Goal: Feedback & Contribution: Ask a question

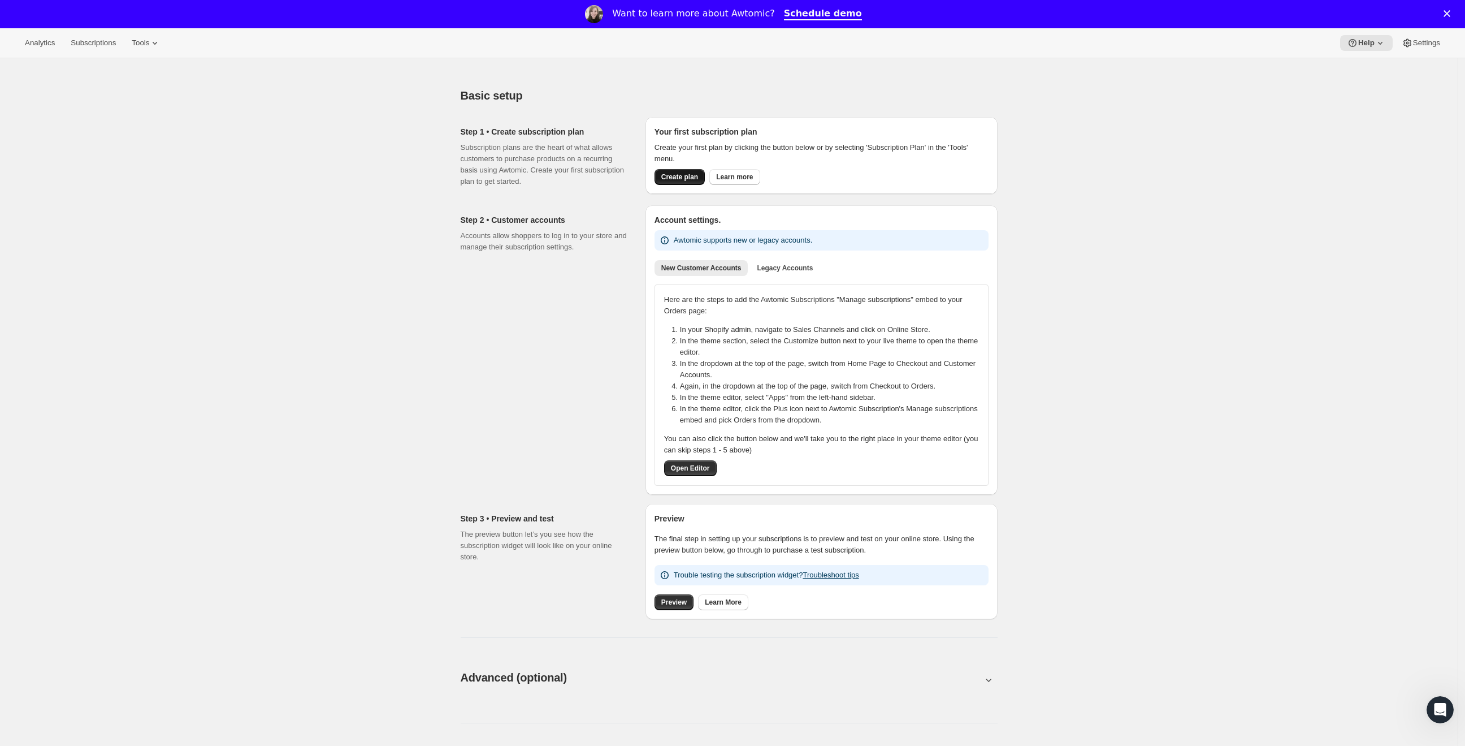
click at [698, 174] on span "Create plan" at bounding box center [679, 176] width 37 height 9
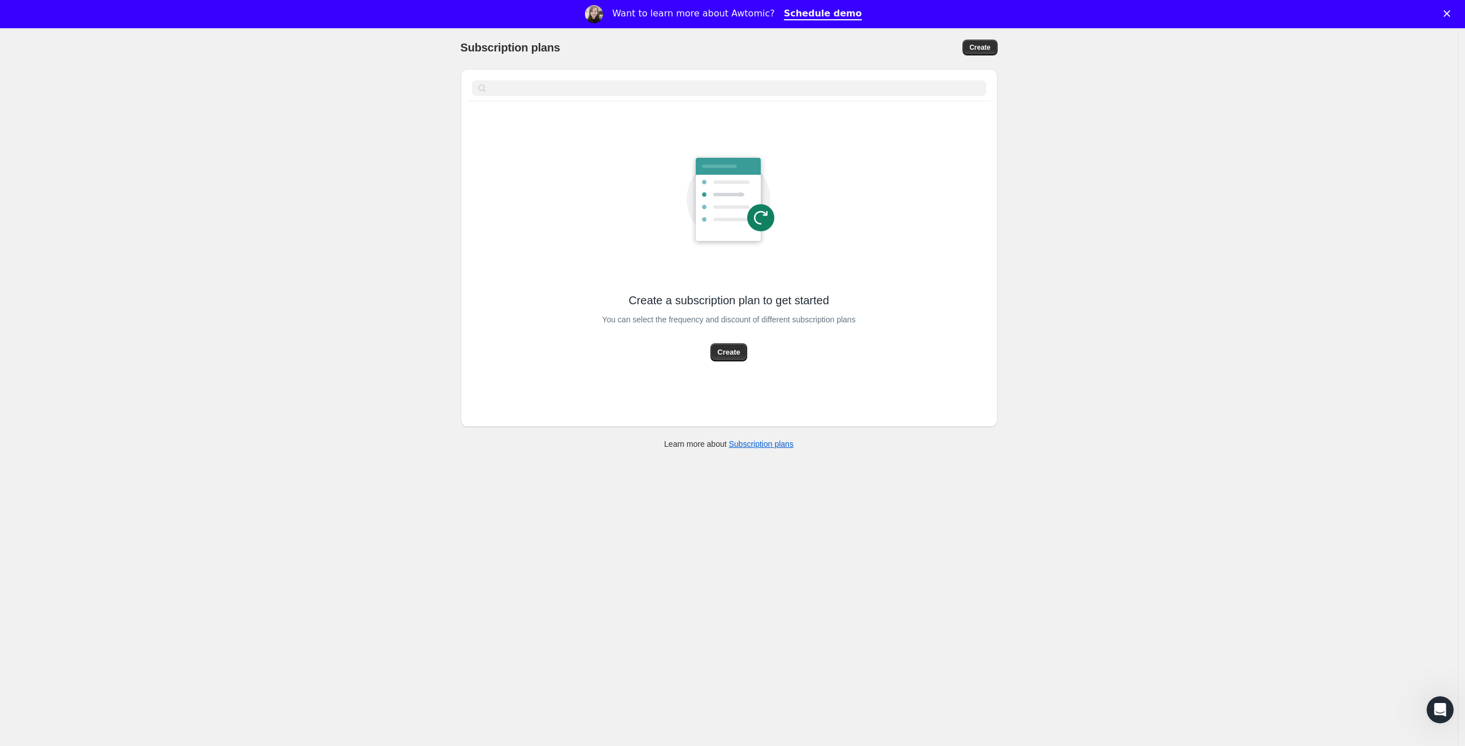
scroll to position [58, 0]
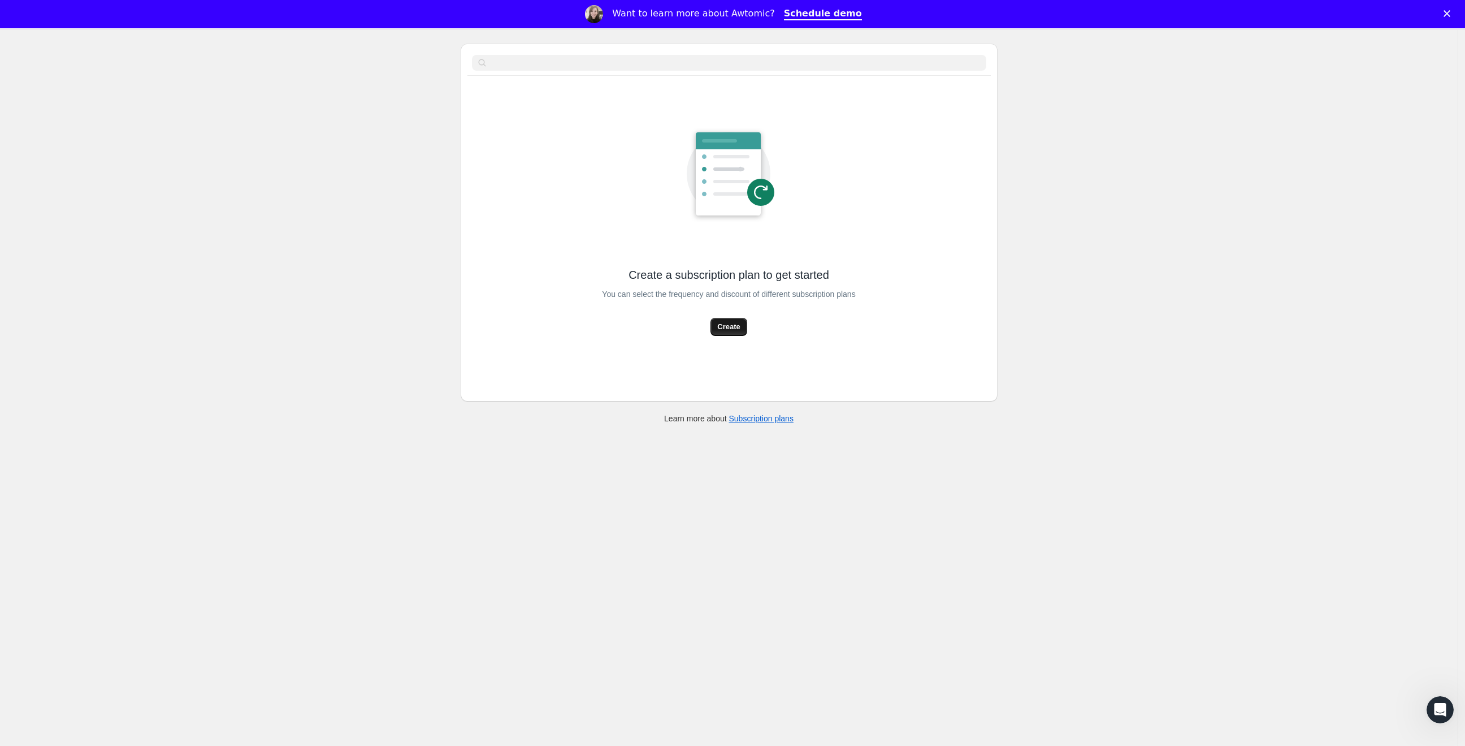
click at [734, 331] on span "Create" at bounding box center [728, 326] width 23 height 11
select select "WEEK"
select select "MONTH"
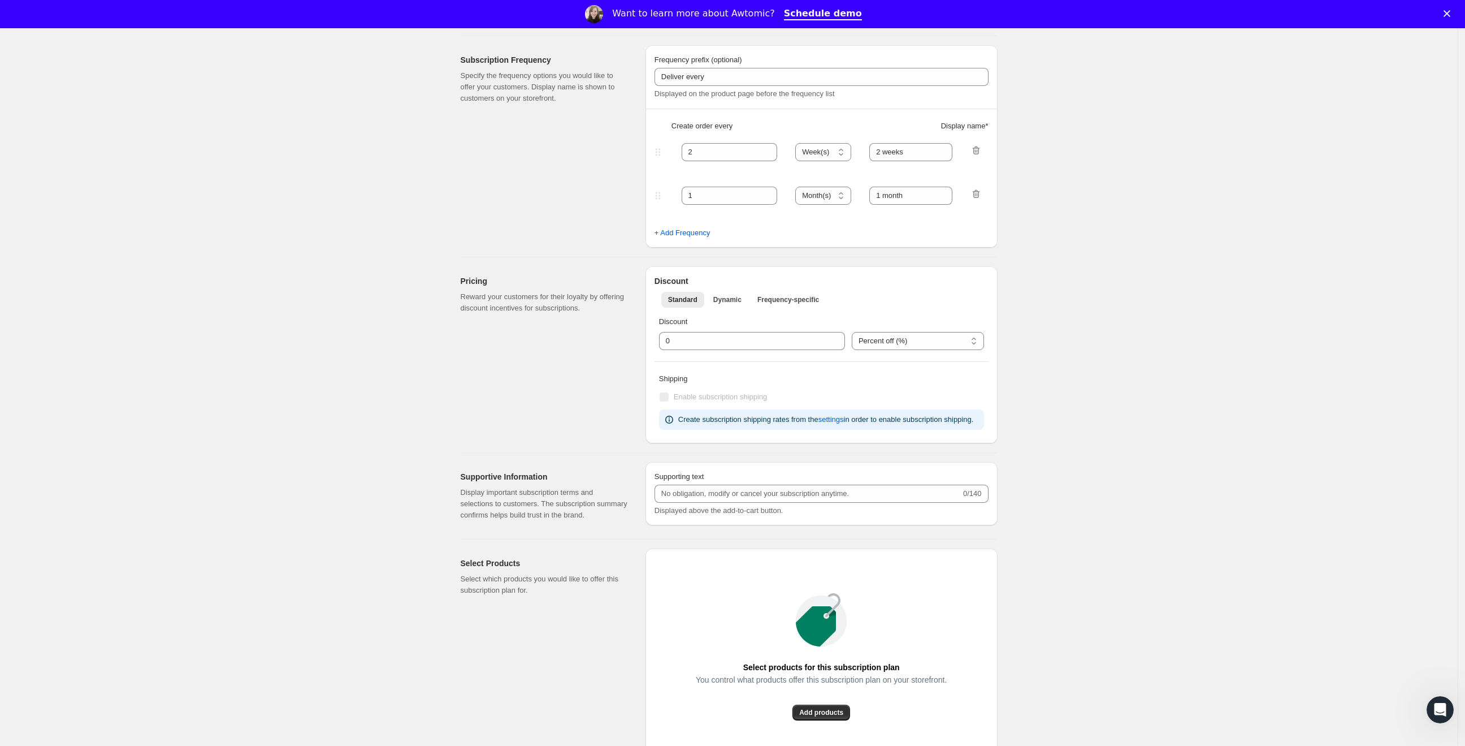
scroll to position [475, 0]
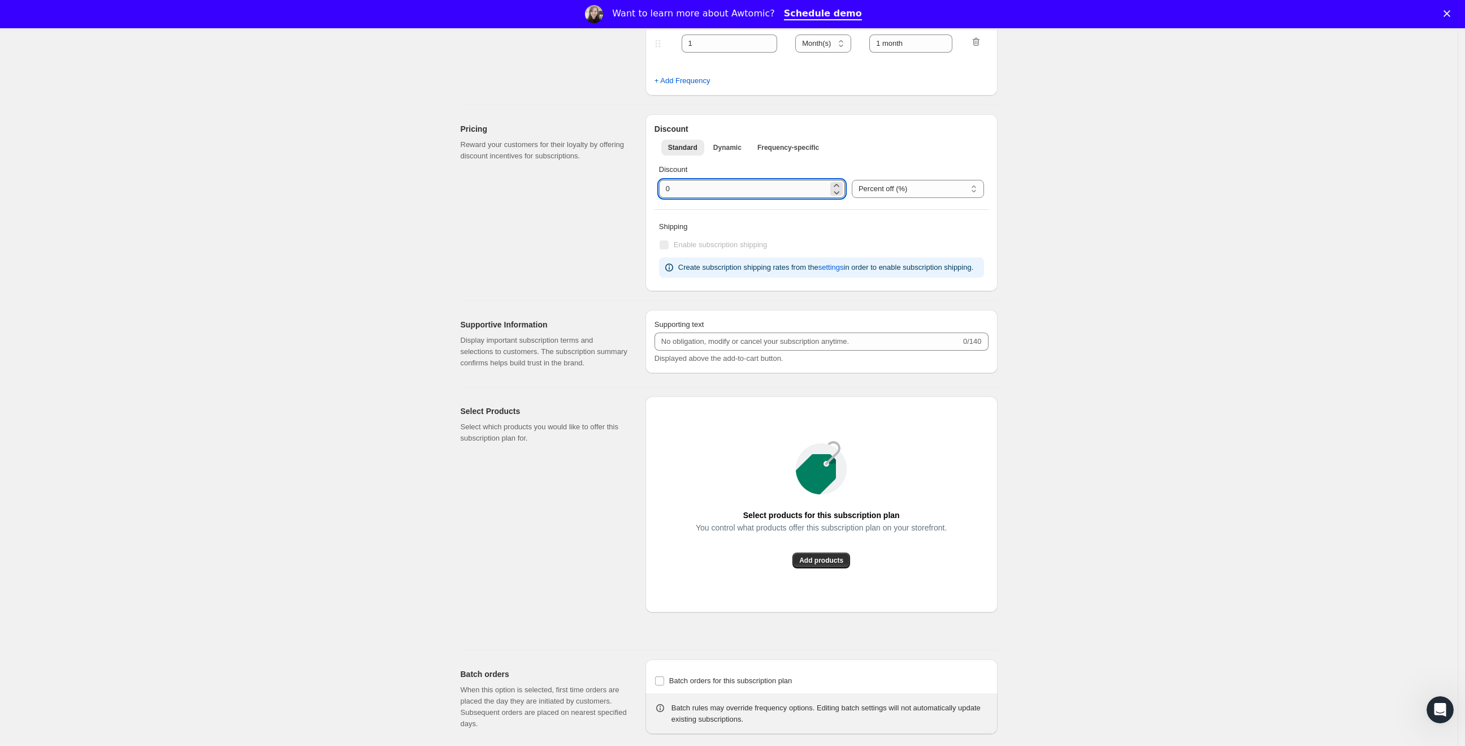
click at [781, 193] on input "integer" at bounding box center [743, 189] width 169 height 18
type input "10"
click at [581, 221] on div "Pricing Reward your customers for their loyalty by offering discount incentives…" at bounding box center [549, 202] width 176 height 177
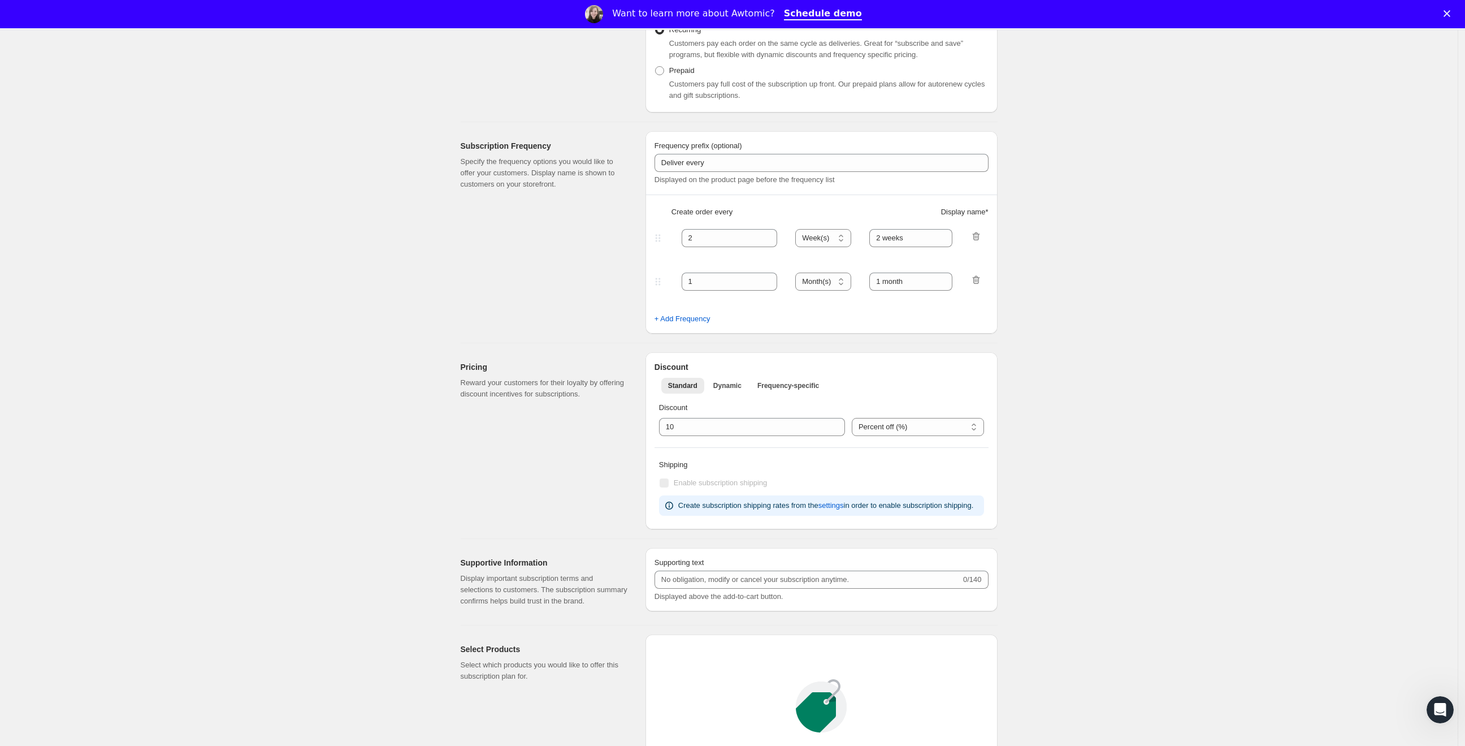
scroll to position [672, 0]
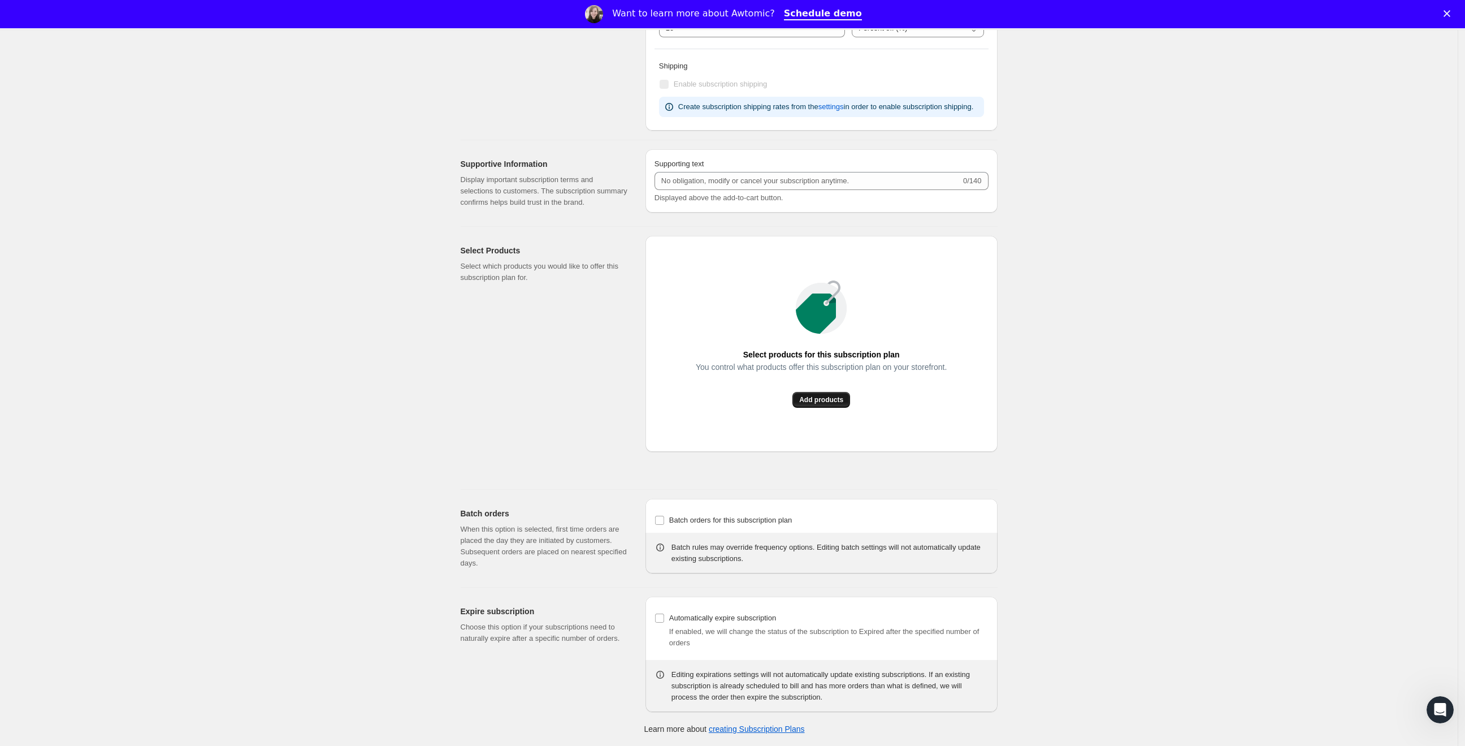
click at [813, 399] on span "Add products" at bounding box center [821, 399] width 44 height 9
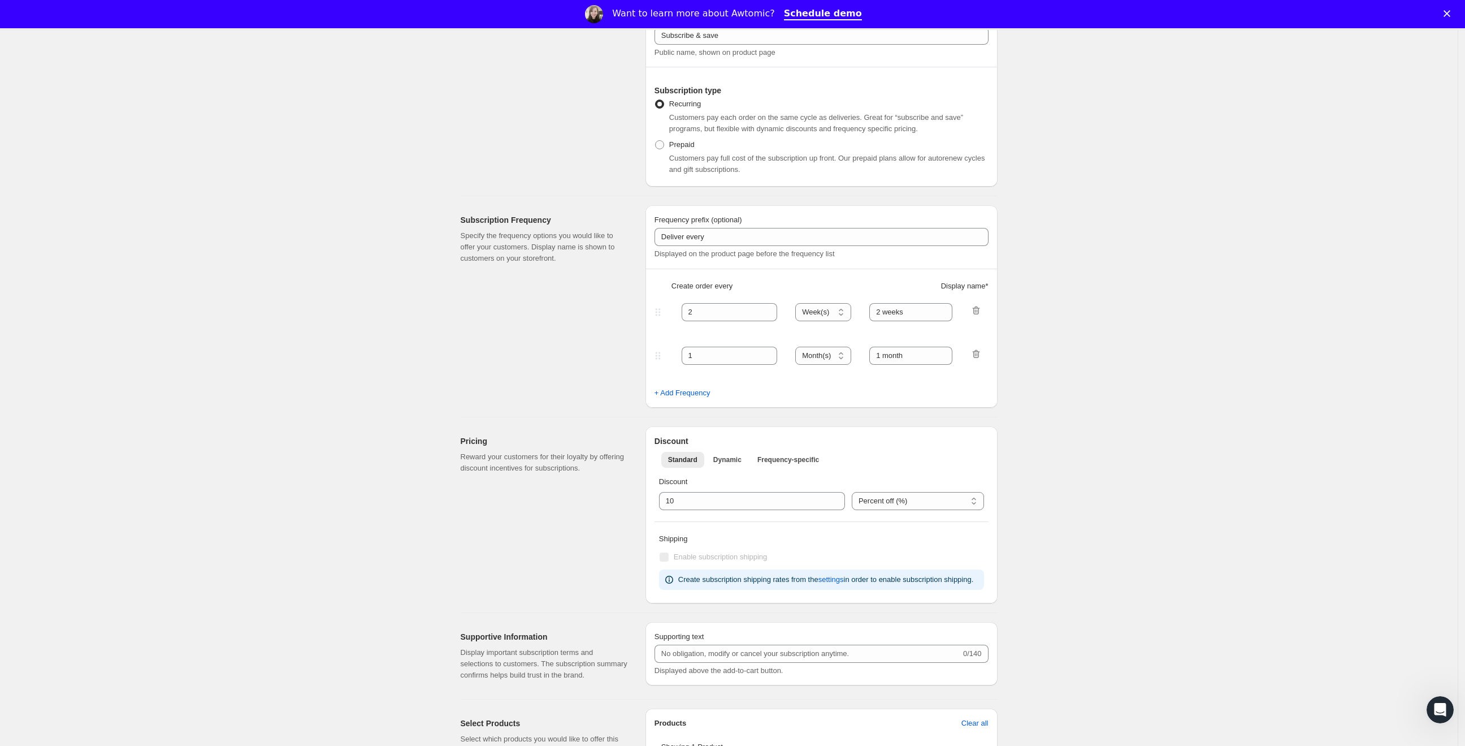
scroll to position [148, 0]
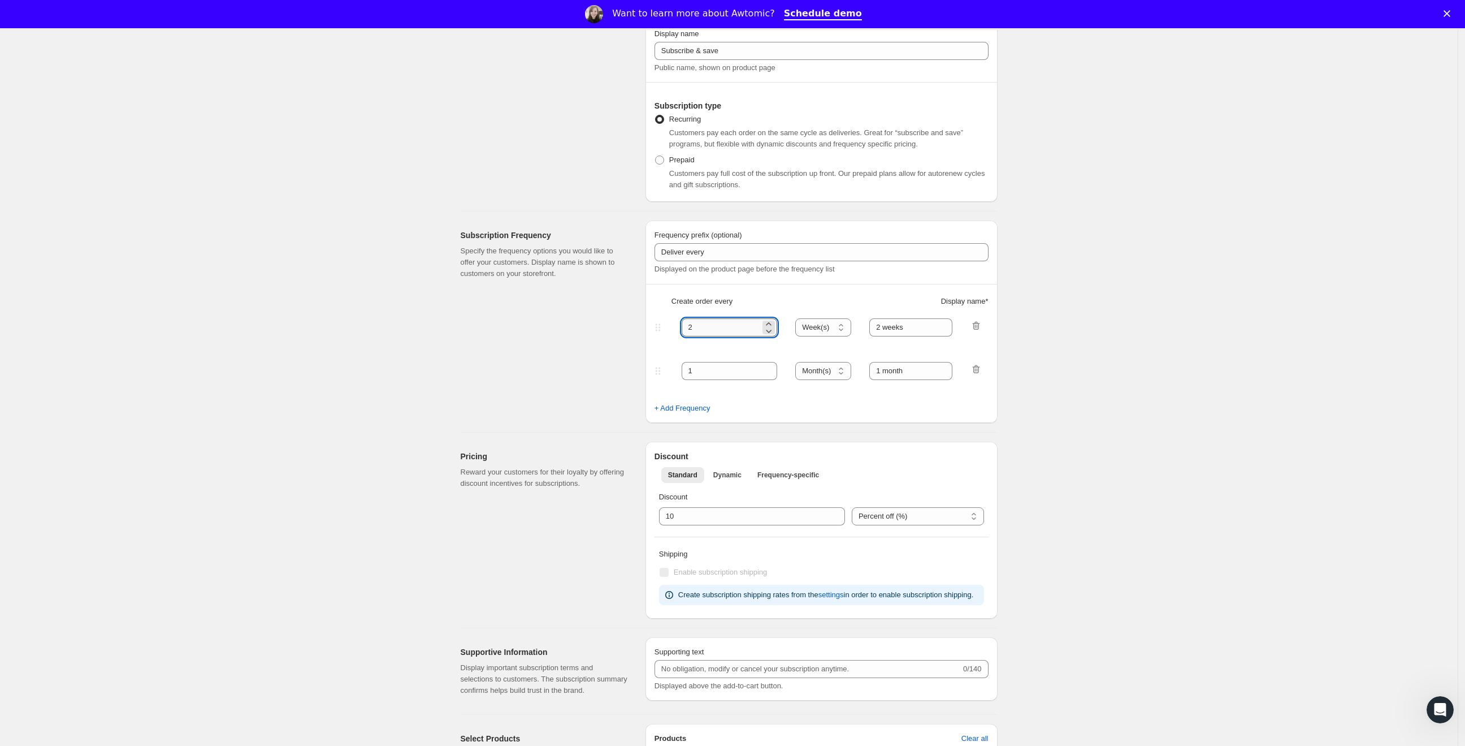
click at [727, 327] on input "2" at bounding box center [721, 327] width 79 height 18
click at [727, 328] on input "2" at bounding box center [721, 327] width 79 height 18
type input "1"
click at [828, 337] on fieldset "1 Day(s) Week(s) Month(s) Year(s) Week(s) 2 weeks" at bounding box center [822, 338] width 332 height 44
click at [836, 328] on select "Day(s) Week(s) Month(s) Year(s)" at bounding box center [823, 327] width 56 height 18
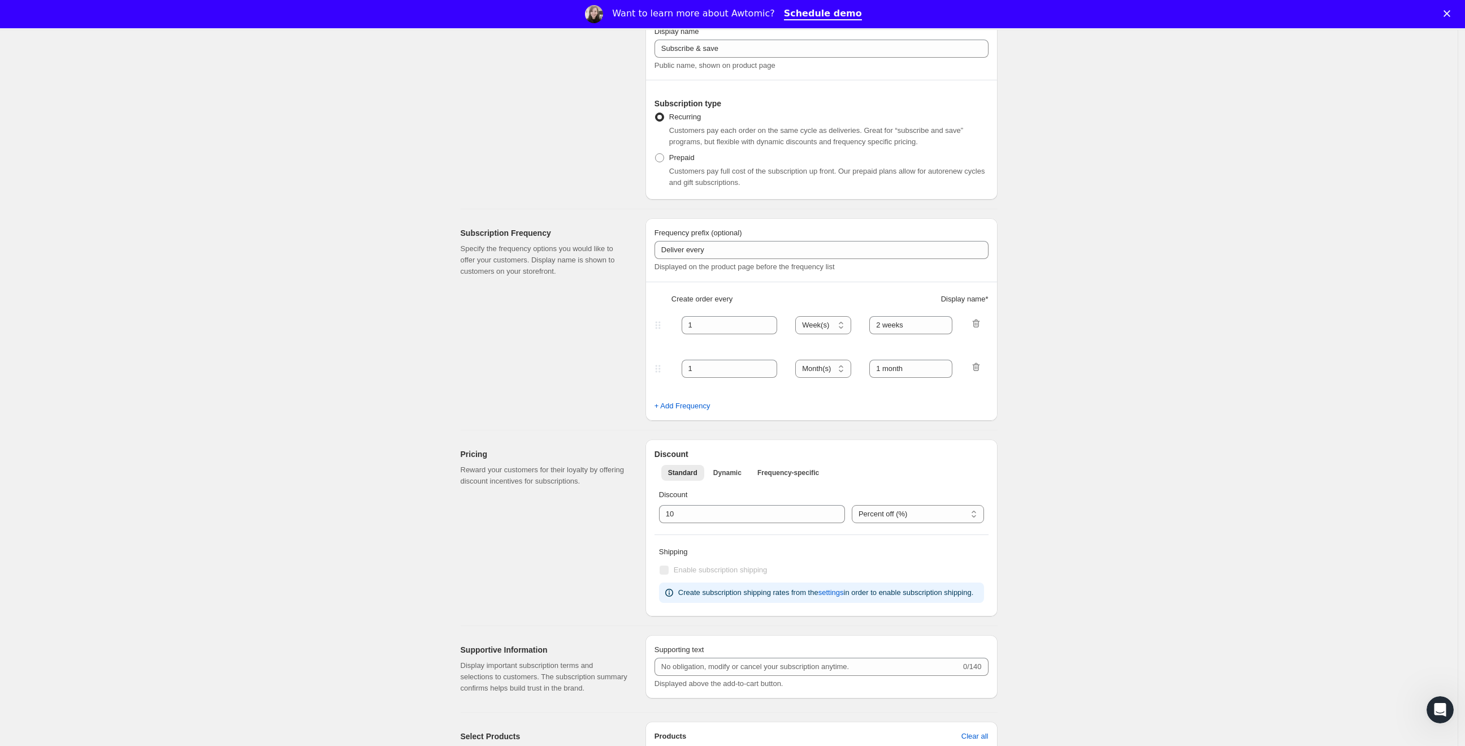
scroll to position [150, 0]
click at [722, 471] on span "Dynamic" at bounding box center [727, 472] width 28 height 9
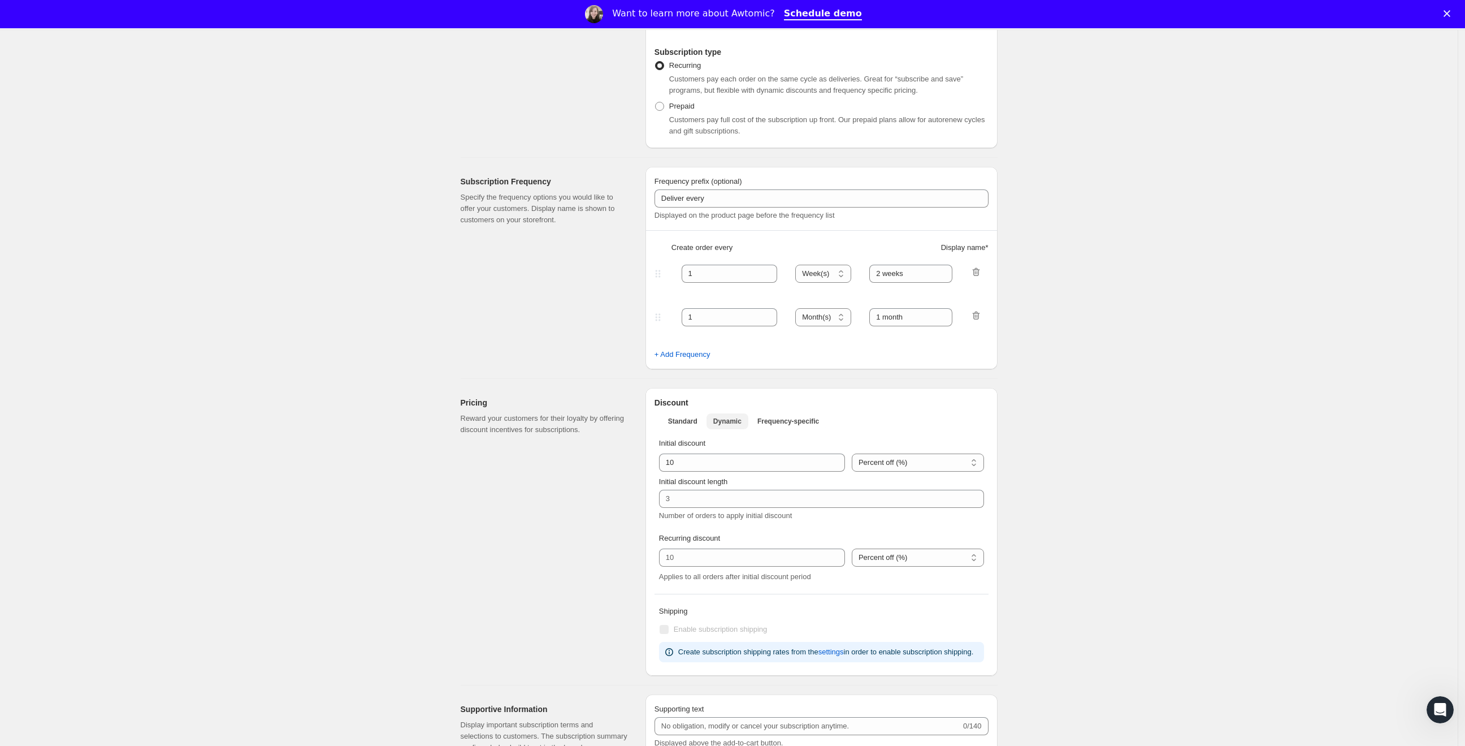
scroll to position [203, 0]
click at [781, 417] on span "Frequency-specific" at bounding box center [788, 419] width 62 height 9
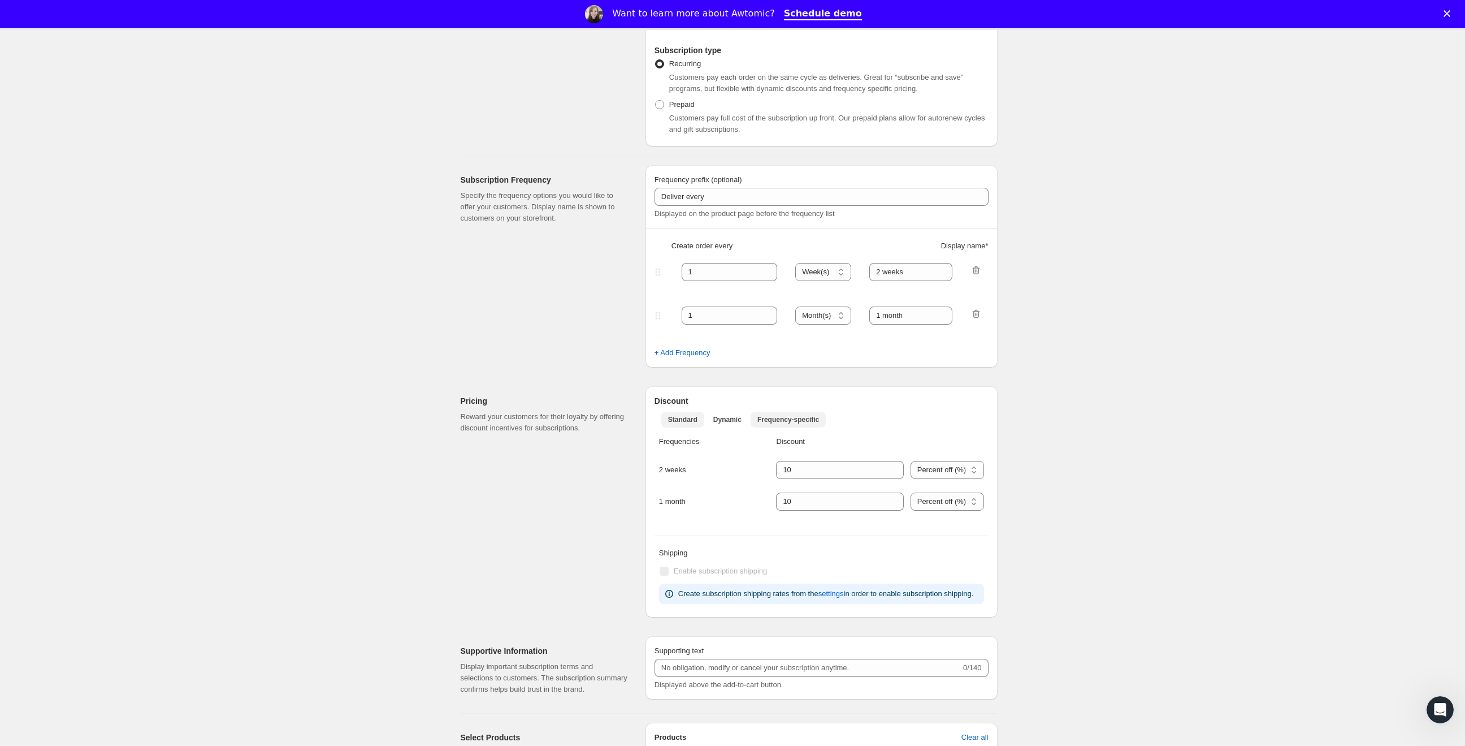
click at [678, 419] on span "Standard" at bounding box center [682, 419] width 29 height 9
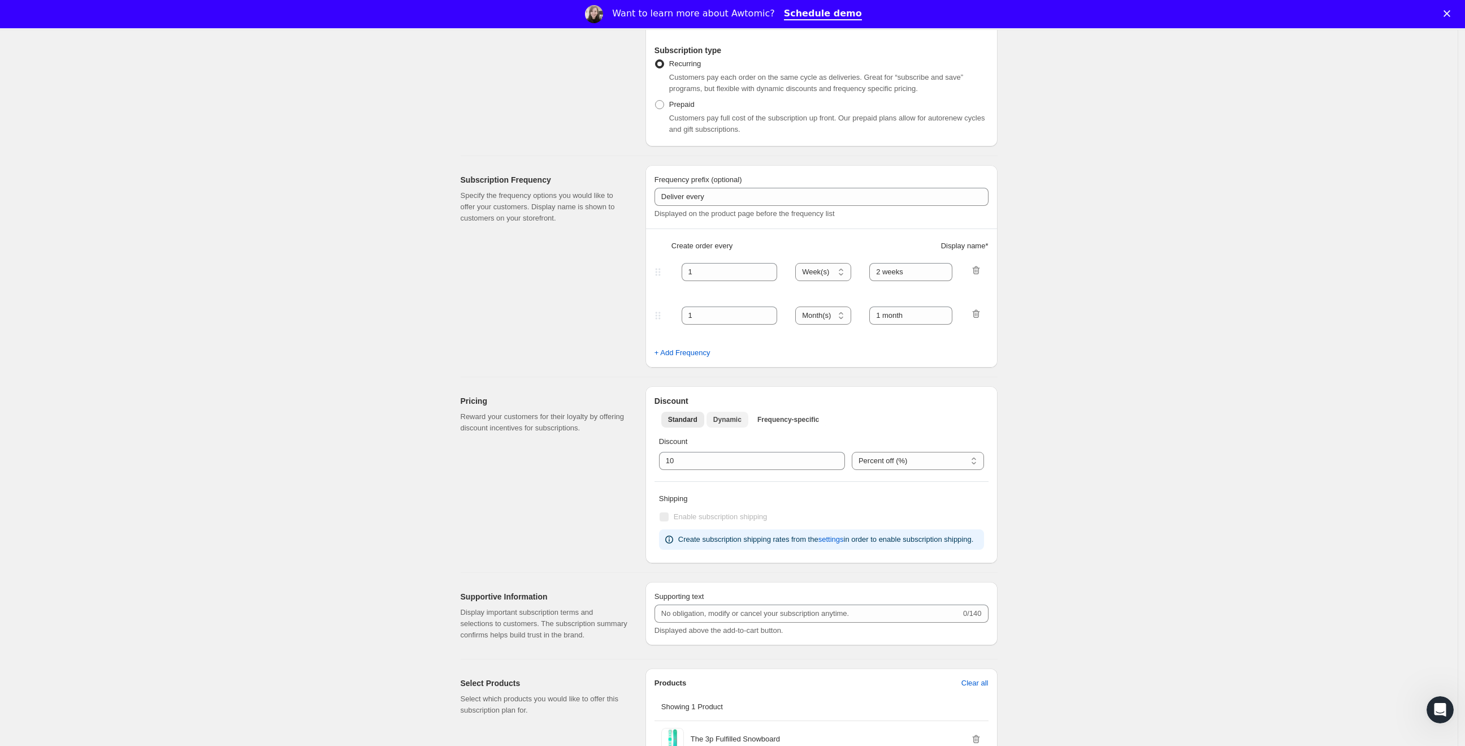
click at [717, 418] on span "Dynamic" at bounding box center [727, 419] width 28 height 9
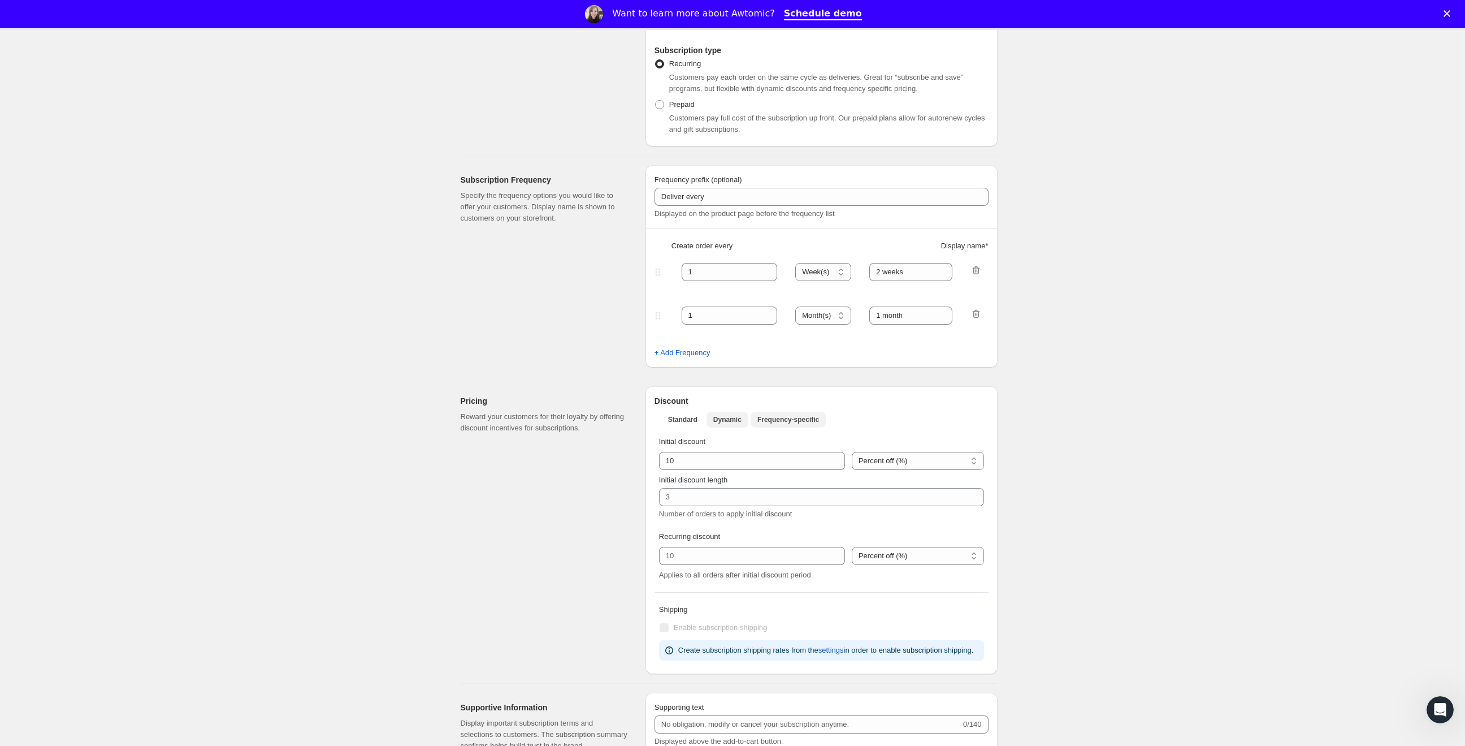
click at [762, 419] on span "Frequency-specific" at bounding box center [788, 419] width 62 height 9
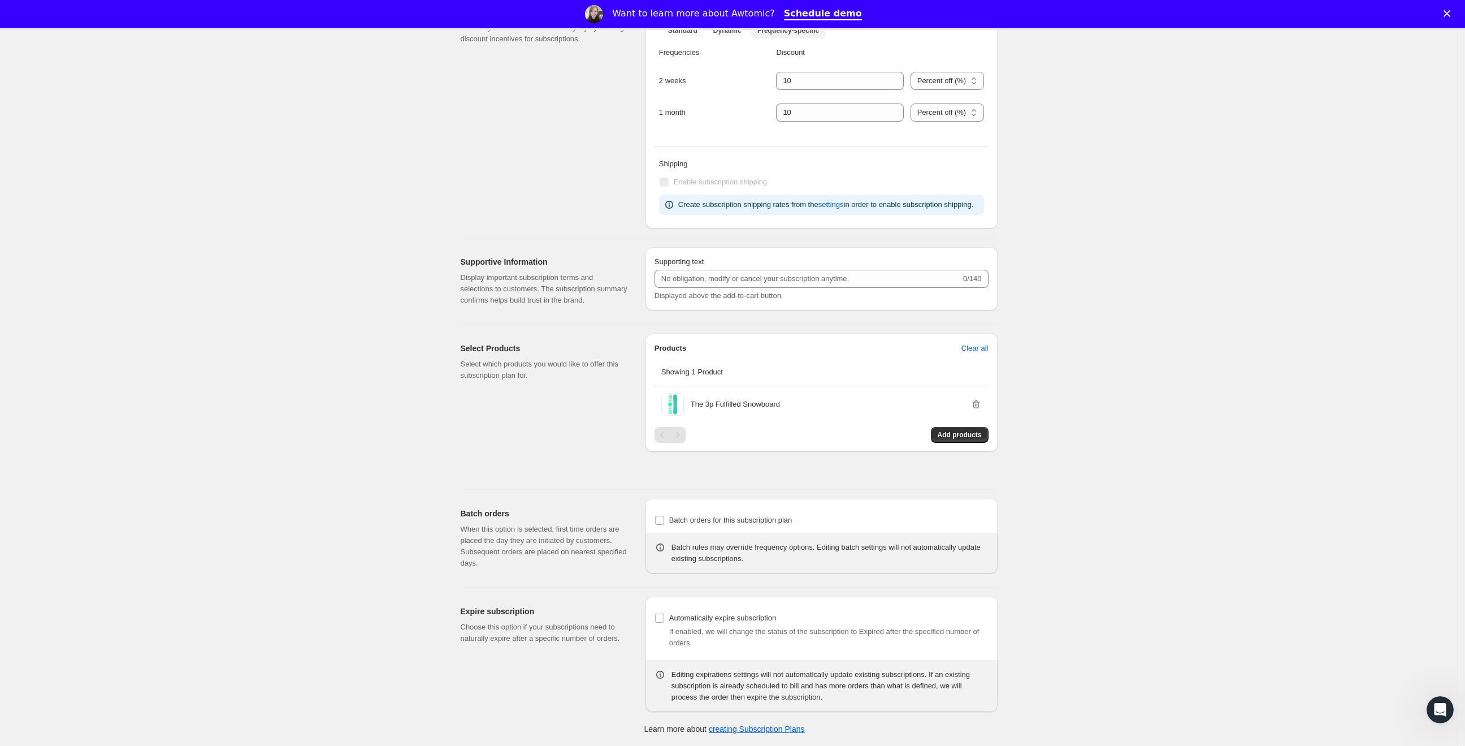
scroll to position [612, 0]
drag, startPoint x: 504, startPoint y: 551, endPoint x: 597, endPoint y: 569, distance: 94.5
click at [597, 569] on div "Batch orders When this option is selected, first time orders are placed the day…" at bounding box center [549, 538] width 176 height 79
click at [531, 574] on div "Batch orders When this option is selected, first time orders are placed the day…" at bounding box center [549, 538] width 176 height 79
drag, startPoint x: 507, startPoint y: 552, endPoint x: 580, endPoint y: 569, distance: 75.4
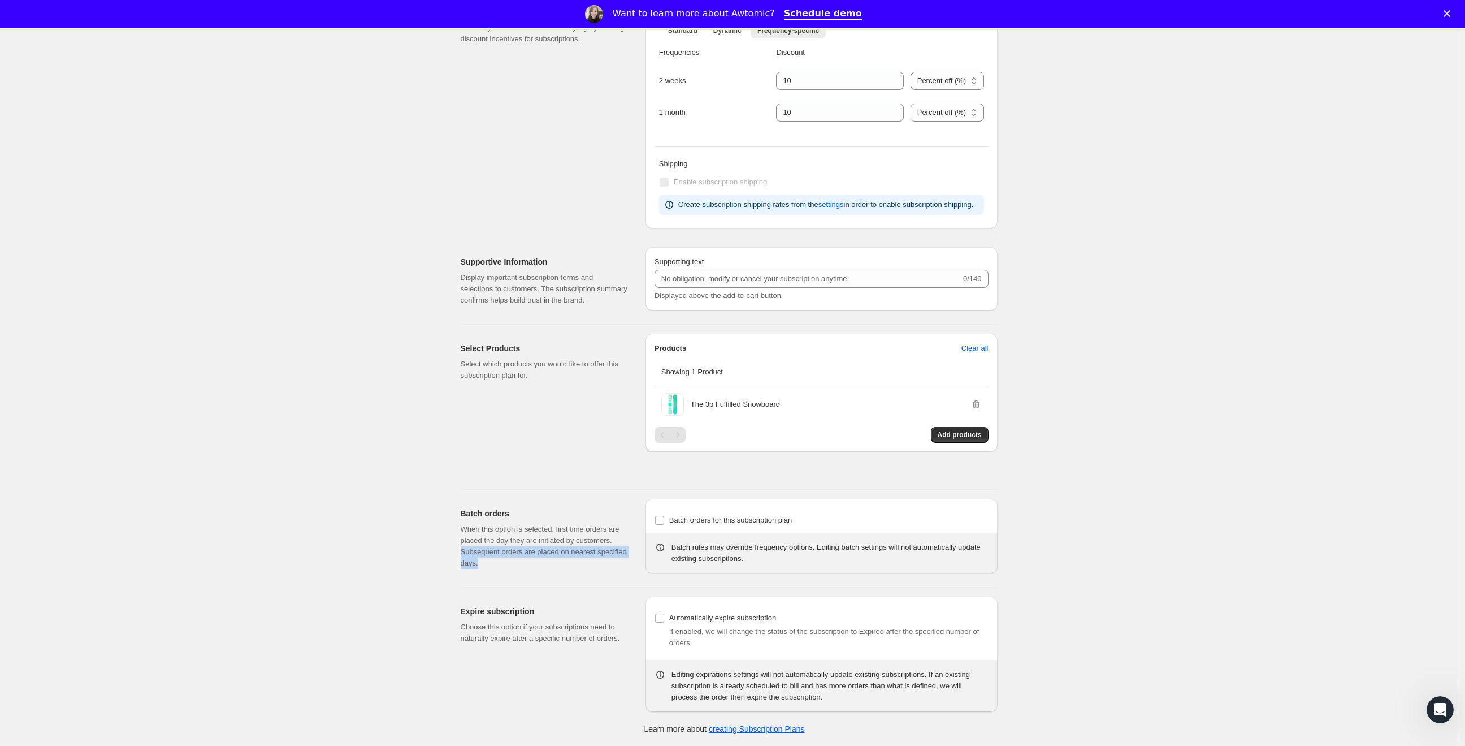
click at [580, 569] on div "Batch orders When this option is selected, first time orders are placed the day…" at bounding box center [549, 538] width 176 height 79
click at [691, 510] on div "Batch orders for this subscription plan" at bounding box center [822, 520] width 334 height 25
click at [693, 514] on span "Batch orders for this subscription plan" at bounding box center [730, 519] width 123 height 11
click at [664, 516] on input "Batch orders for this subscription plan" at bounding box center [659, 520] width 9 height 9
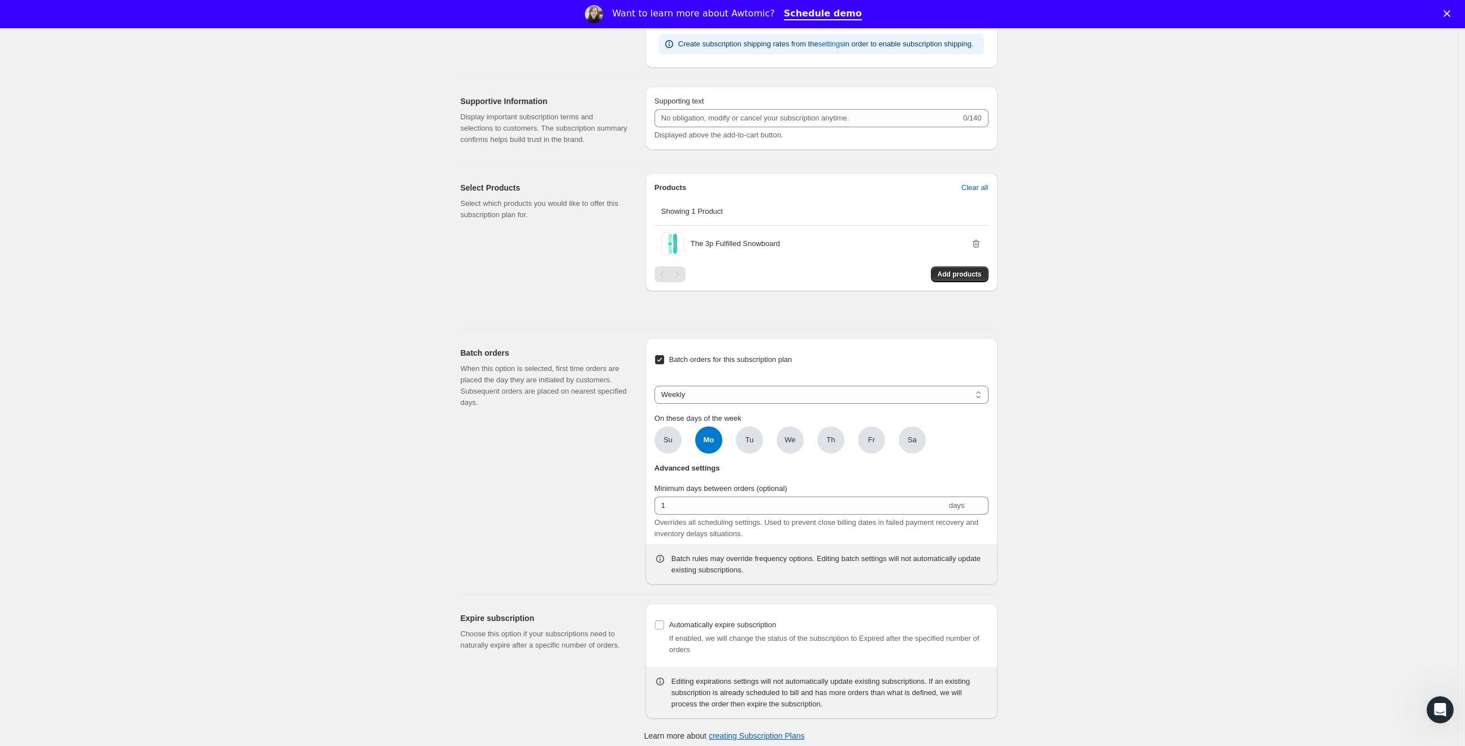
scroll to position [779, 0]
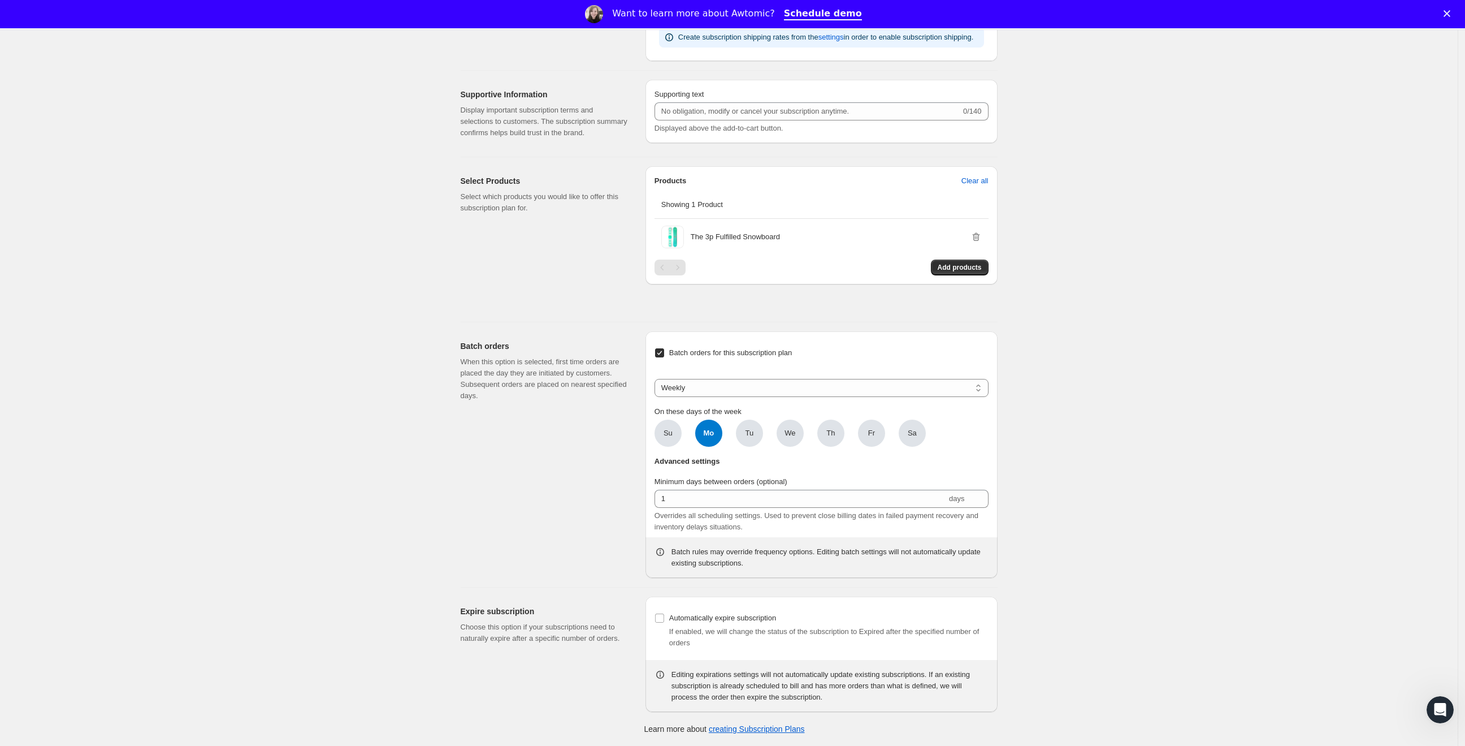
click at [700, 358] on span "Batch orders for this subscription plan" at bounding box center [730, 352] width 123 height 11
click at [664, 357] on input "Batch orders for this subscription plan" at bounding box center [659, 352] width 9 height 9
checkbox input "false"
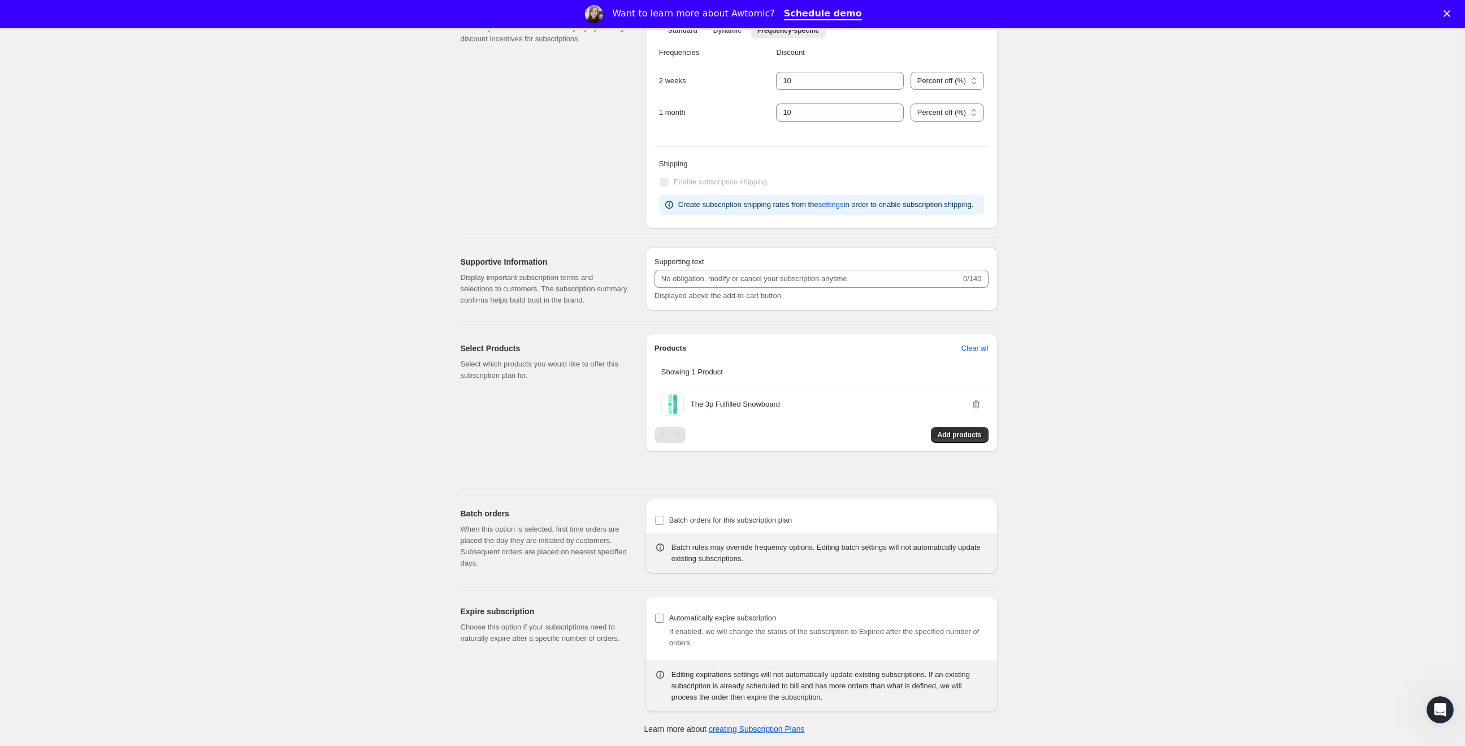
click at [671, 618] on label "Automatically expire subscription" at bounding box center [716, 618] width 122 height 16
click at [664, 618] on input "Automatically expire subscription" at bounding box center [659, 617] width 9 height 9
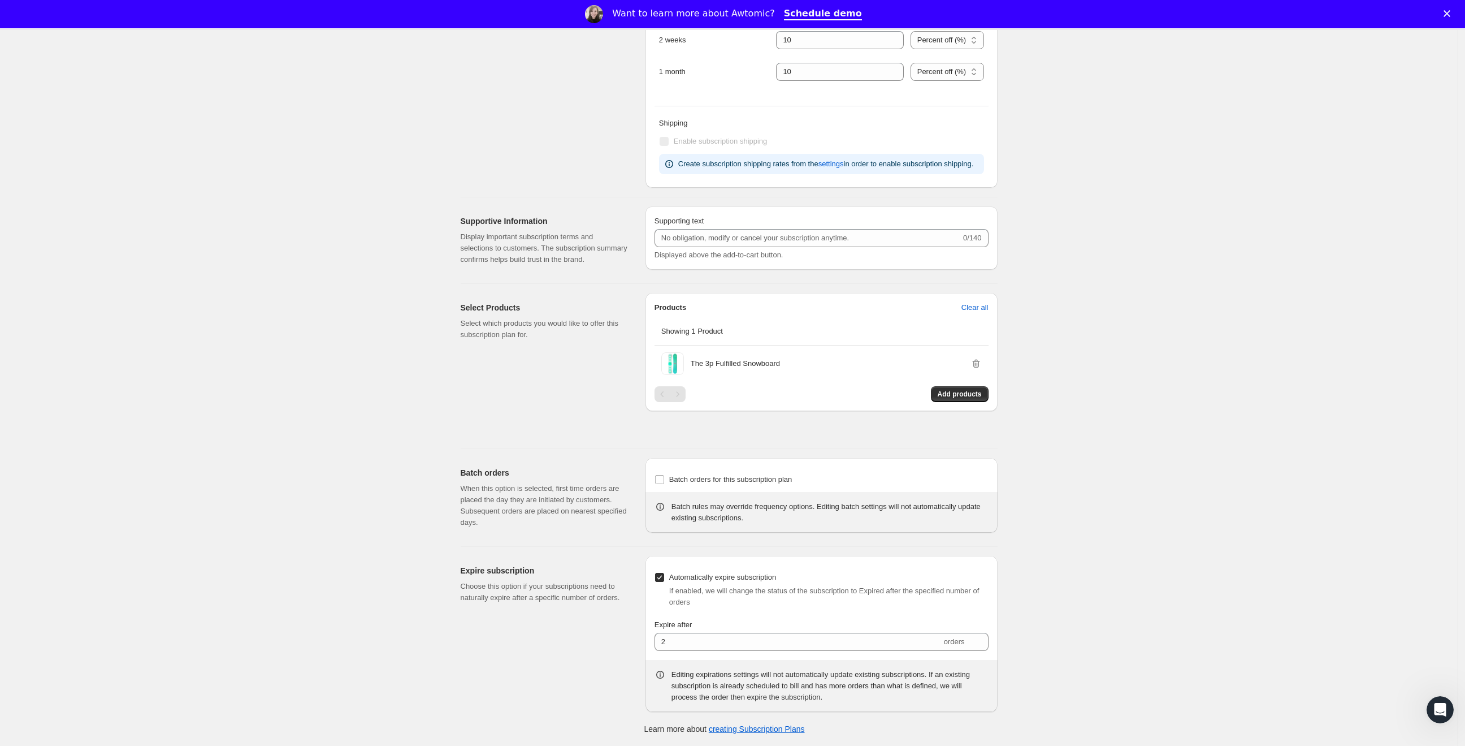
scroll to position [653, 0]
click at [663, 581] on input "Automatically expire subscription" at bounding box center [659, 577] width 9 height 9
checkbox input "false"
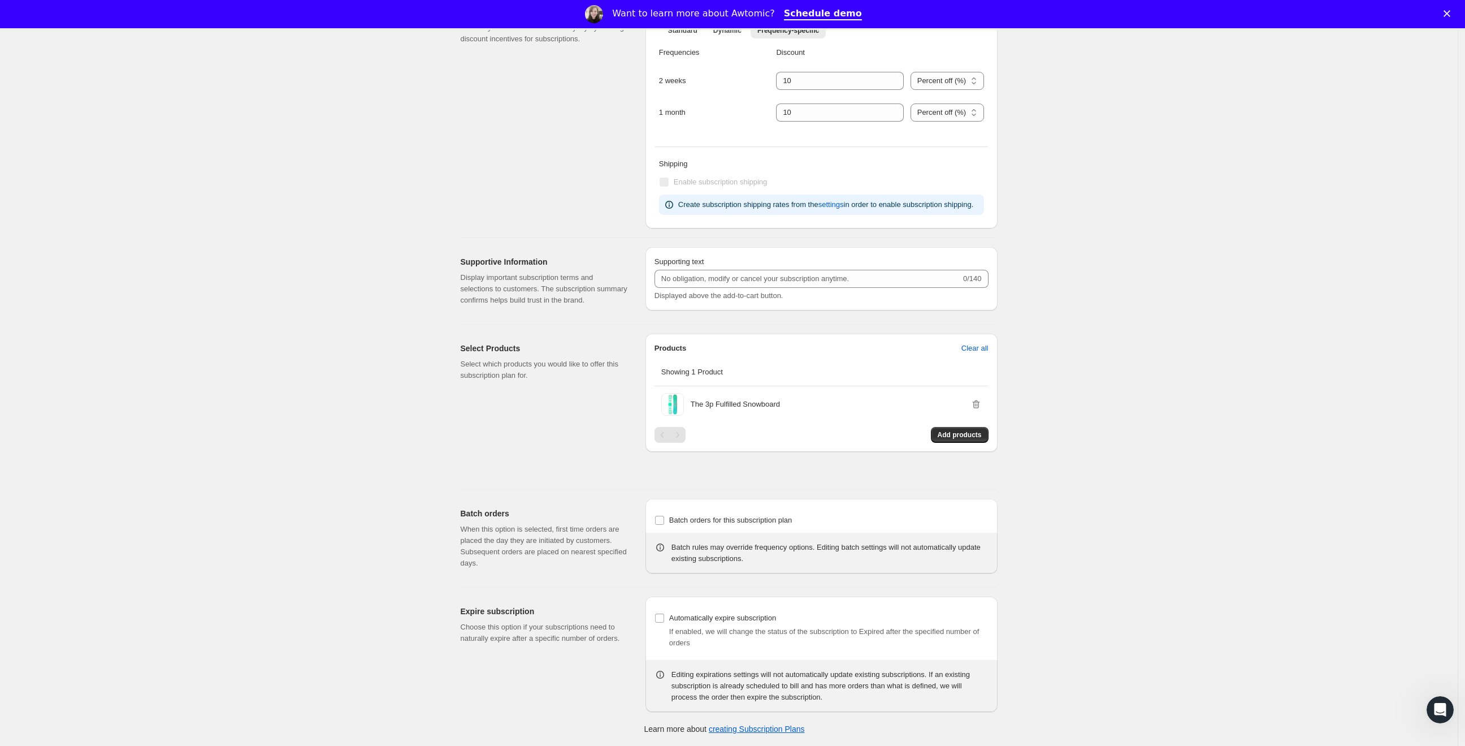
click at [612, 546] on p "When this option is selected, first time orders are placed the day they are ini…" at bounding box center [544, 545] width 167 height 45
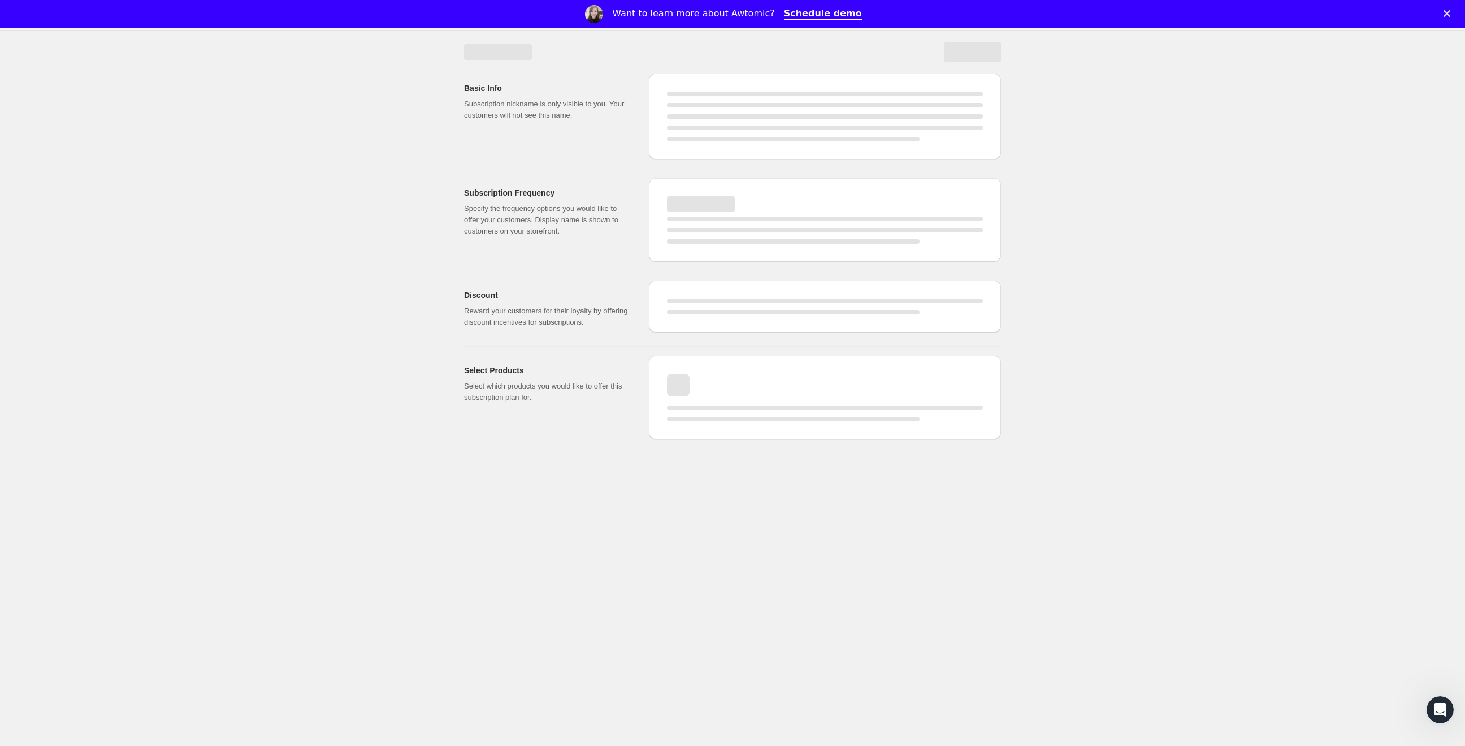
scroll to position [0, 0]
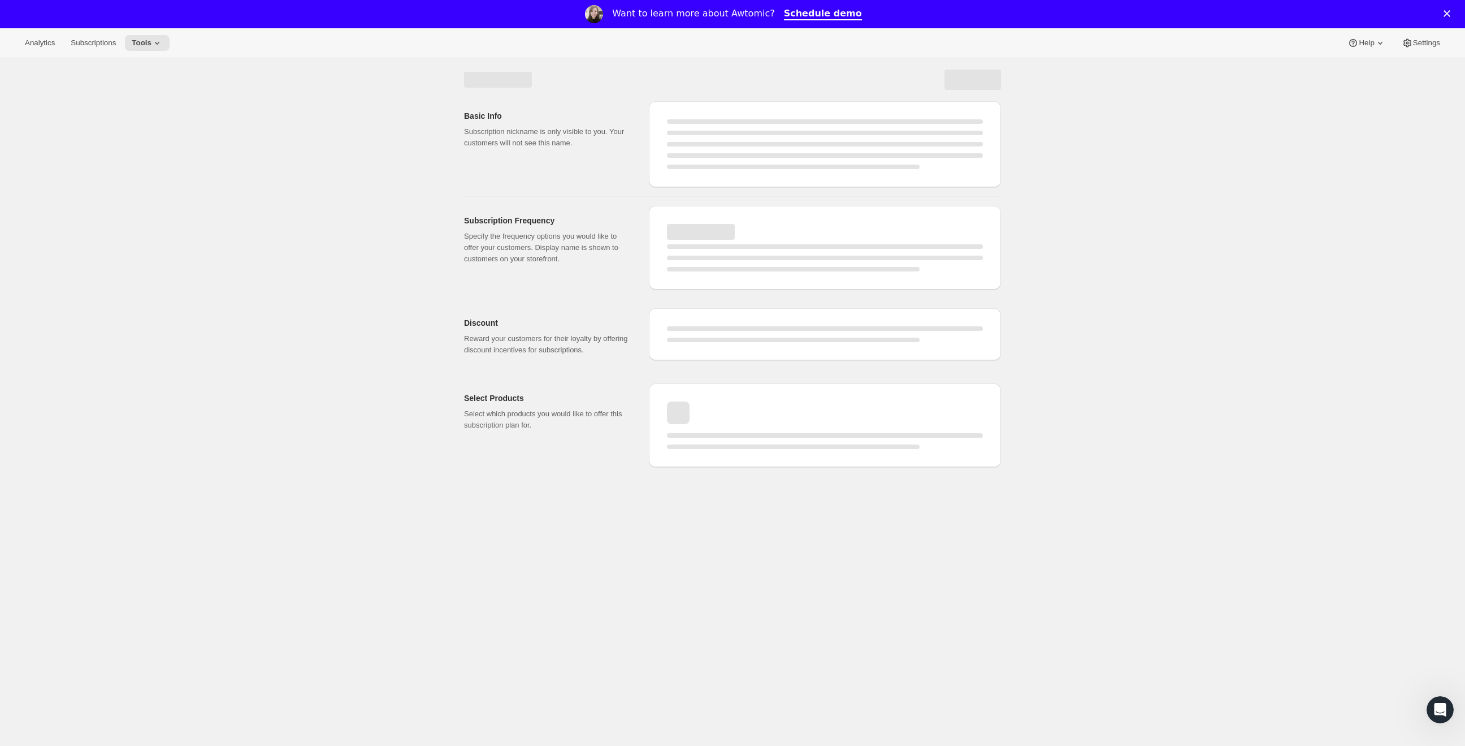
select select "WEEK"
select select "MONTH"
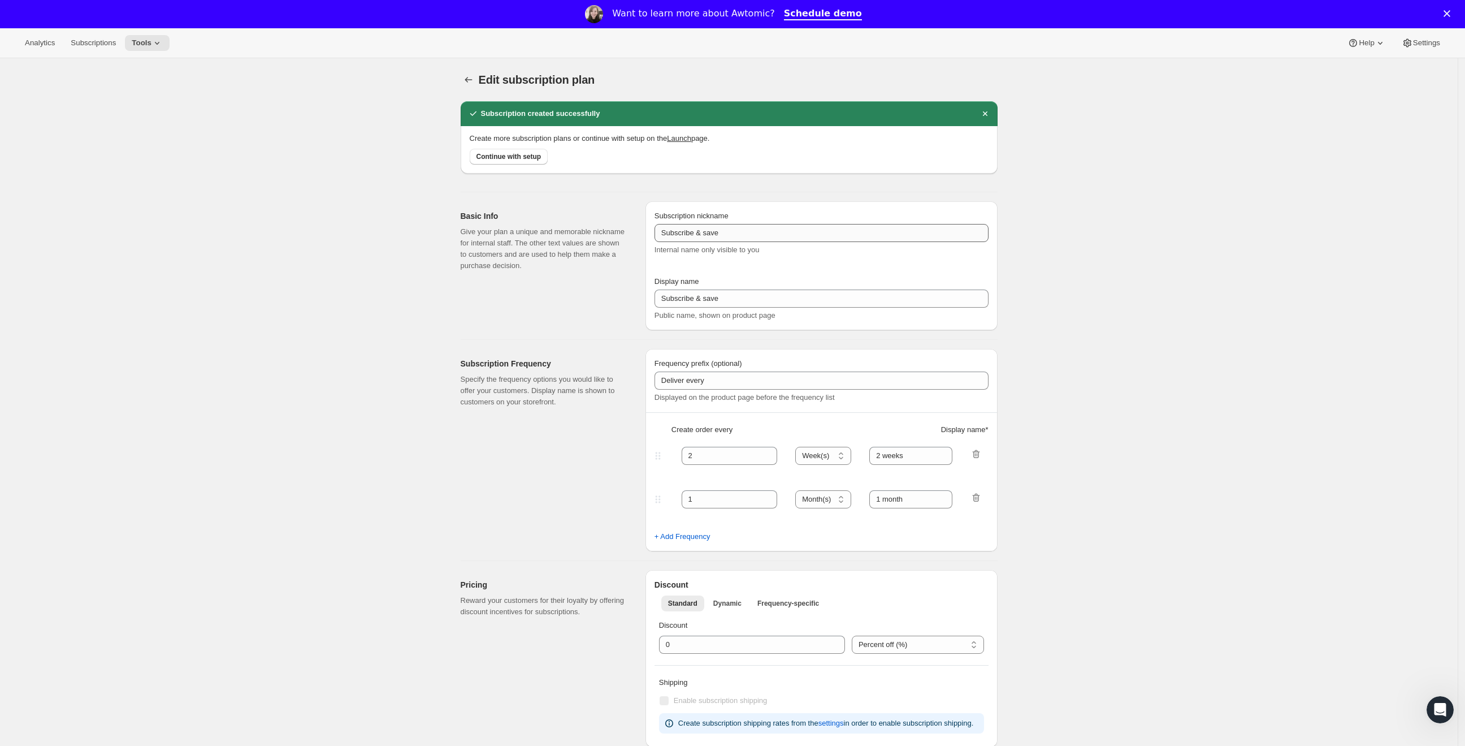
type input "1"
type input "10"
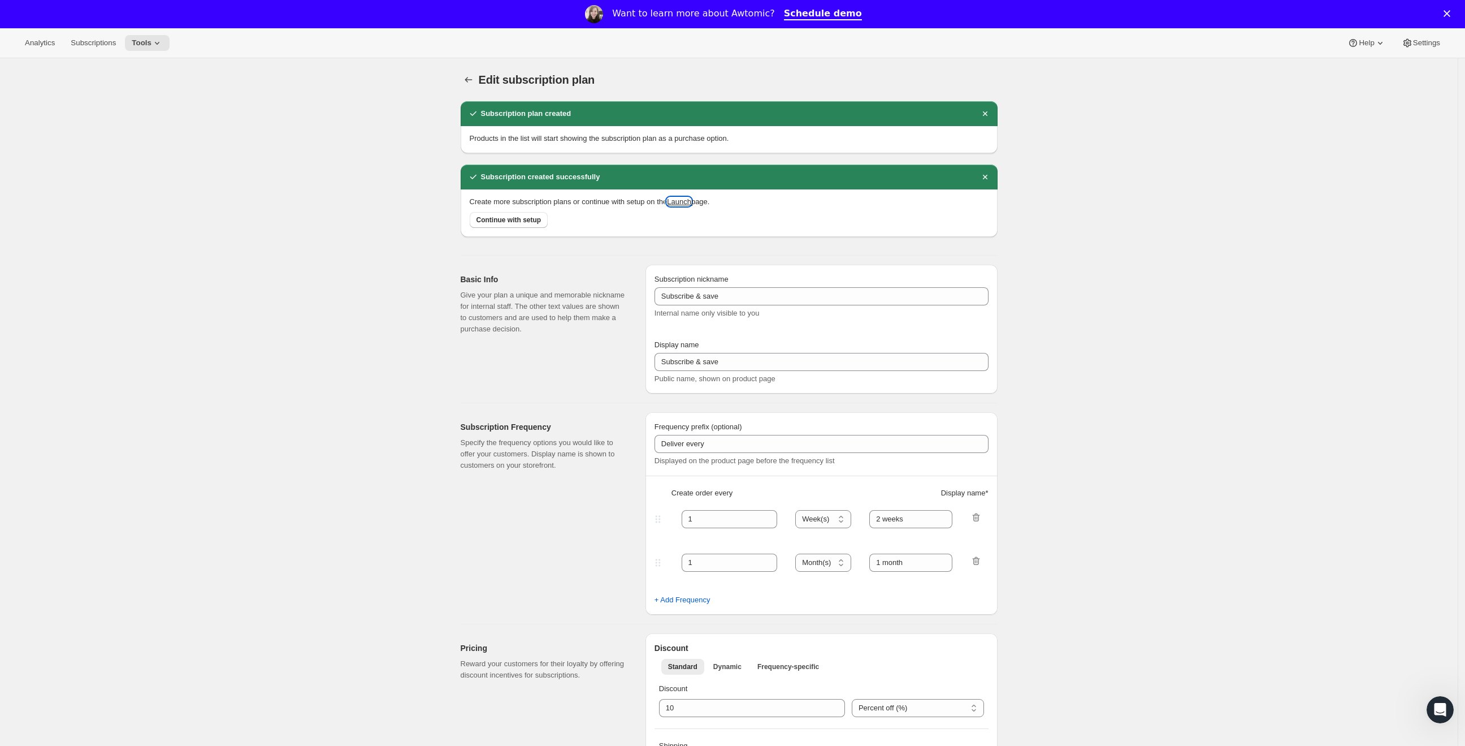
click at [691, 204] on button "Launch" at bounding box center [679, 201] width 24 height 8
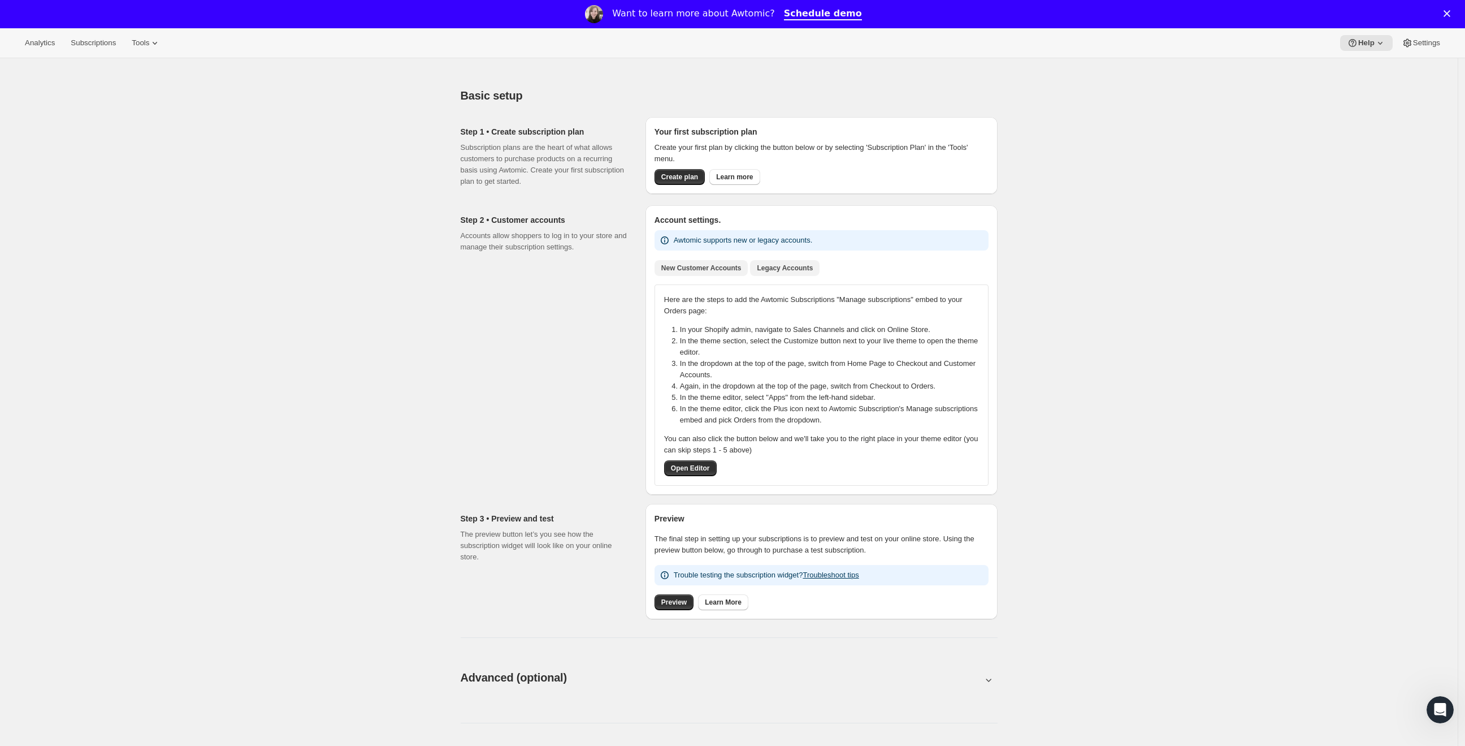
click at [765, 272] on button "Legacy Accounts" at bounding box center [785, 268] width 70 height 16
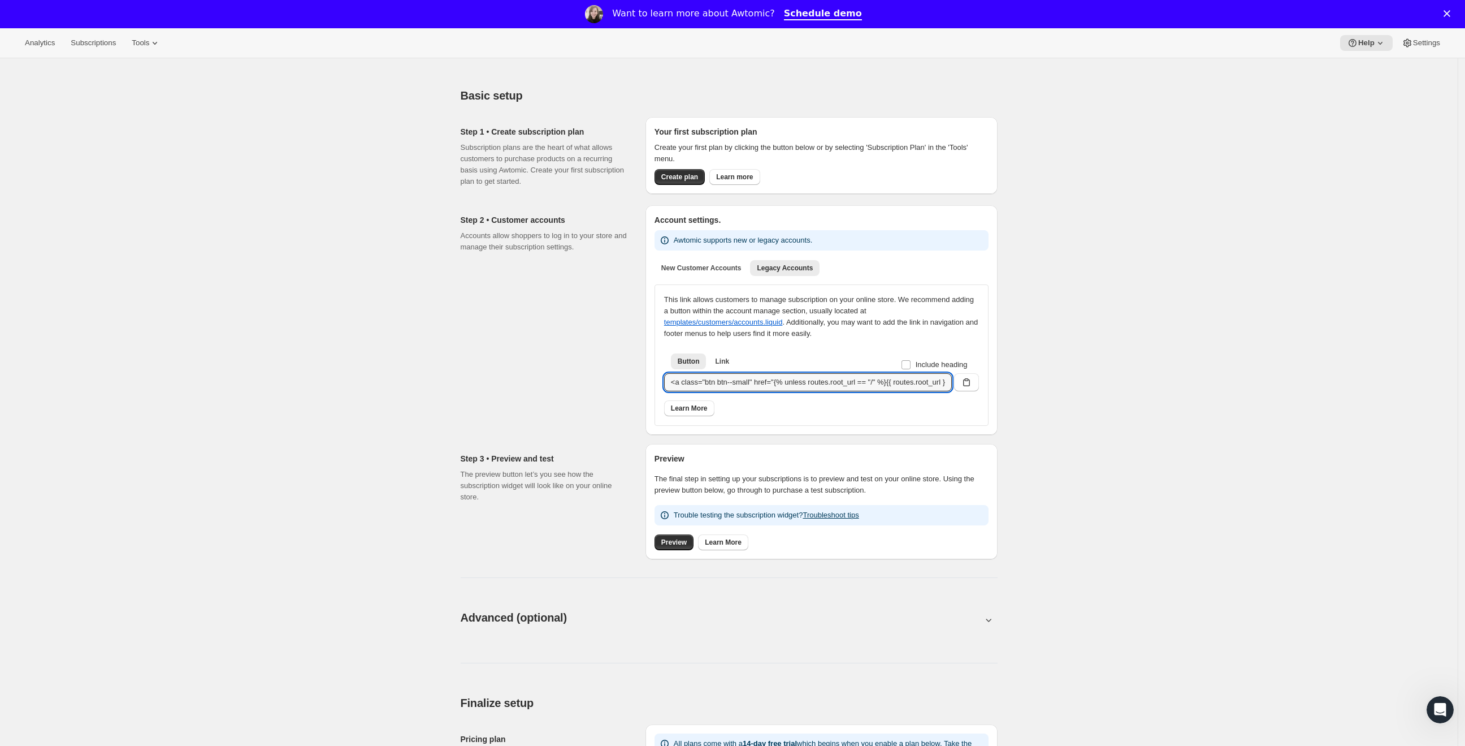
drag, startPoint x: 755, startPoint y: 382, endPoint x: 412, endPoint y: 372, distance: 343.8
click at [412, 372] on div "Basic setup. This page is ready Basic setup Step 1 • Create subscription plan S…" at bounding box center [729, 678] width 1458 height 1241
click at [705, 266] on span "New Customer Accounts" at bounding box center [701, 267] width 80 height 9
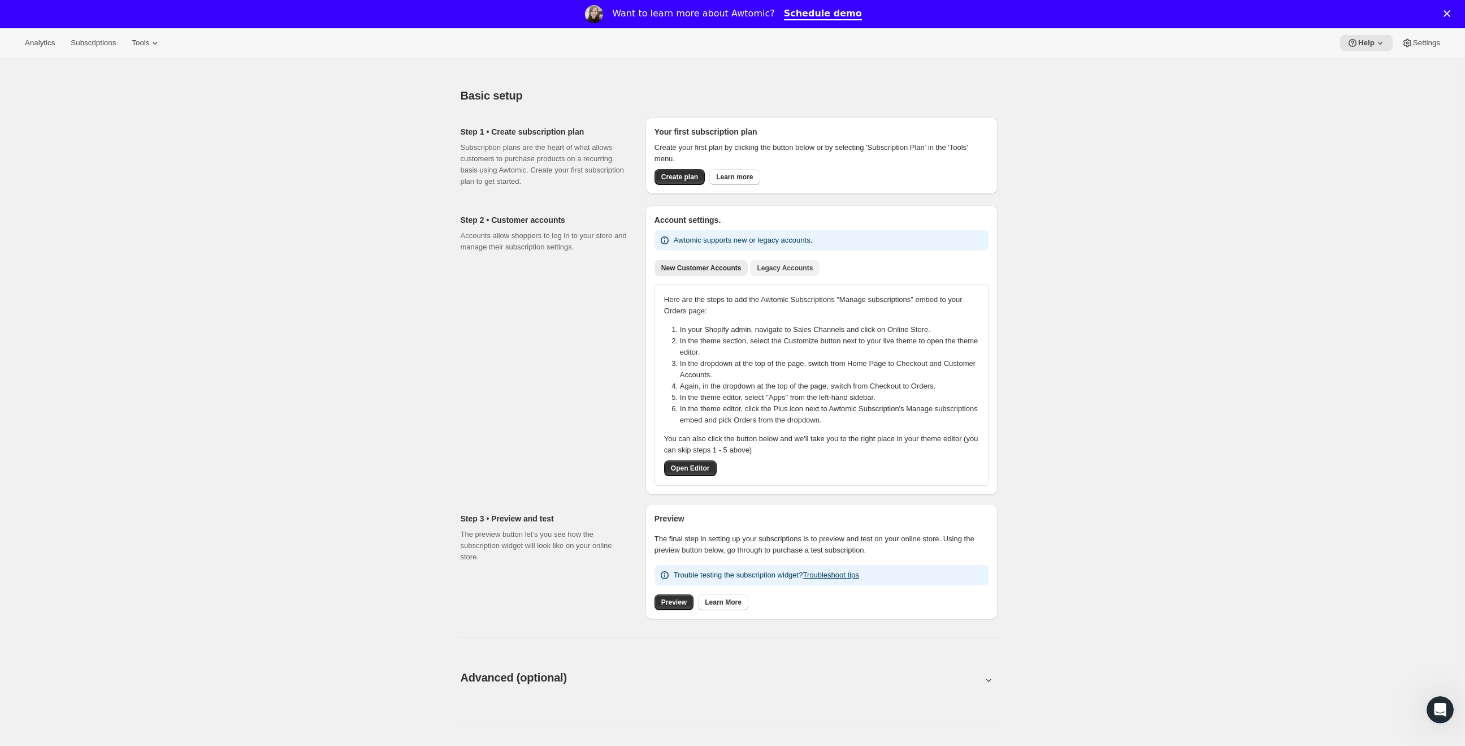
click at [787, 265] on span "Legacy Accounts" at bounding box center [785, 267] width 56 height 9
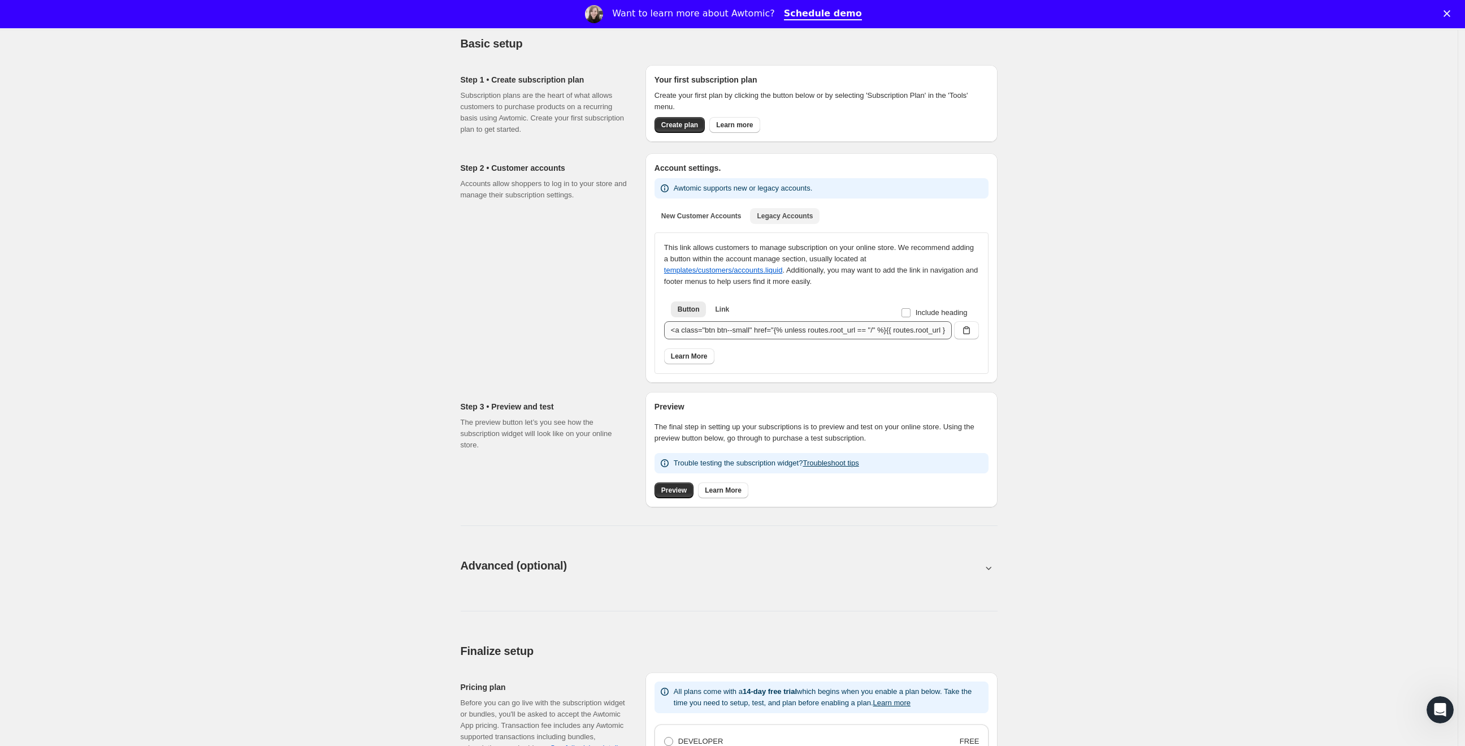
scroll to position [53, 0]
click at [673, 489] on span "Preview" at bounding box center [673, 489] width 25 height 9
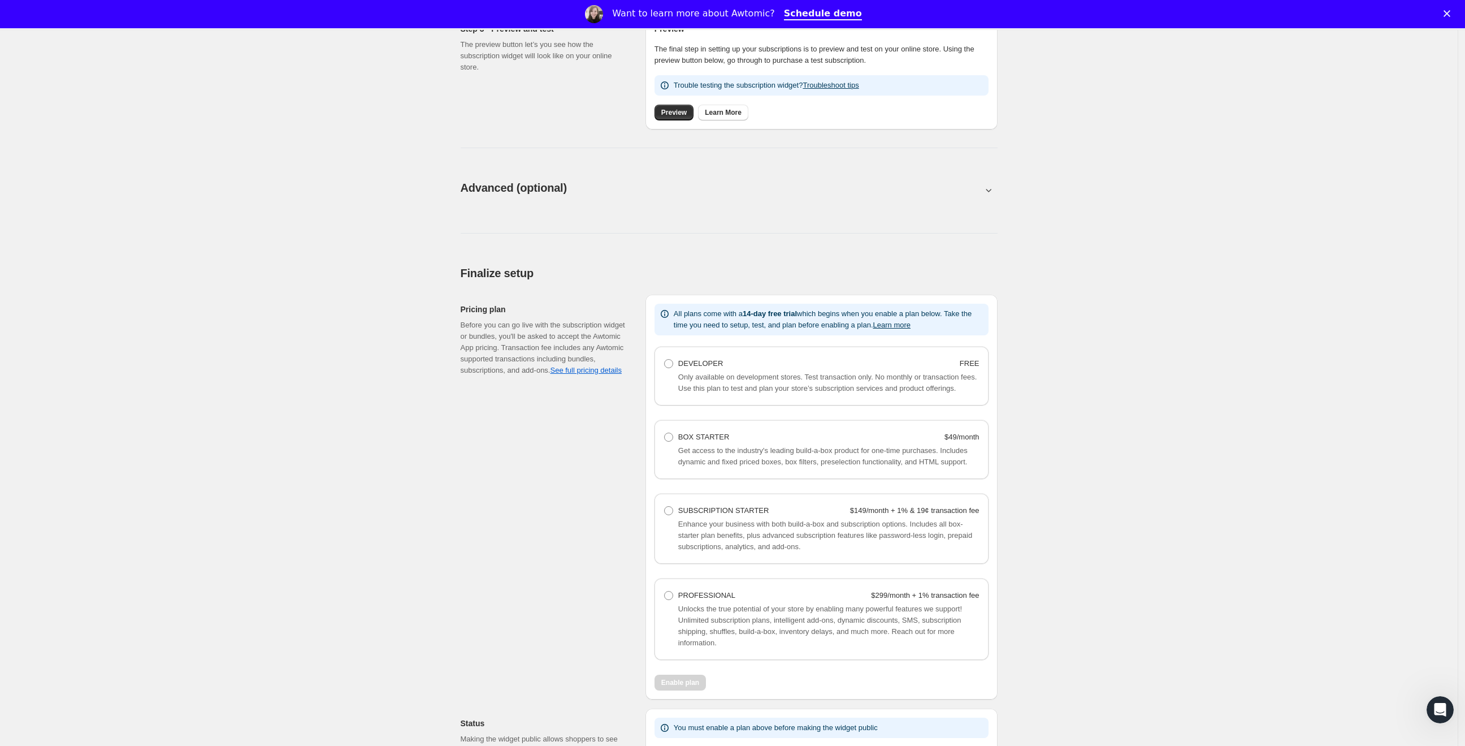
scroll to position [430, 0]
drag, startPoint x: 688, startPoint y: 379, endPoint x: 694, endPoint y: 369, distance: 11.1
click at [688, 379] on span "Only available on development stores. Test transaction only. No monthly or tran…" at bounding box center [827, 382] width 298 height 20
click at [696, 358] on span "DEVELOPER" at bounding box center [700, 362] width 45 height 8
click at [665, 358] on Developer "DEVELOPER FREE" at bounding box center [664, 358] width 1 height 1
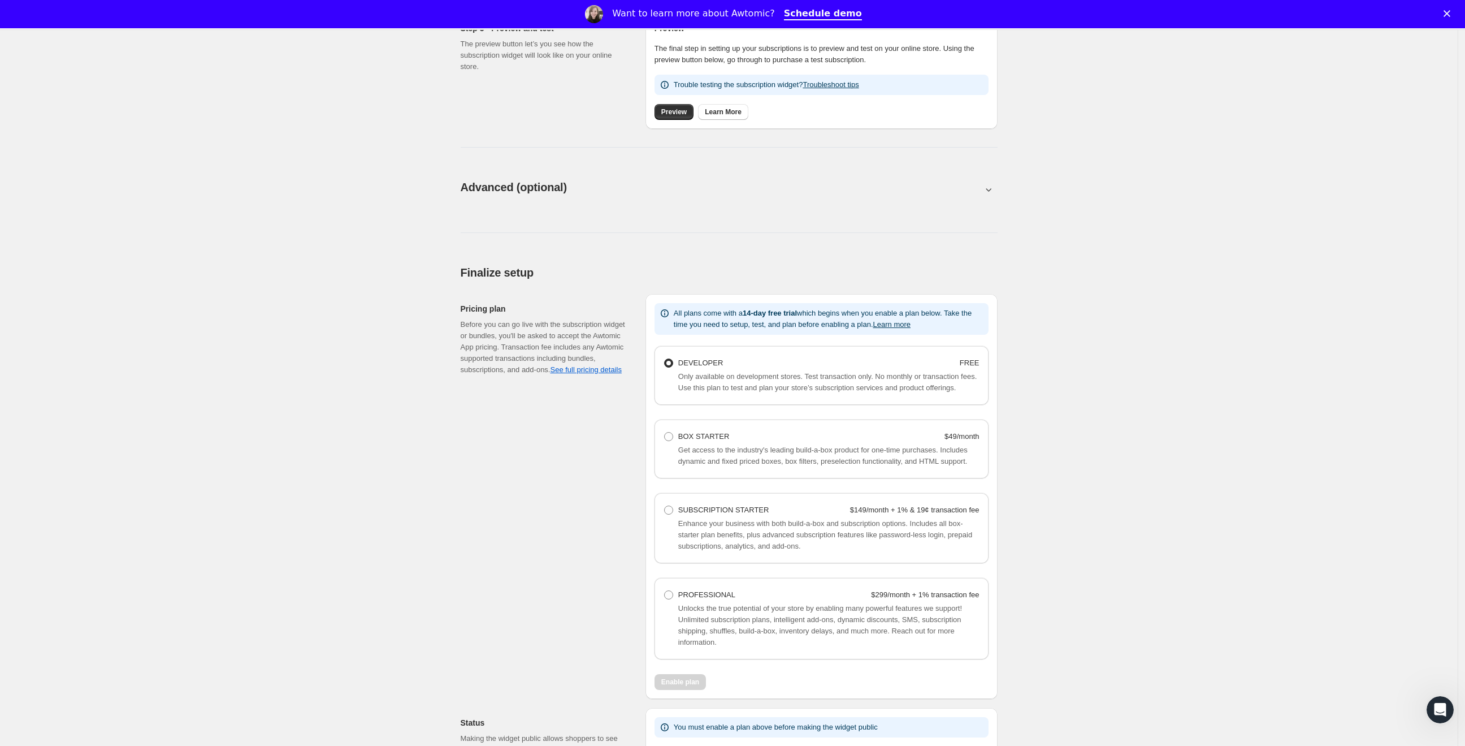
radio Developer "true"
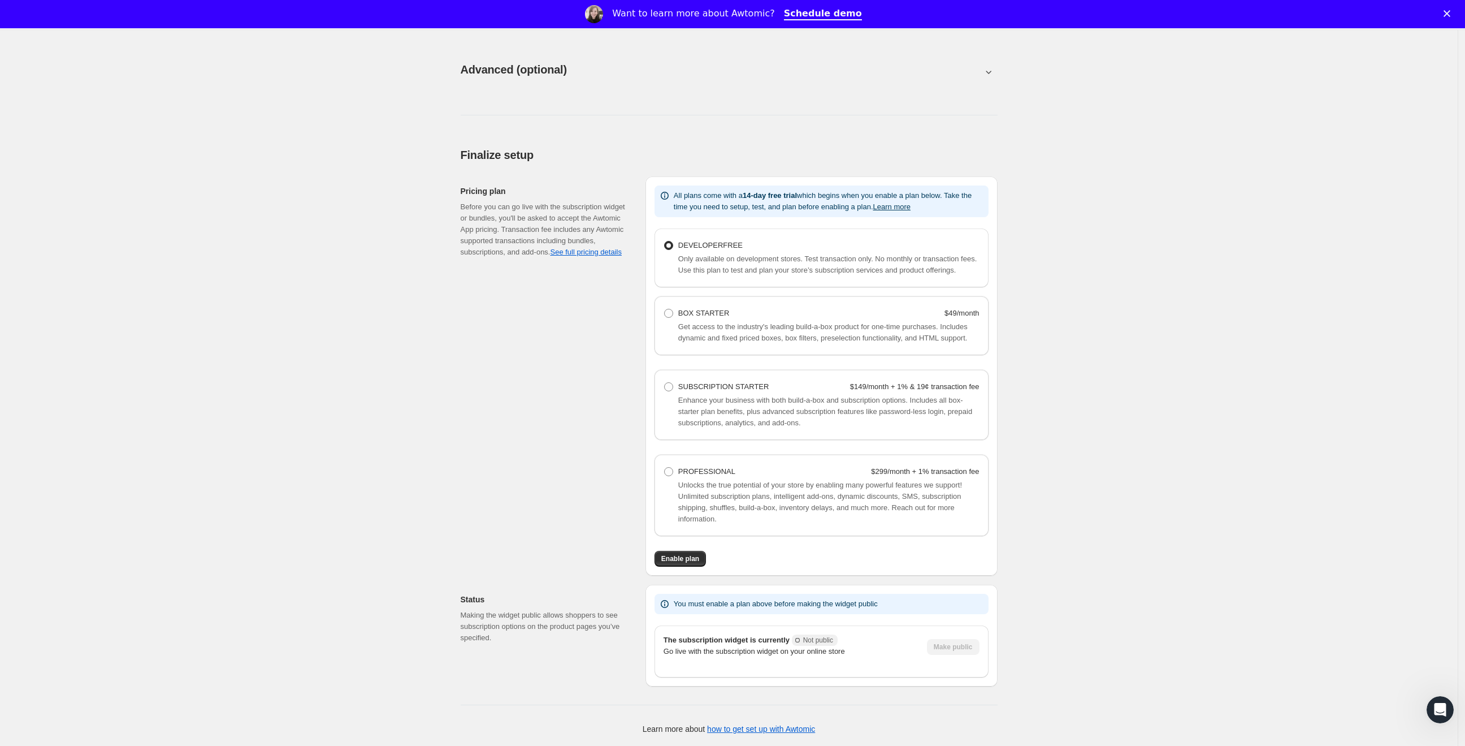
scroll to position [578, 0]
click at [687, 563] on button "Enable plan" at bounding box center [680, 559] width 51 height 16
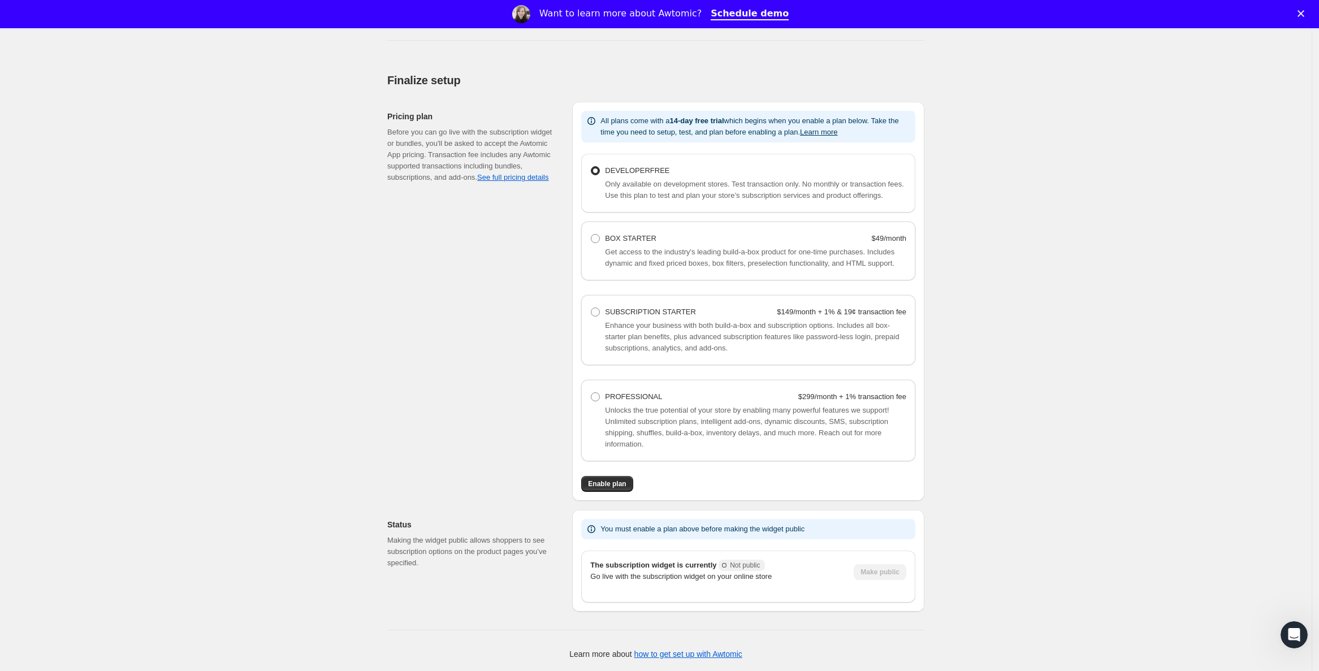
scroll to position [638, 0]
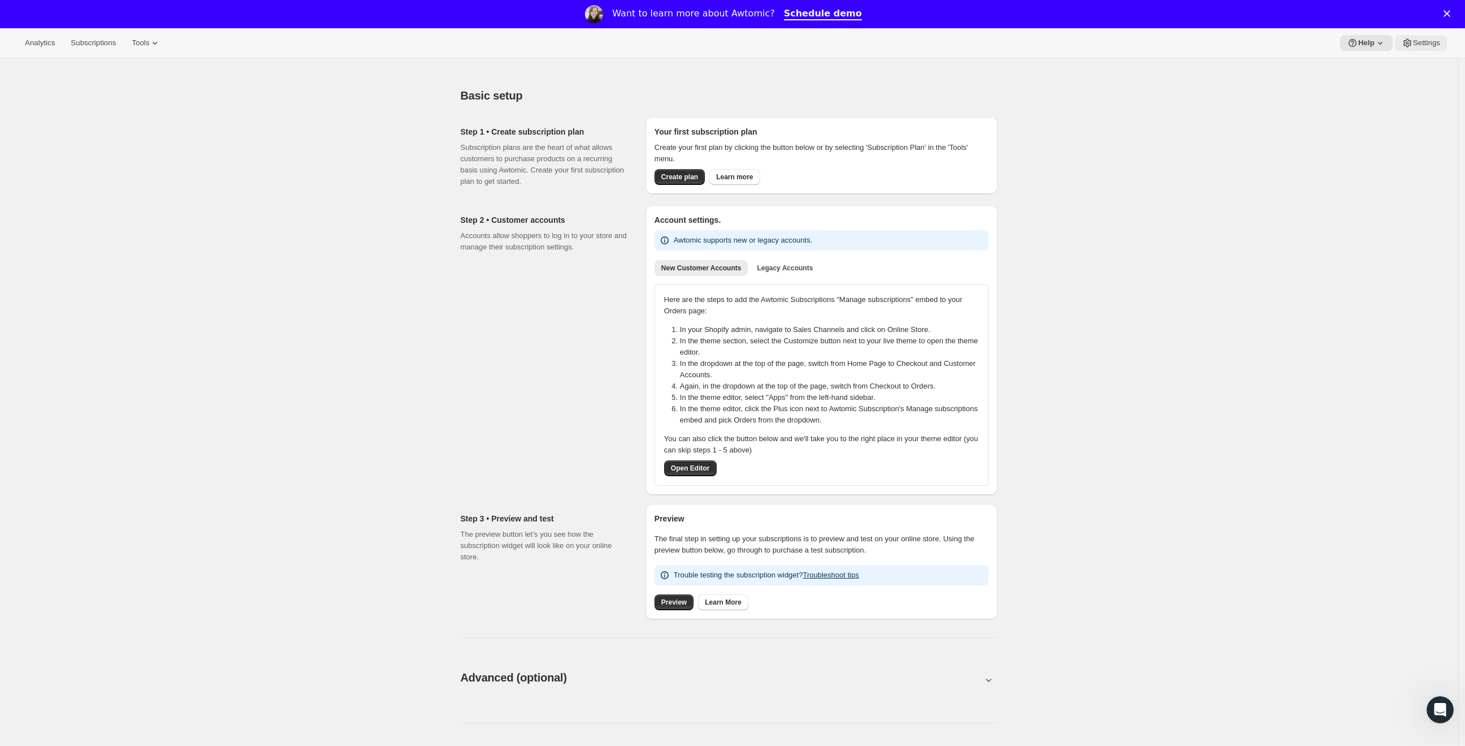
click at [1402, 45] on icon at bounding box center [1407, 42] width 11 height 11
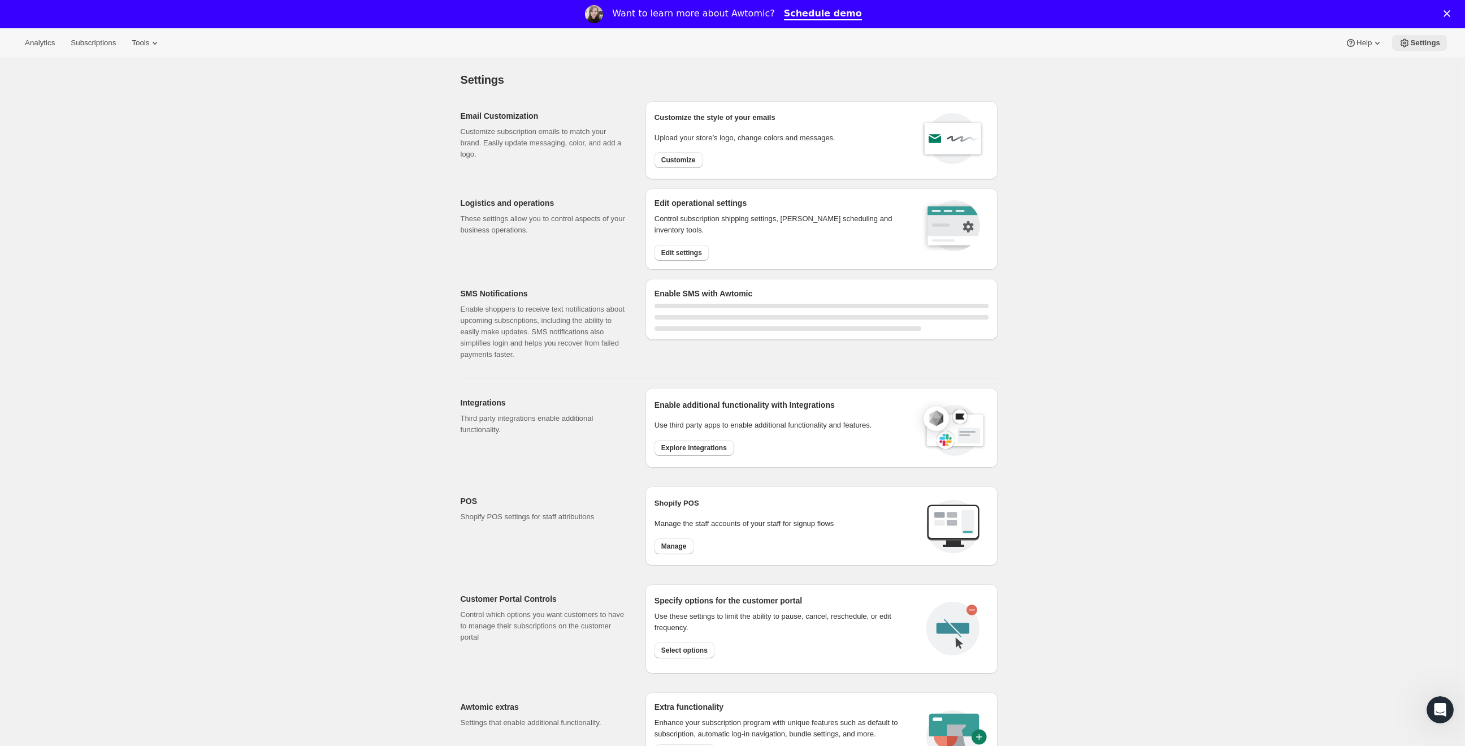
click at [1427, 42] on span "Settings" at bounding box center [1425, 42] width 30 height 9
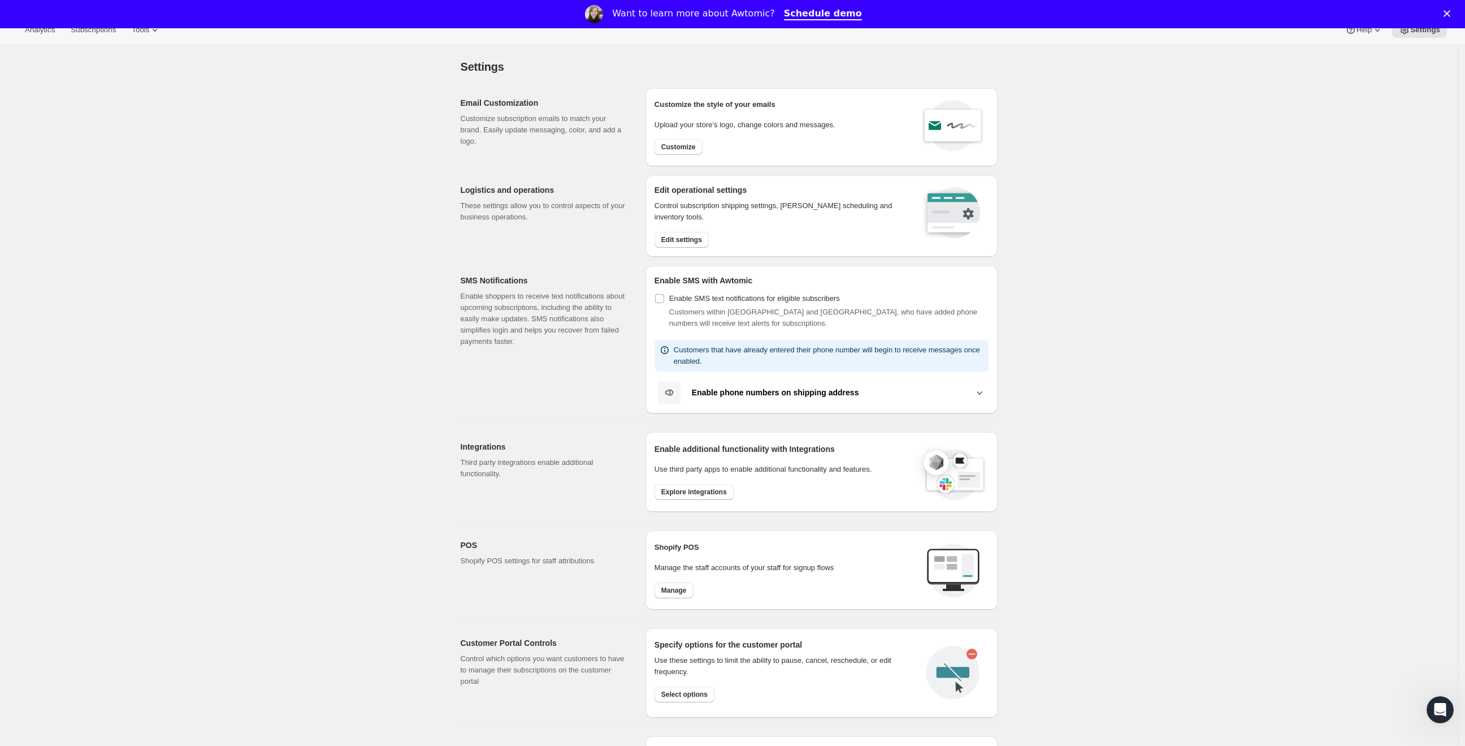
scroll to position [16, 0]
click at [686, 298] on span "Enable SMS text notifications for eligible subscribers" at bounding box center [754, 295] width 171 height 8
click at [664, 298] on input "Enable SMS text notifications for eligible subscribers" at bounding box center [659, 295] width 9 height 9
checkbox input "true"
select select "22:00"
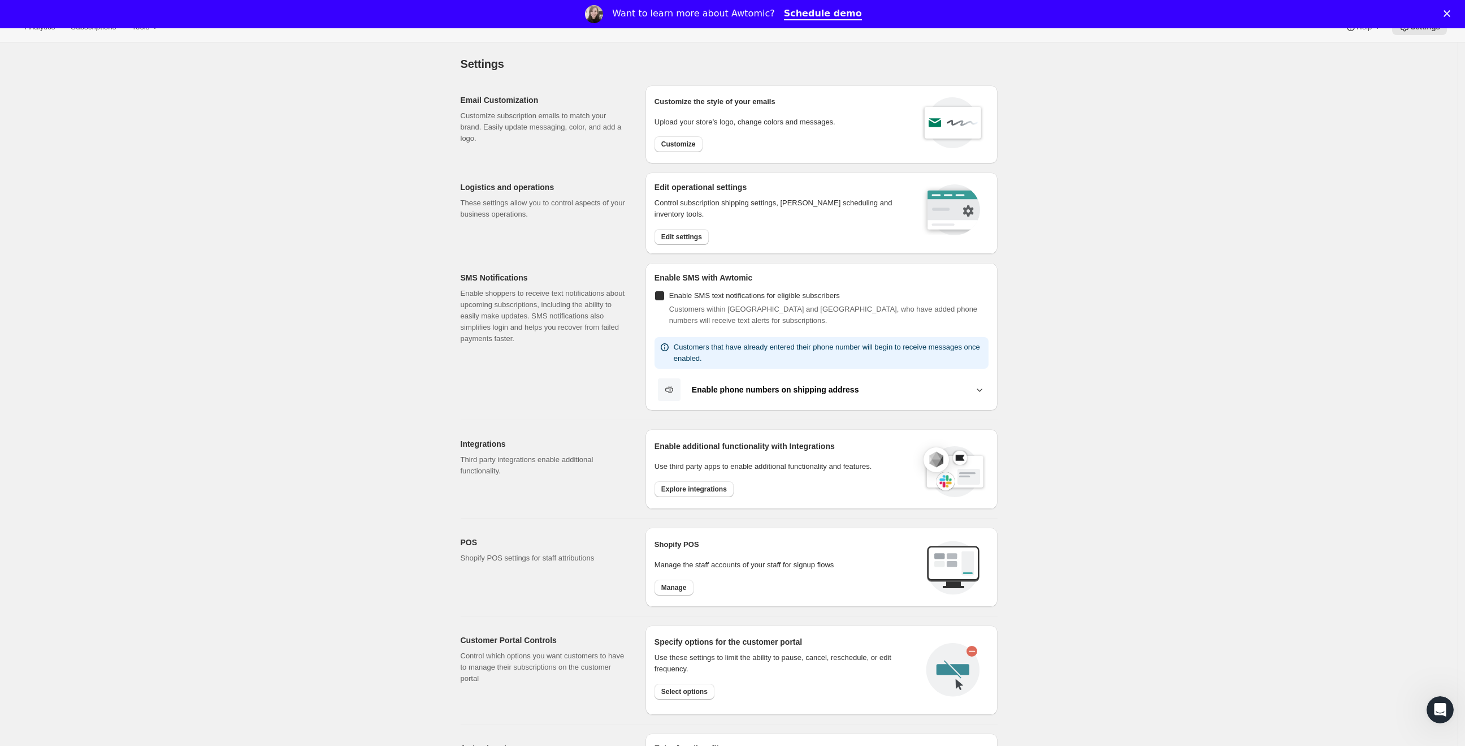
select select "09:00"
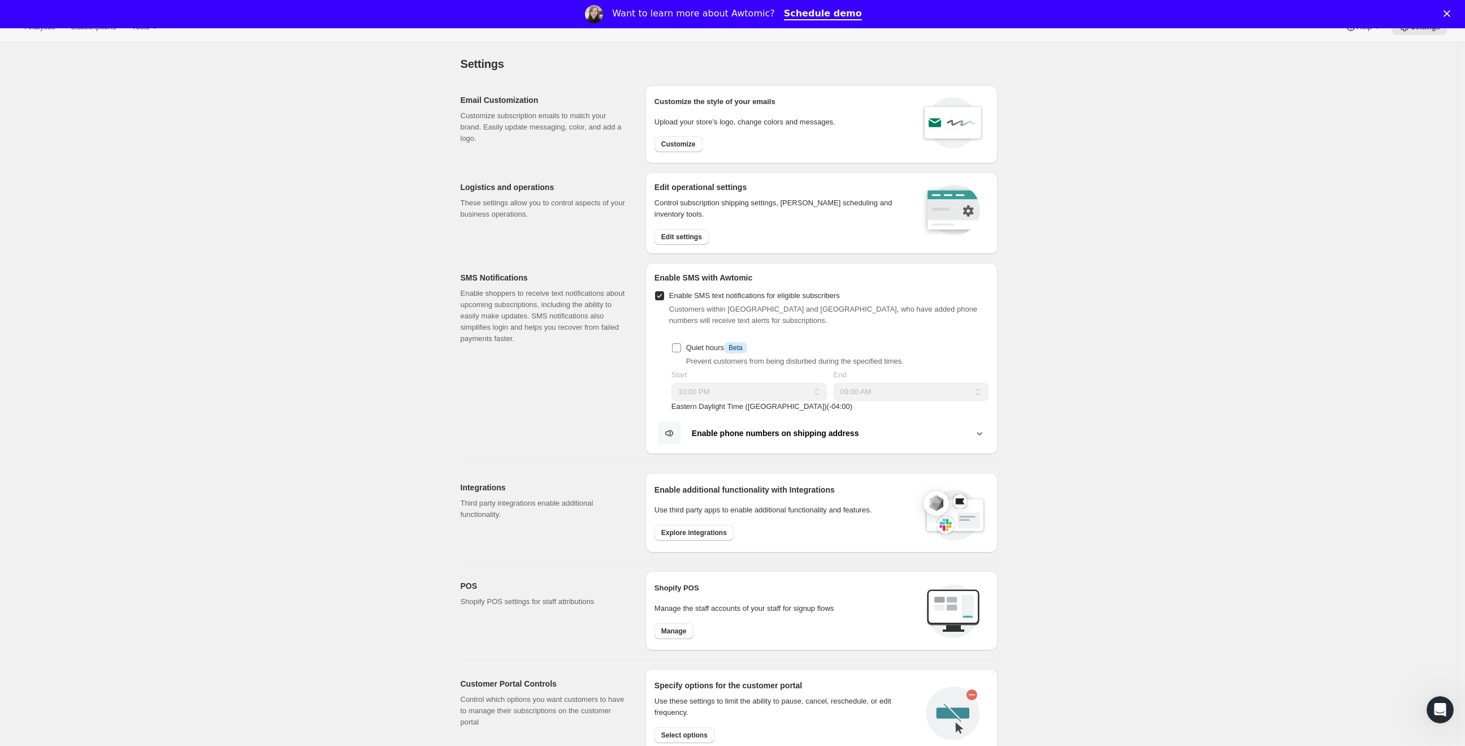
click at [716, 353] on label "Quiet hours Info Beta" at bounding box center [710, 348] width 76 height 16
click at [681, 352] on input "Quiet hours Info Beta" at bounding box center [676, 347] width 9 height 9
click at [716, 353] on label "Quiet hours Info Beta" at bounding box center [710, 348] width 76 height 16
click at [681, 352] on input "Quiet hours Info Beta" at bounding box center [676, 347] width 9 height 9
click at [716, 353] on label "Quiet hours Info Beta" at bounding box center [710, 348] width 76 height 16
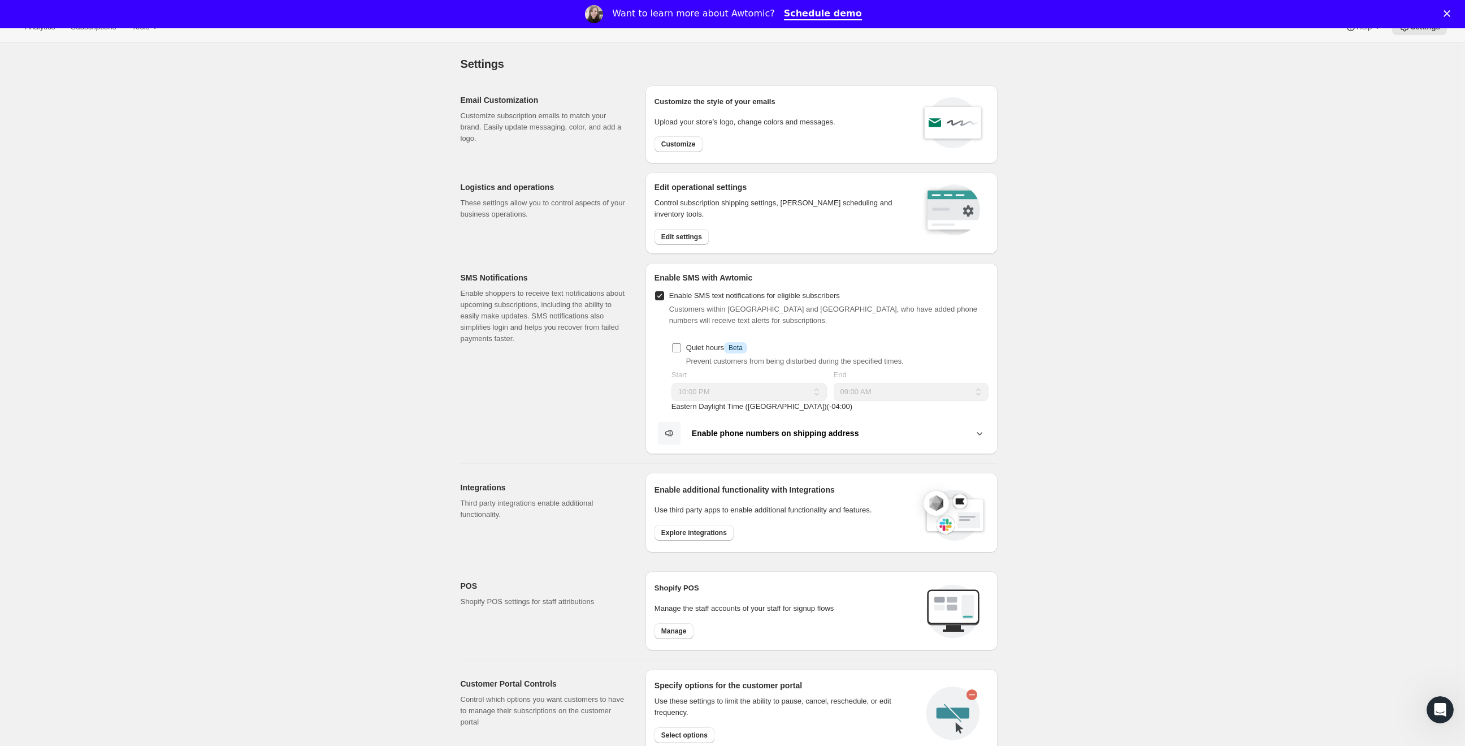
click at [681, 352] on input "Quiet hours Info Beta" at bounding box center [676, 347] width 9 height 9
checkbox input "true"
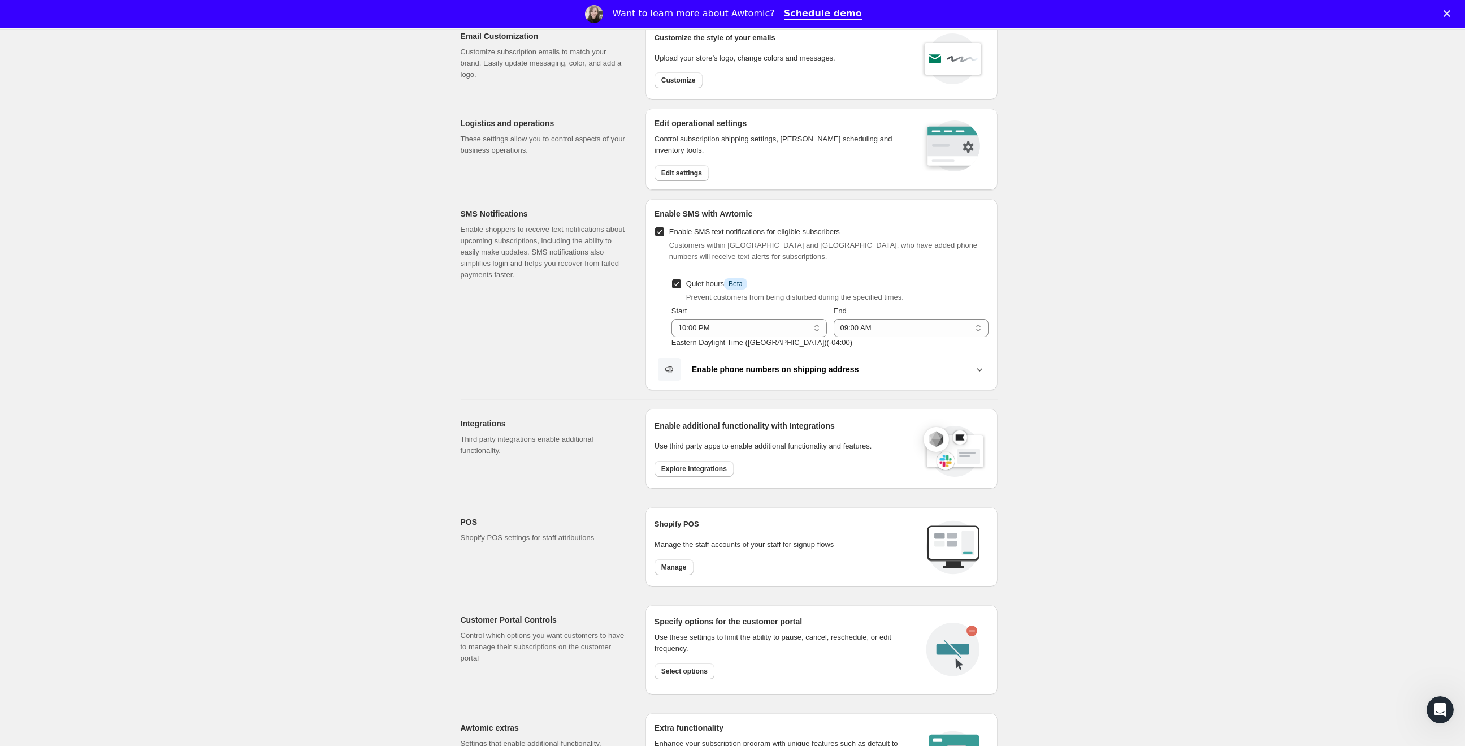
scroll to position [118, 0]
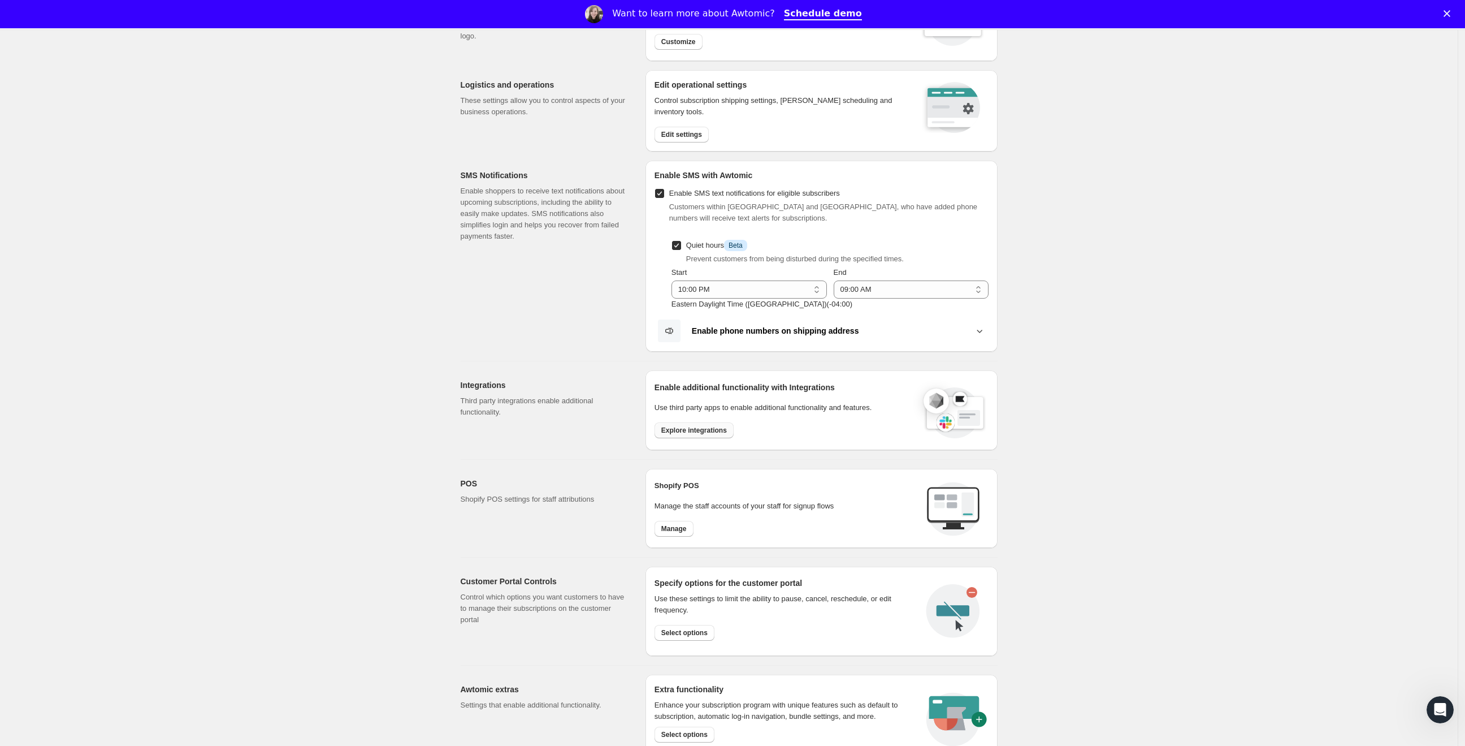
click at [702, 431] on span "Explore integrations" at bounding box center [694, 430] width 66 height 9
click at [669, 529] on span "Manage" at bounding box center [673, 528] width 25 height 9
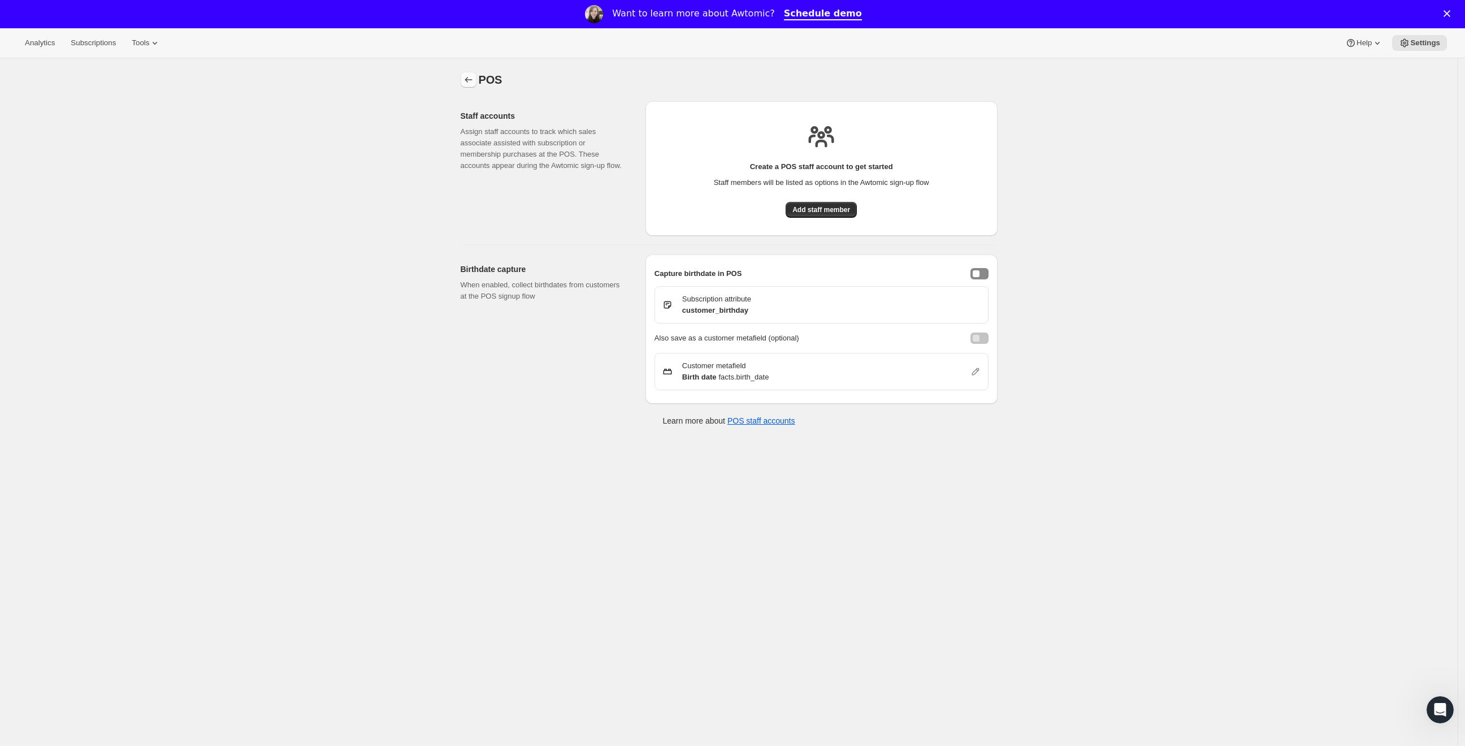
click at [477, 82] on button "Settings" at bounding box center [469, 80] width 16 height 16
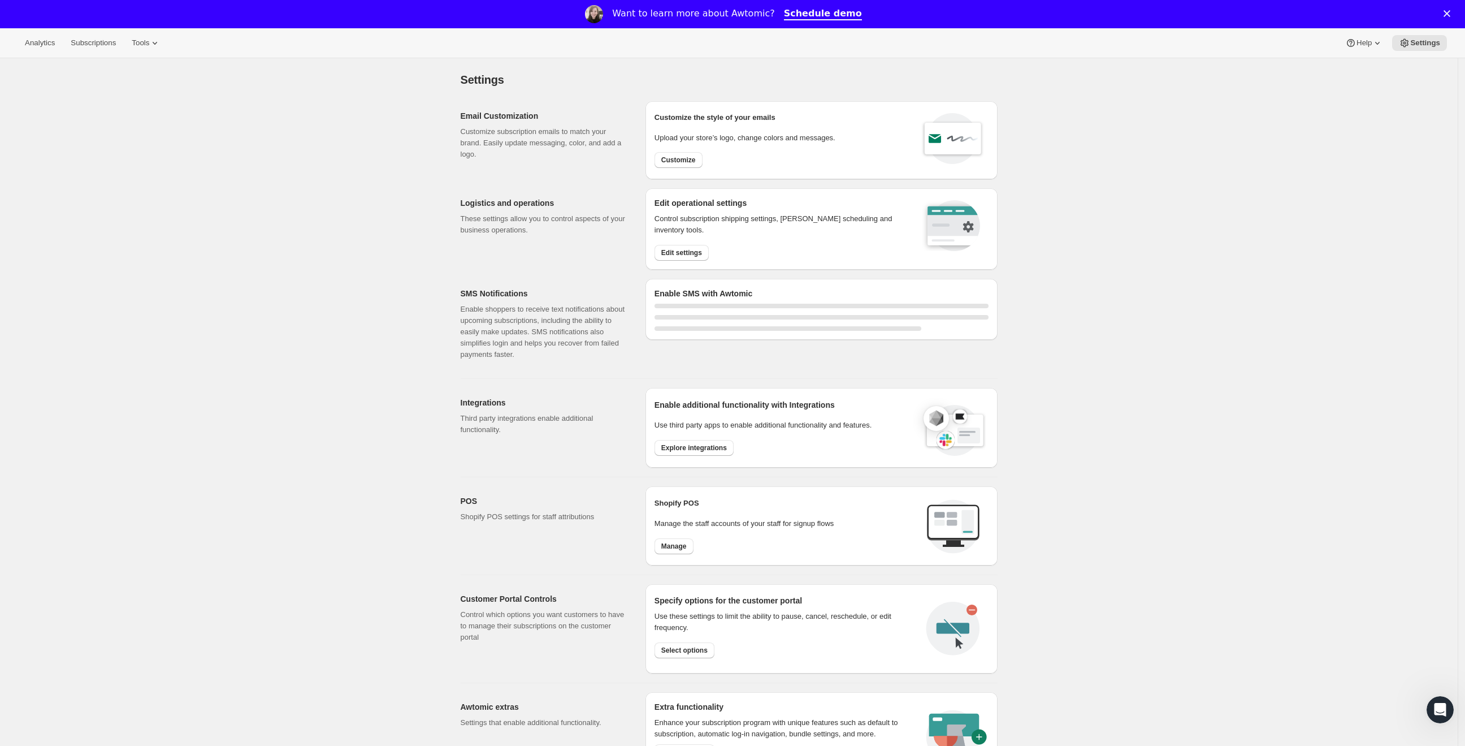
select select "22:00"
select select "09:00"
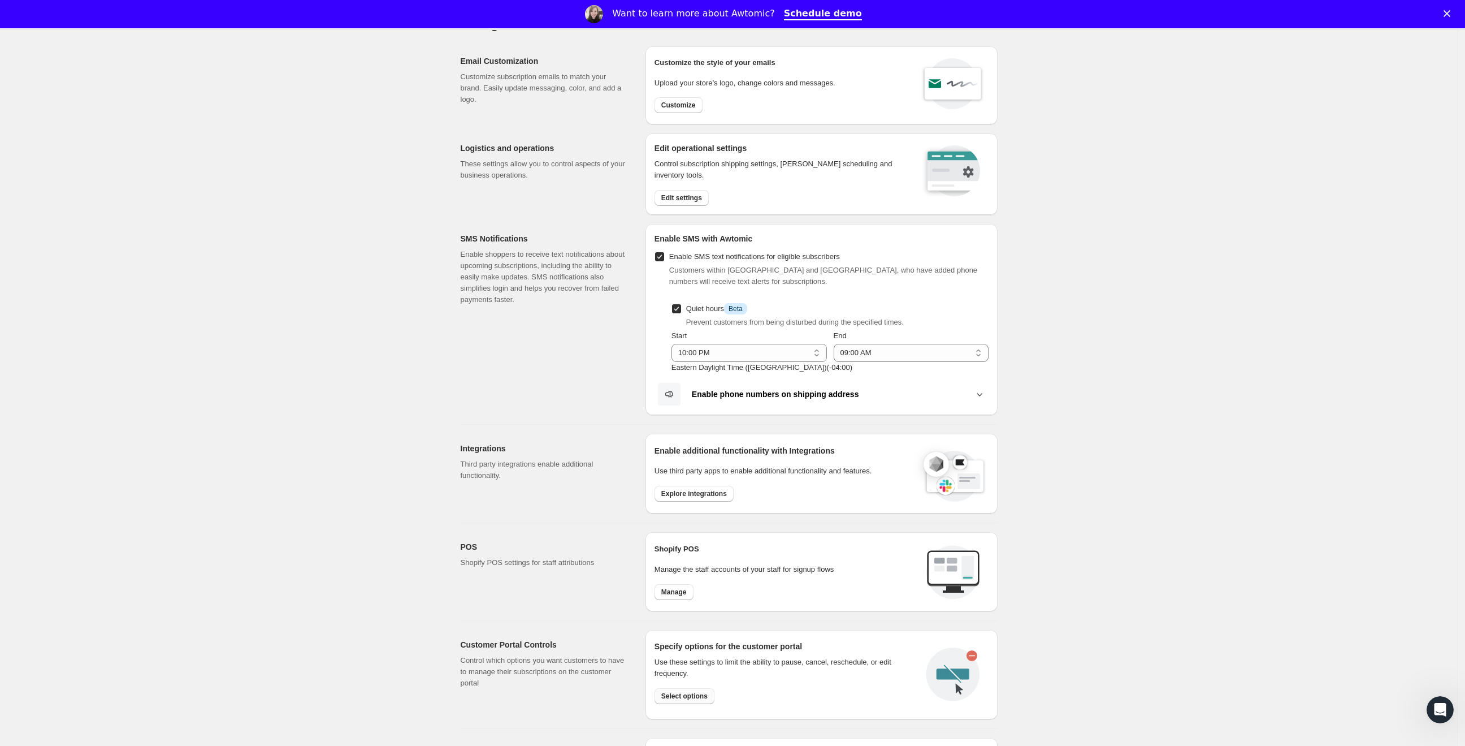
scroll to position [149, 0]
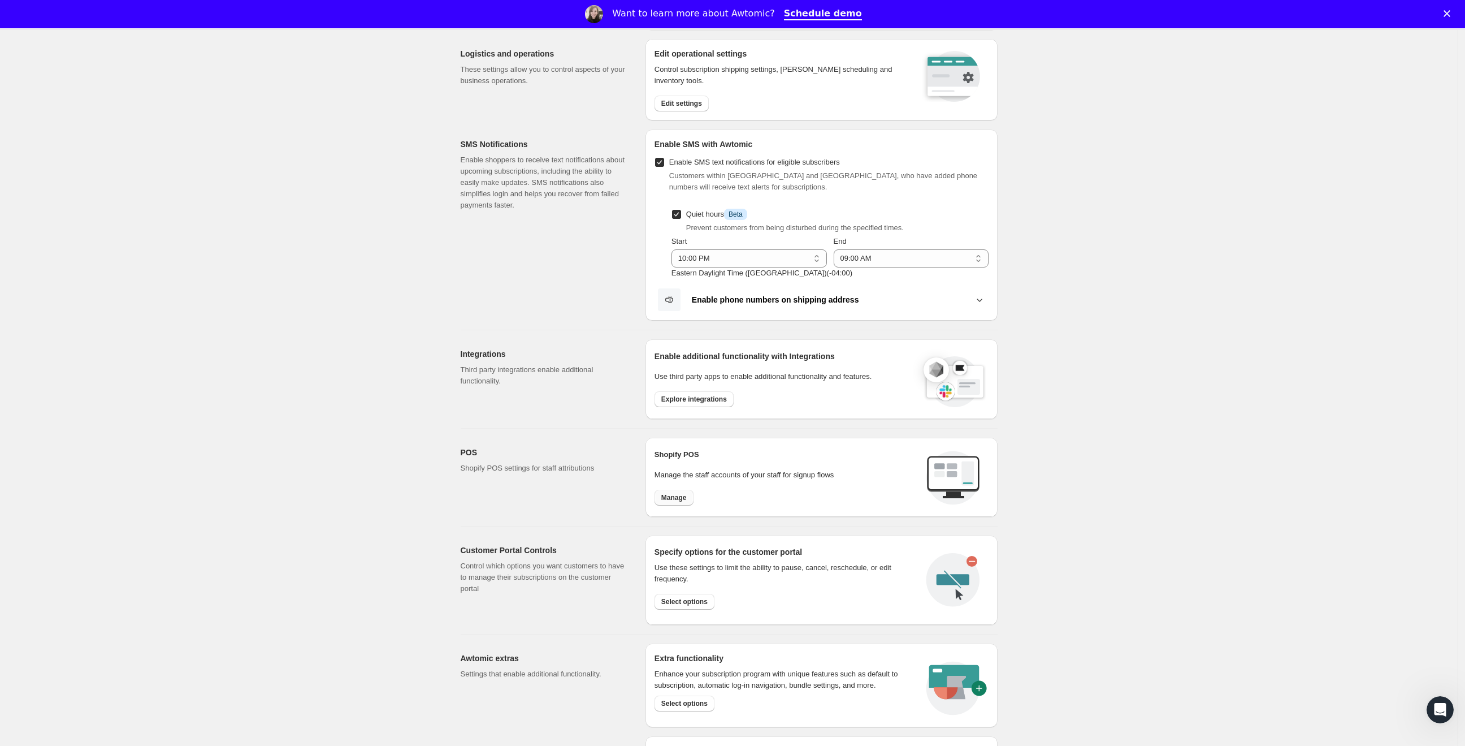
click at [666, 499] on span "Manage" at bounding box center [673, 497] width 25 height 9
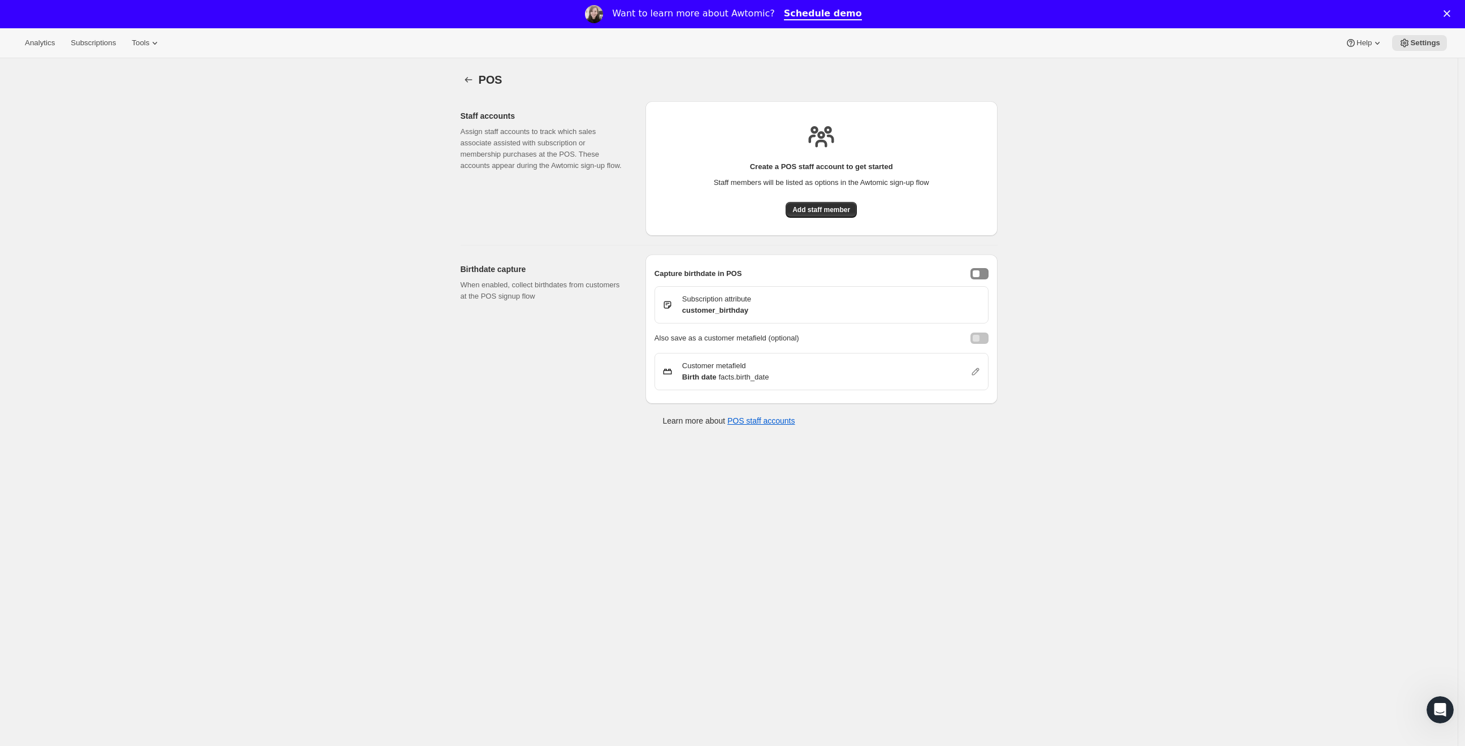
click at [667, 499] on div "POS. This page is ready POS Staff accounts Assign staff accounts to track which…" at bounding box center [729, 431] width 1458 height 746
click at [821, 207] on span "Add staff member" at bounding box center [822, 209] width 58 height 9
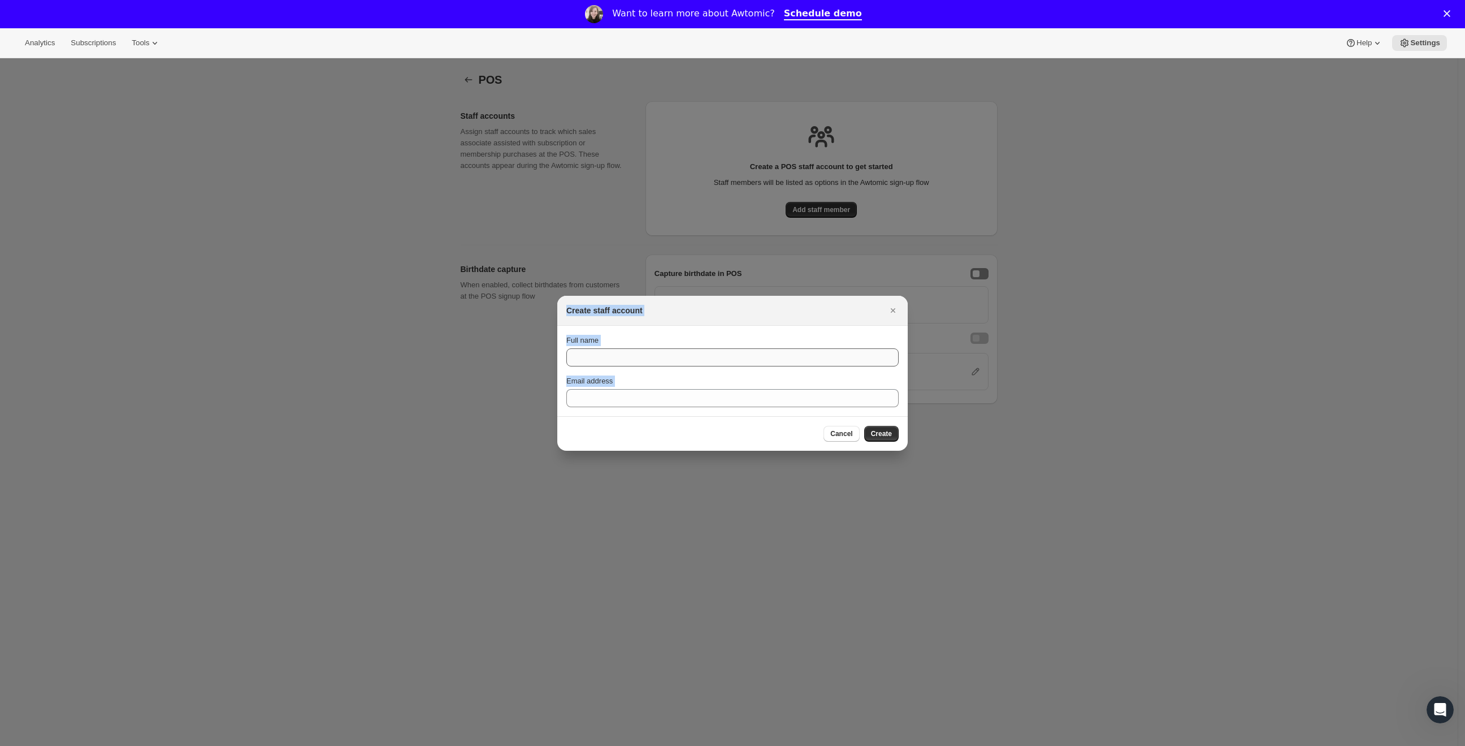
click at [735, 360] on input "Full name" at bounding box center [732, 357] width 332 height 18
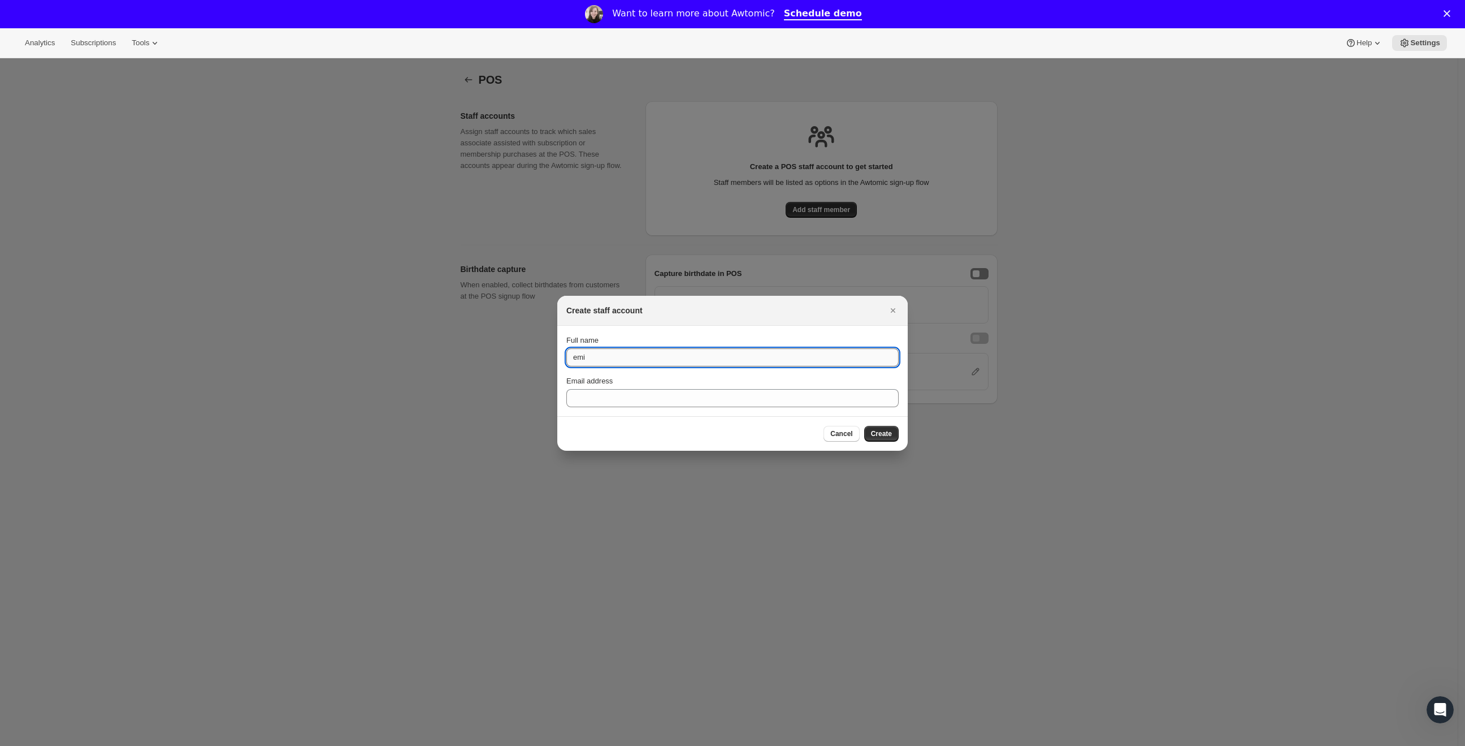
type input "emi"
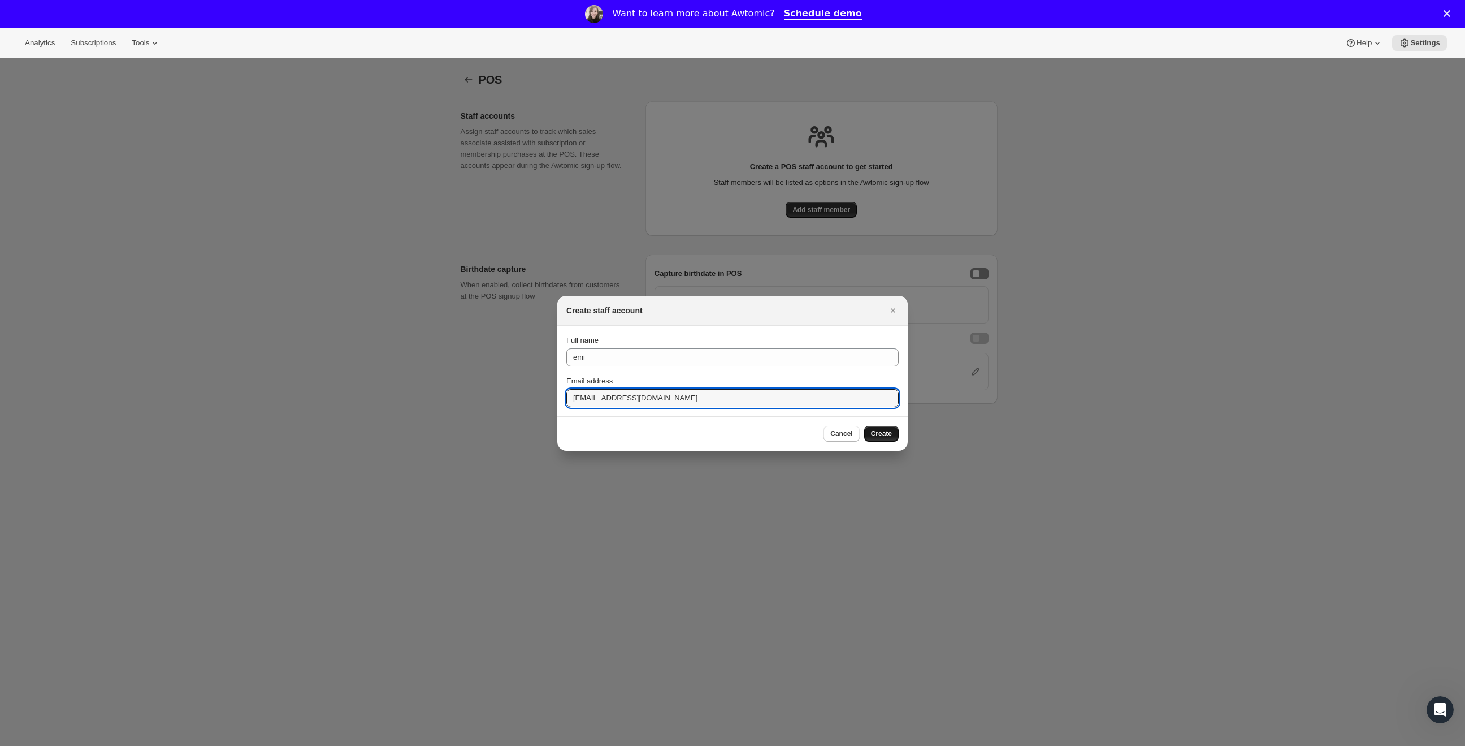
type input "emi+1@subscribfy.com"
click at [882, 435] on span "Create" at bounding box center [881, 433] width 21 height 9
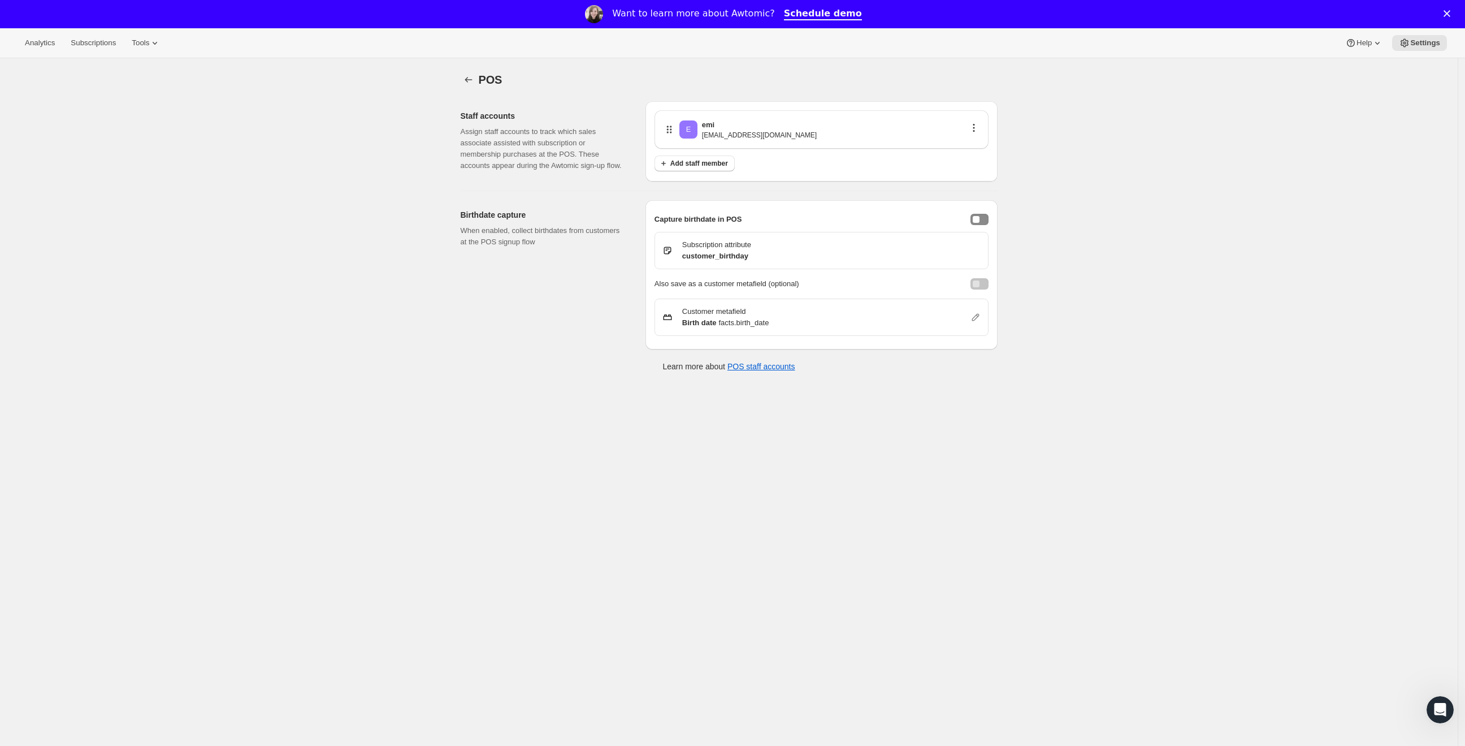
click at [757, 131] on p "emi+1@subscribfy.com" at bounding box center [759, 135] width 115 height 9
click at [947, 117] on div "E emi emi+1@subscribfy.com" at bounding box center [822, 129] width 334 height 38
click at [689, 135] on icon "E" at bounding box center [688, 129] width 18 height 18
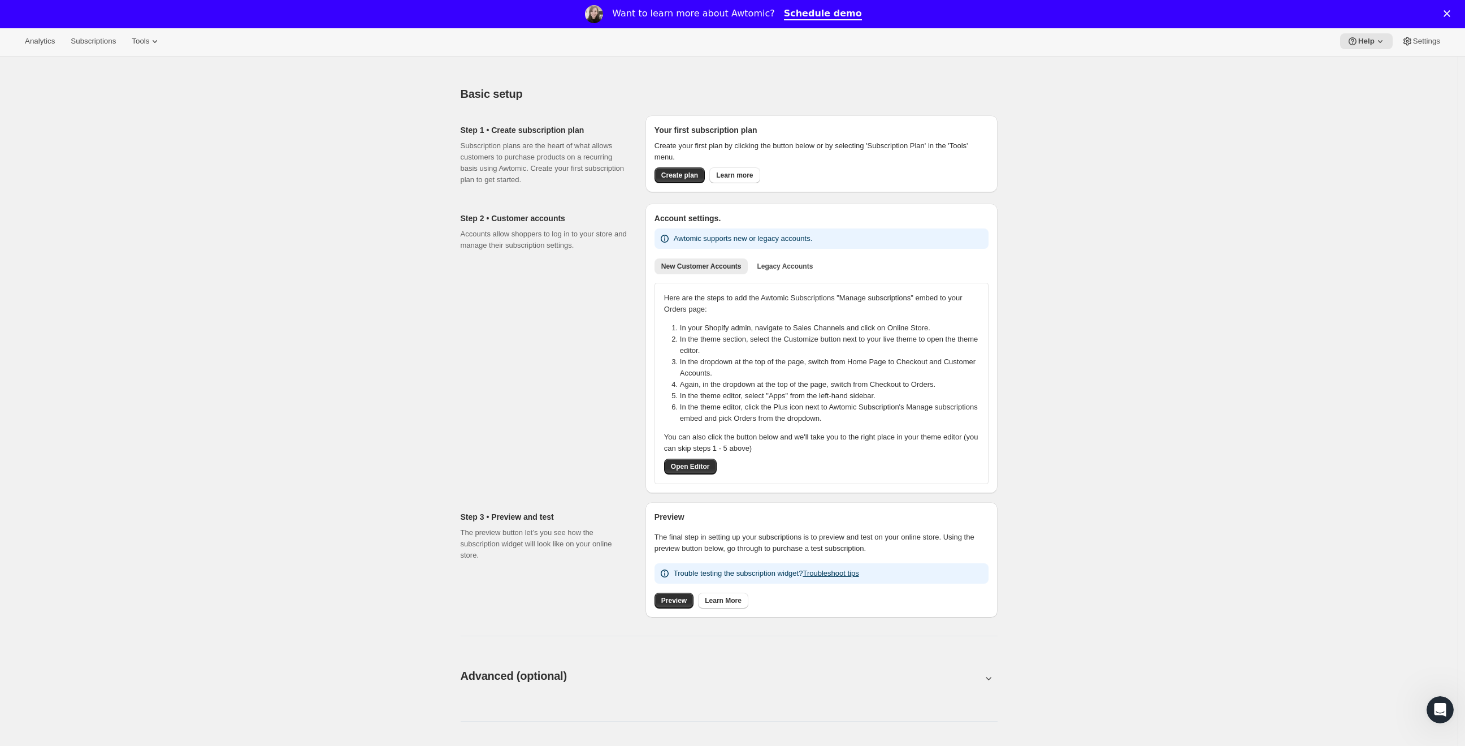
scroll to position [2, 0]
click at [1423, 45] on button "Settings" at bounding box center [1421, 41] width 52 height 16
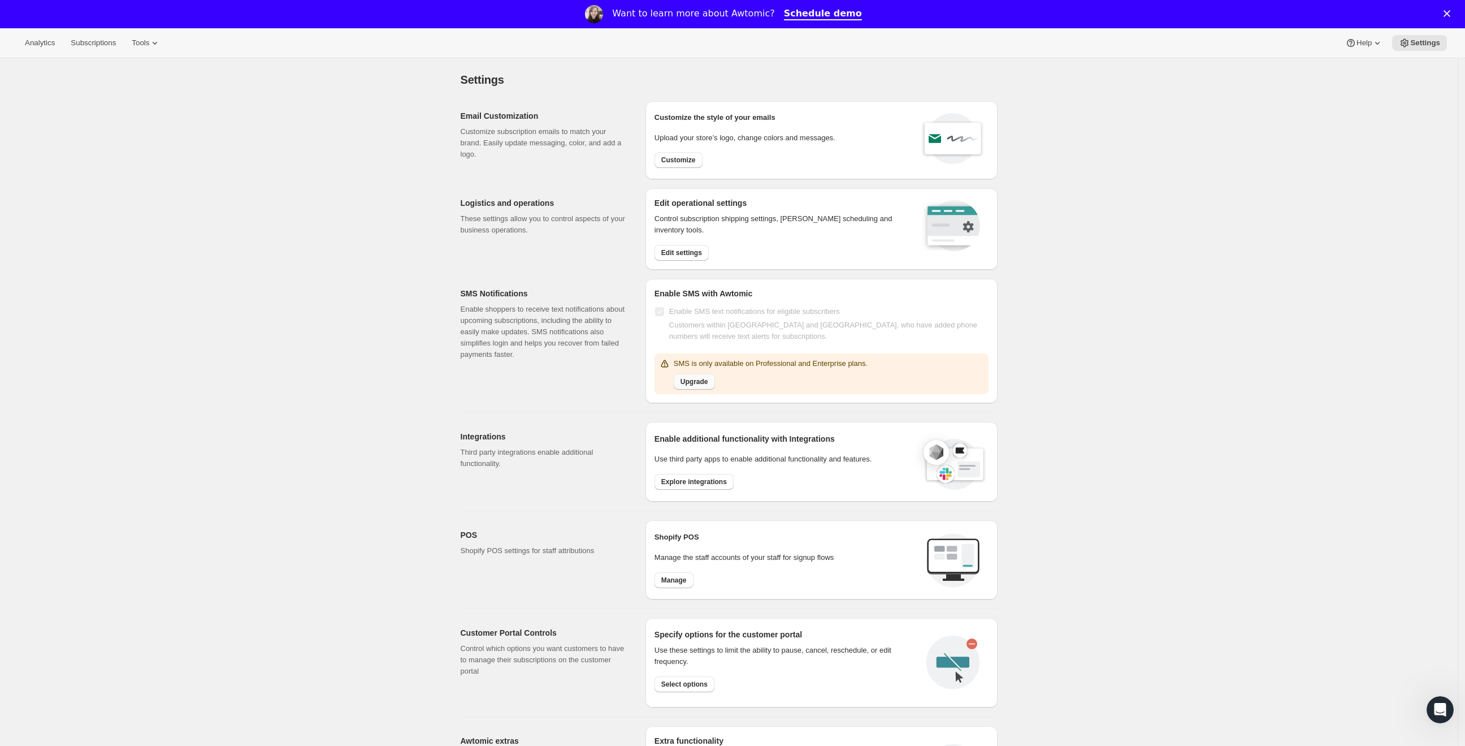
click at [704, 380] on span "Upgrade" at bounding box center [695, 381] width 28 height 9
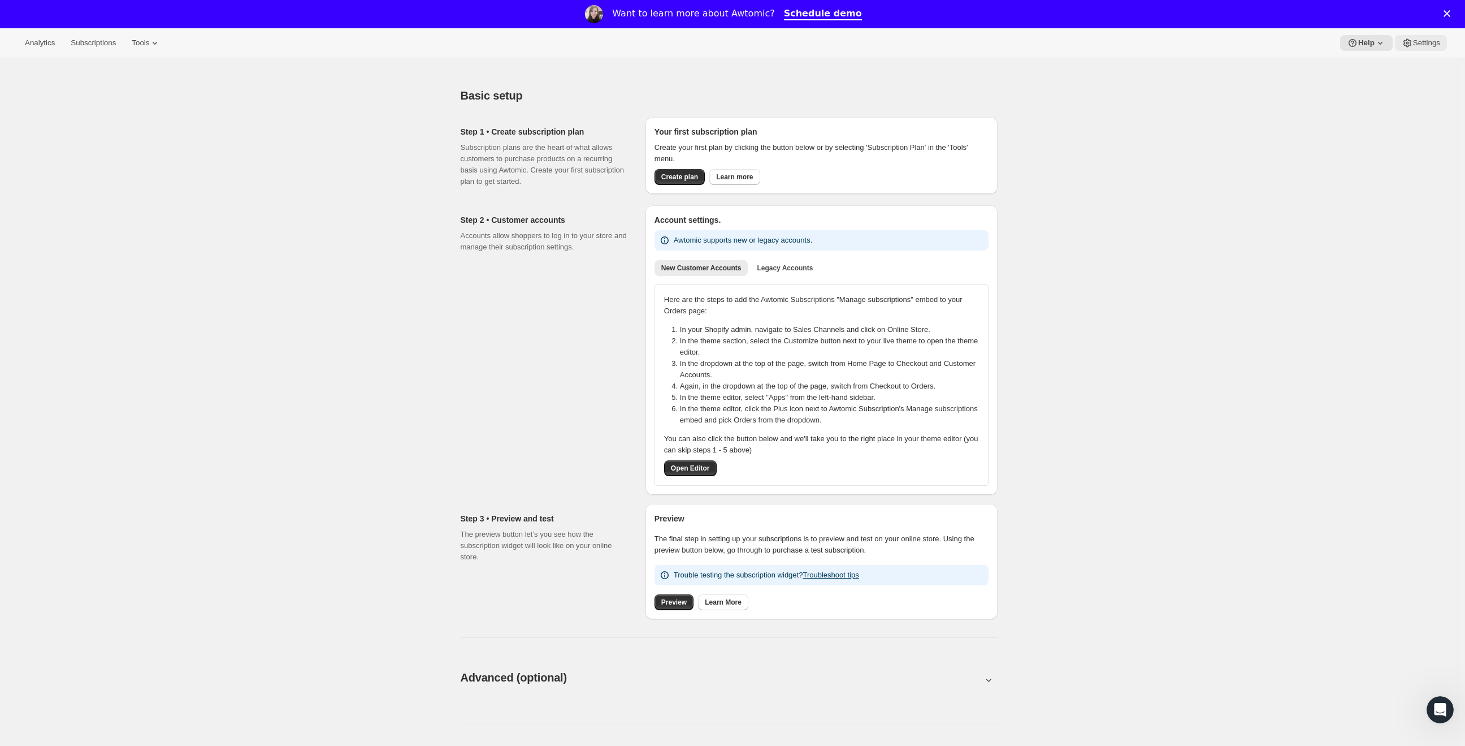
click at [1444, 39] on button "Settings" at bounding box center [1421, 43] width 52 height 16
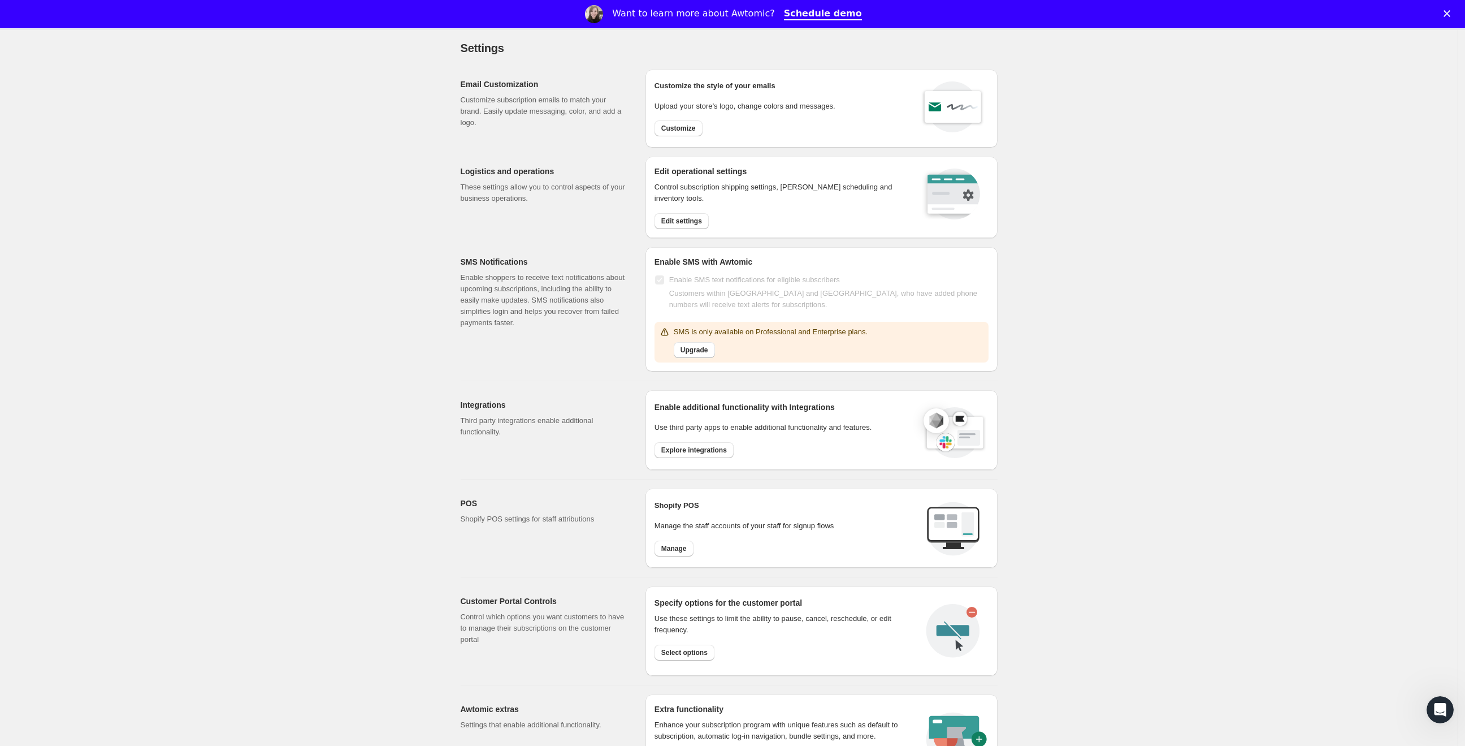
scroll to position [44, 0]
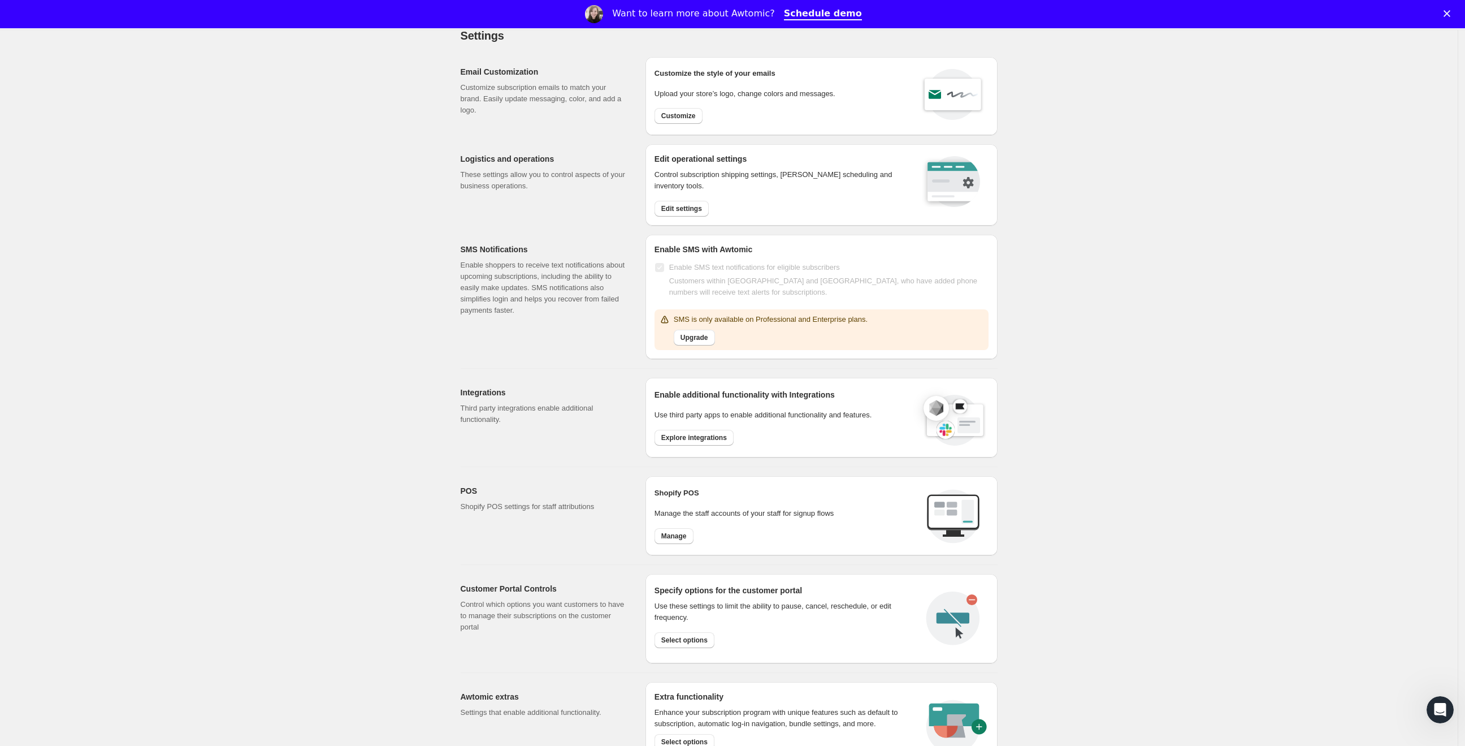
click at [702, 543] on div "Shopify POS Manage the staff accounts of your staff for signup flows Manage" at bounding box center [822, 515] width 334 height 61
click at [674, 540] on button "Manage" at bounding box center [674, 536] width 39 height 16
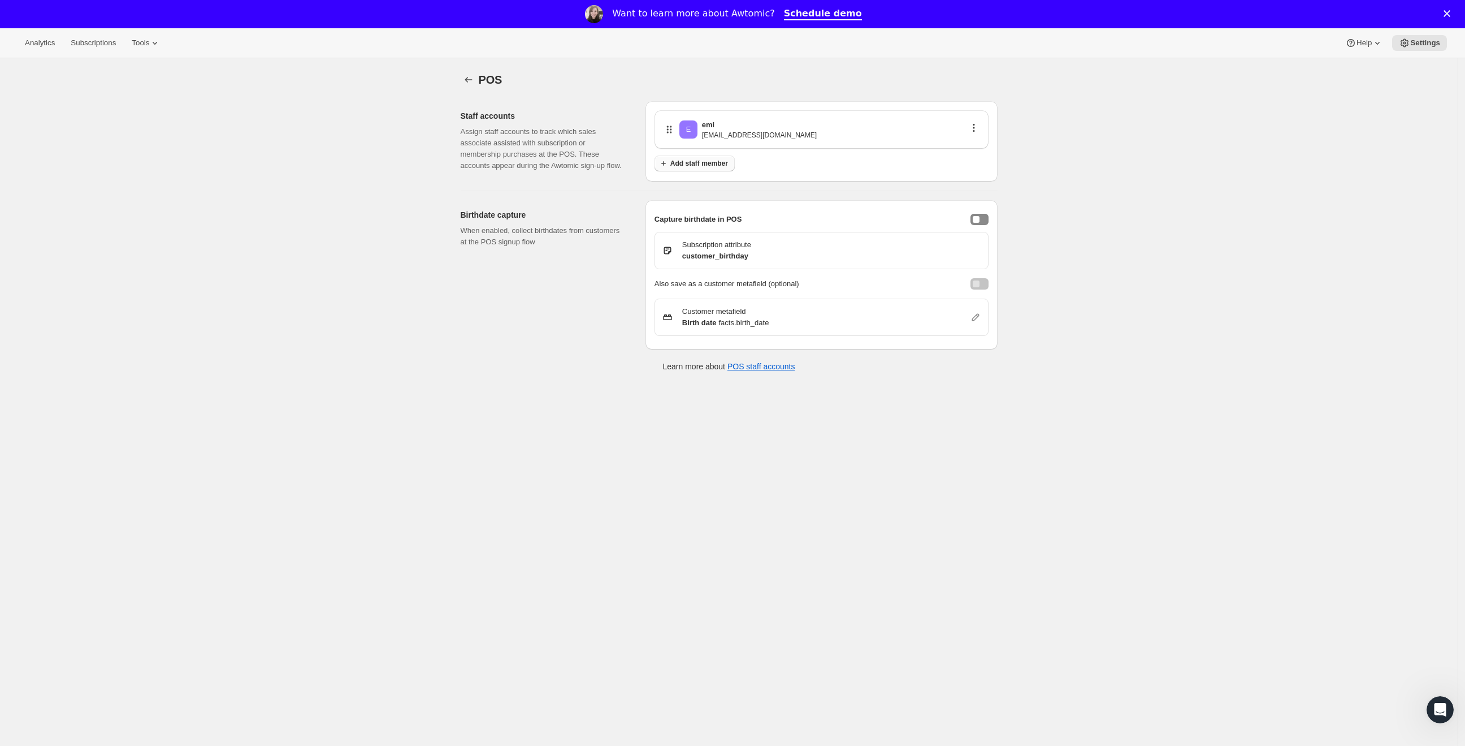
click at [720, 169] on button "Add staff member" at bounding box center [695, 163] width 80 height 16
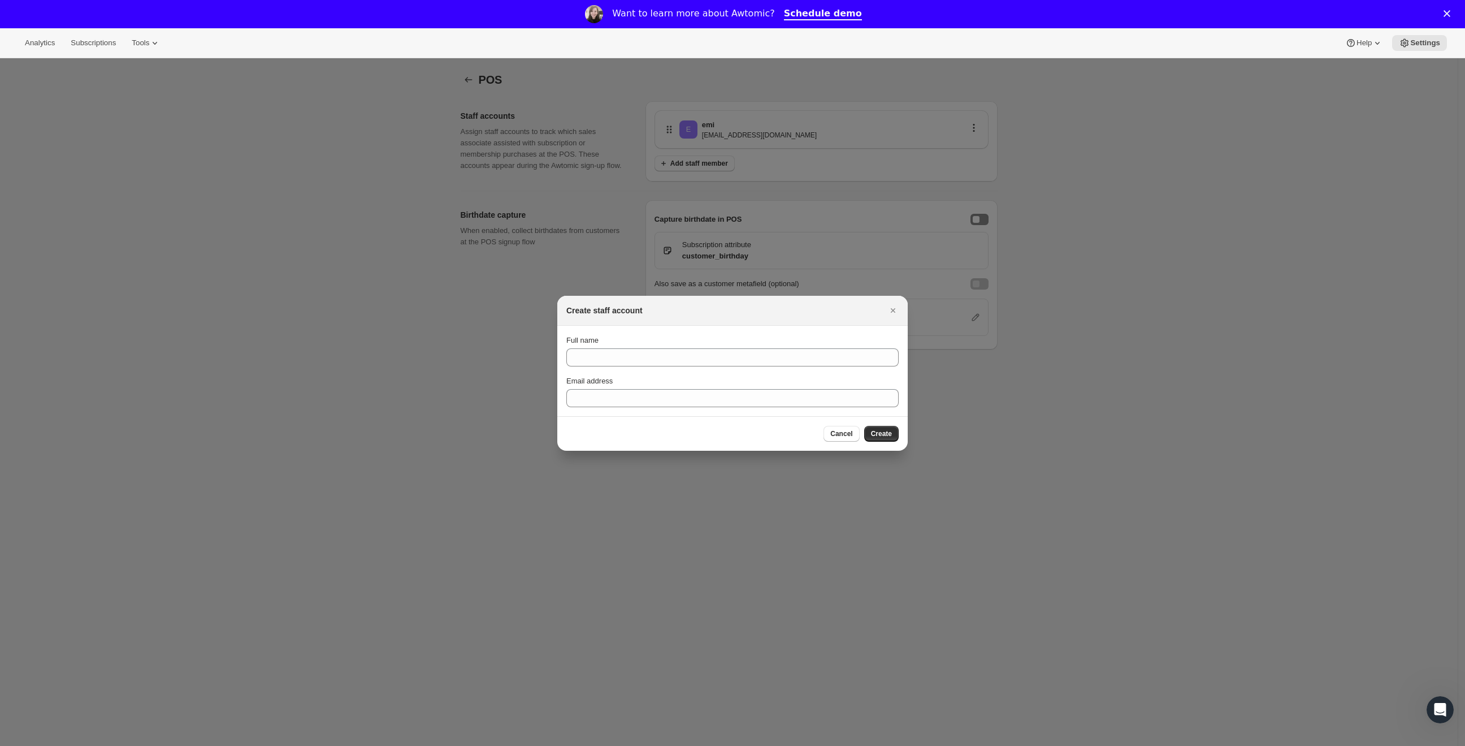
click at [1184, 402] on div at bounding box center [732, 373] width 1465 height 746
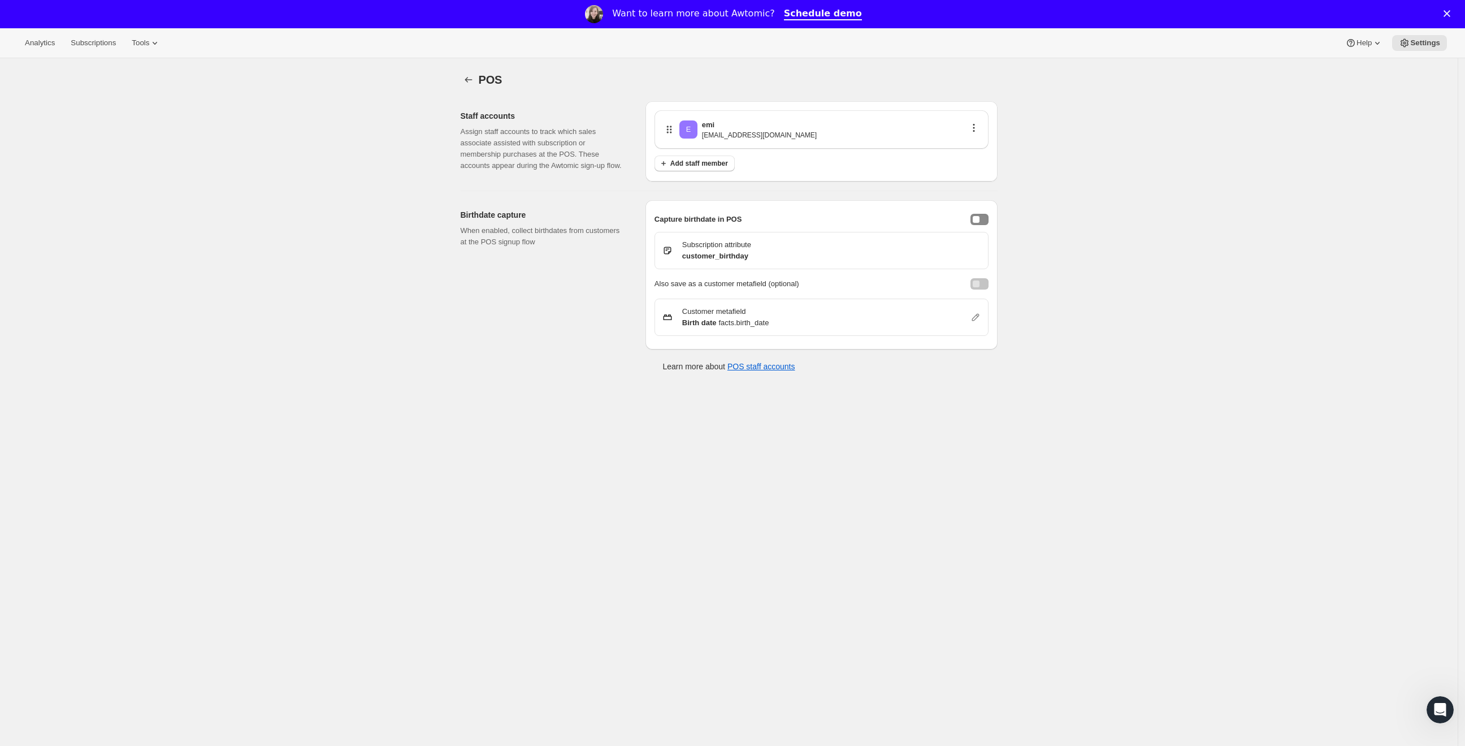
click at [1425, 715] on div "POS. This page is ready POS Staff accounts Assign staff accounts to track which…" at bounding box center [729, 431] width 1458 height 746
click at [1425, 712] on div "Open Intercom Messenger" at bounding box center [1438, 707] width 37 height 37
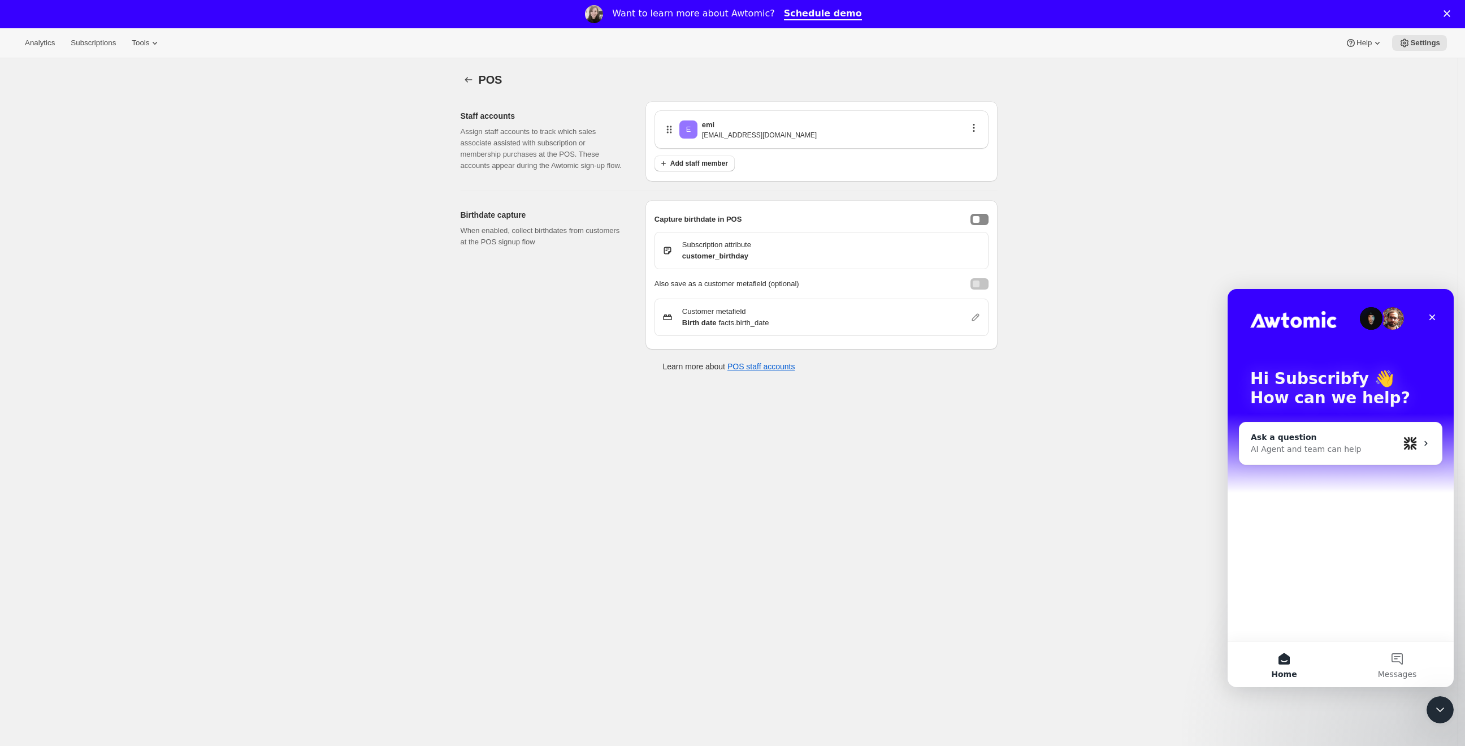
click at [1295, 440] on div "Ask a question" at bounding box center [1325, 437] width 148 height 12
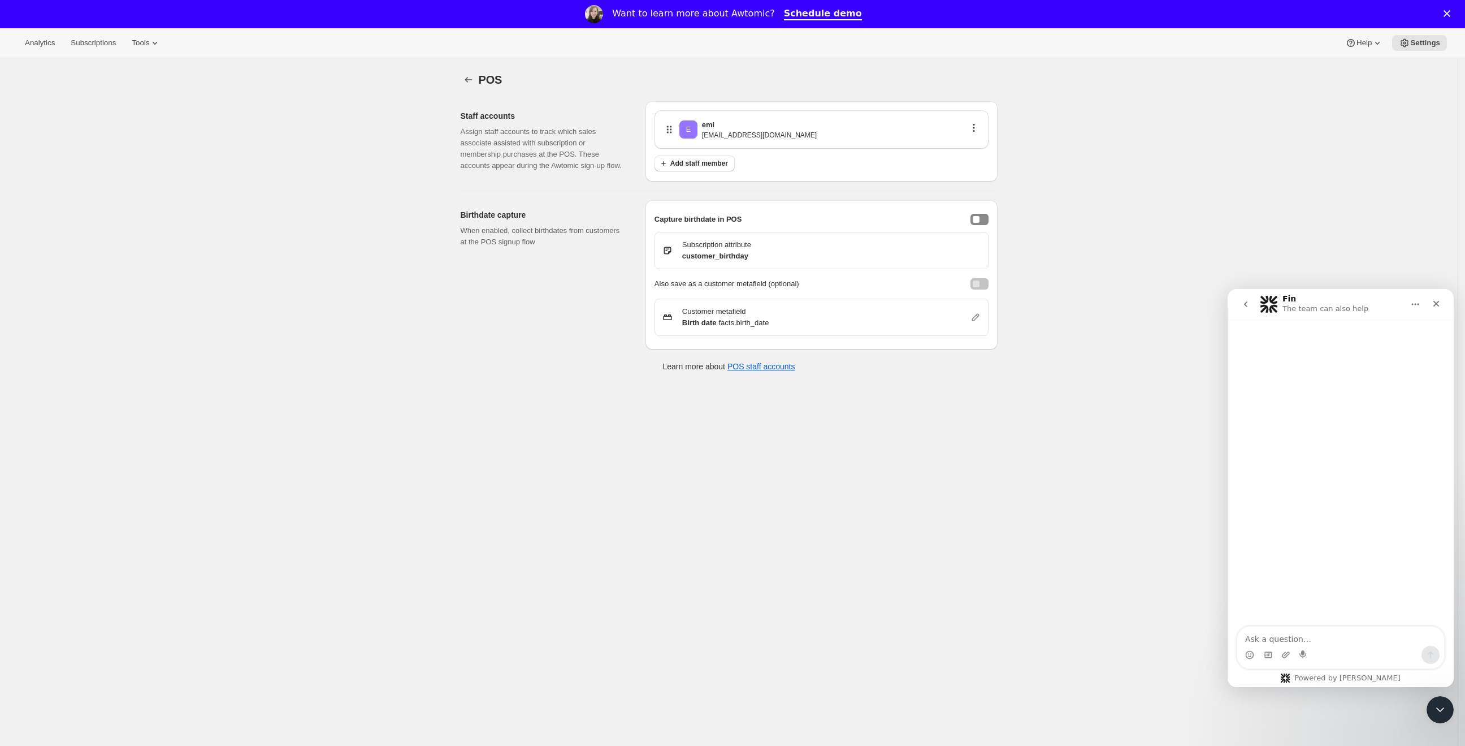
click at [1330, 642] on textarea "Ask a question…" at bounding box center [1340, 635] width 207 height 19
type textarea "hey my frined"
type textarea "hey"
click at [1317, 630] on textarea "Message…" at bounding box center [1340, 635] width 207 height 19
click at [1317, 637] on textarea "Message…" at bounding box center [1340, 635] width 207 height 19
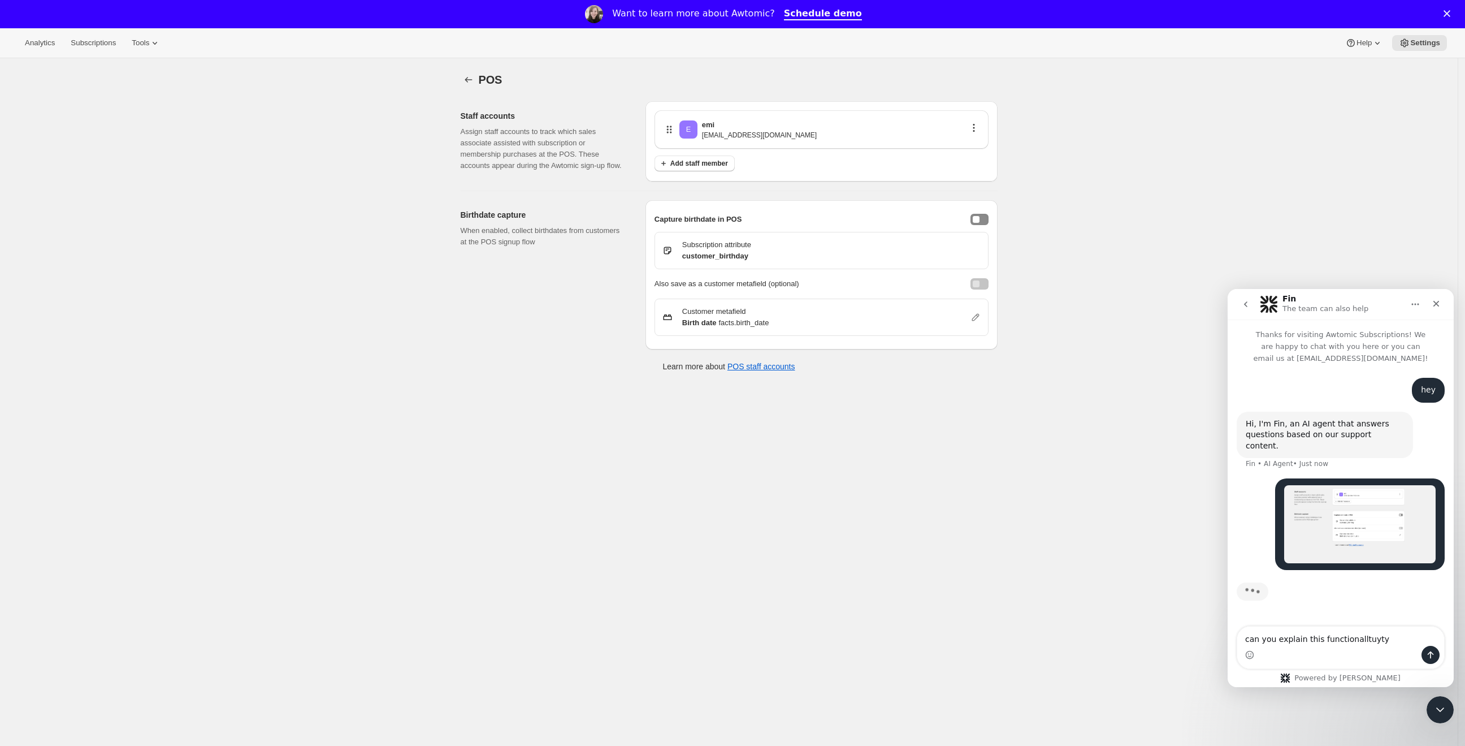
type textarea "can you explain this functionalltuytyt"
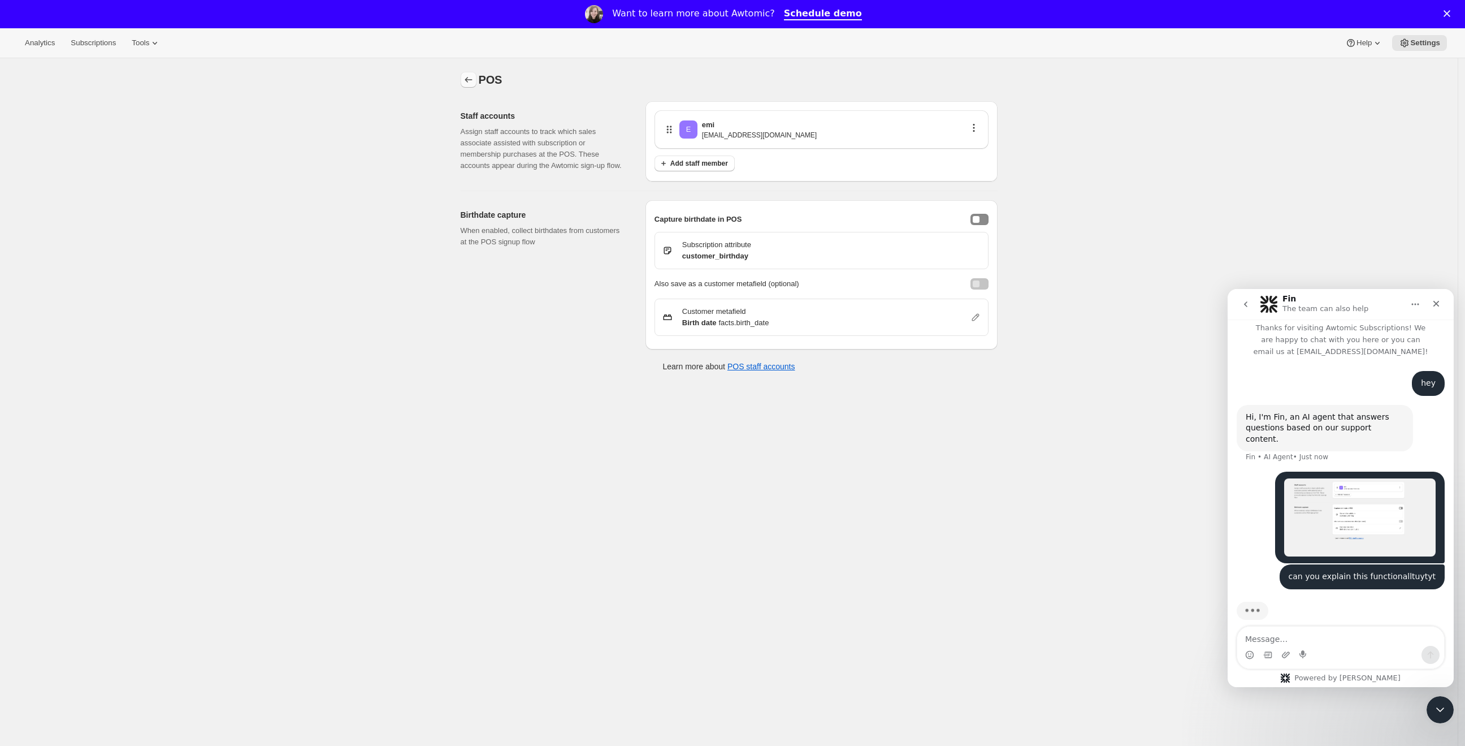
click at [466, 85] on button "Settings" at bounding box center [469, 80] width 16 height 16
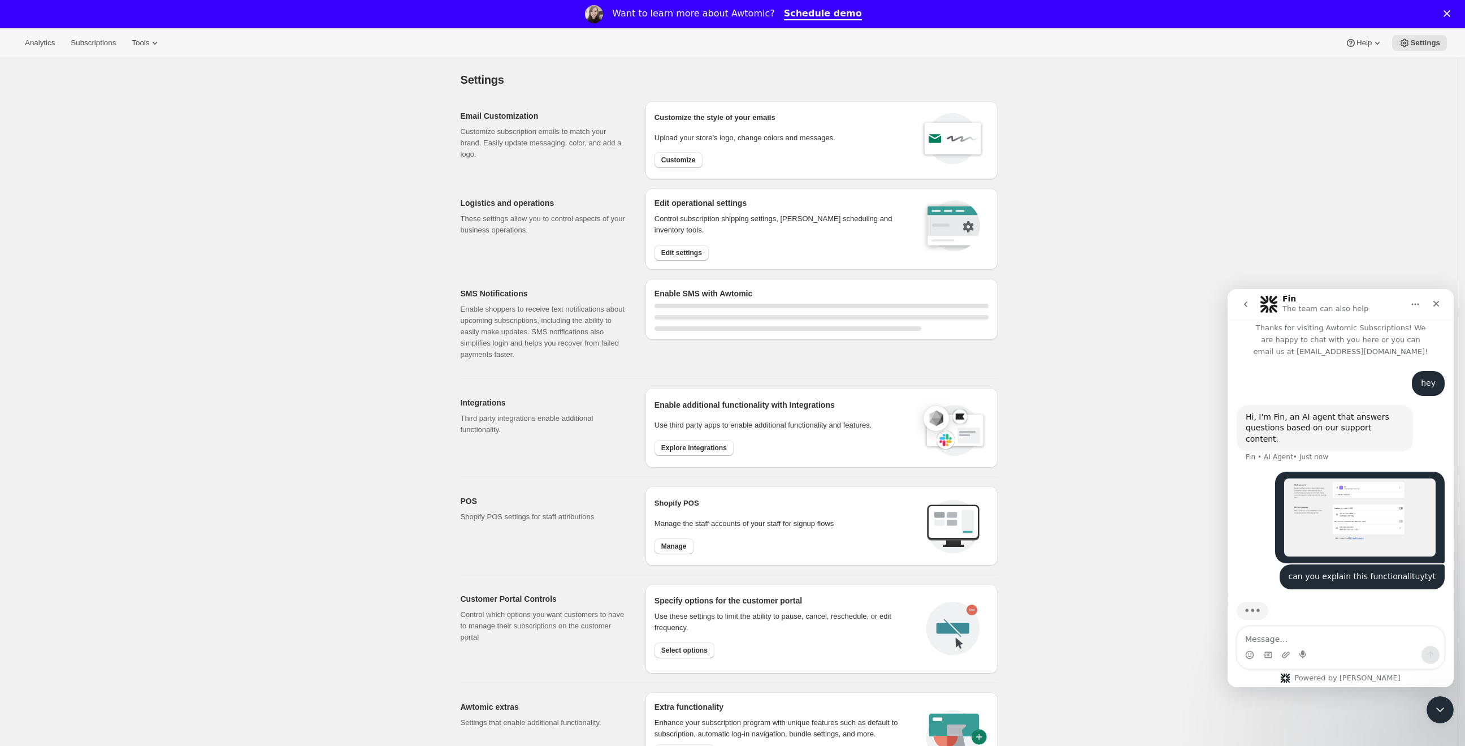
drag, startPoint x: 468, startPoint y: 82, endPoint x: 538, endPoint y: 105, distance: 74.2
click at [468, 82] on span "Settings" at bounding box center [483, 79] width 44 height 12
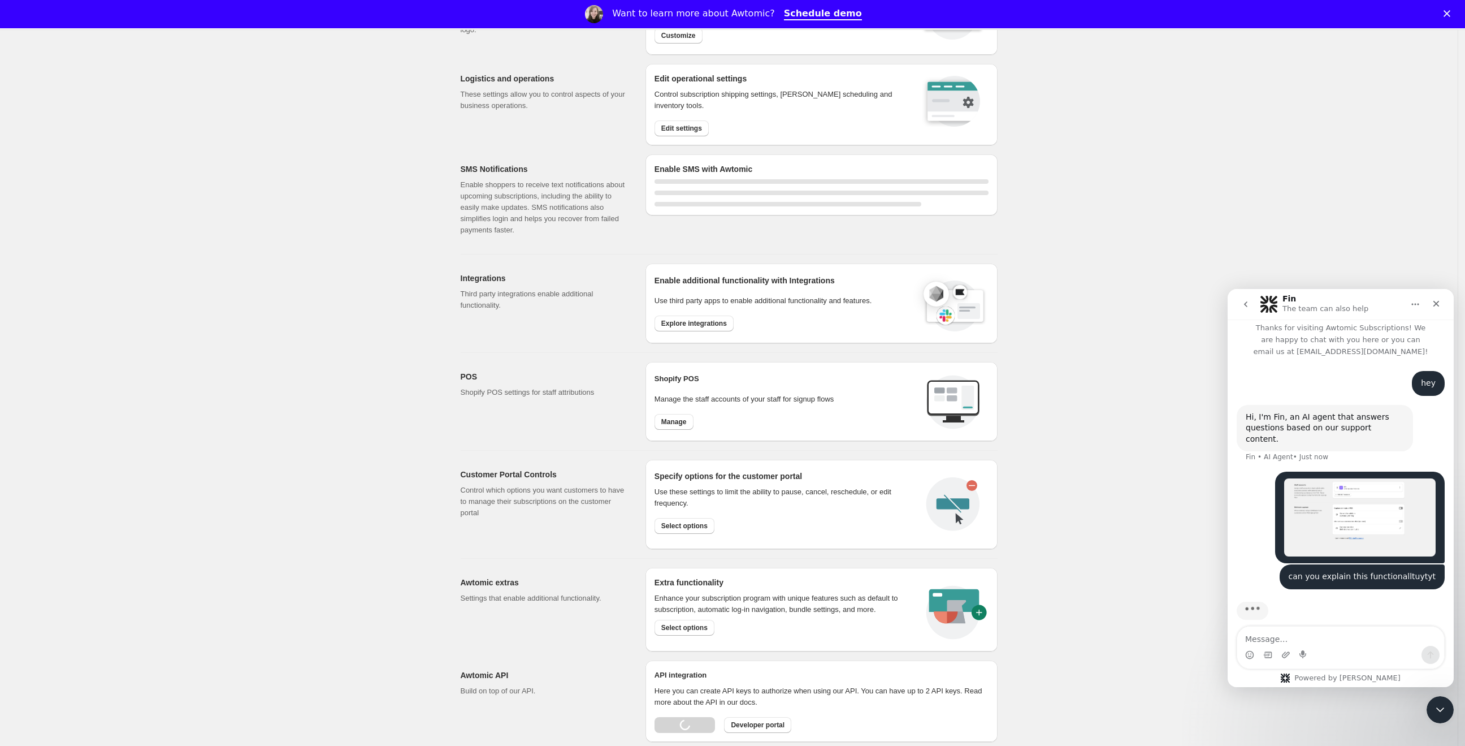
scroll to position [151, 0]
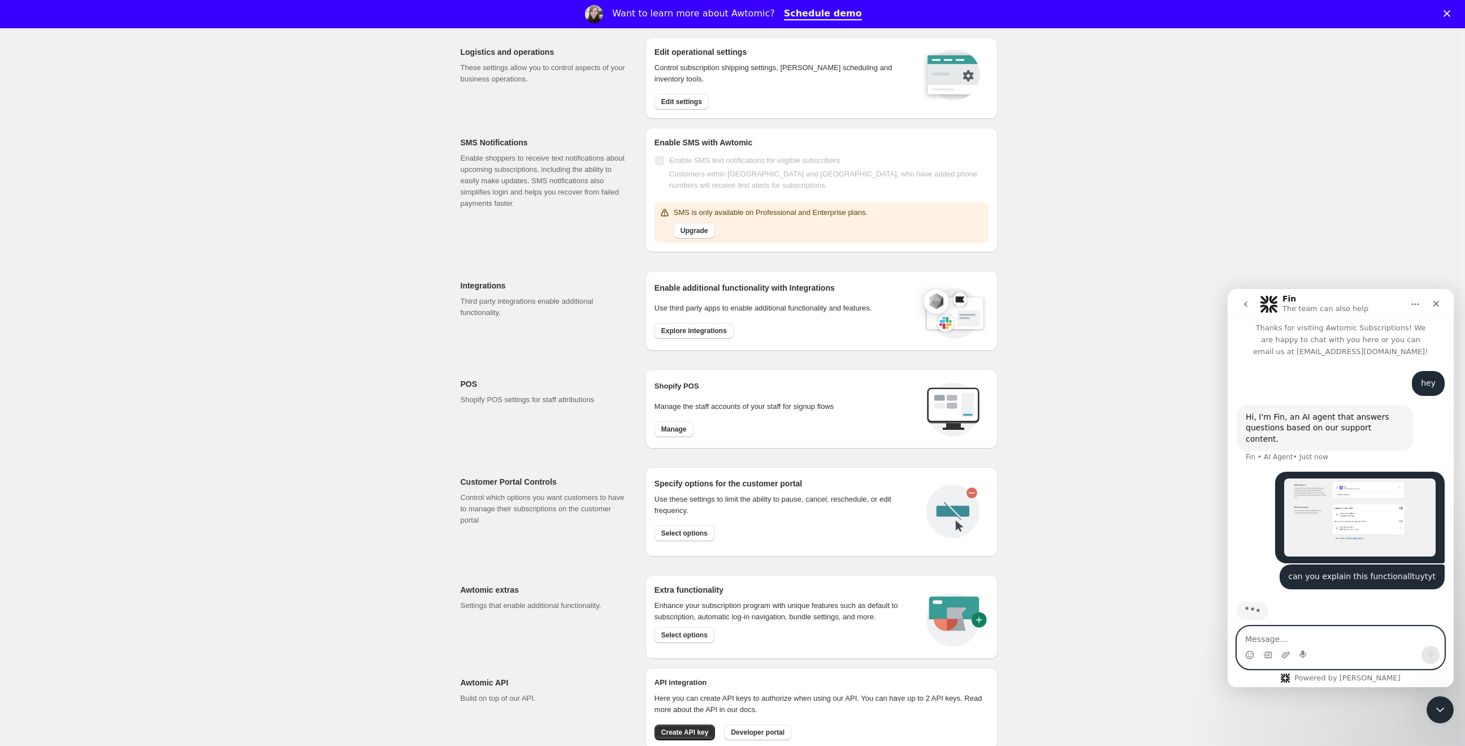
click at [1317, 631] on textarea "Message…" at bounding box center [1340, 635] width 207 height 19
click at [1318, 631] on textarea "Message…" at bounding box center [1340, 635] width 207 height 19
type textarea "thanks:)"
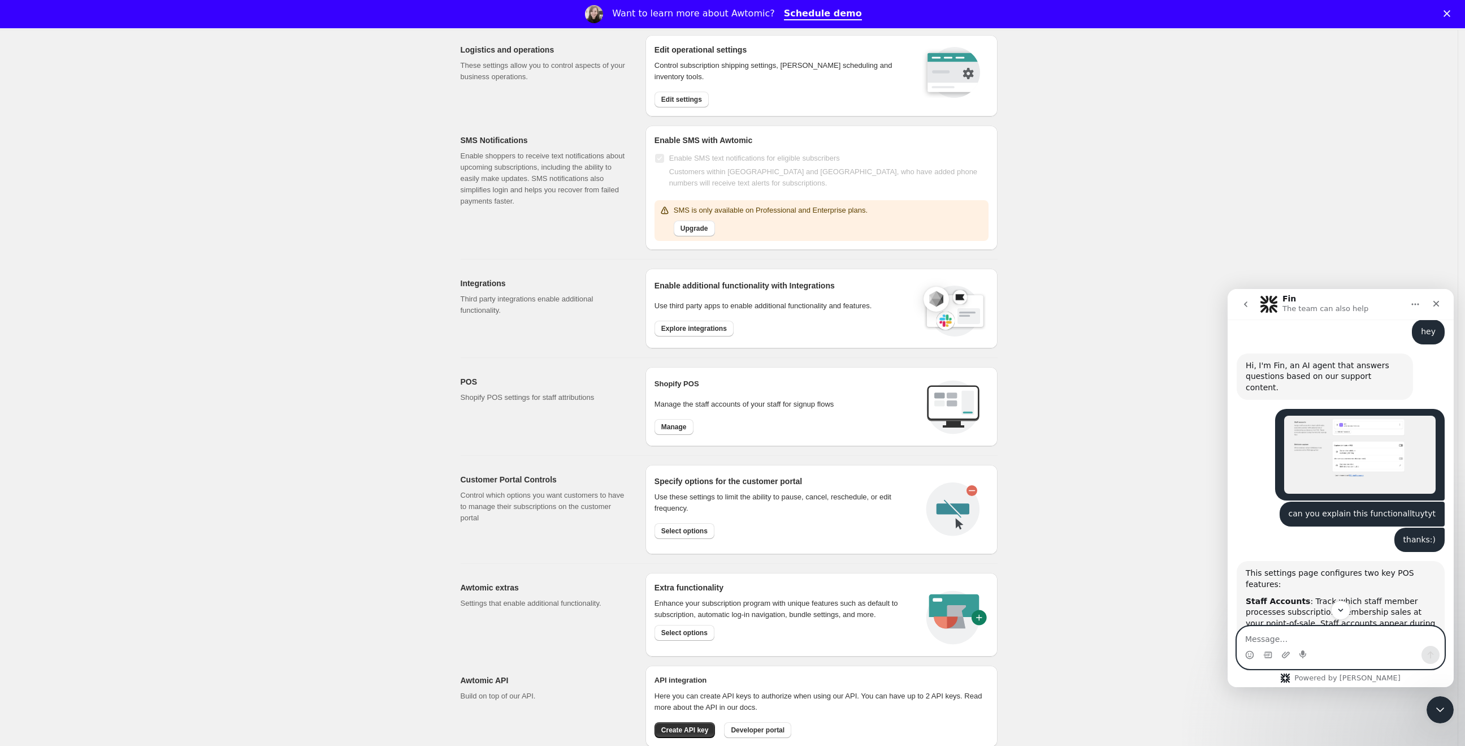
scroll to position [261, 0]
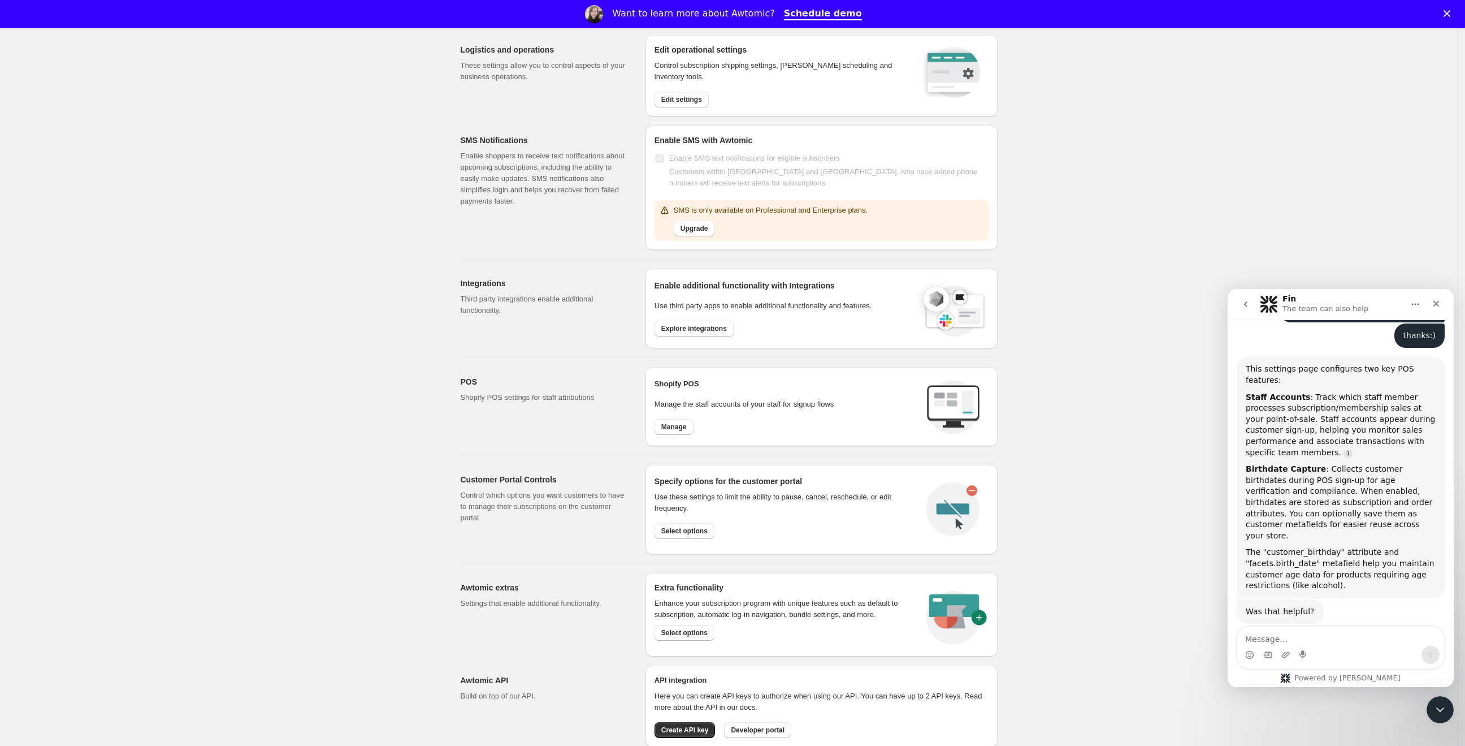
click at [1301, 428] on div "Staff Accounts : Track which staff member processes subscription/membership sal…" at bounding box center [1341, 425] width 190 height 67
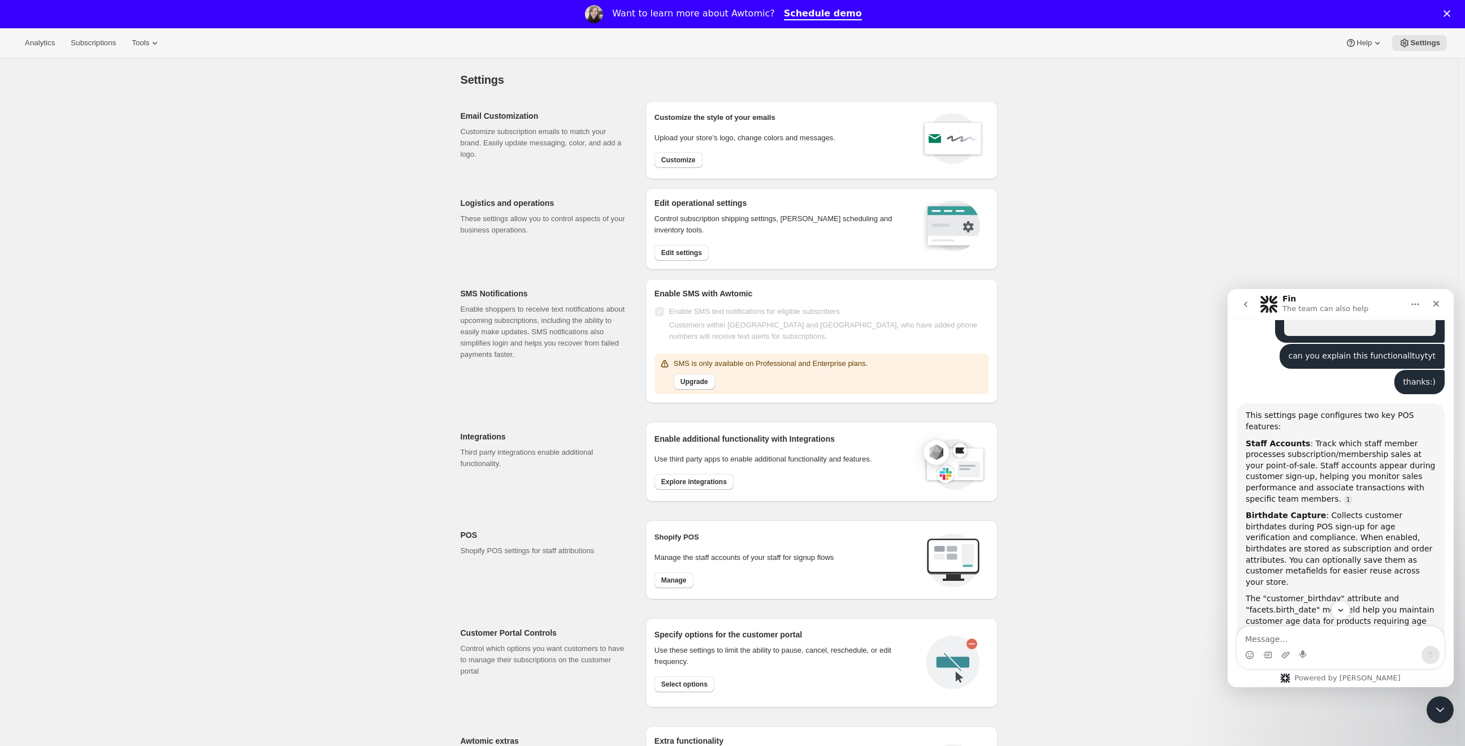
scroll to position [0, 0]
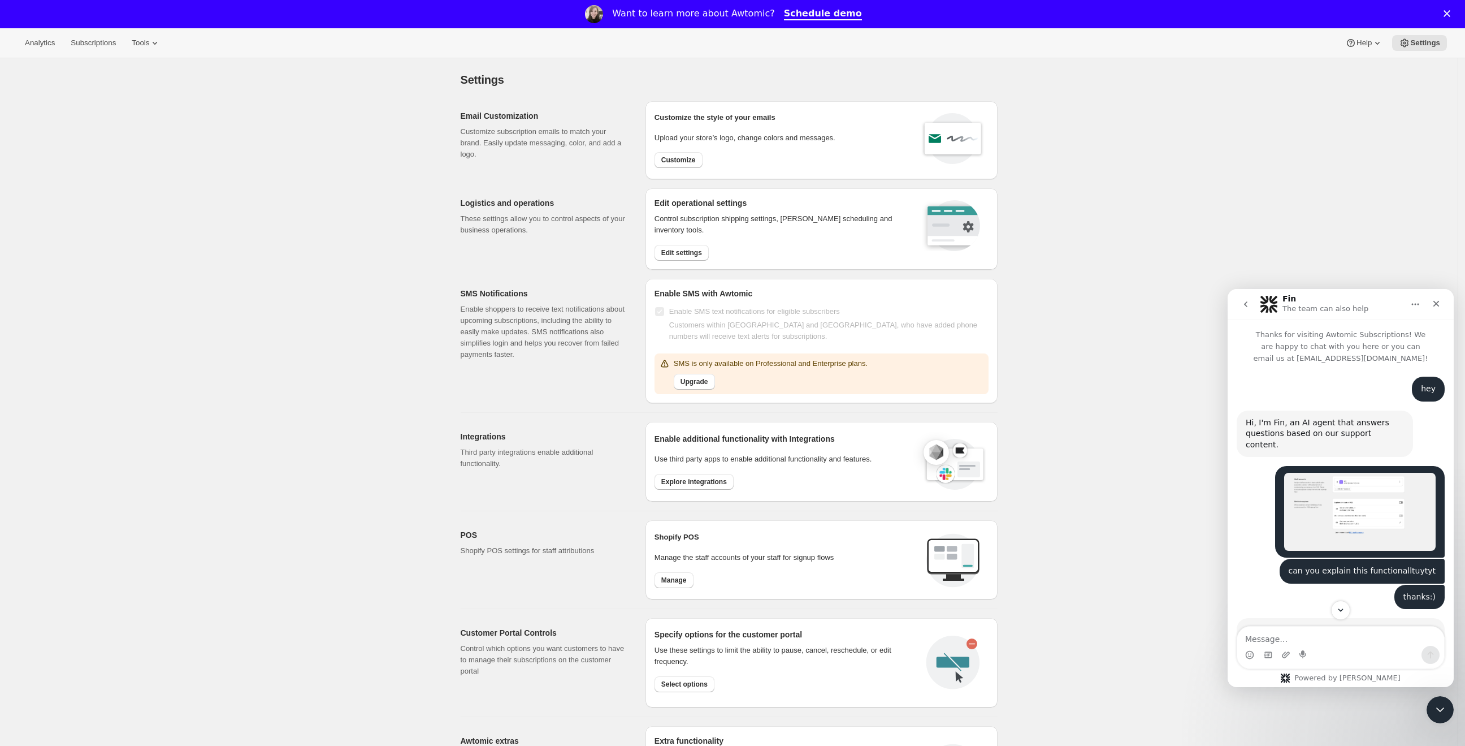
click at [1349, 495] on img "Subscribfy says…" at bounding box center [1359, 512] width 151 height 78
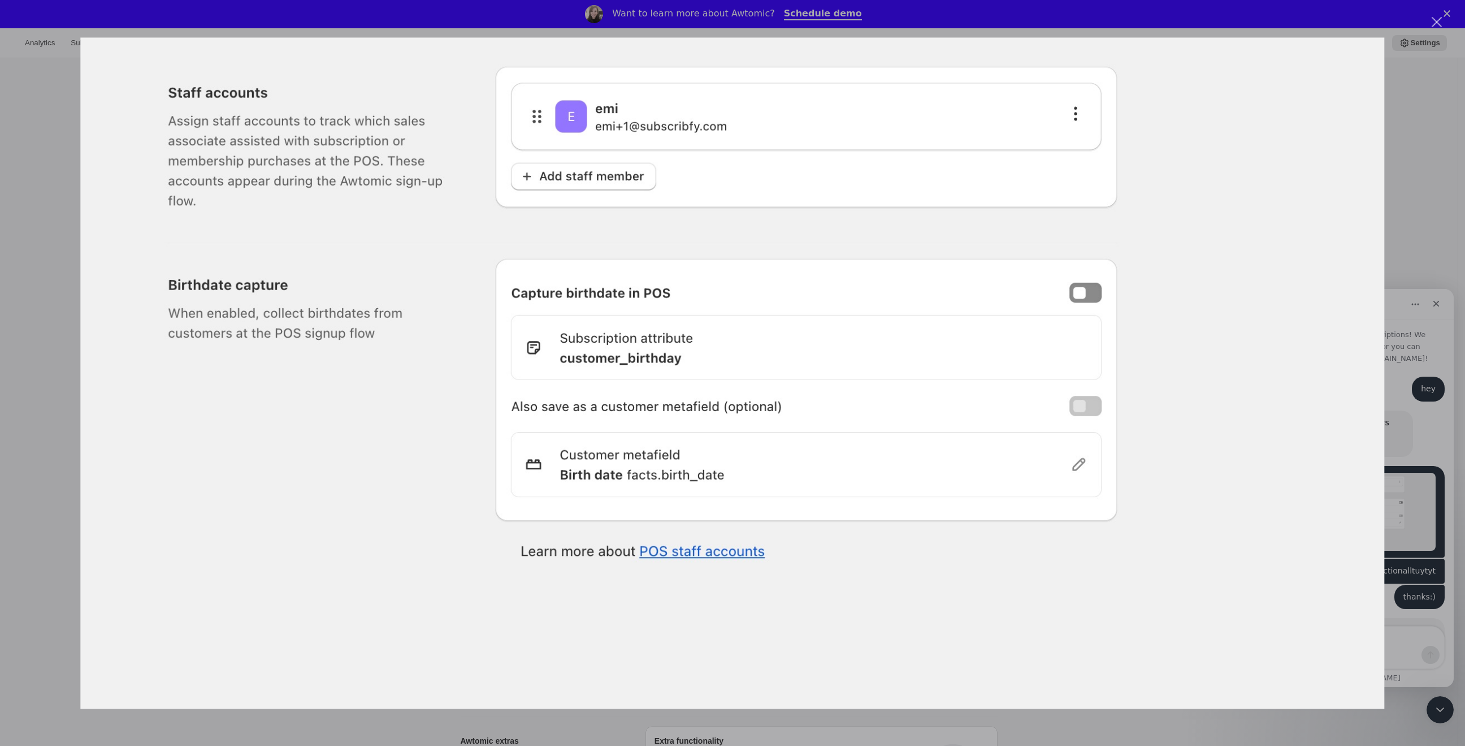
click at [1429, 22] on div "Intercom messenger" at bounding box center [732, 373] width 1465 height 746
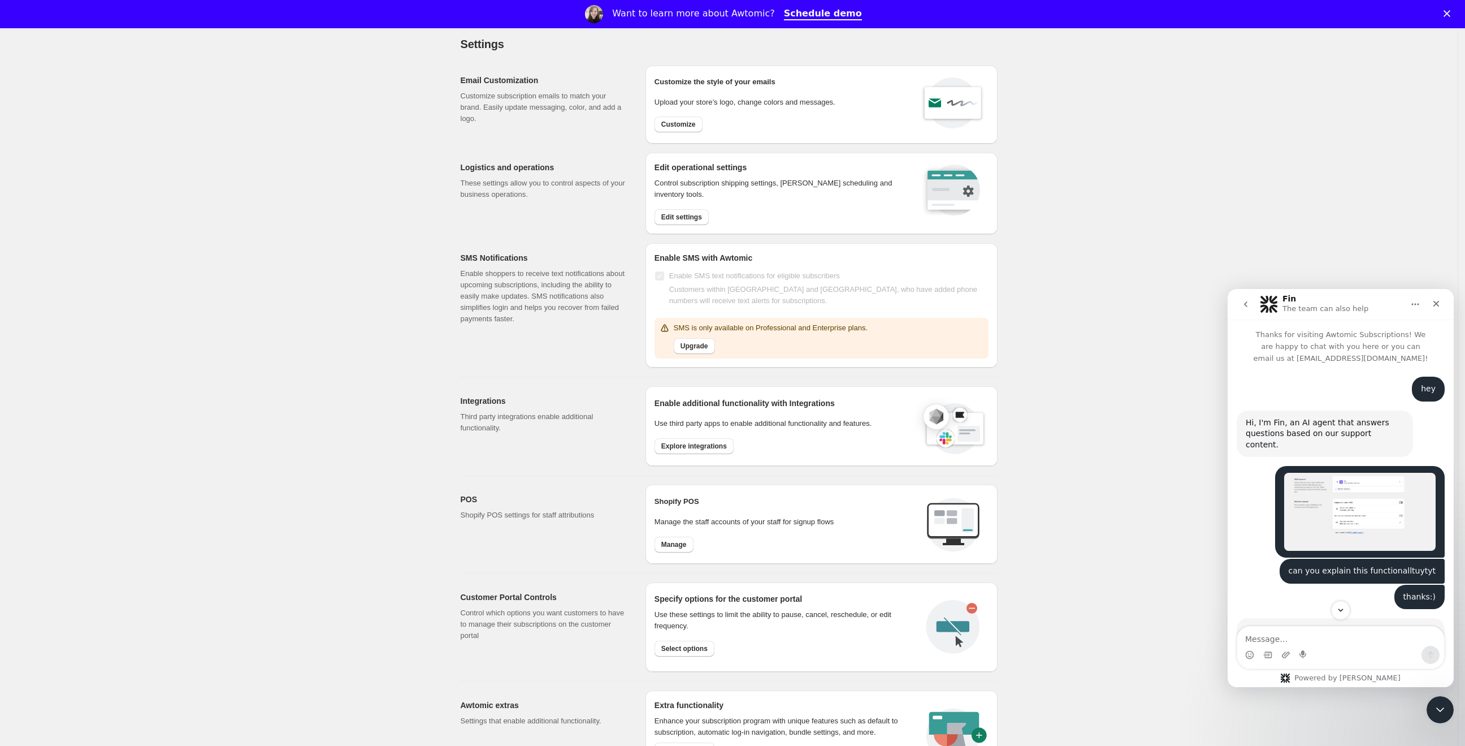
scroll to position [93, 0]
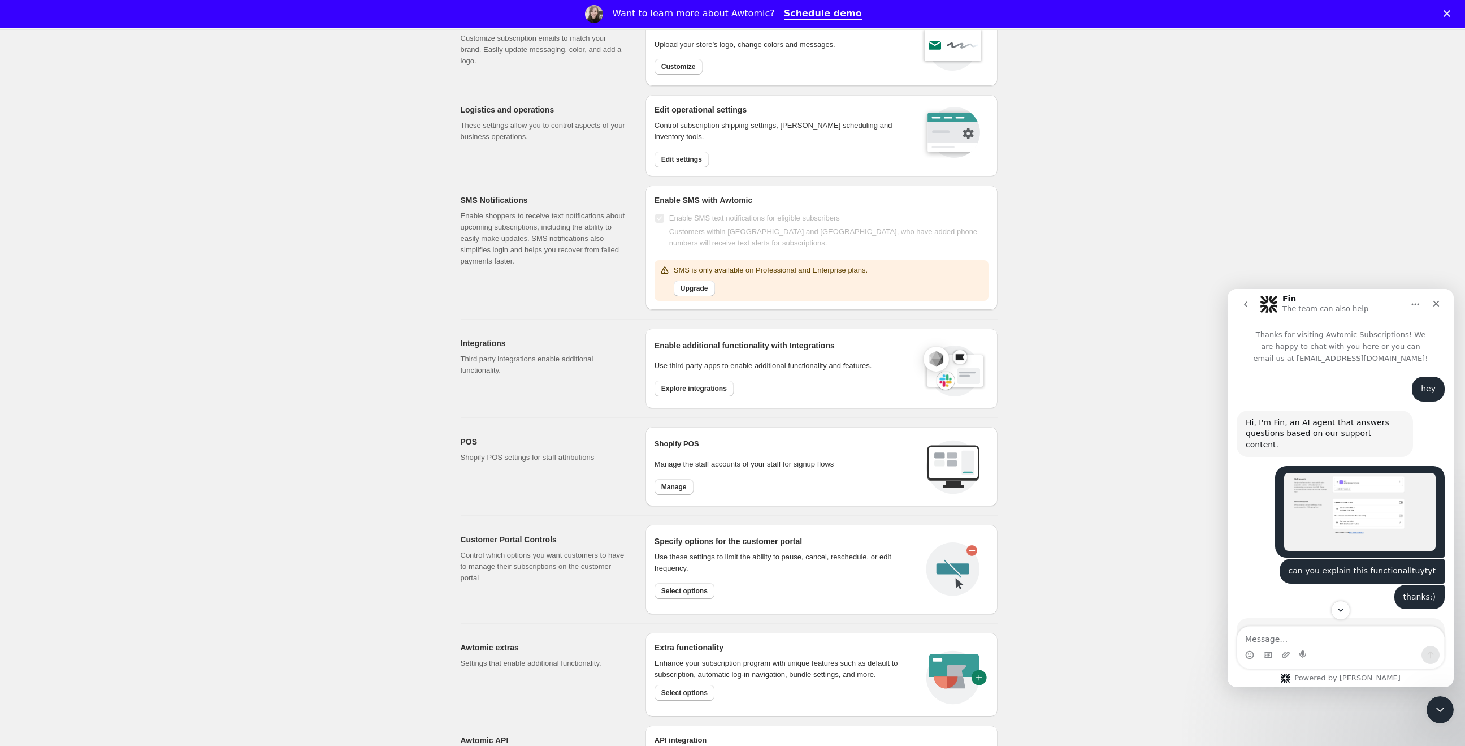
click at [688, 600] on div "Use these settings to limit the ability to pause, cancel, reschedule, or edit f…" at bounding box center [786, 575] width 263 height 57
click at [691, 586] on span "Select options" at bounding box center [684, 590] width 46 height 9
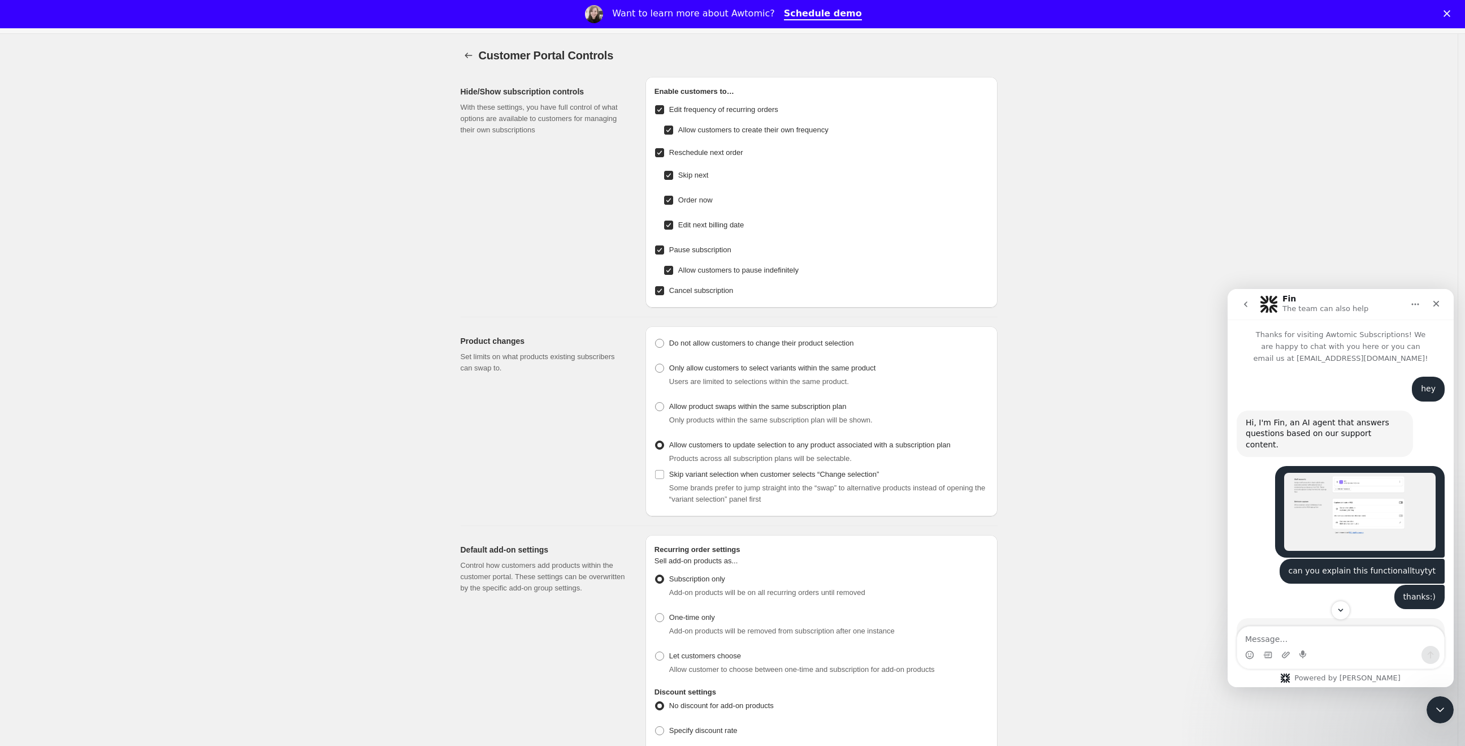
scroll to position [25, 0]
click at [699, 293] on span "Cancel subscription" at bounding box center [701, 289] width 64 height 8
click at [664, 293] on input "Cancel subscription" at bounding box center [659, 289] width 9 height 9
click at [715, 293] on span "Cancel subscription" at bounding box center [701, 289] width 64 height 8
click at [664, 293] on input "Cancel subscription" at bounding box center [659, 289] width 9 height 9
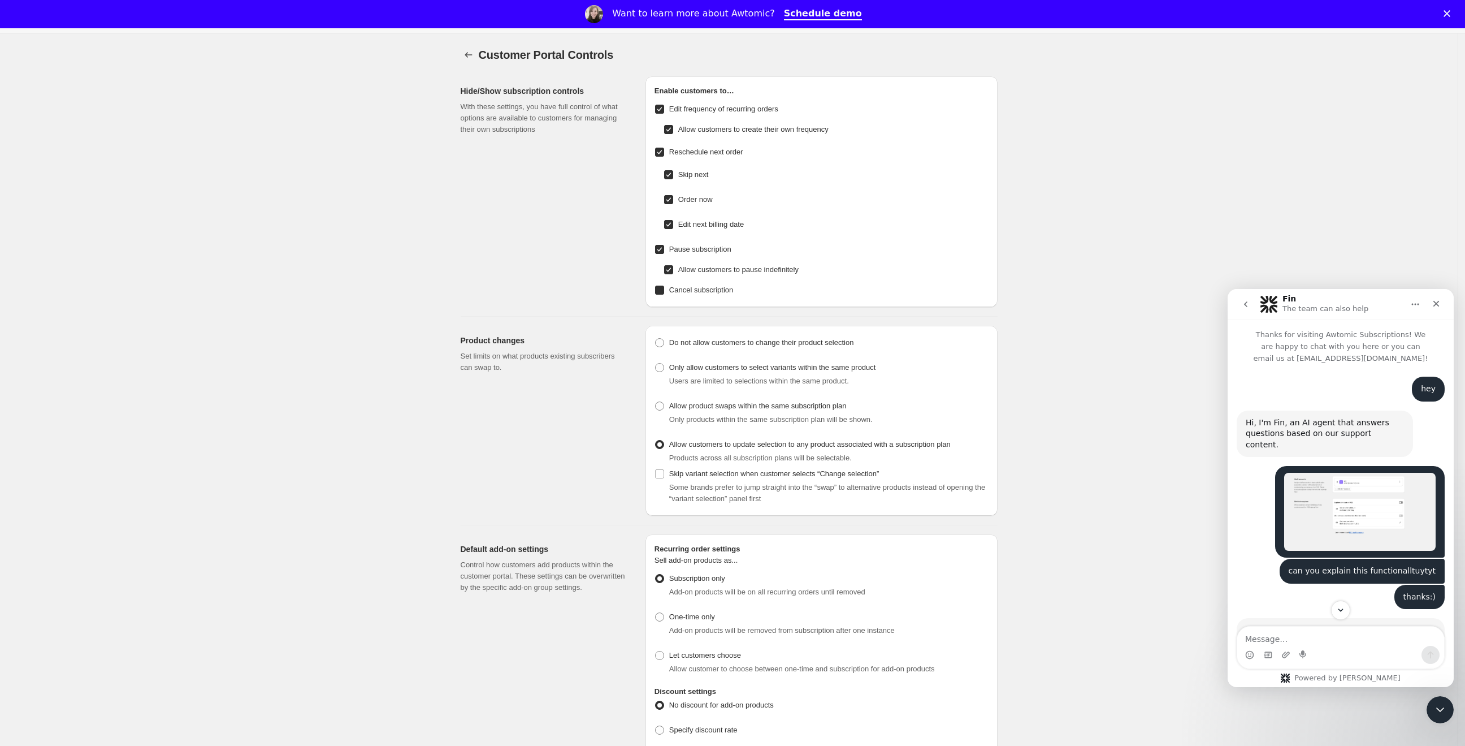
checkbox input "true"
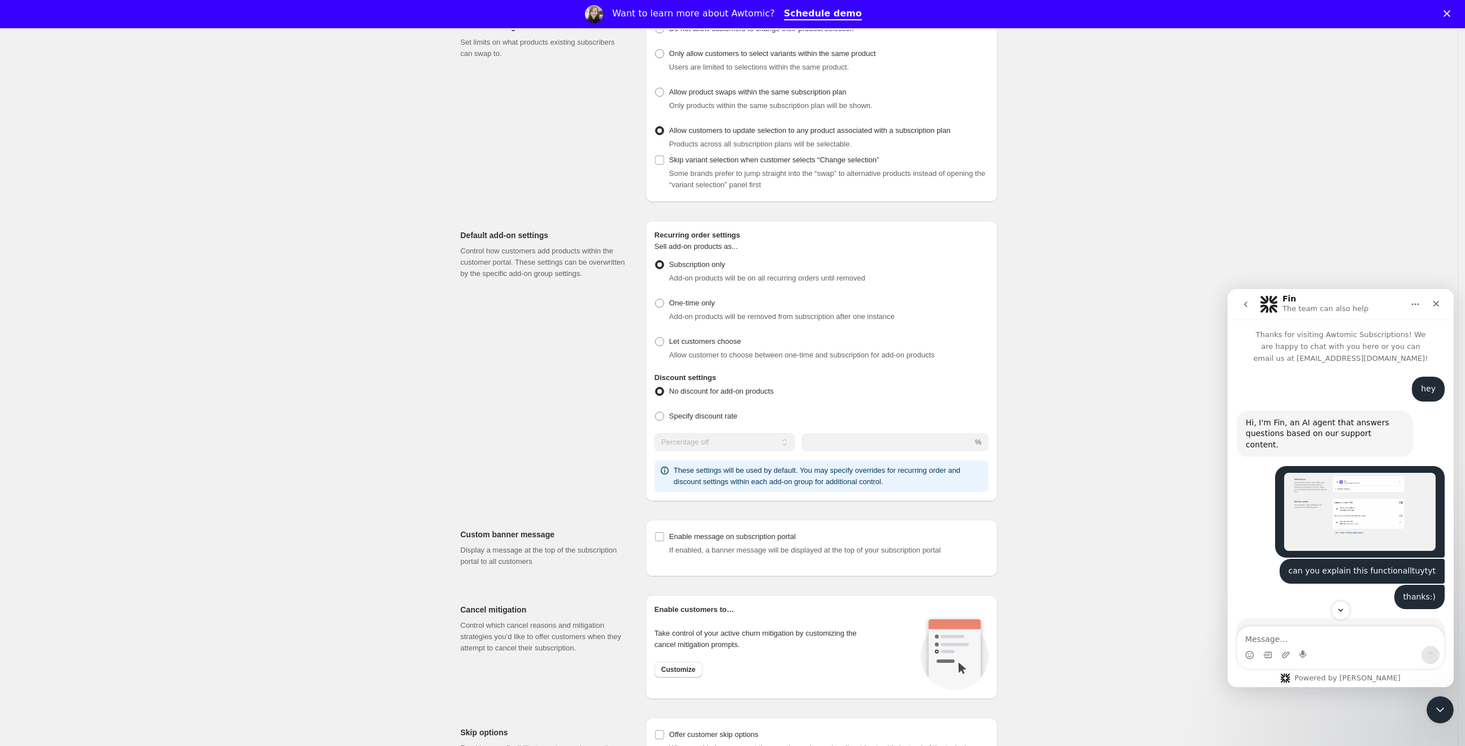
scroll to position [340, 0]
click at [716, 415] on span "Specify discount rate" at bounding box center [703, 414] width 68 height 8
click at [656, 411] on input "Specify discount rate" at bounding box center [655, 410] width 1 height 1
radio input "true"
click at [726, 387] on span "No discount for add-on products" at bounding box center [721, 390] width 105 height 8
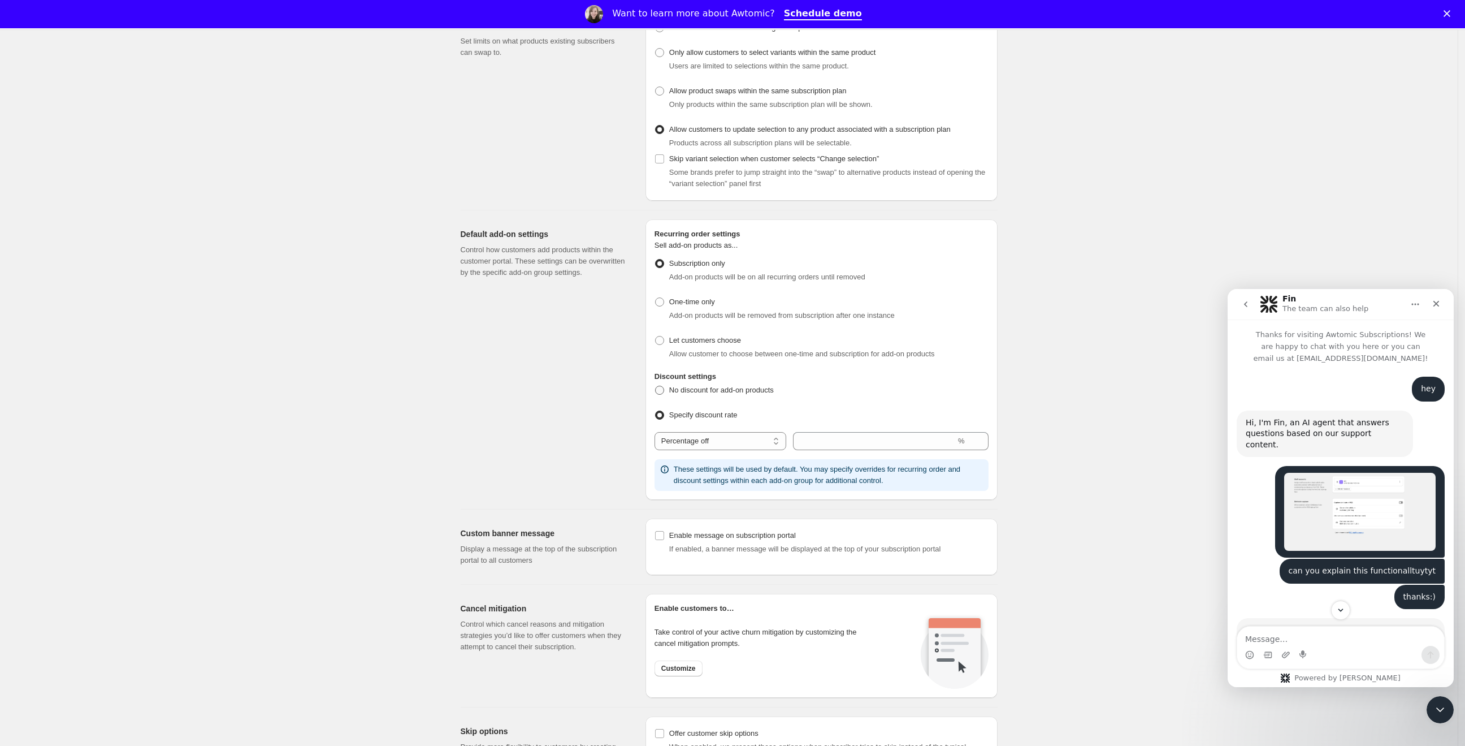
click at [656, 386] on input "No discount for add-on products" at bounding box center [655, 386] width 1 height 1
radio input "true"
click at [704, 415] on span "Specify discount rate" at bounding box center [703, 414] width 68 height 8
click at [656, 411] on input "Specify discount rate" at bounding box center [655, 410] width 1 height 1
radio input "true"
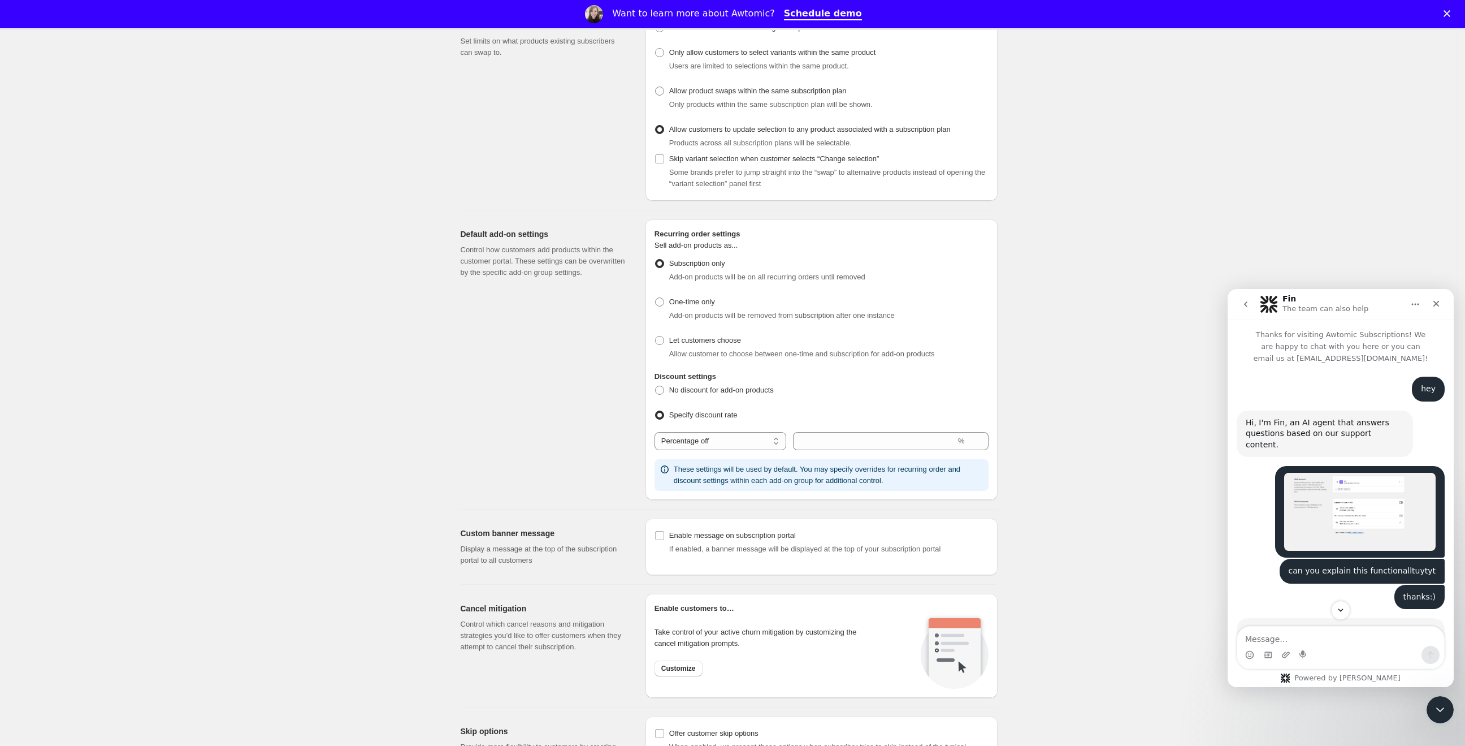
click at [691, 245] on p "Sell add-on products as..." at bounding box center [822, 248] width 334 height 16
click at [886, 448] on div "Recurring order settings Sell add-on products as... Subscription only Add-on pr…" at bounding box center [822, 359] width 334 height 262
click at [895, 444] on input "integer" at bounding box center [874, 441] width 163 height 18
type input "20"
click at [935, 352] on span "Allow customer to choose between one-time and subscription for add-on products" at bounding box center [802, 353] width 266 height 8
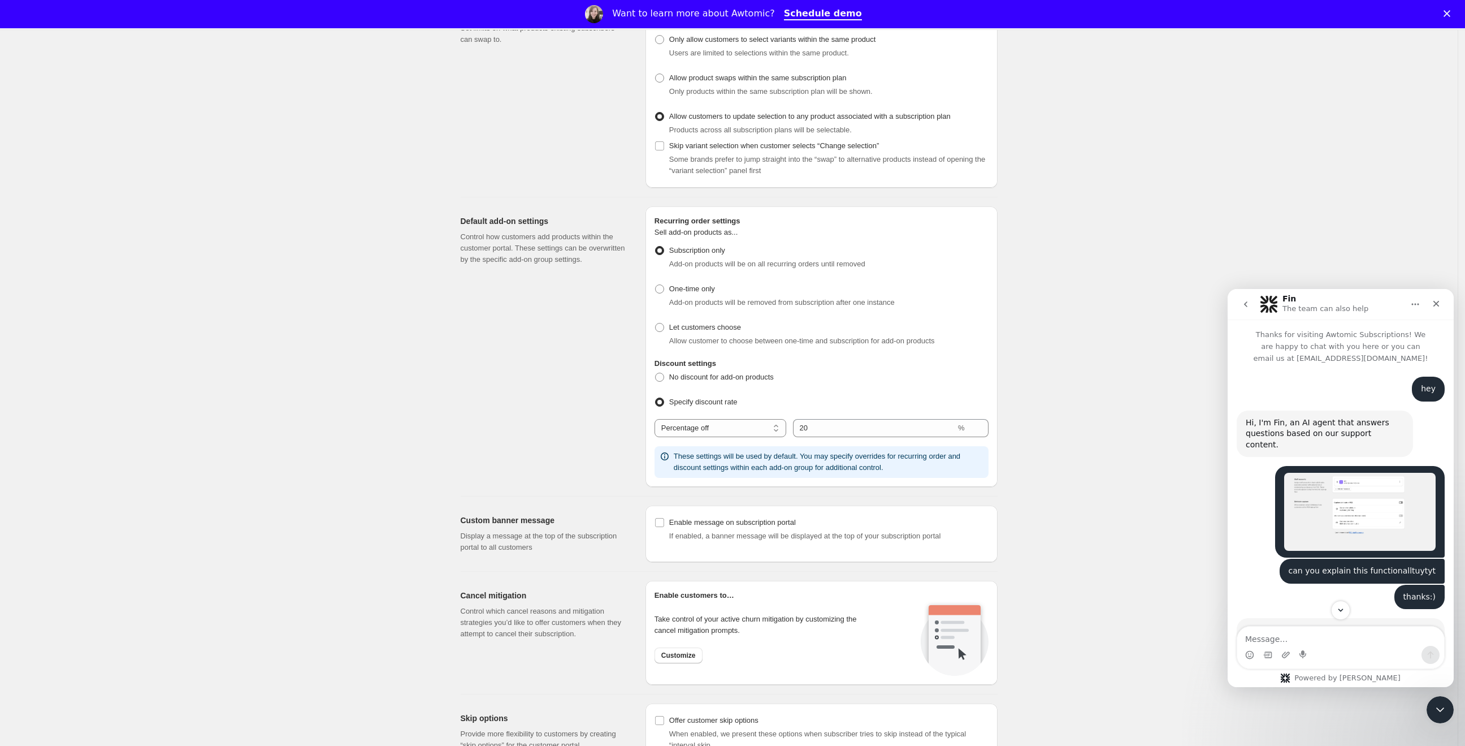
scroll to position [354, 0]
click at [664, 521] on input "Enable message on subscription portal" at bounding box center [659, 520] width 9 height 9
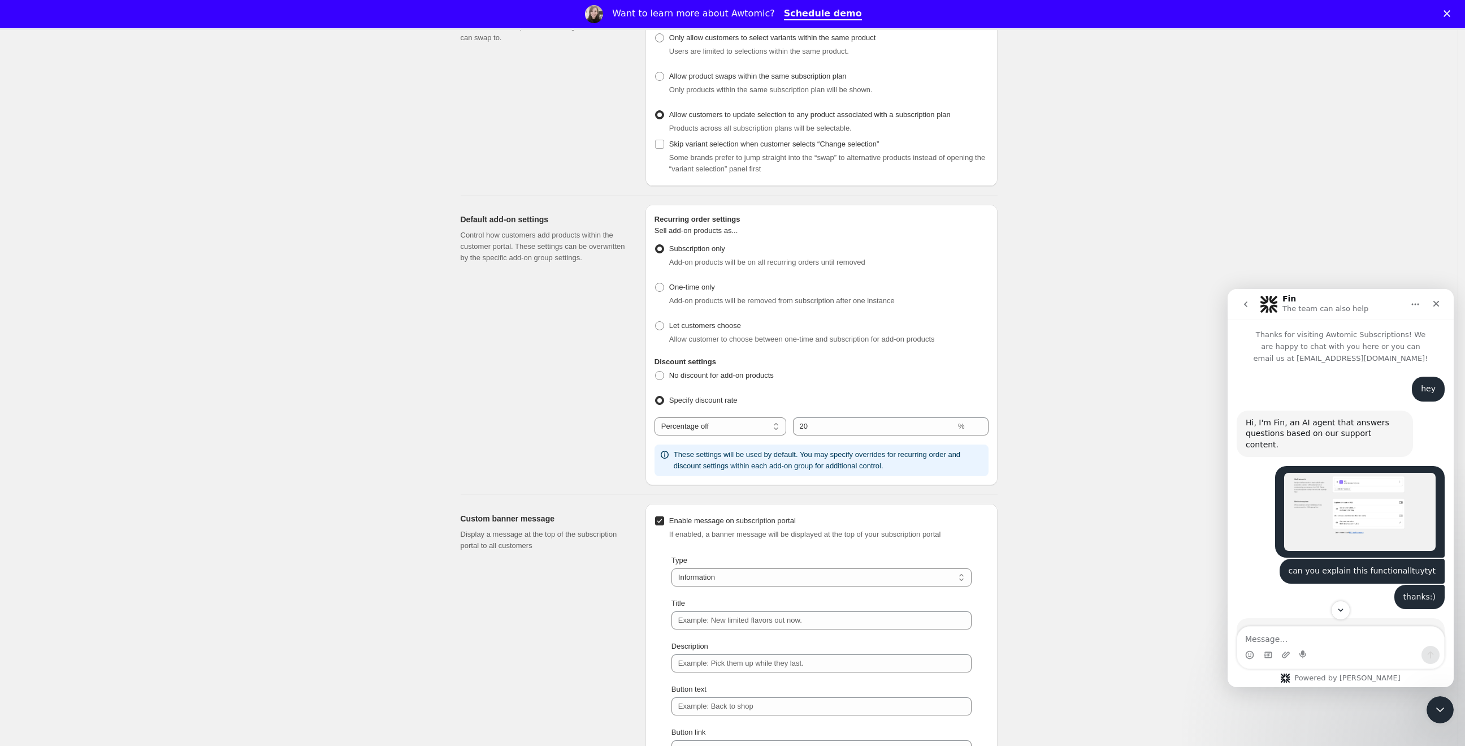
click at [664, 521] on input "Enable message on subscription portal" at bounding box center [659, 520] width 9 height 9
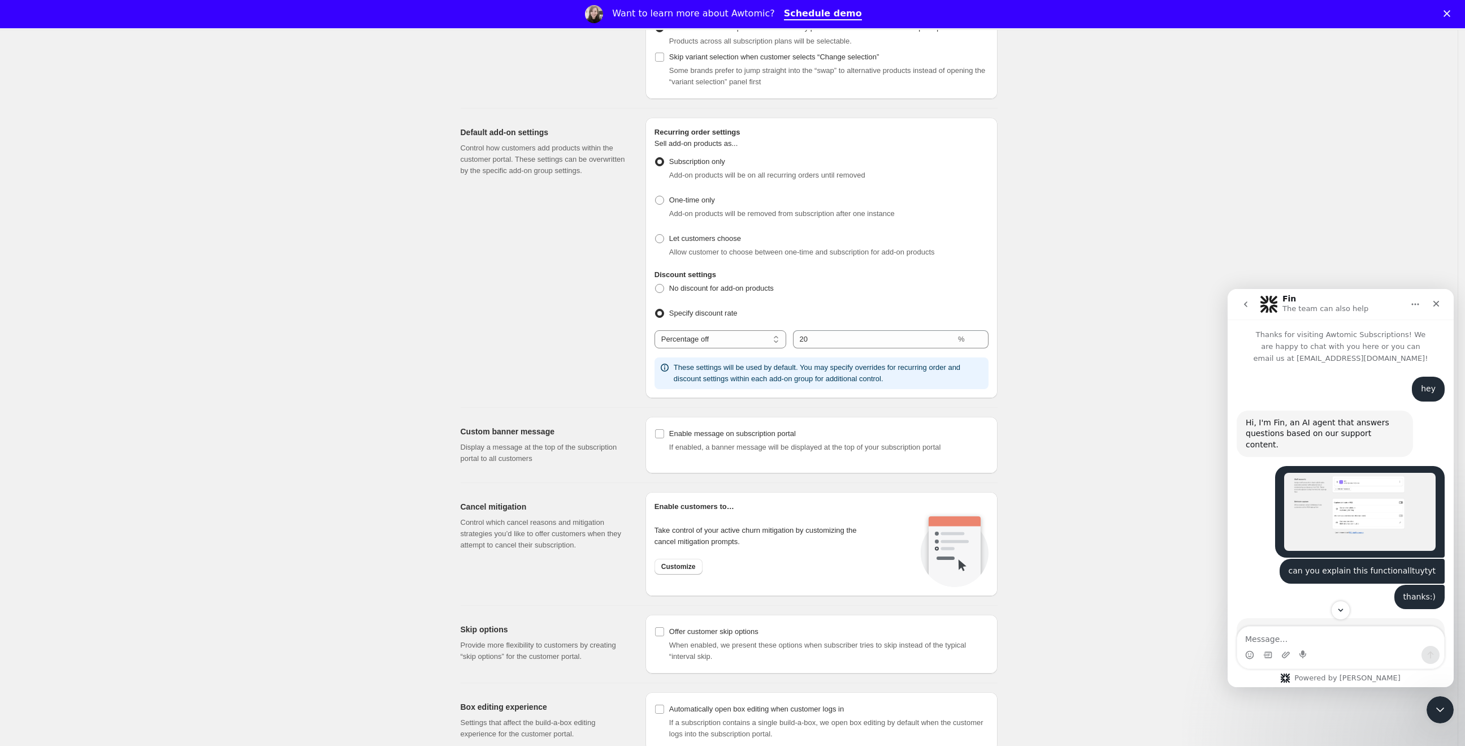
scroll to position [474, 0]
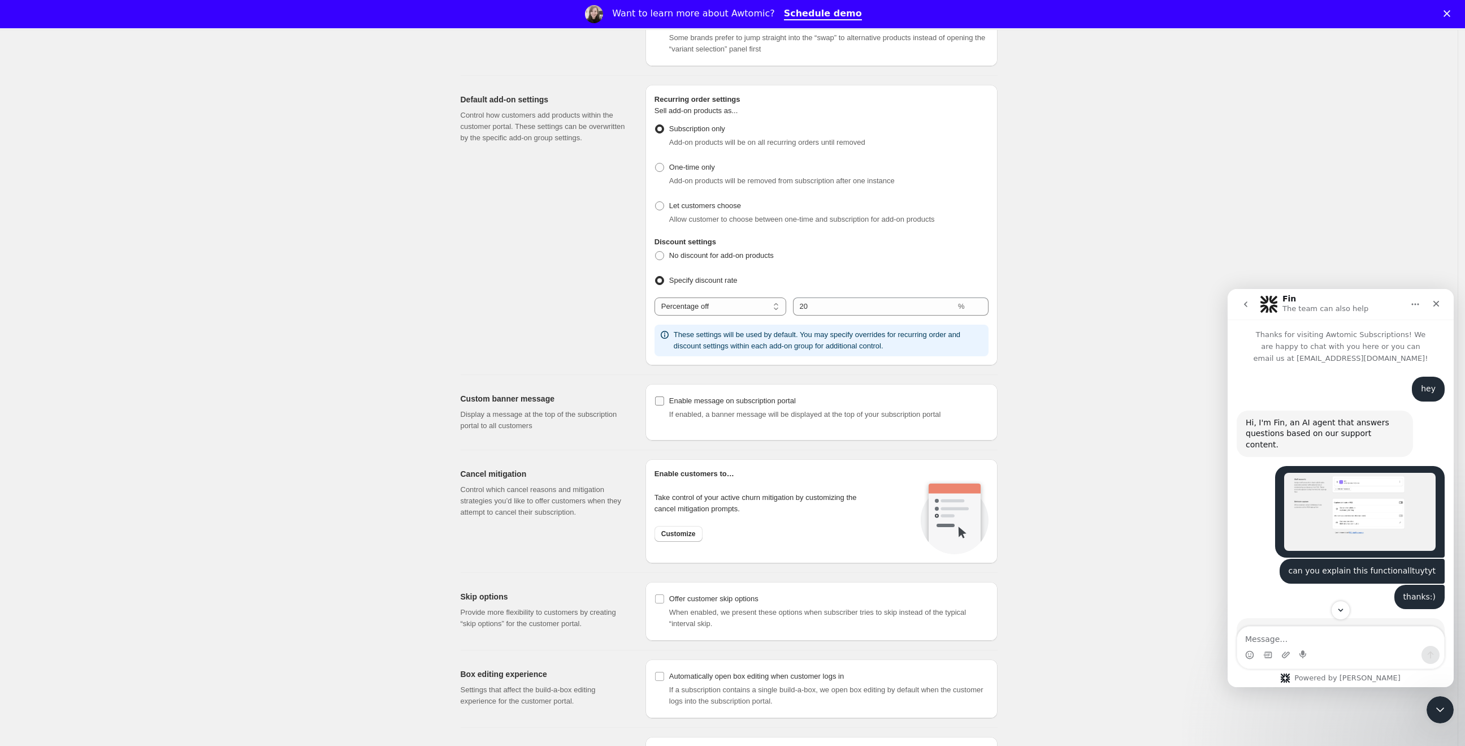
click at [735, 403] on div "Enable message on subscription portal" at bounding box center [828, 400] width 319 height 11
click at [664, 403] on input "Enable message on subscription portal" at bounding box center [659, 400] width 9 height 9
checkbox input "true"
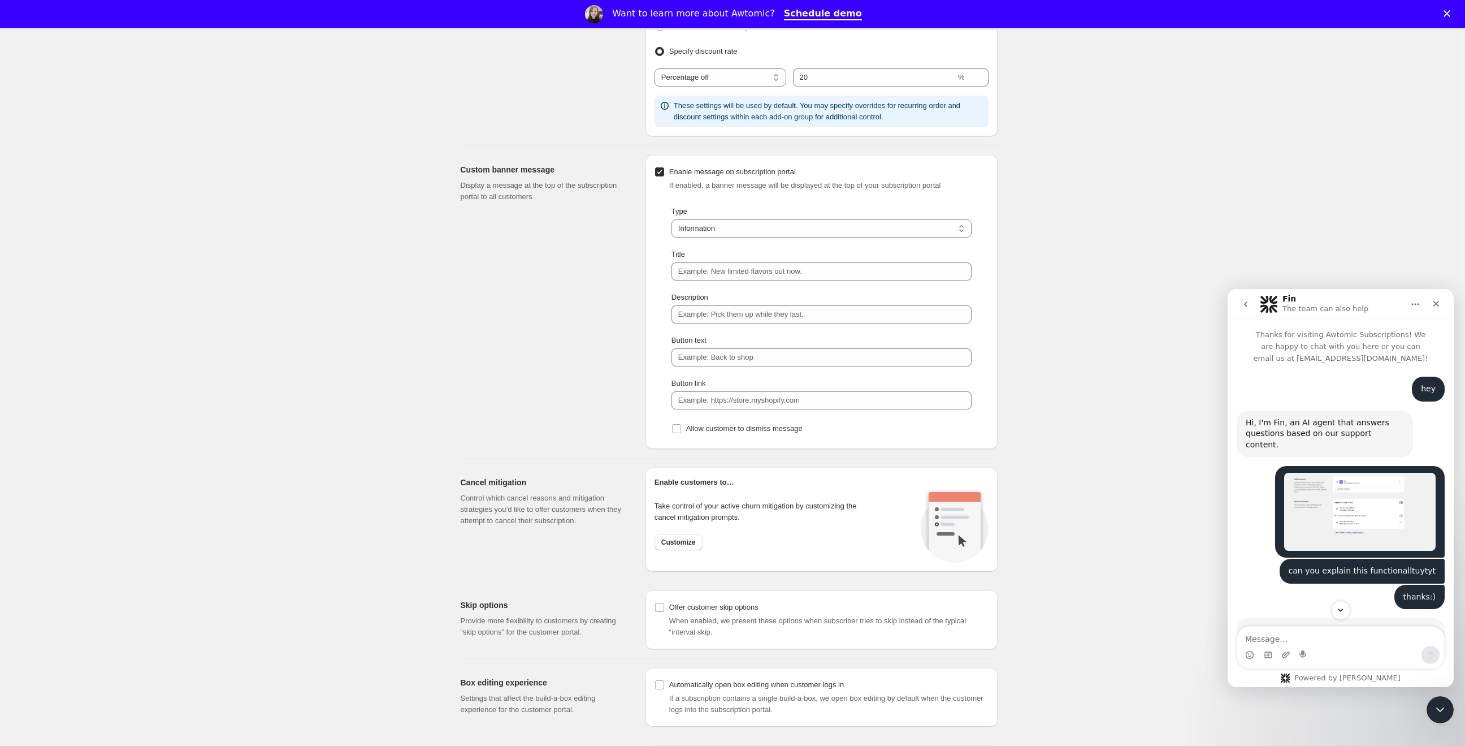
scroll to position [704, 0]
drag, startPoint x: 739, startPoint y: 509, endPoint x: 882, endPoint y: 510, distance: 142.5
click at [882, 510] on div "Enable customers to… Take control of your active churn mitigation by customizin…" at bounding box center [822, 519] width 352 height 104
click at [673, 544] on button "Customize" at bounding box center [679, 542] width 48 height 16
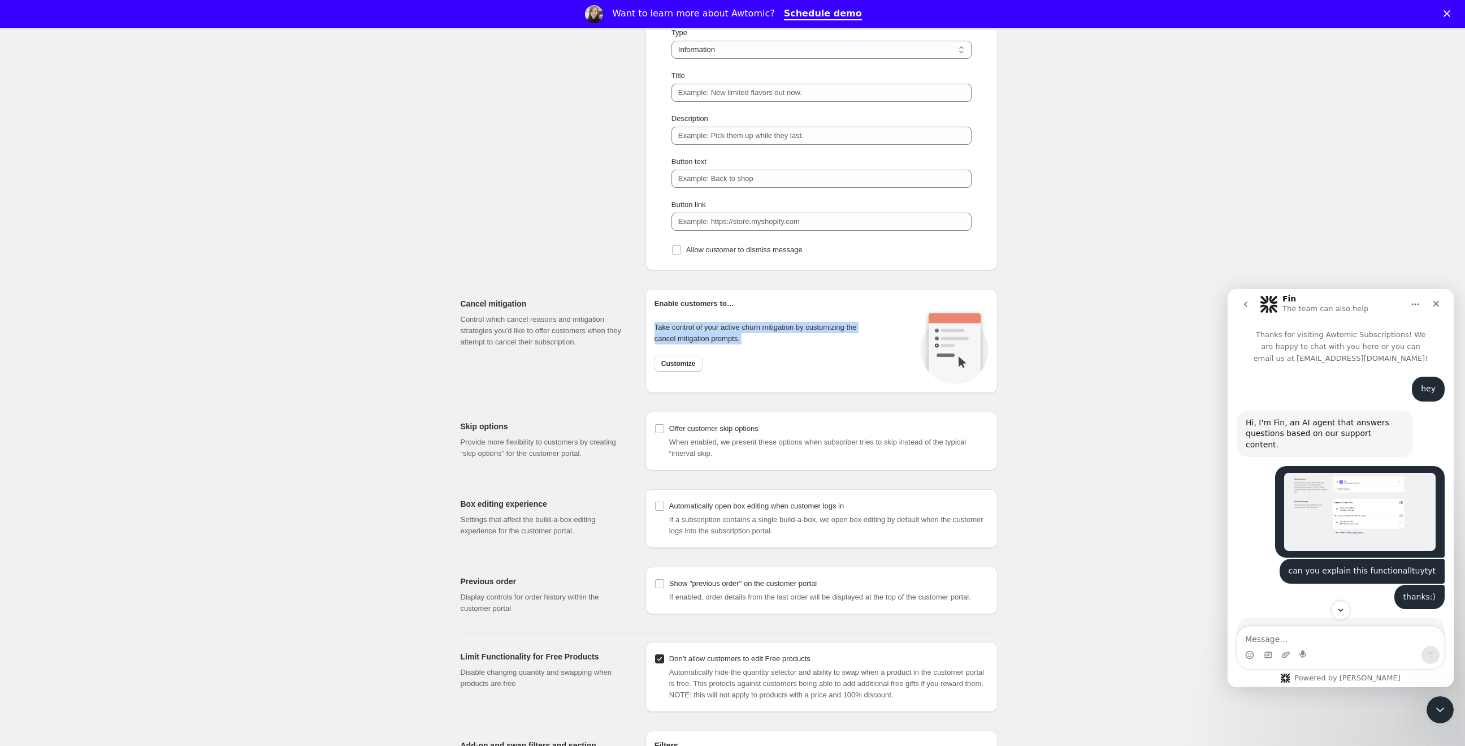
scroll to position [950, 0]
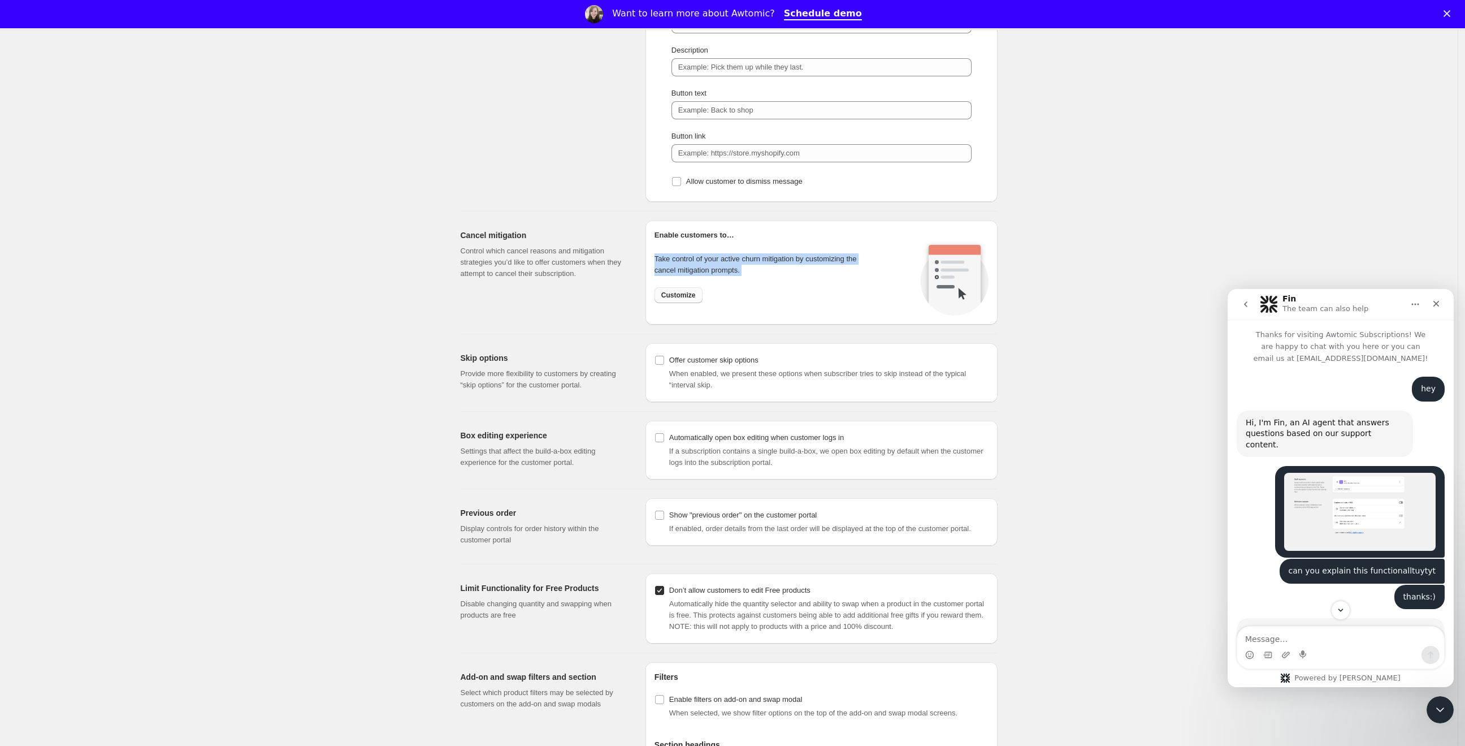
click at [696, 288] on button "Customize" at bounding box center [679, 295] width 48 height 16
radio input "true"
checkbox input "false"
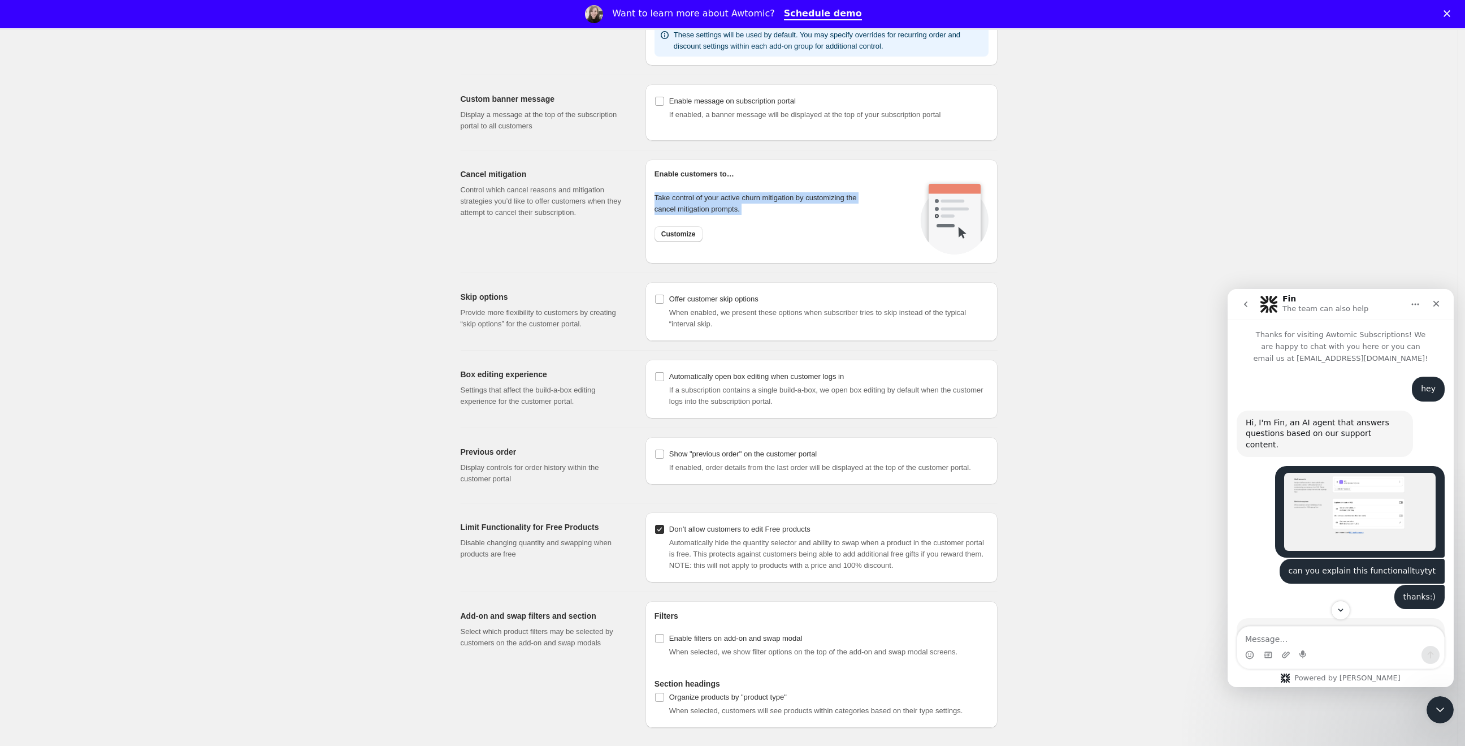
scroll to position [773, 0]
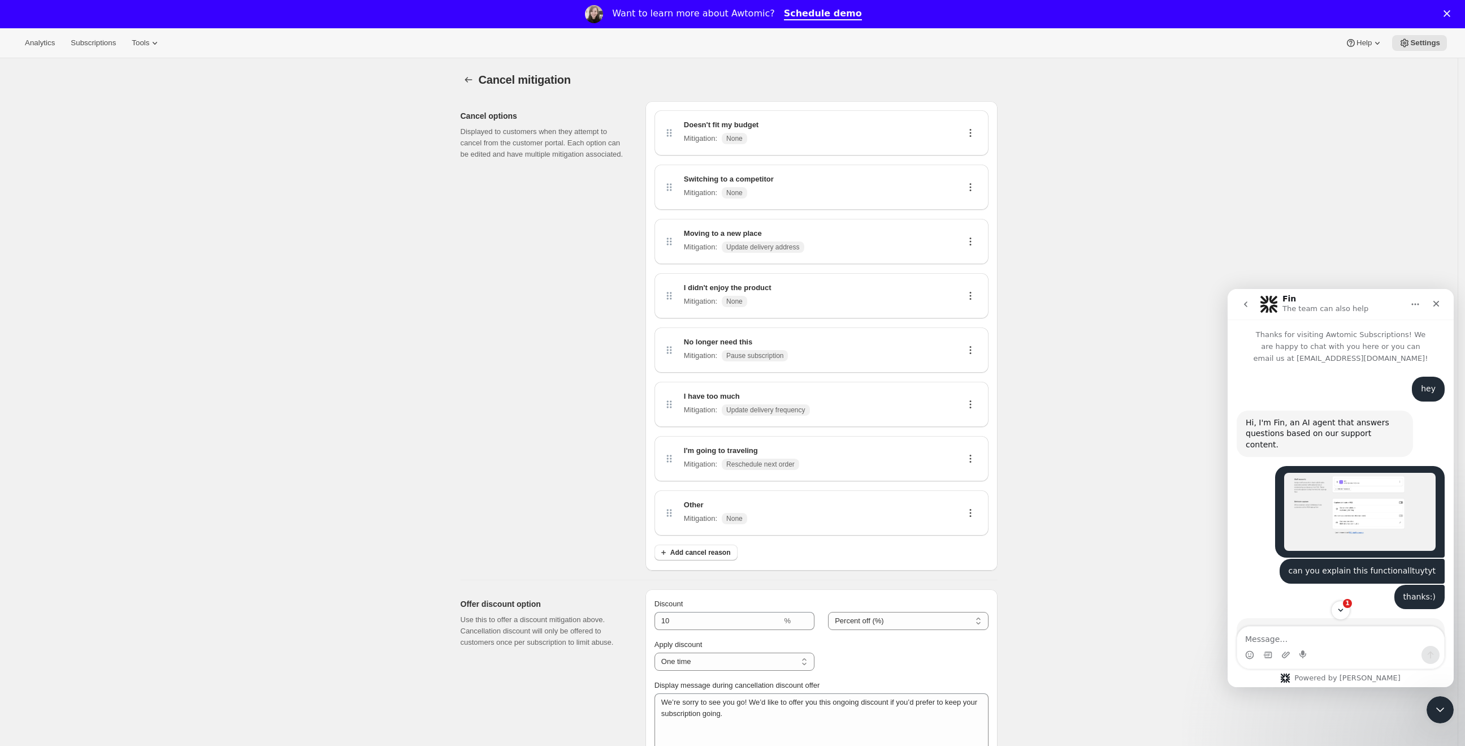
click at [756, 137] on div "Mitigation : None" at bounding box center [721, 138] width 75 height 11
click at [971, 132] on icon at bounding box center [970, 133] width 2 height 2
click at [979, 154] on span "Edit" at bounding box center [973, 154] width 21 height 11
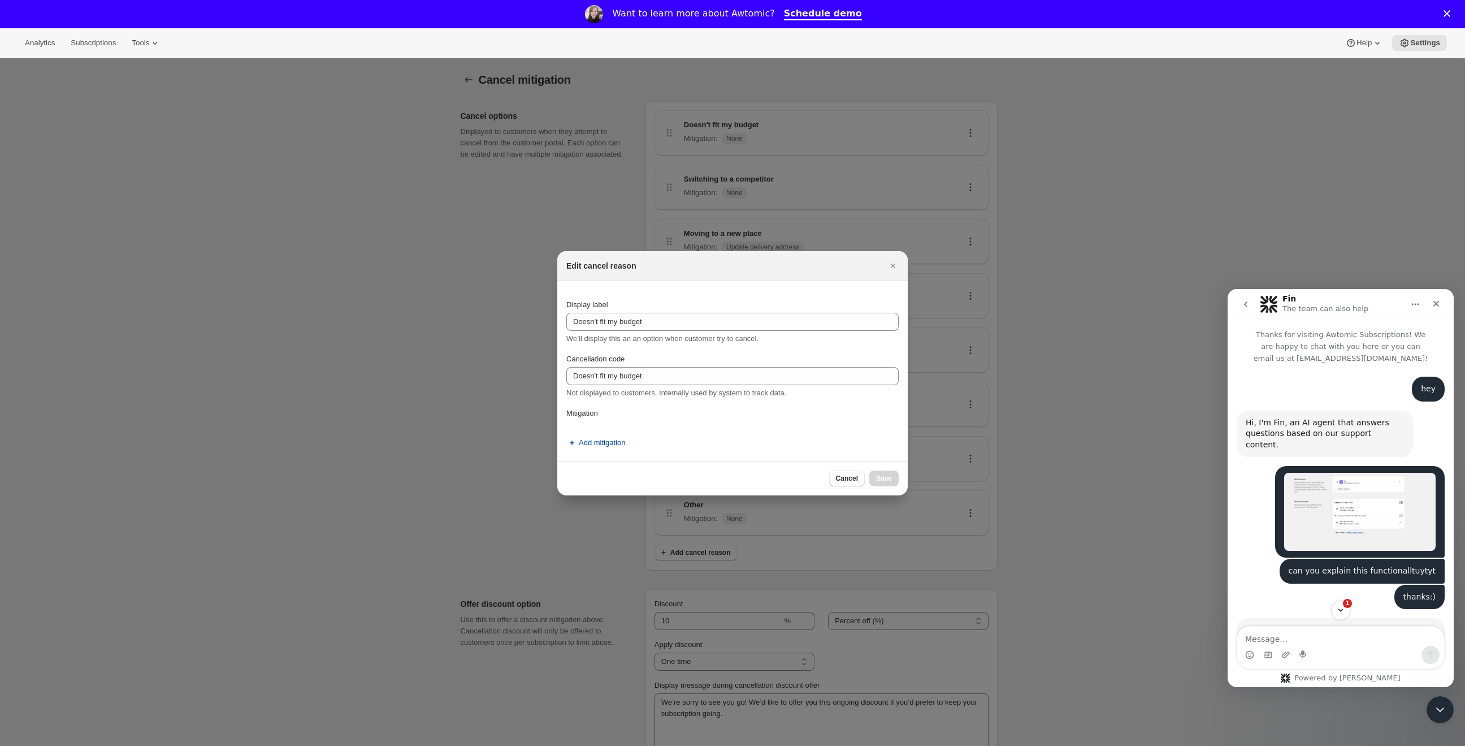
click at [588, 441] on span "Add mitigation" at bounding box center [602, 442] width 46 height 11
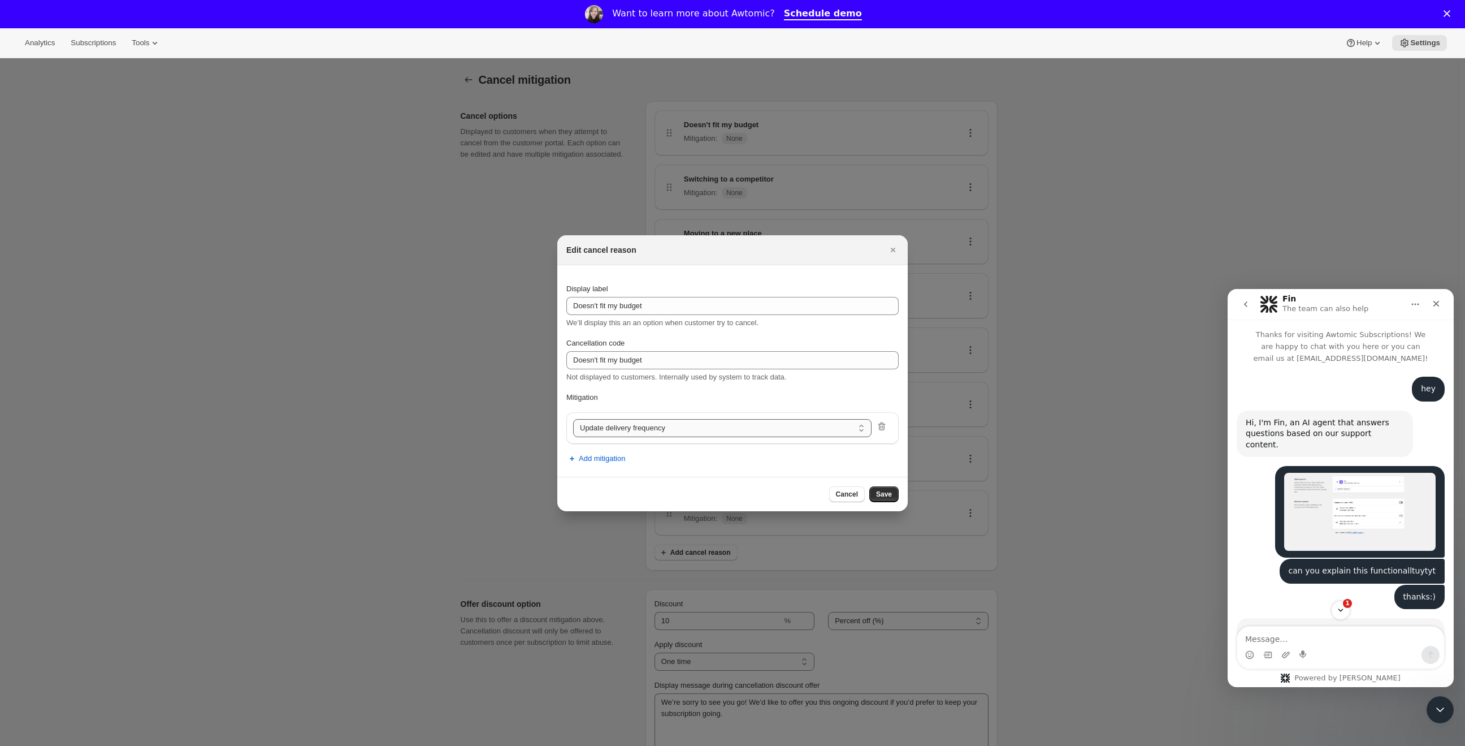
click at [612, 430] on select "Update delivery frequency Update delivery address Pause subscription Skip next …" at bounding box center [722, 428] width 298 height 18
click at [676, 426] on select "Update delivery frequency Update delivery address Pause subscription Skip next …" at bounding box center [722, 428] width 298 height 18
select select "updateAddress"
click at [700, 428] on select "Update delivery frequency Update delivery address Pause subscription Skip next …" at bounding box center [722, 428] width 298 height 18
select select "skip"
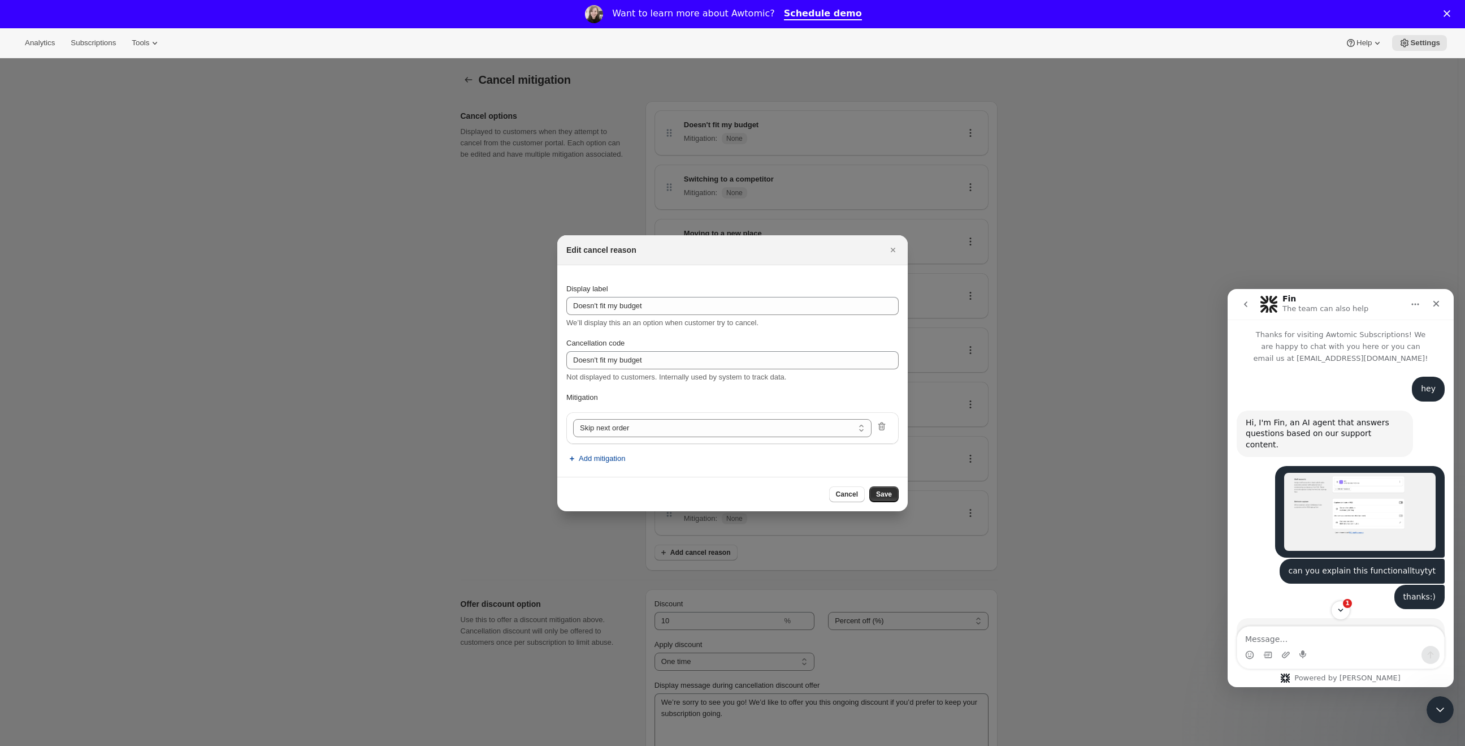
click at [612, 463] on span "Add mitigation" at bounding box center [602, 458] width 46 height 11
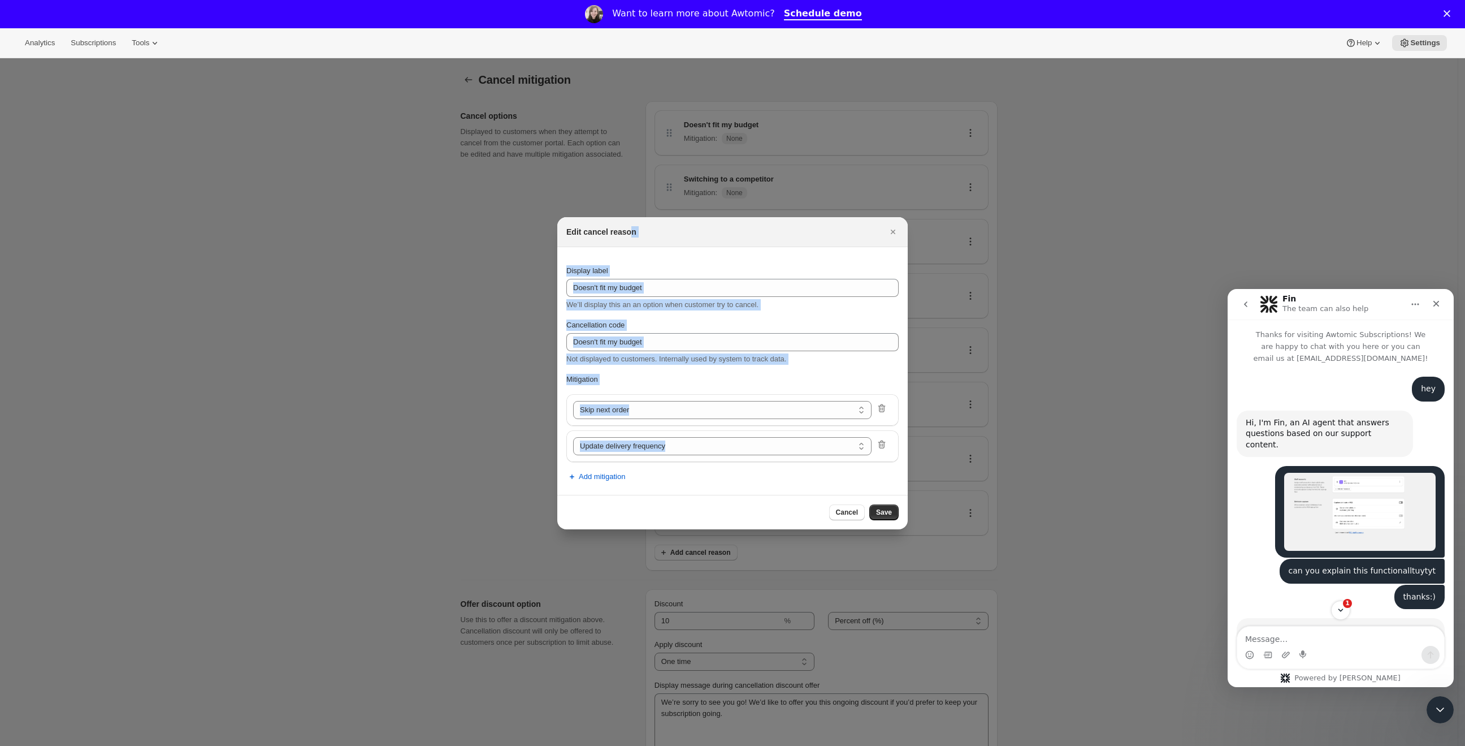
drag, startPoint x: 630, startPoint y: 226, endPoint x: 637, endPoint y: 148, distance: 78.9
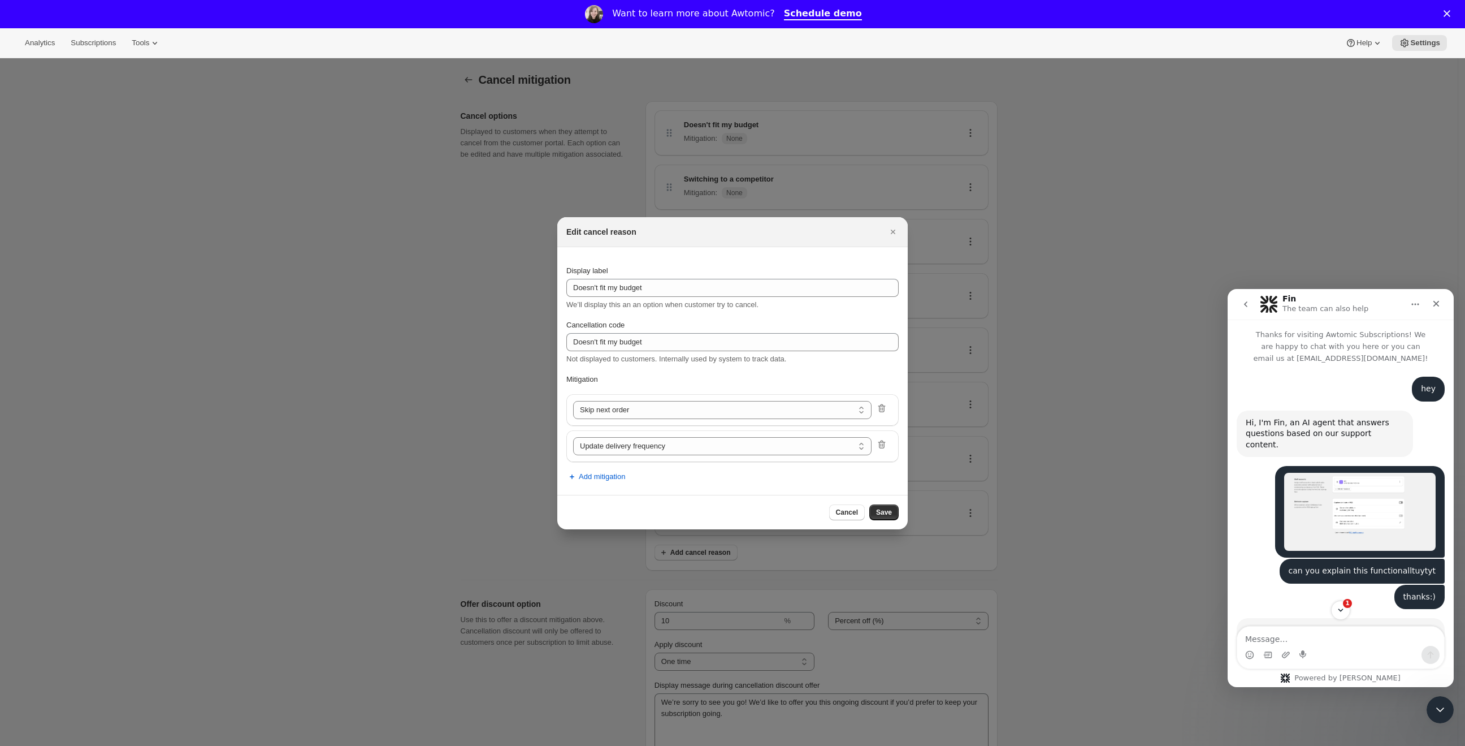
click at [692, 223] on div "Edit cancel reason" at bounding box center [732, 232] width 350 height 30
drag, startPoint x: 624, startPoint y: 284, endPoint x: 633, endPoint y: 287, distance: 9.3
click at [624, 284] on input "Doesn't fit my budget" at bounding box center [732, 288] width 332 height 18
click at [633, 289] on input "Doesn't fit my budget" at bounding box center [732, 288] width 332 height 18
click at [634, 289] on input "Doesn't fit my budget" at bounding box center [732, 288] width 332 height 18
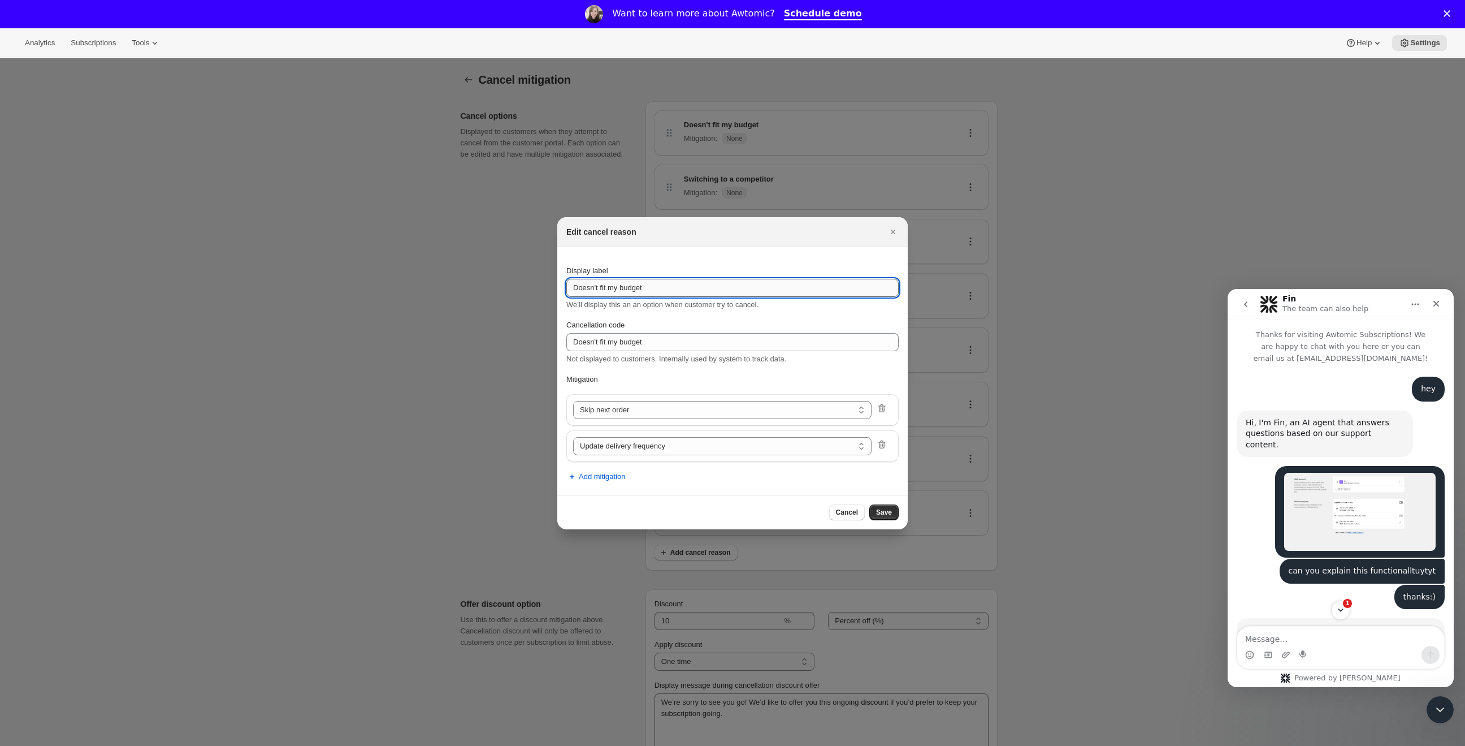
click at [634, 289] on input "Doesn't fit my budget" at bounding box center [732, 288] width 332 height 18
click at [634, 289] on input "f" at bounding box center [732, 288] width 332 height 18
type input "fasdasaa"
click at [672, 356] on span "Not displayed to customers. Internally used by system to track data." at bounding box center [676, 358] width 220 height 8
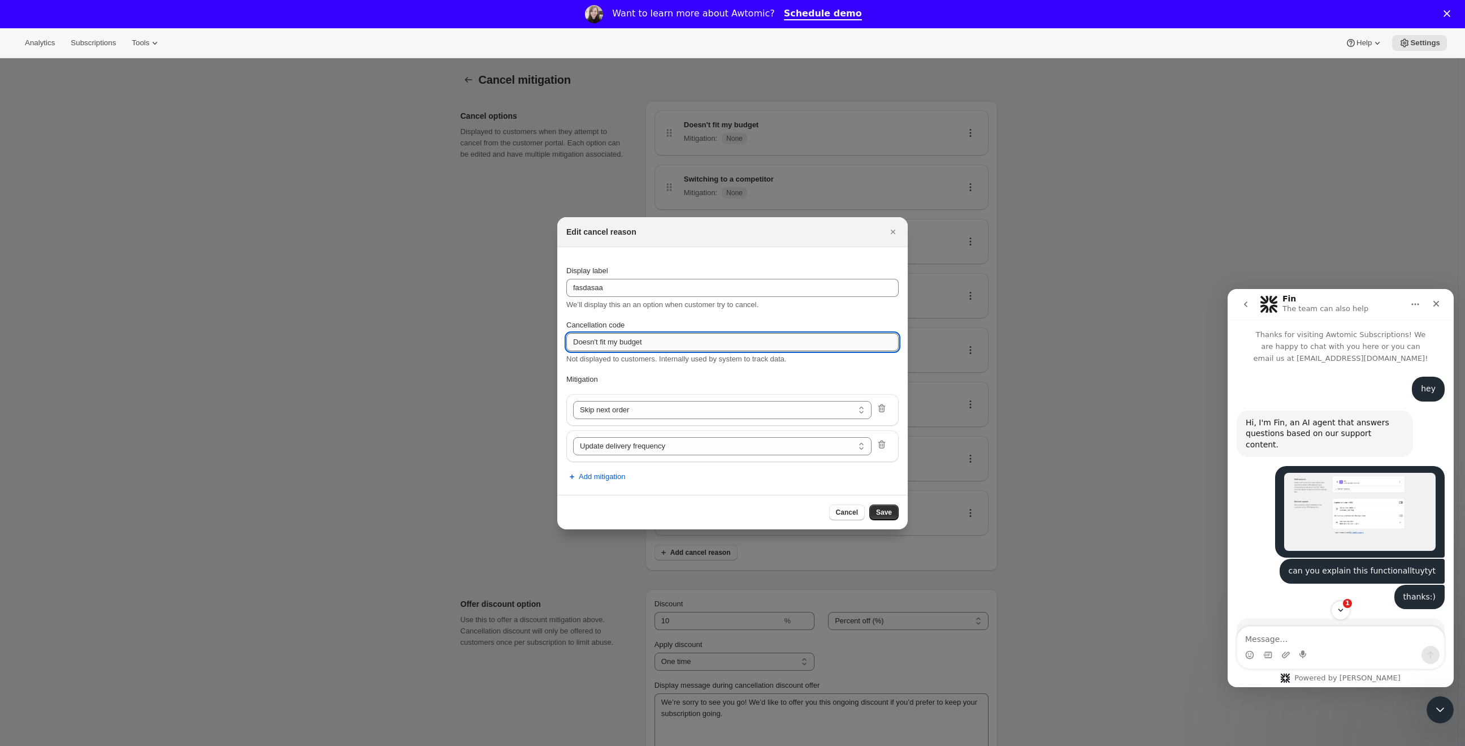
click at [680, 344] on input "Doesn't fit my budget" at bounding box center [732, 342] width 332 height 18
click at [681, 344] on input "Doesn't fit my budget" at bounding box center [732, 342] width 332 height 18
type input "dadadda"
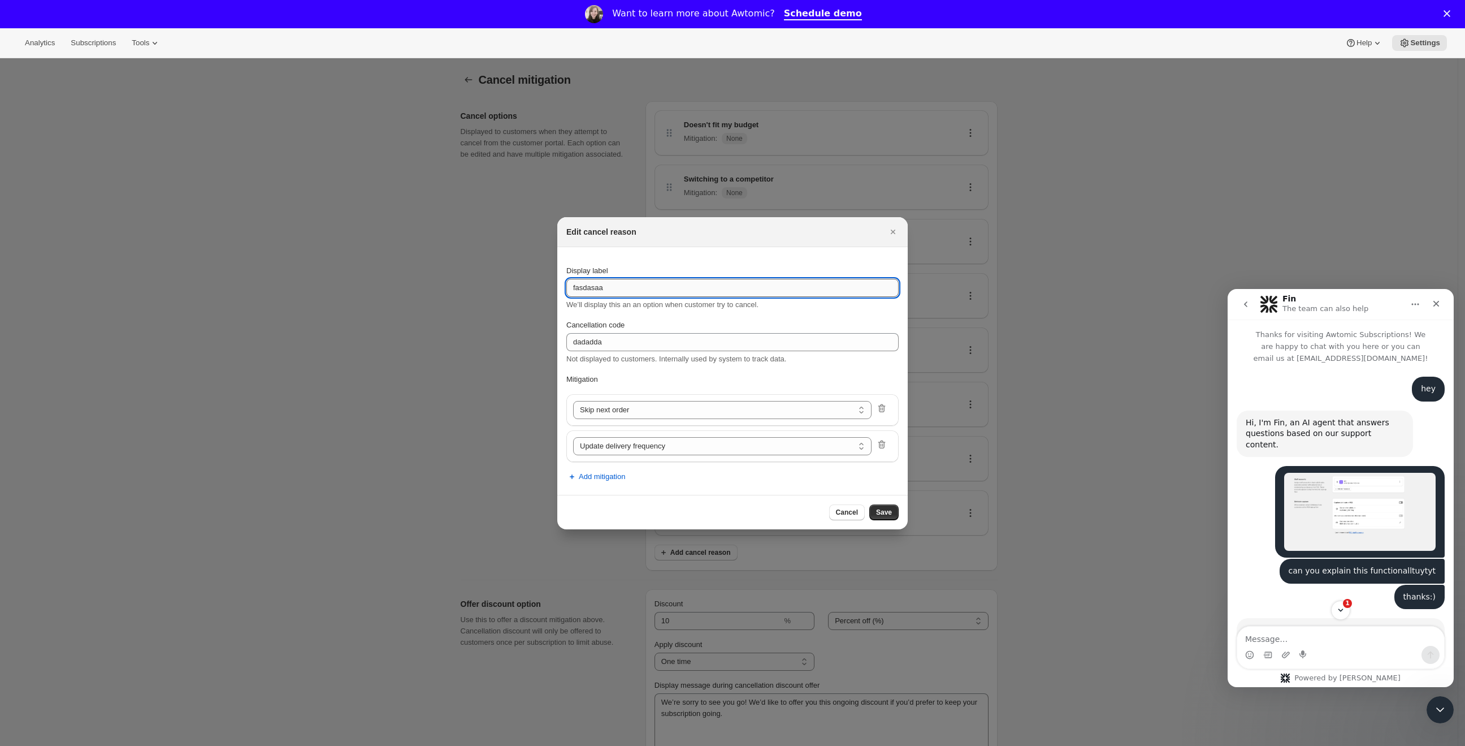
click at [661, 295] on input "fasdasaa" at bounding box center [732, 288] width 332 height 18
click at [661, 294] on input "fasdasaa" at bounding box center [732, 288] width 332 height 18
click at [644, 343] on input "dadadda" at bounding box center [732, 342] width 332 height 18
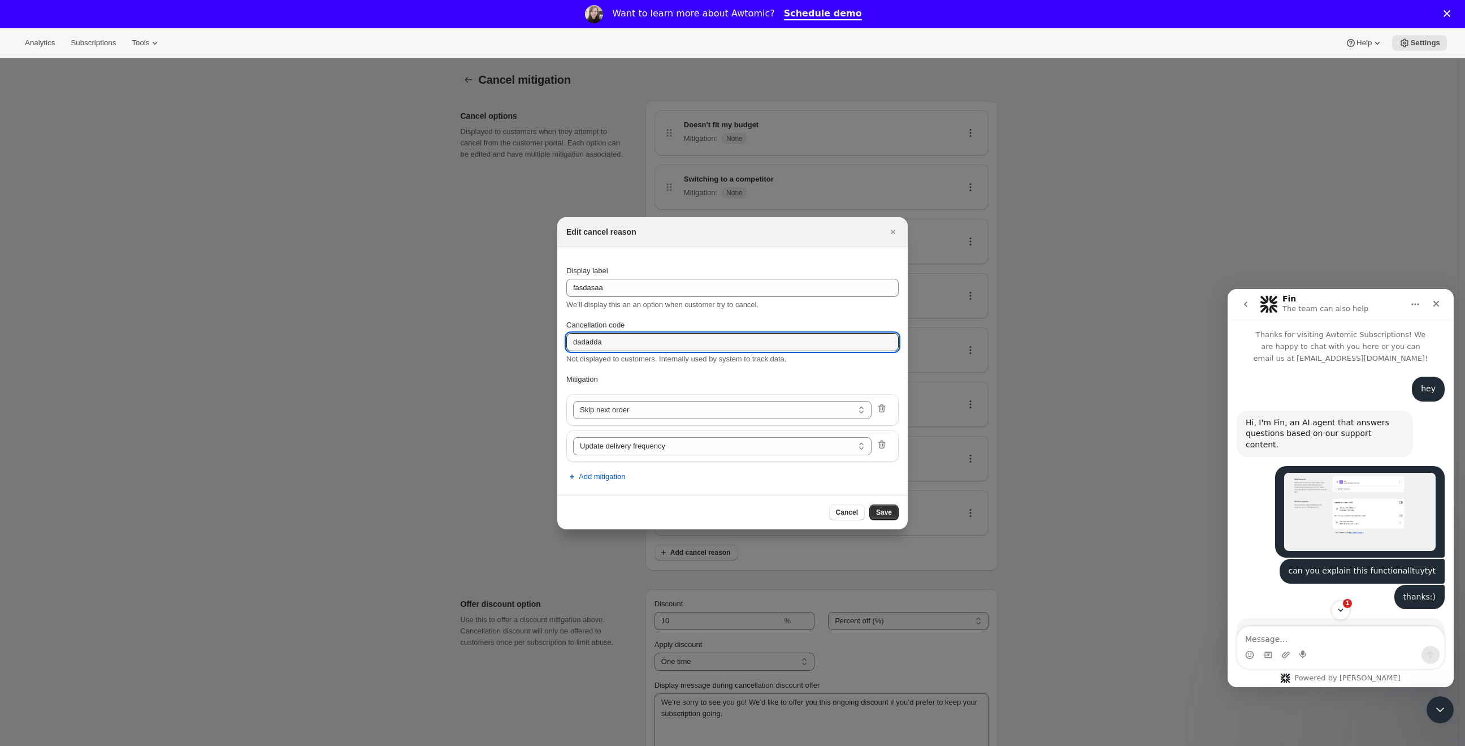
click at [635, 420] on div "Update delivery address Pause subscription Skip next order Reschedule next orde…" at bounding box center [732, 410] width 332 height 32
click at [639, 410] on select "Update delivery address Pause subscription Skip next order Reschedule next orde…" at bounding box center [722, 410] width 298 height 18
click at [579, 475] on span "Add mitigation" at bounding box center [602, 476] width 46 height 11
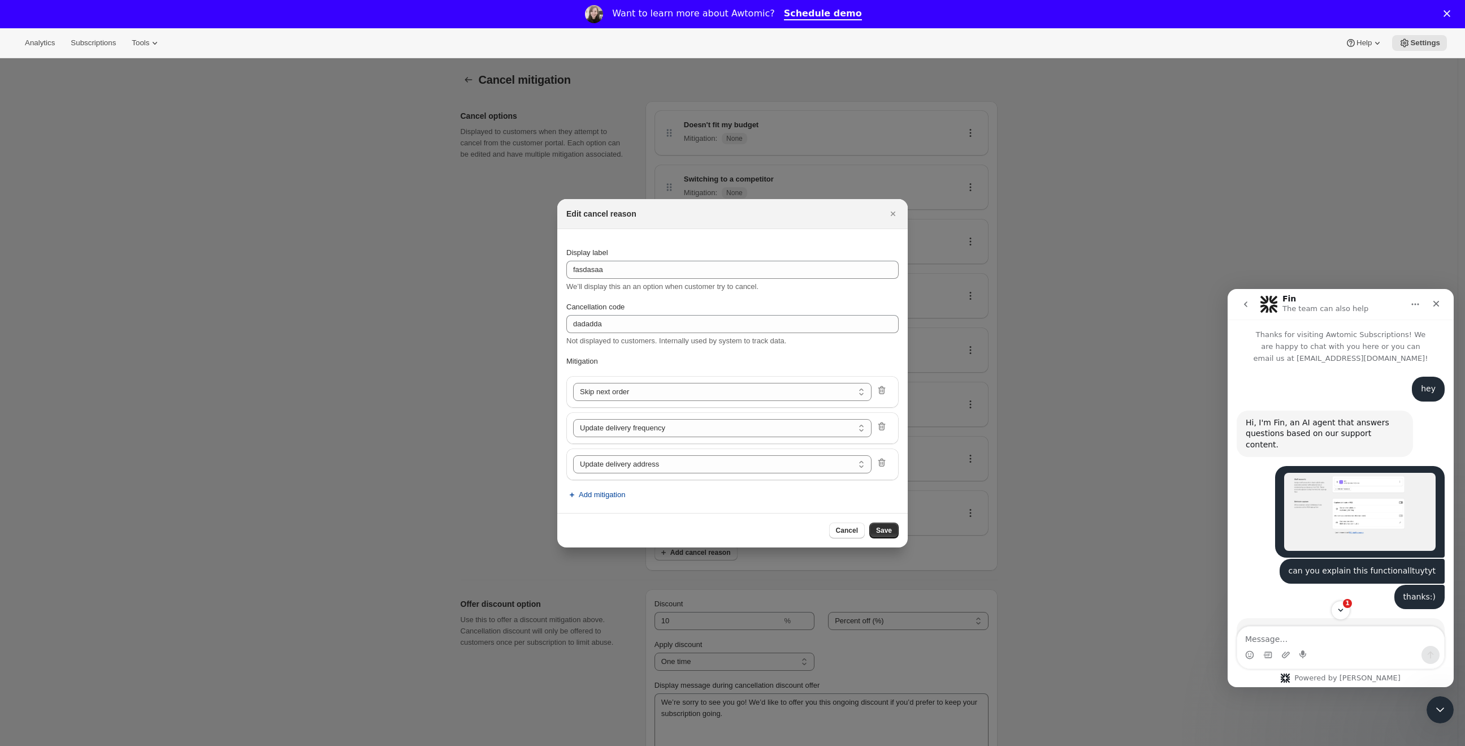
click at [596, 487] on button "Add mitigation" at bounding box center [596, 495] width 72 height 18
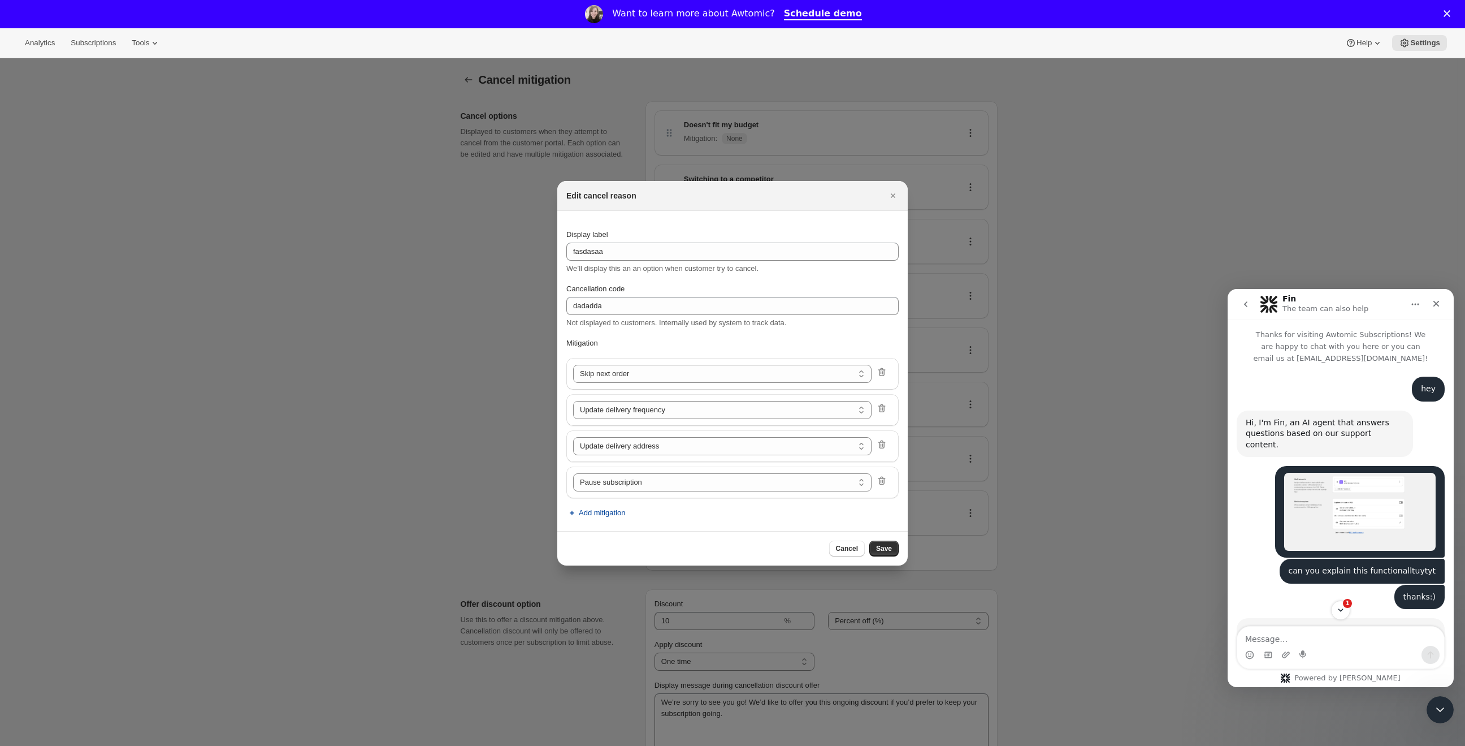
click at [607, 507] on span "Add mitigation" at bounding box center [602, 512] width 46 height 11
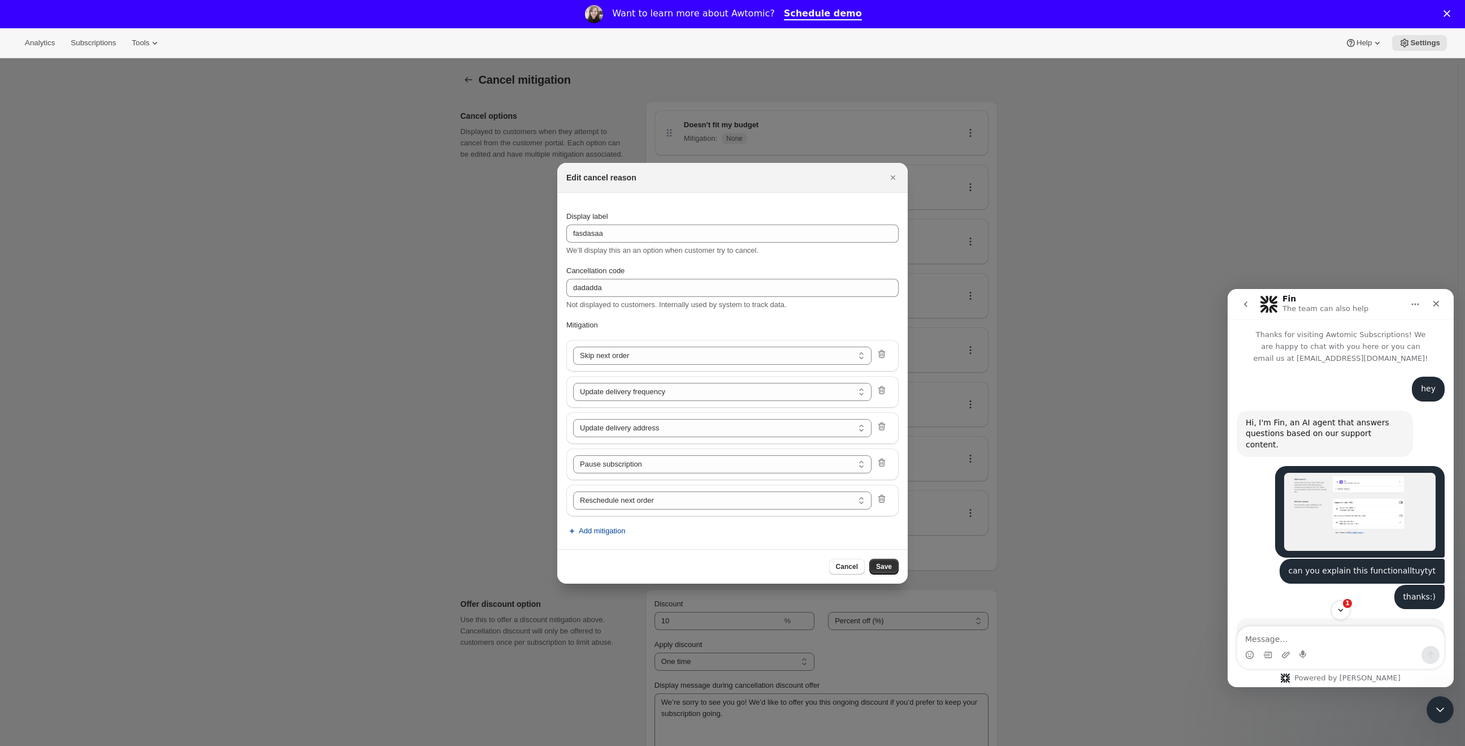
click at [600, 526] on span "Add mitigation" at bounding box center [602, 530] width 46 height 11
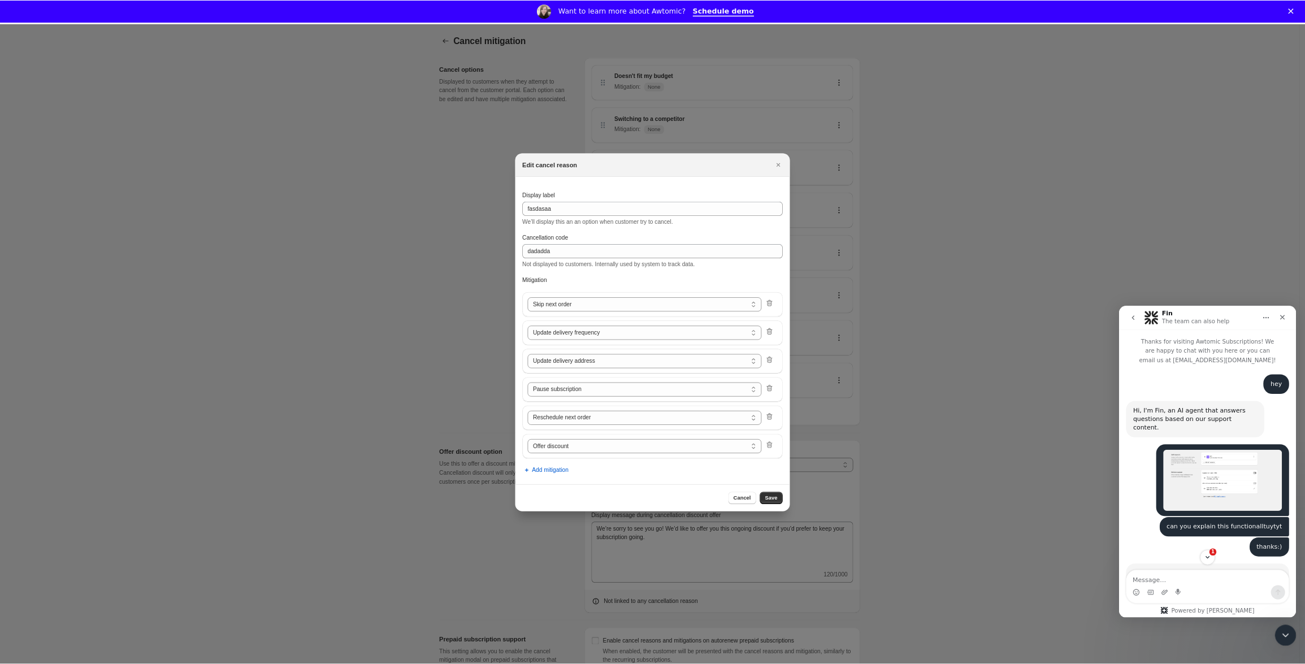
scroll to position [1, 0]
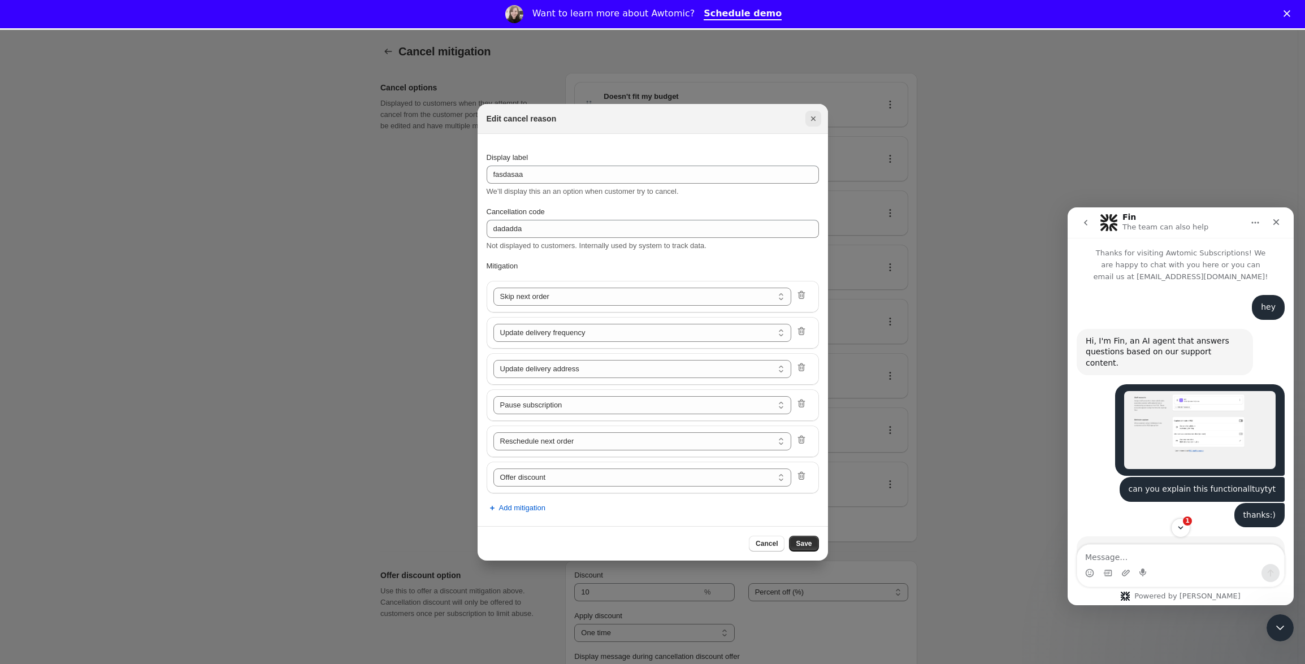
click at [806, 121] on button "Close" at bounding box center [814, 119] width 16 height 16
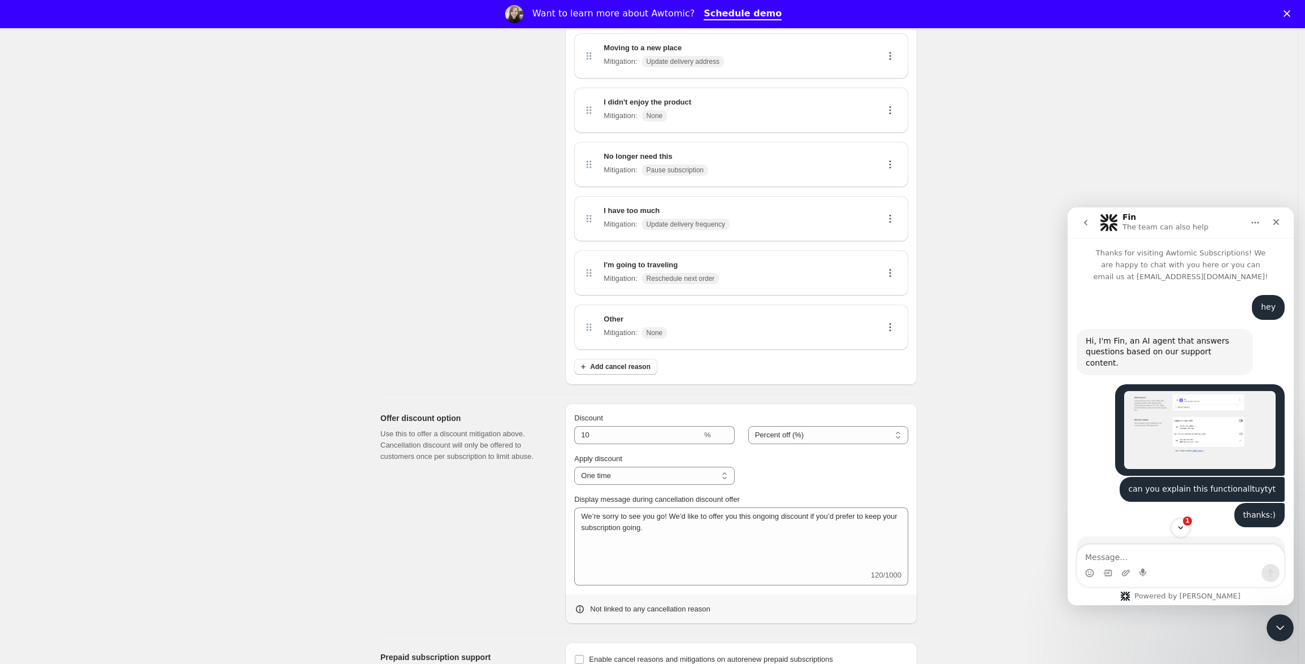
scroll to position [187, 0]
drag, startPoint x: 375, startPoint y: 414, endPoint x: 461, endPoint y: 482, distance: 109.0
click at [461, 482] on div "Offer discount option Use this to offer a discount mitigation above. Cancellati…" at bounding box center [644, 508] width 546 height 230
click at [510, 486] on div "Offer discount option Use this to offer a discount mitigation above. Cancellati…" at bounding box center [468, 512] width 176 height 220
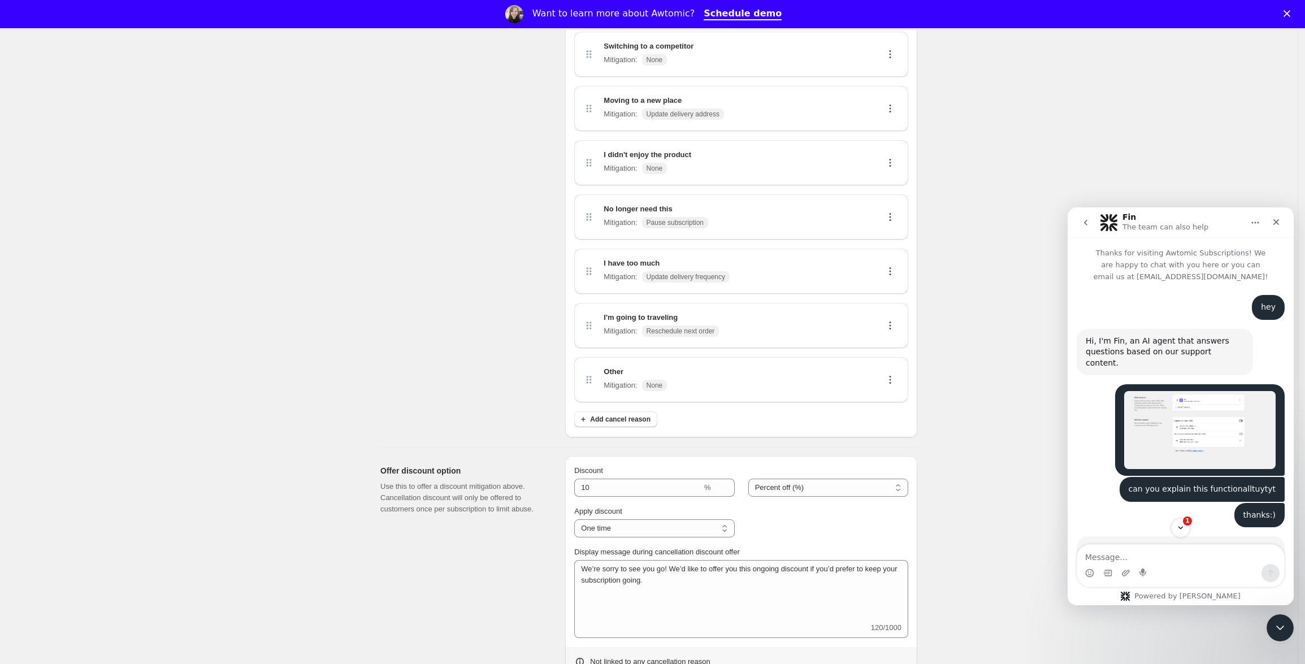
scroll to position [0, 0]
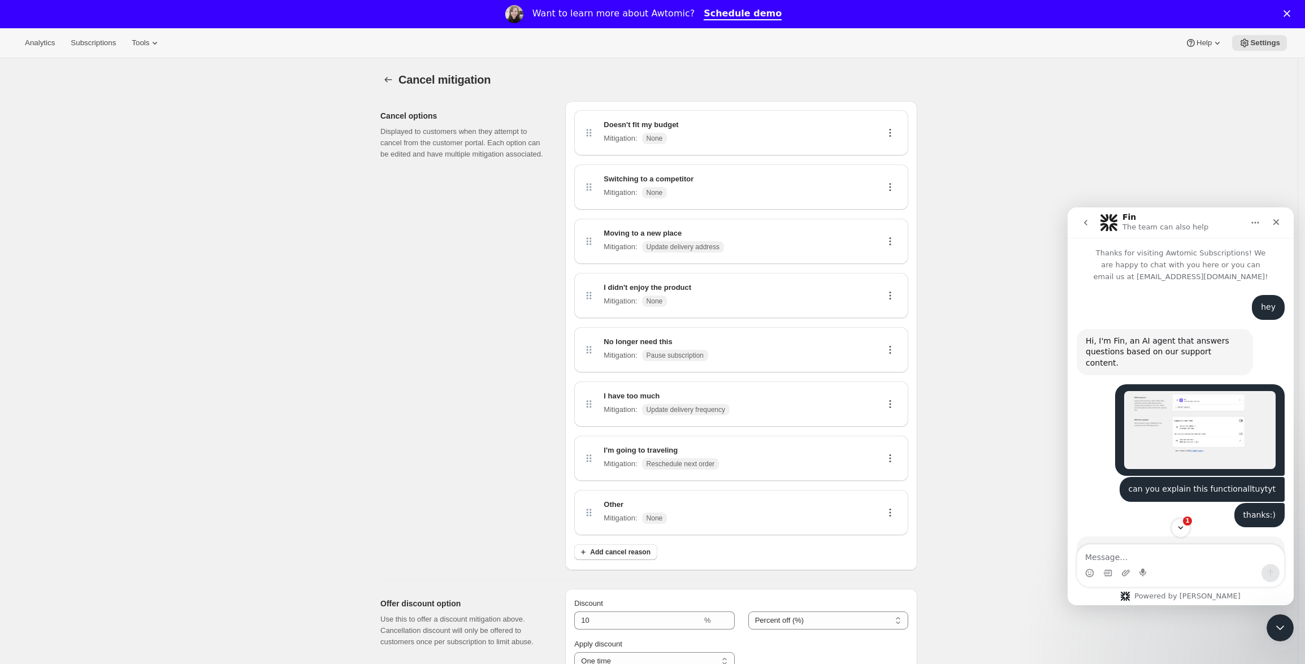
click at [895, 135] on icon at bounding box center [890, 132] width 11 height 11
click at [891, 155] on span "Edit" at bounding box center [888, 154] width 12 height 8
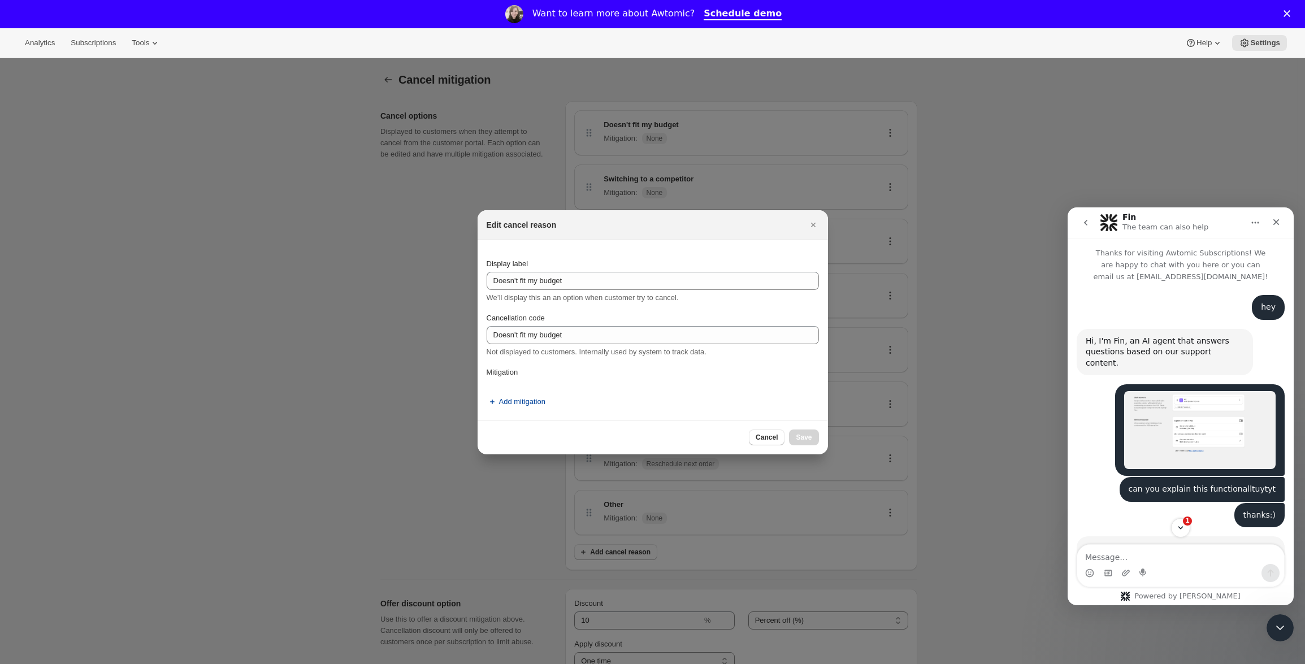
click at [531, 398] on span "Add mitigation" at bounding box center [522, 401] width 46 height 11
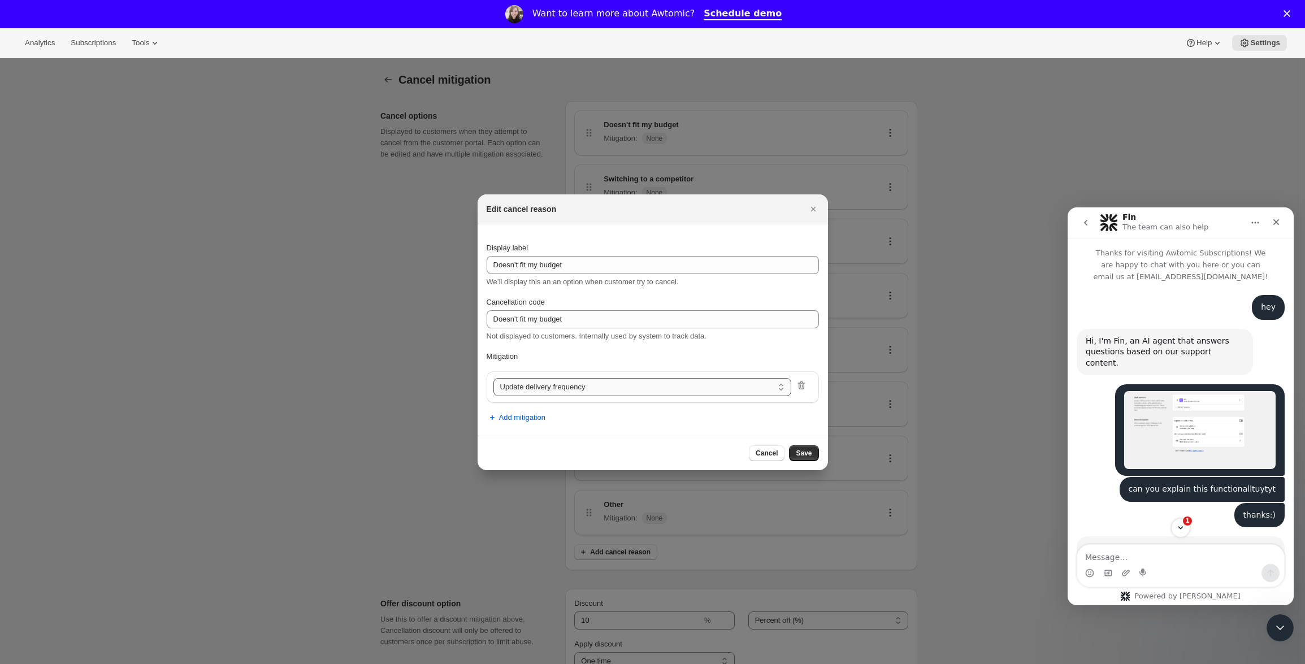
click at [647, 386] on select "Update delivery frequency Update delivery address Pause subscription Skip next …" at bounding box center [643, 387] width 298 height 18
select select "pause"
click at [500, 387] on select "Update delivery frequency Update delivery address Pause subscription Skip next …" at bounding box center [643, 387] width 298 height 18
select select "showDiscount"
click at [823, 455] on div "Cancel Save" at bounding box center [653, 453] width 350 height 34
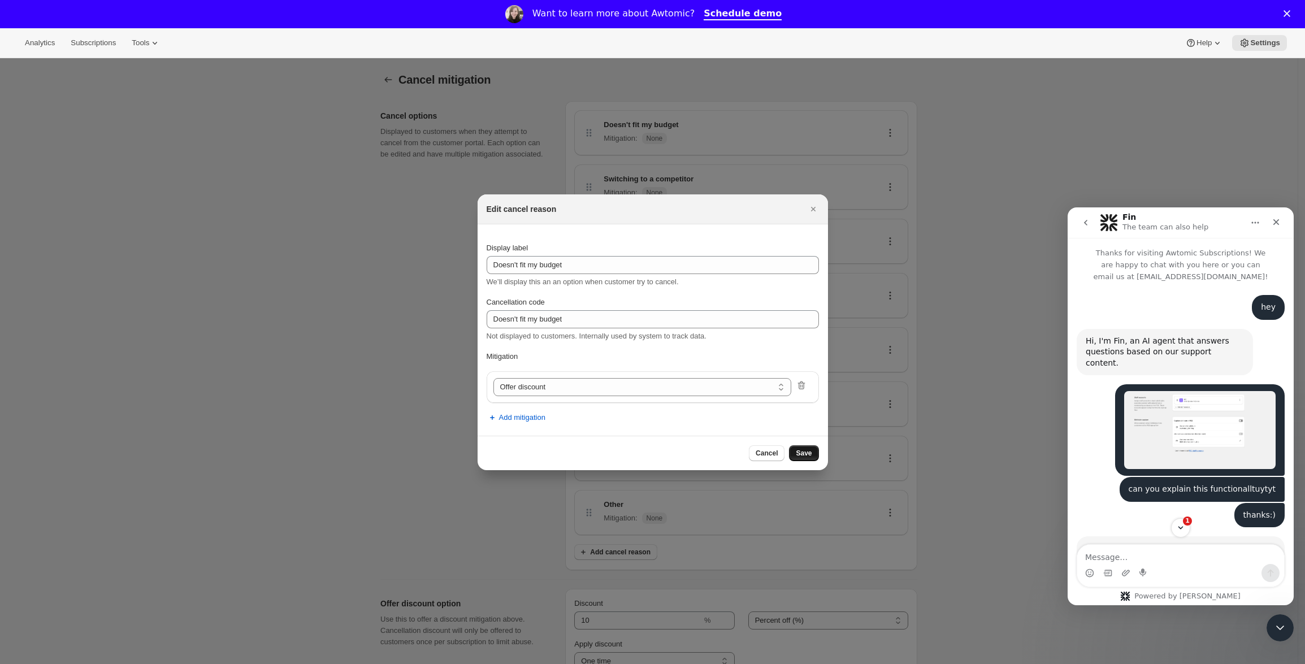
click at [804, 451] on span "Save" at bounding box center [804, 453] width 16 height 9
select select "frequency"
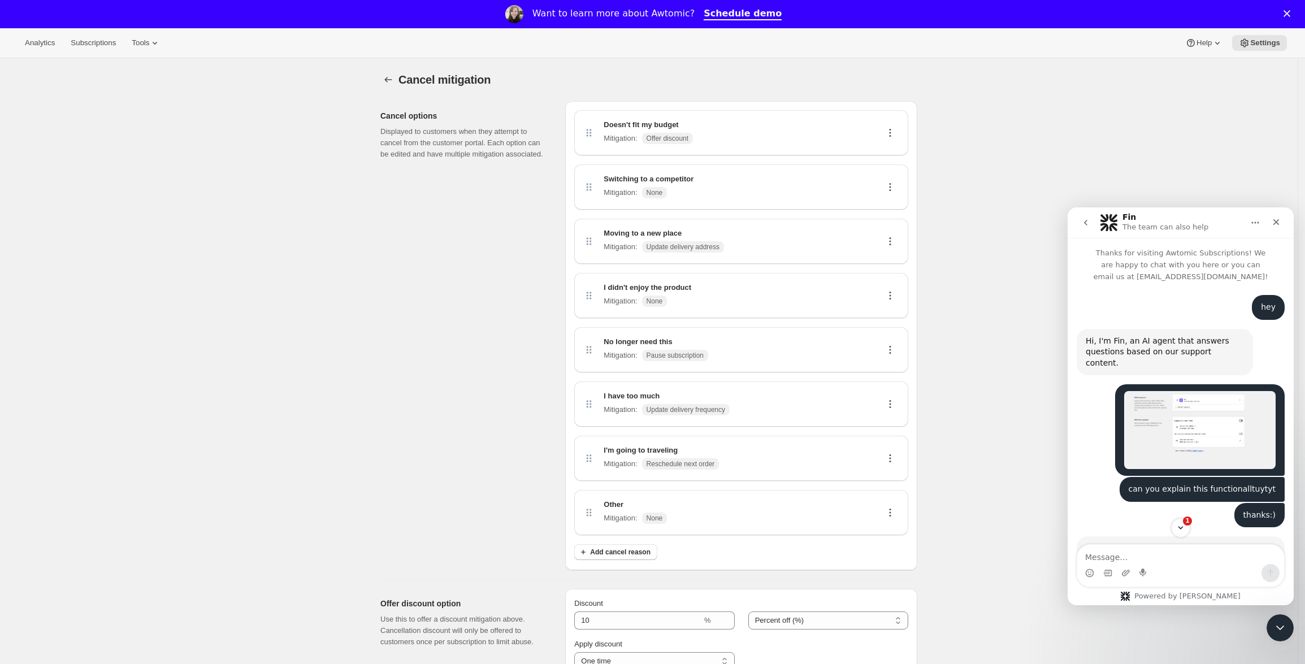
click at [896, 128] on icon at bounding box center [890, 132] width 11 height 11
click at [894, 155] on span "Edit" at bounding box center [888, 154] width 12 height 8
select select "showDiscount"
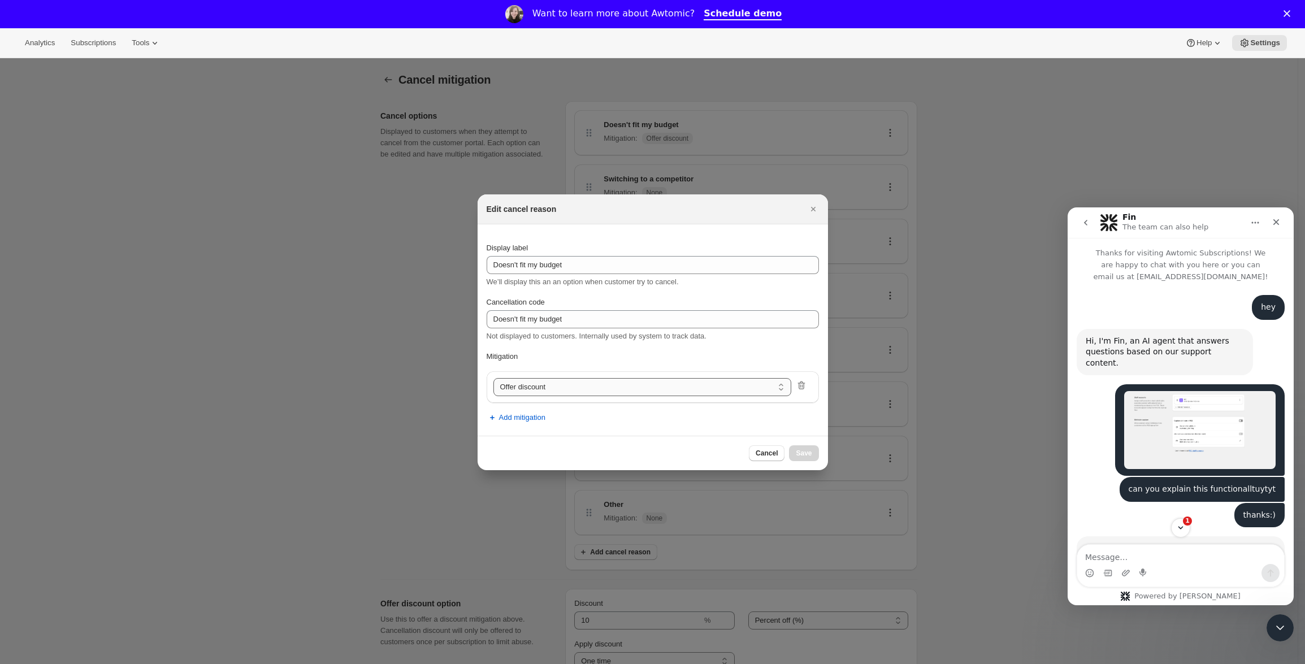
click at [533, 394] on select "Update delivery frequency Update delivery address Pause subscription Skip next …" at bounding box center [643, 387] width 298 height 18
click at [810, 454] on span "Save" at bounding box center [804, 453] width 16 height 9
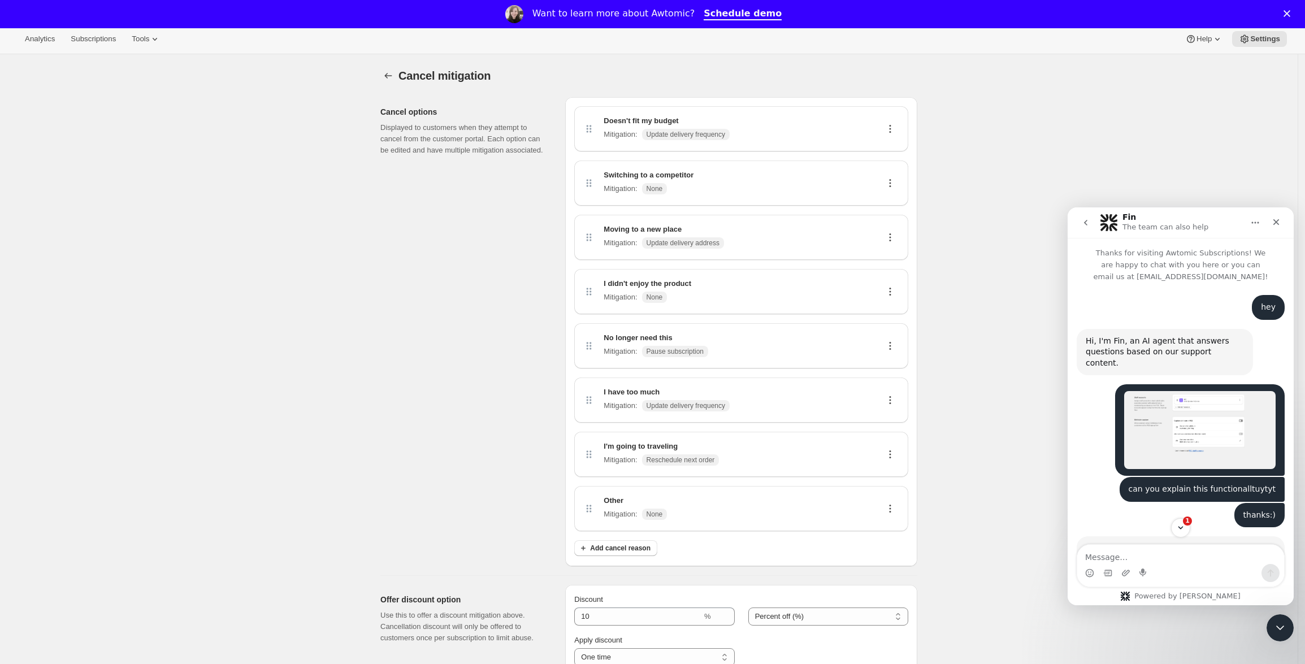
scroll to position [5, 0]
click at [1178, 527] on icon "Scroll to bottom" at bounding box center [1181, 528] width 10 height 10
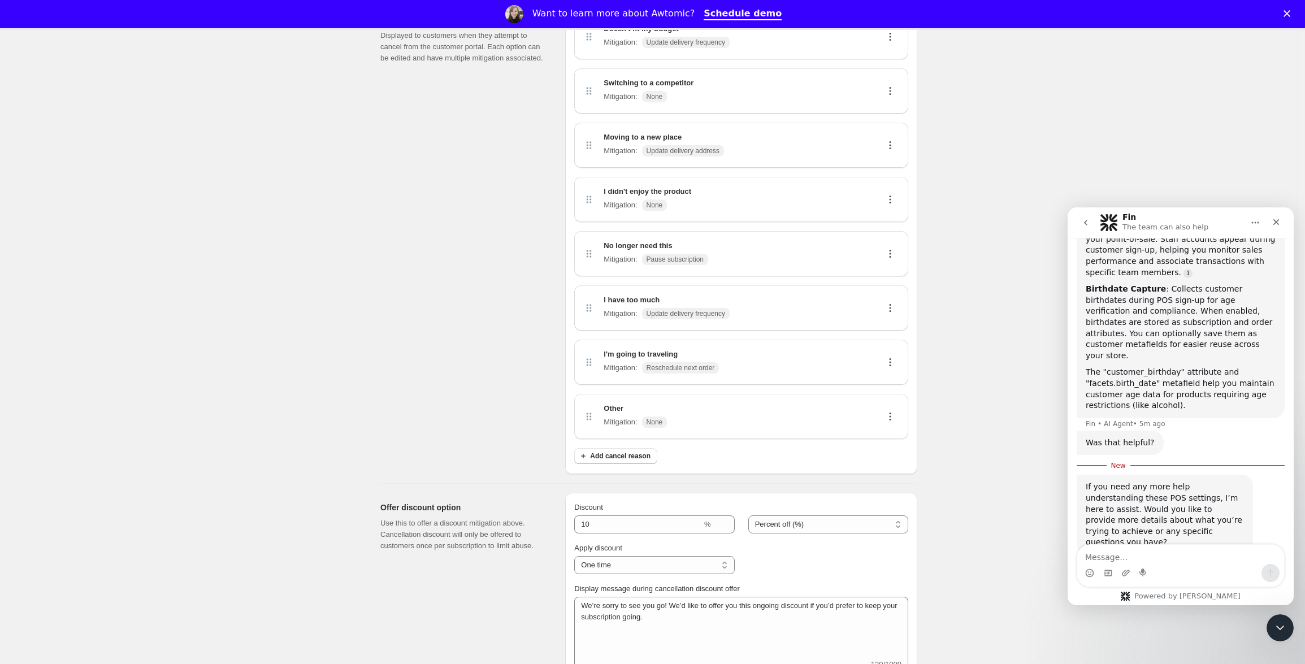
scroll to position [222, 0]
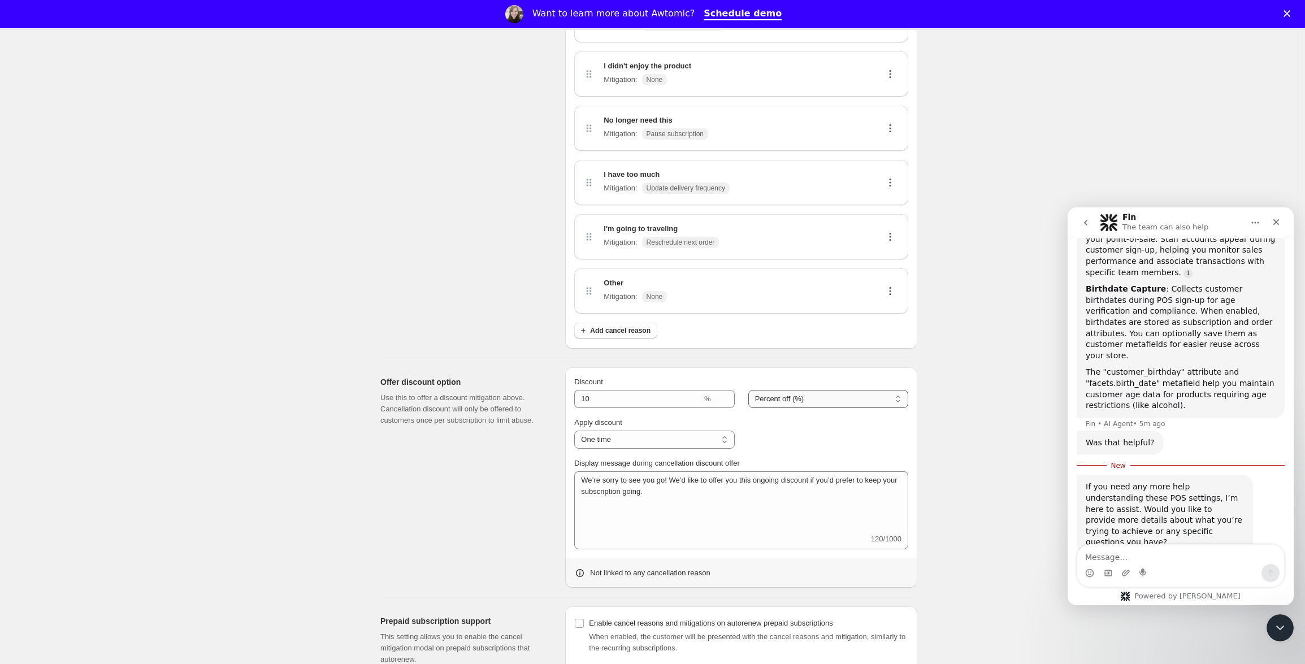
click at [876, 395] on select "Percent off (%) Amount off" at bounding box center [828, 399] width 160 height 18
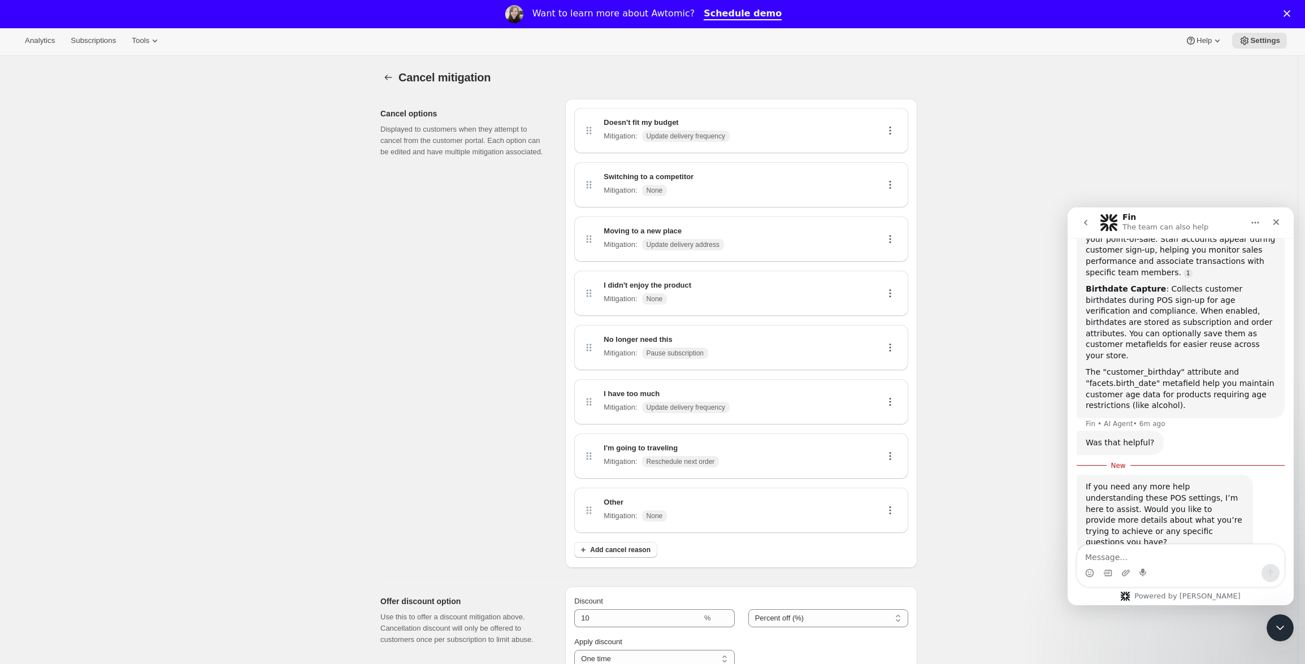
scroll to position [3, 0]
click at [895, 184] on icon at bounding box center [890, 184] width 11 height 11
click at [892, 140] on div "Doesn't fit my budget Mitigation : Update delivery frequency" at bounding box center [741, 129] width 316 height 27
click at [891, 125] on icon at bounding box center [890, 129] width 11 height 11
click at [890, 152] on span "Edit" at bounding box center [888, 152] width 12 height 8
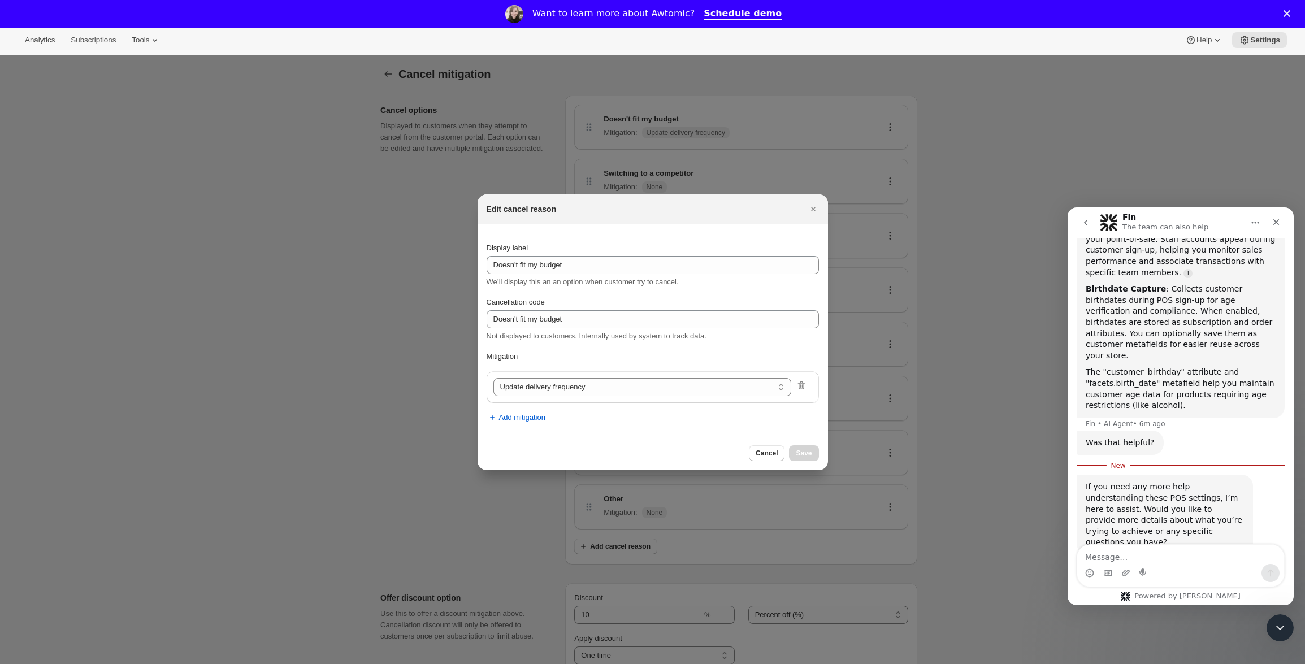
click at [499, 429] on section "Display label Doesn't fit my budget We’ll display this an an option when custom…" at bounding box center [653, 329] width 350 height 211
click at [502, 426] on button "Add mitigation" at bounding box center [516, 418] width 72 height 18
click at [507, 423] on div "Add mitigation" at bounding box center [653, 415] width 332 height 24
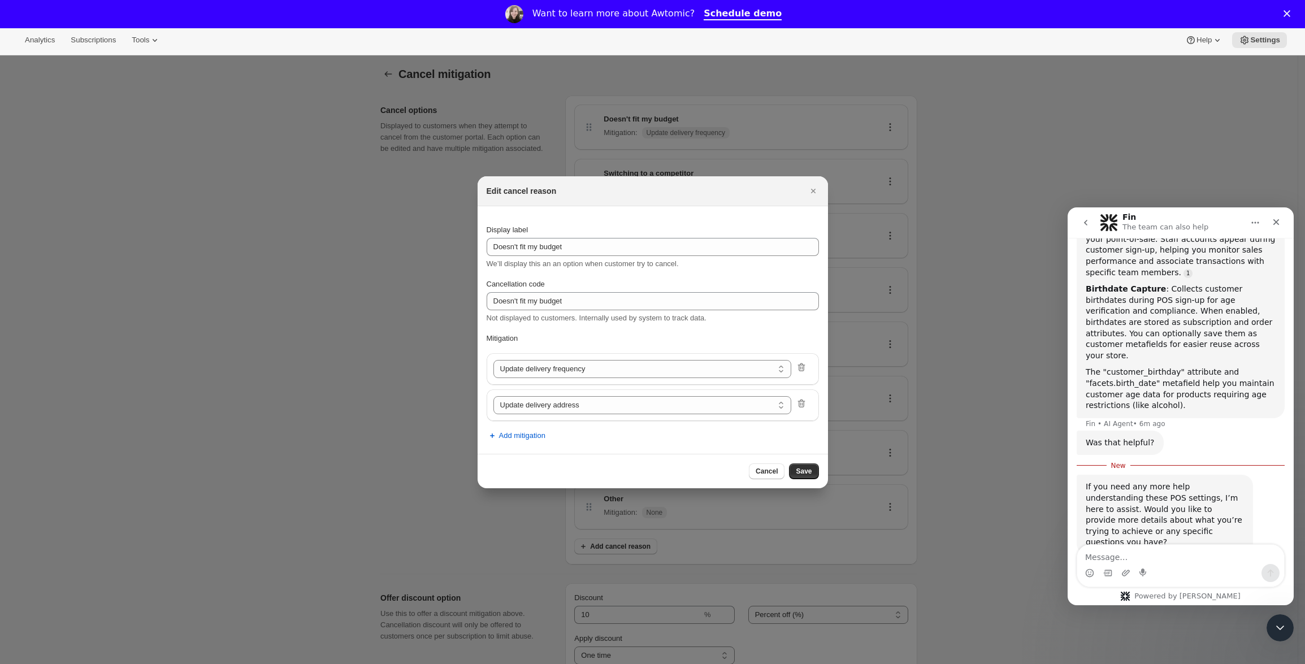
click at [507, 423] on div "Add mitigation" at bounding box center [653, 433] width 332 height 24
click at [525, 438] on span "Add mitigation" at bounding box center [522, 435] width 46 height 11
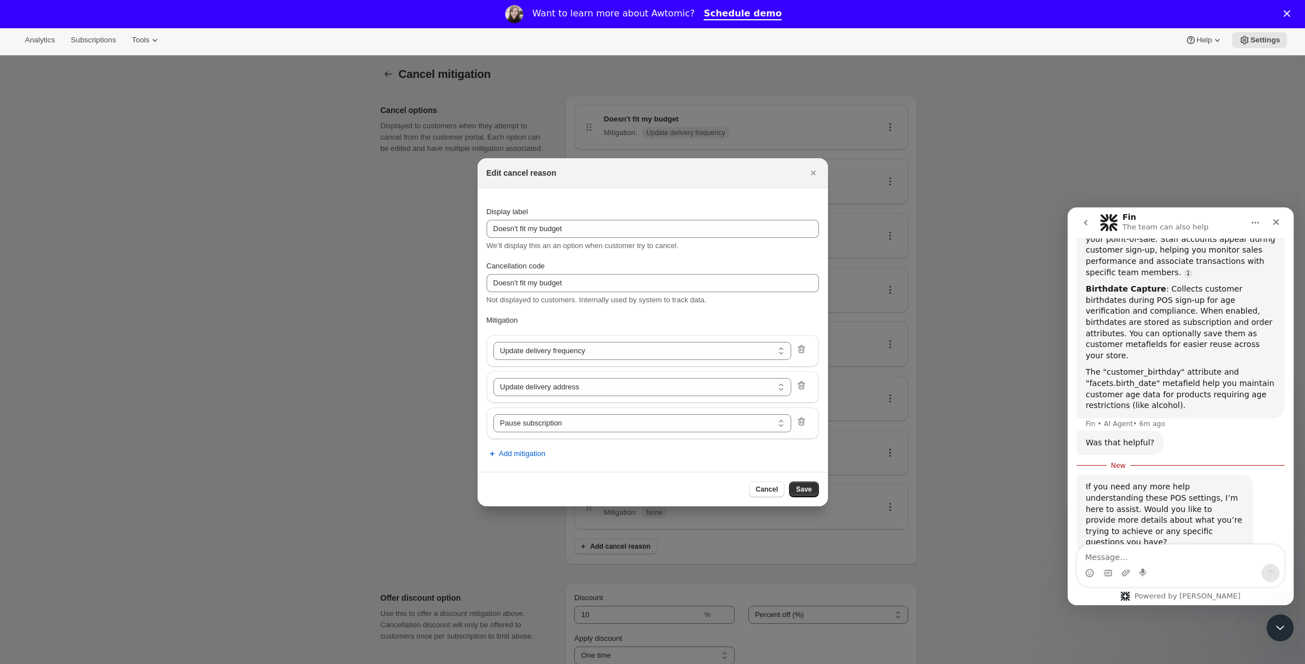
click at [525, 438] on div "Pause subscription Skip next order Reschedule next order Offer discount Pause s…" at bounding box center [653, 424] width 332 height 32
click at [529, 458] on span "Add mitigation" at bounding box center [522, 453] width 46 height 11
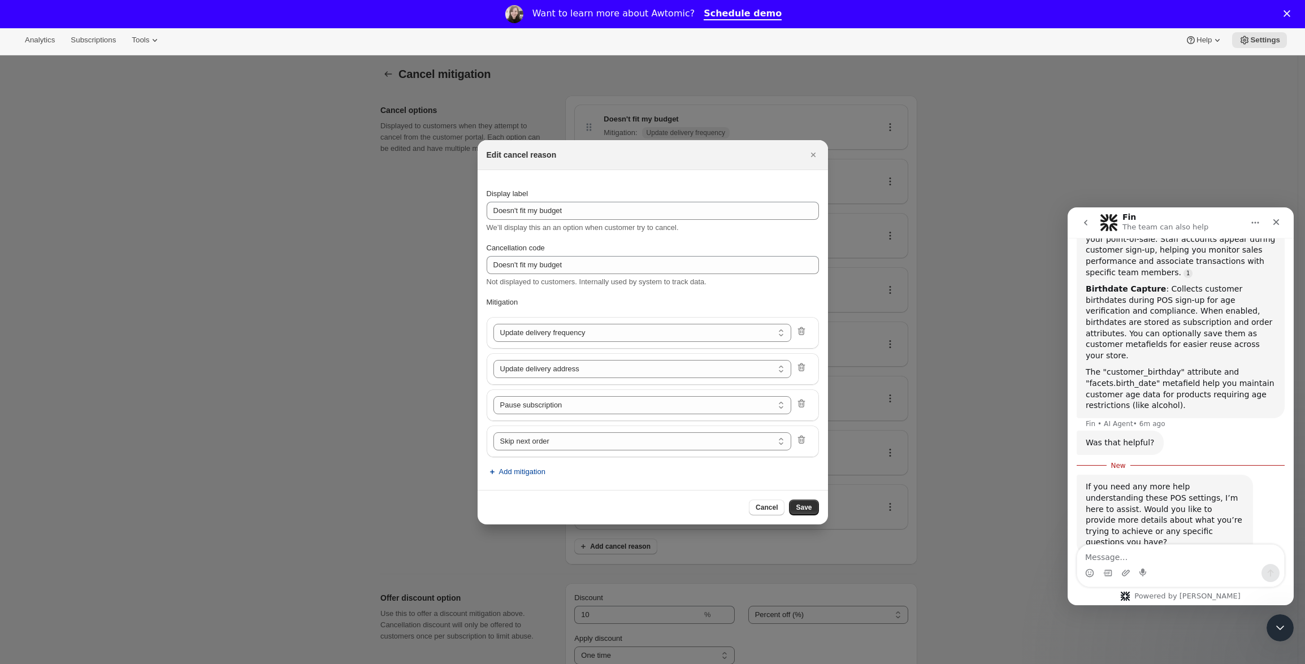
click at [529, 469] on span "Add mitigation" at bounding box center [522, 471] width 46 height 11
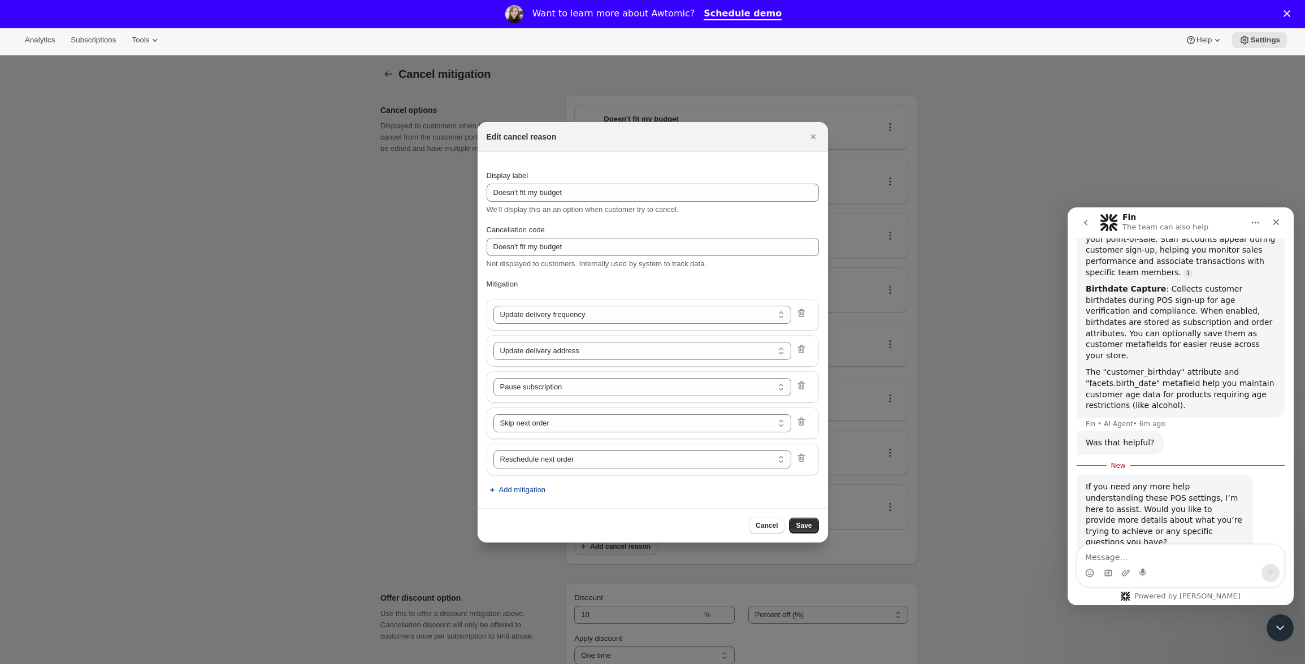
click at [535, 492] on span "Add mitigation" at bounding box center [522, 489] width 46 height 11
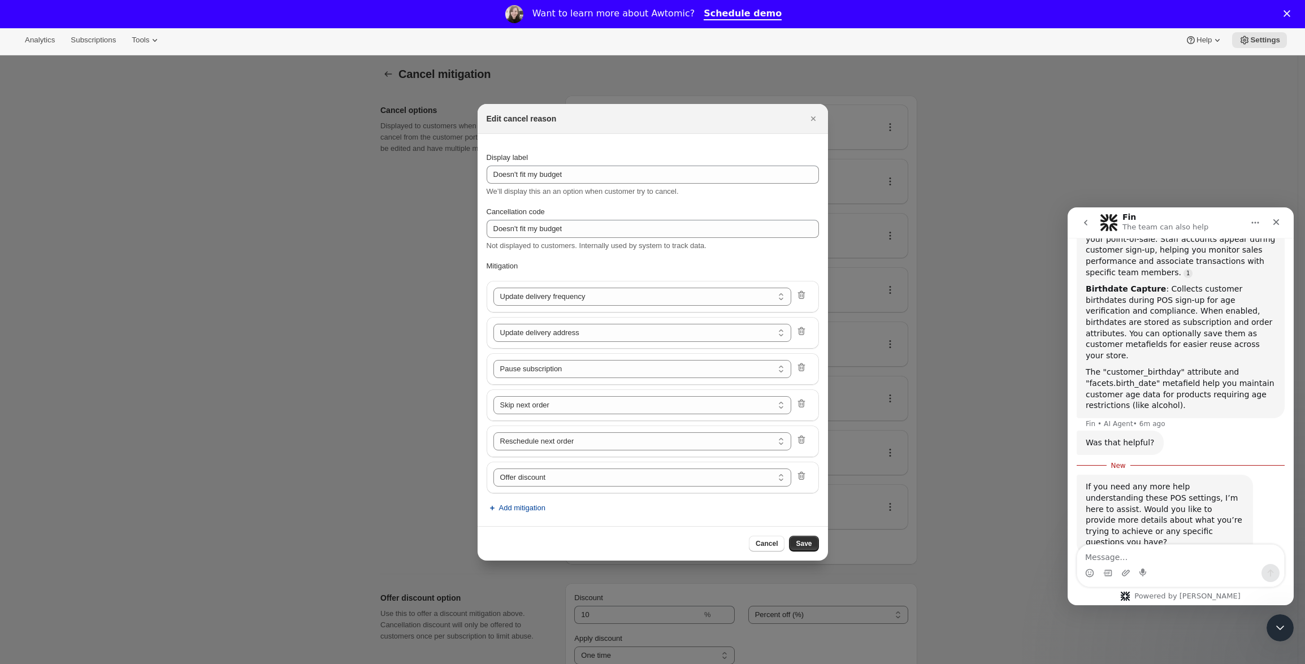
click at [533, 512] on span "Add mitigation" at bounding box center [522, 508] width 46 height 11
click at [516, 508] on span "Add mitigation" at bounding box center [522, 508] width 46 height 11
click at [518, 508] on span "Add mitigation" at bounding box center [522, 508] width 46 height 11
click at [518, 506] on span "Add mitigation" at bounding box center [522, 508] width 46 height 11
click at [822, 534] on div "Cancel Save" at bounding box center [653, 543] width 350 height 34
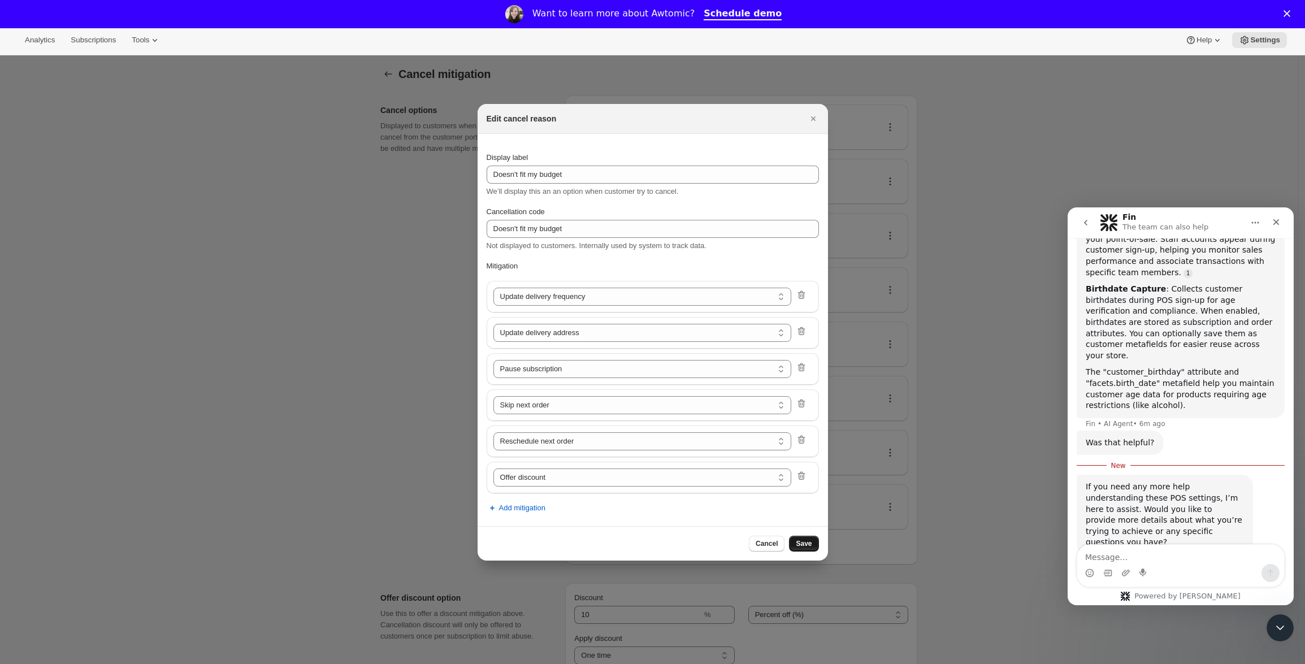
click at [807, 544] on span "Save" at bounding box center [804, 543] width 16 height 9
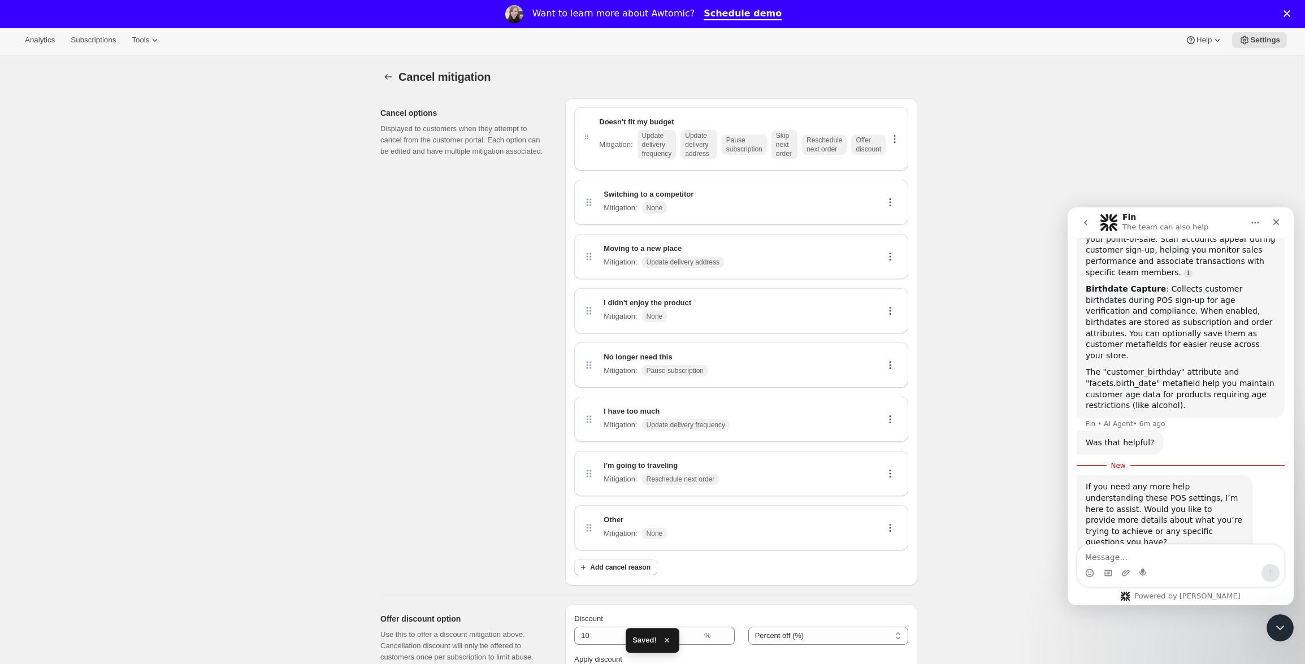
click at [881, 148] on span "Offer discount" at bounding box center [868, 145] width 25 height 18
click at [677, 143] on span "Update delivery frequency" at bounding box center [657, 144] width 39 height 29
click at [609, 145] on p "Mitigation :" at bounding box center [615, 144] width 33 height 11
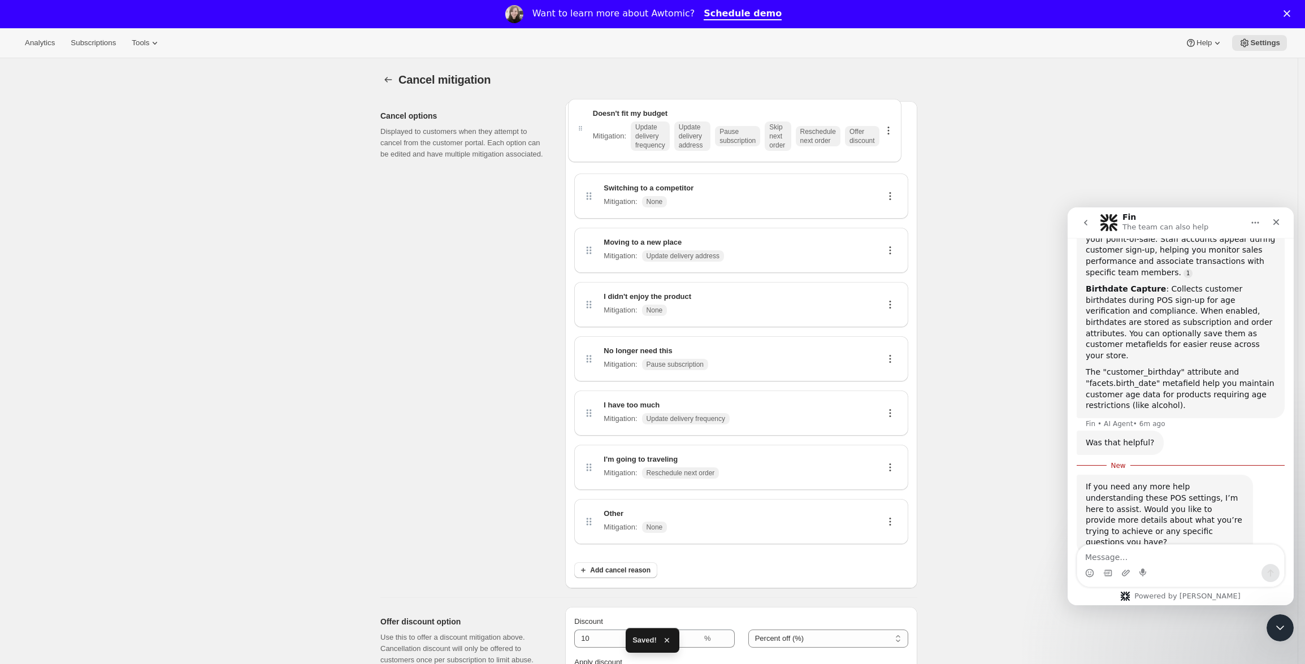
drag, startPoint x: 599, startPoint y: 141, endPoint x: 587, endPoint y: 140, distance: 11.9
click at [587, 140] on div "Doesn't fit my budget Mitigation : Update delivery frequency Update delivery ad…" at bounding box center [741, 331] width 334 height 443
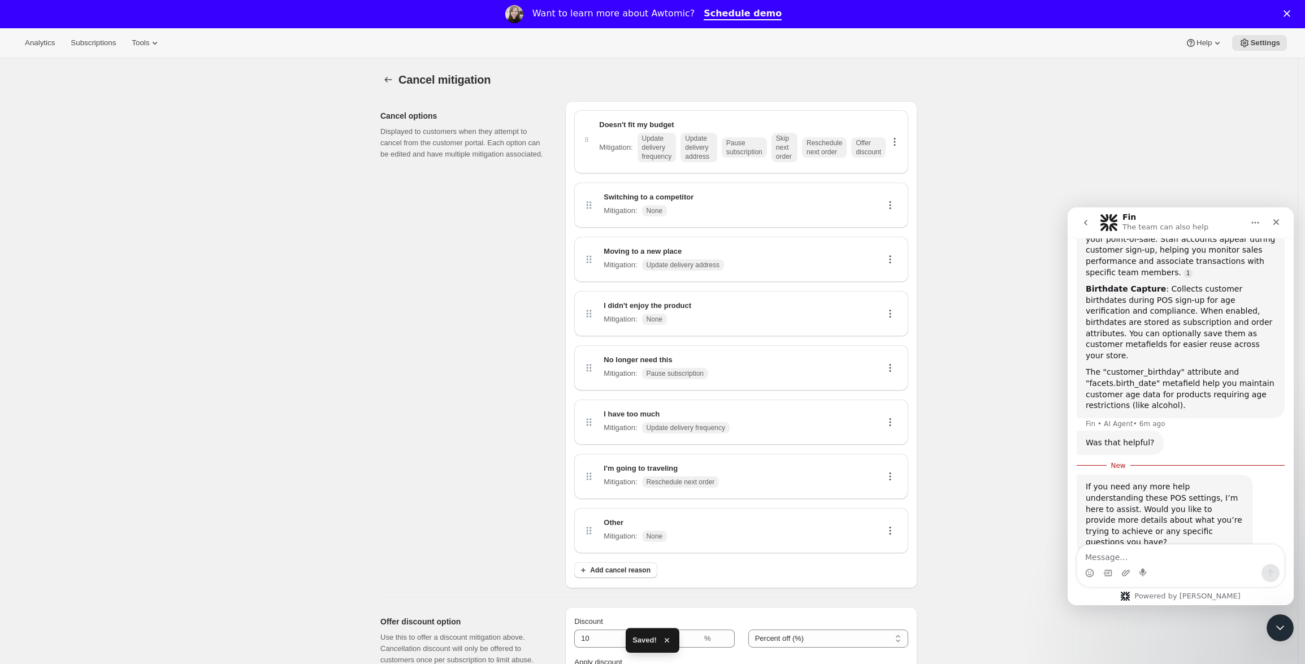
click at [881, 146] on span "Offer discount" at bounding box center [868, 147] width 25 height 18
click at [1291, 12] on icon "Close" at bounding box center [1287, 13] width 7 height 7
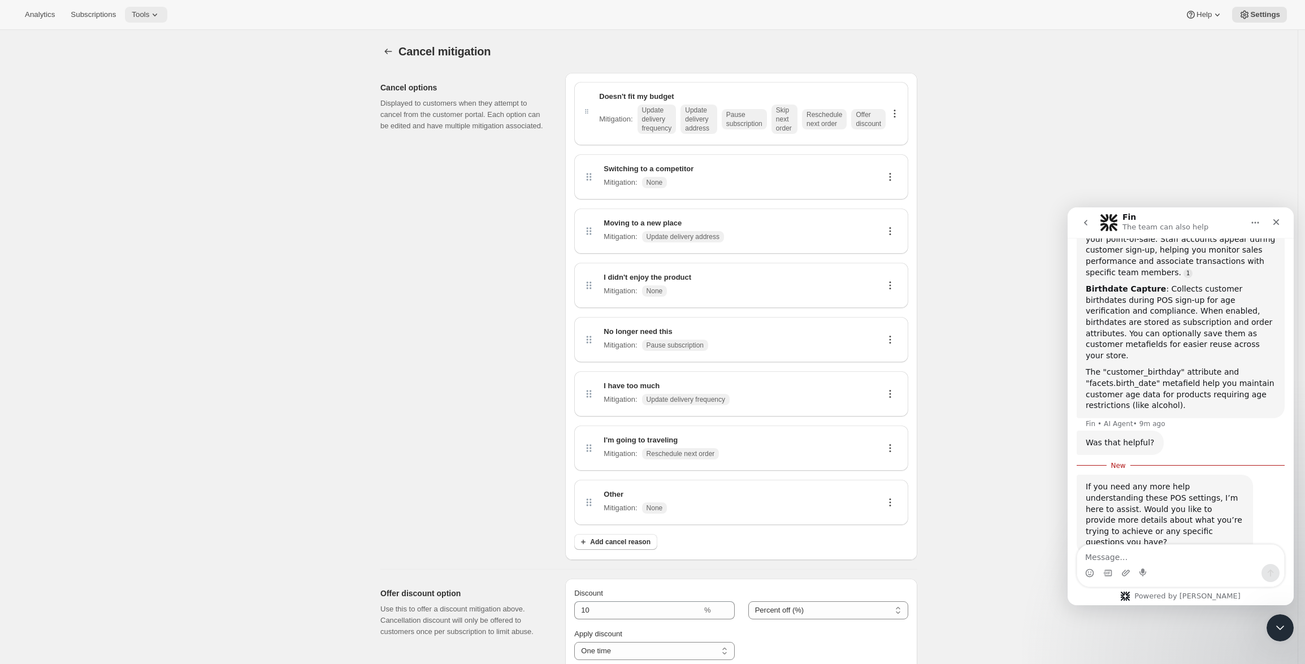
click at [161, 15] on icon at bounding box center [154, 14] width 11 height 11
click at [149, 137] on div "Inventory Projections Info Beta" at bounding box center [157, 134] width 100 height 11
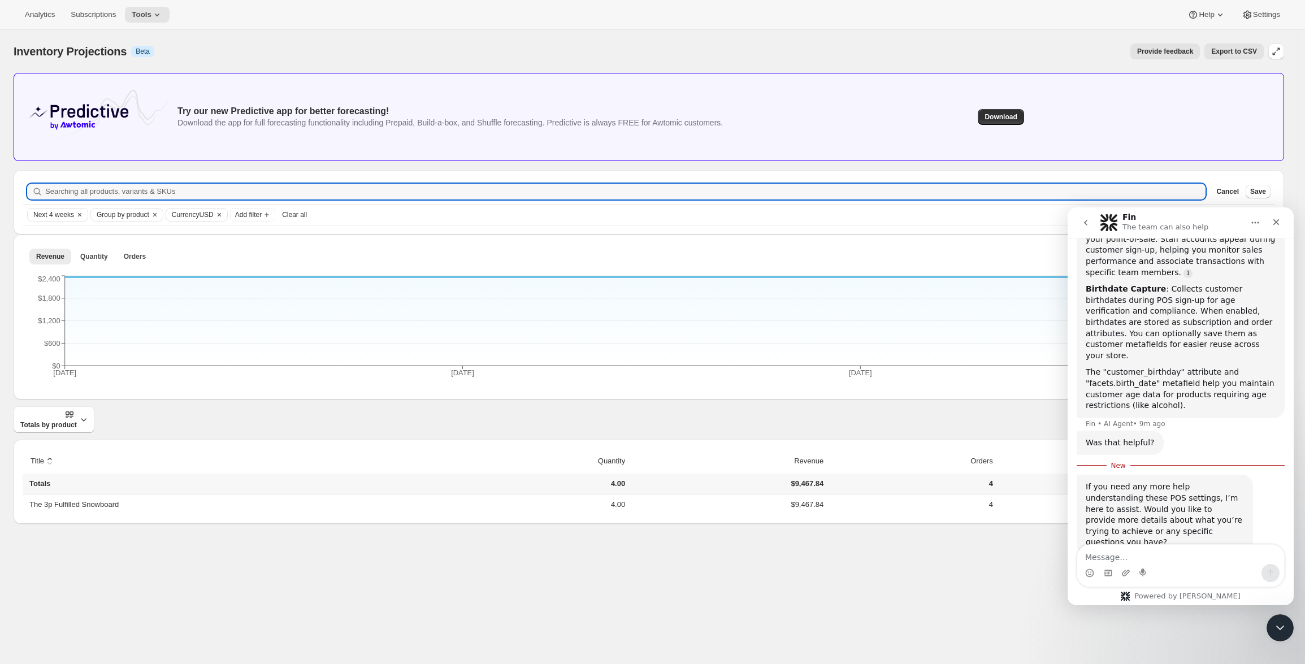
click at [147, 23] on div "Analytics Subscriptions Tools Help Settings" at bounding box center [652, 15] width 1305 height 30
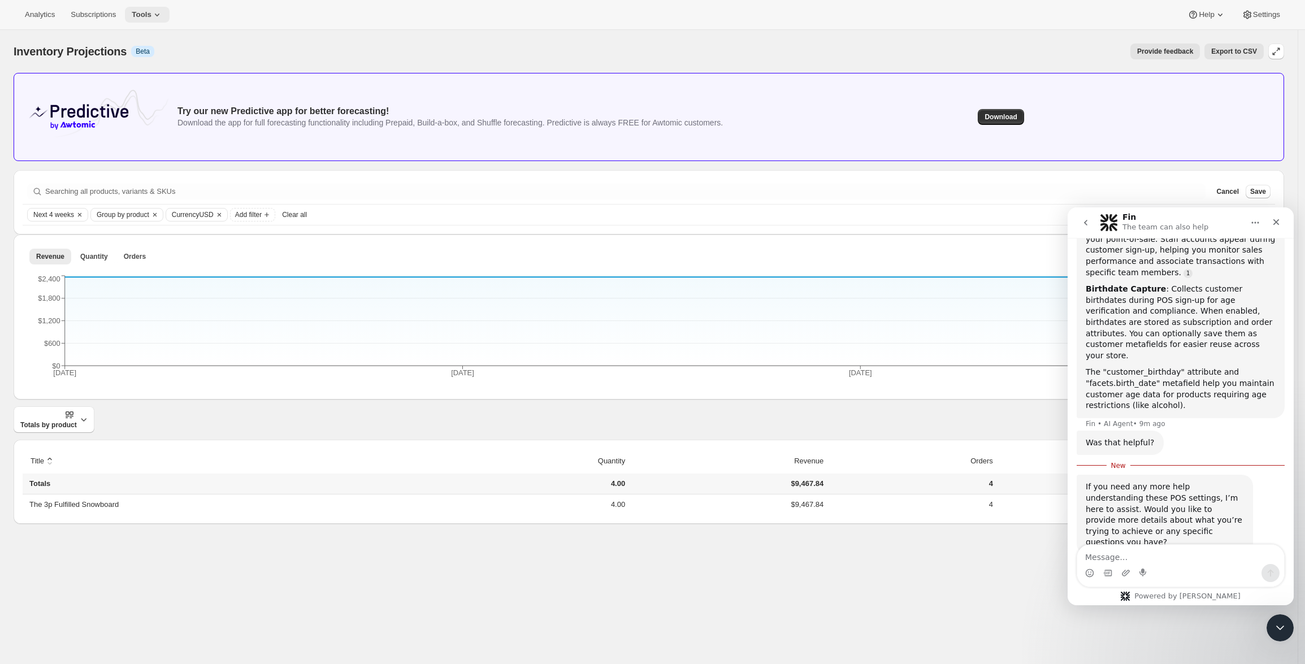
click at [151, 14] on span "Tools" at bounding box center [142, 14] width 20 height 9
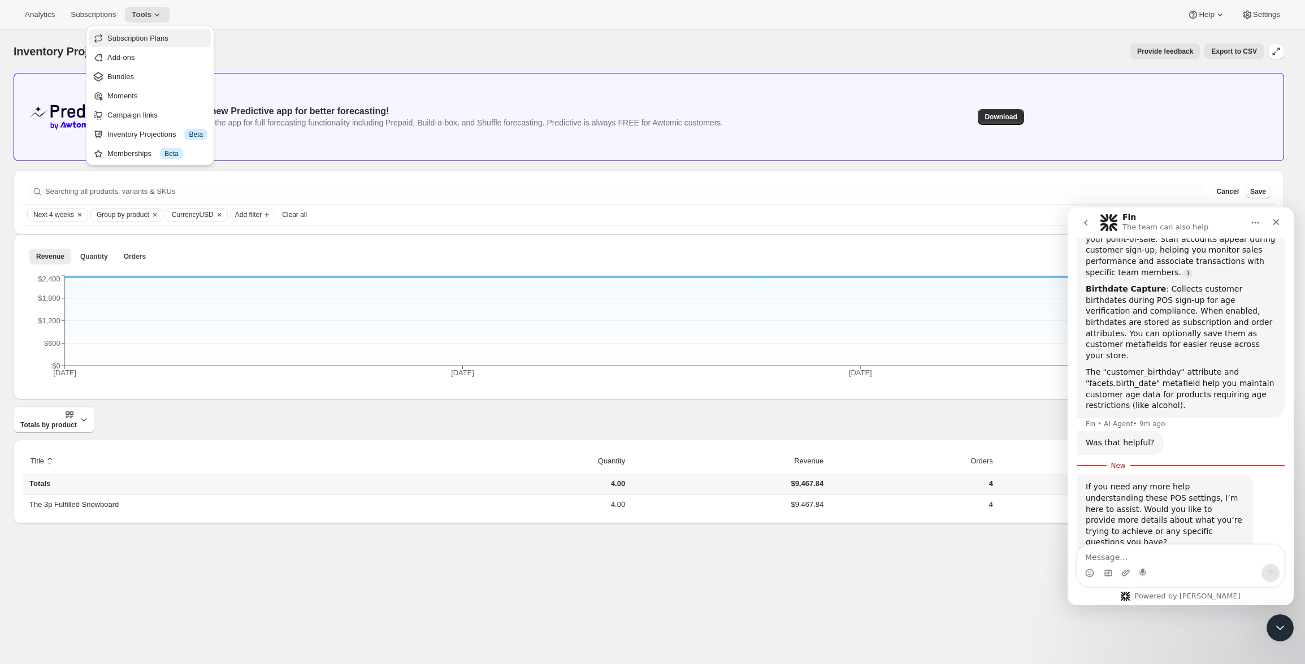
click at [155, 40] on span "Subscription Plans" at bounding box center [137, 38] width 61 height 8
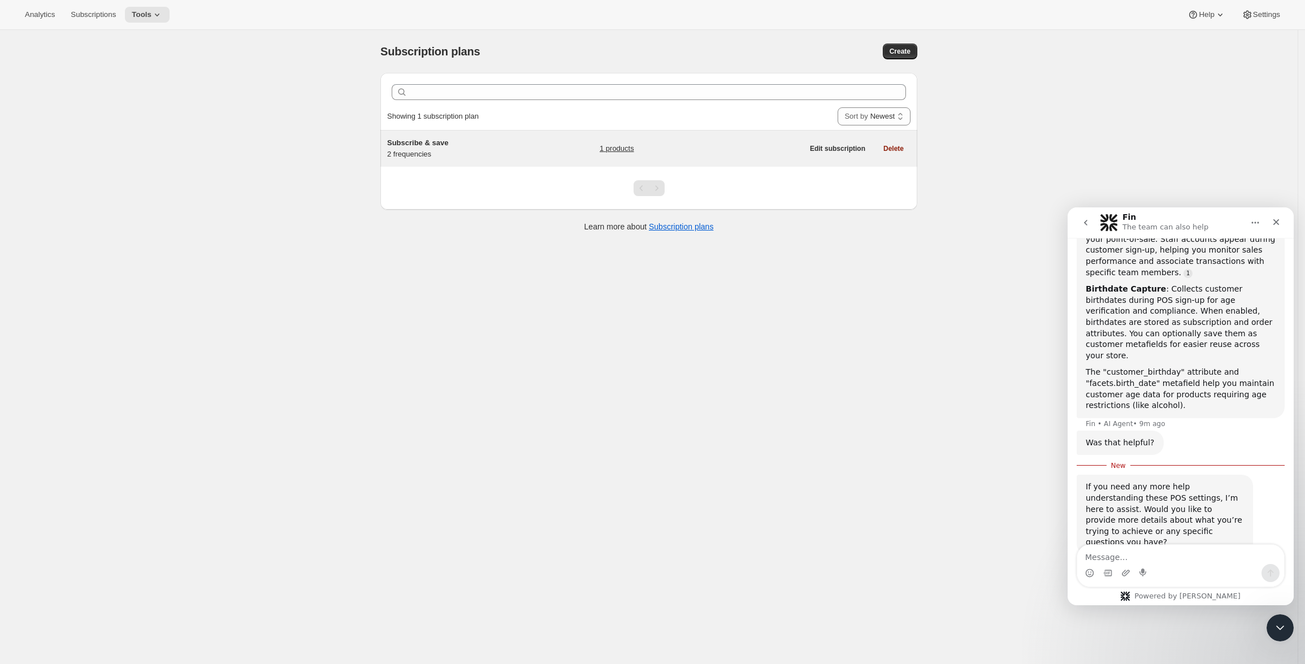
click at [501, 155] on div "Subscribe & save 2 frequencies" at bounding box center [457, 148] width 141 height 23
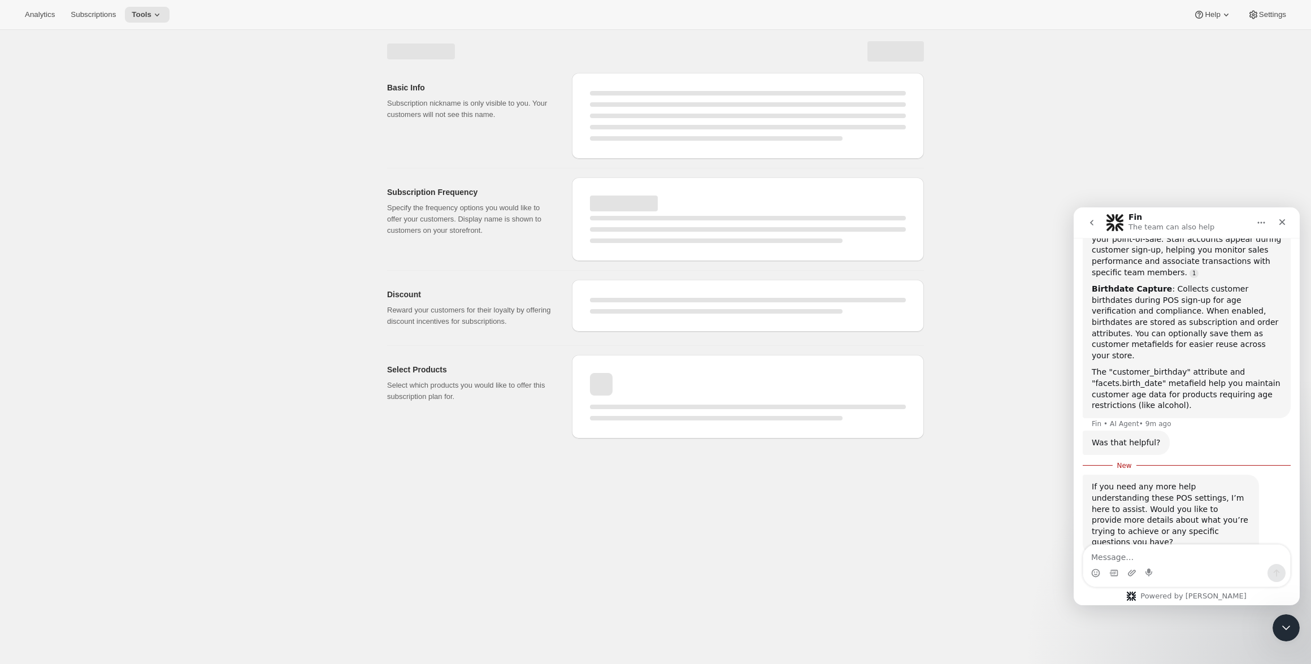
select select "WEEK"
select select "MONTH"
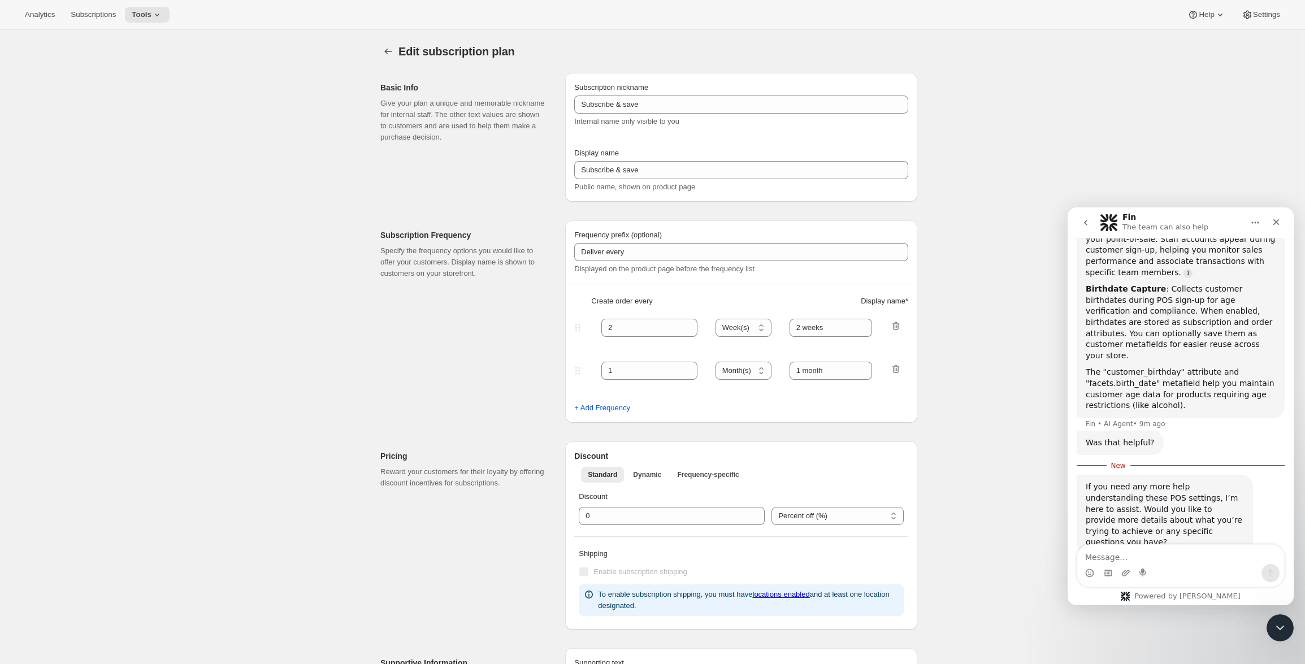
type input "1"
type input "10"
click at [1248, 19] on icon at bounding box center [1247, 14] width 11 height 11
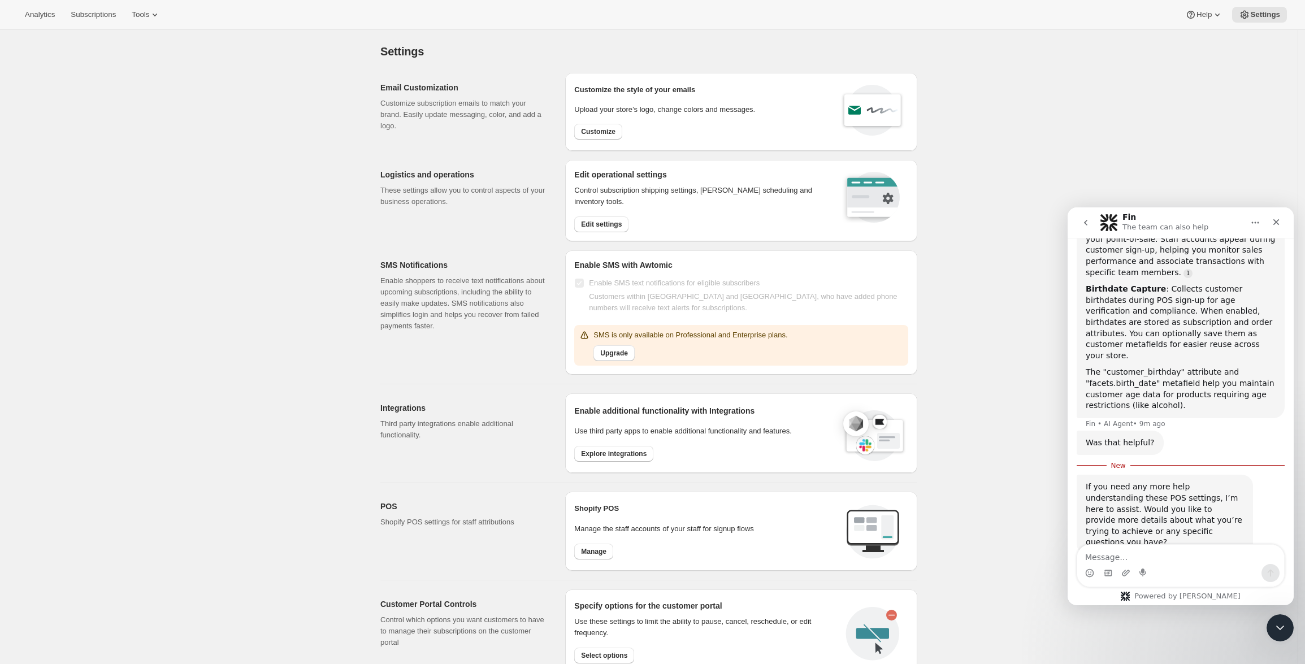
scroll to position [201, 0]
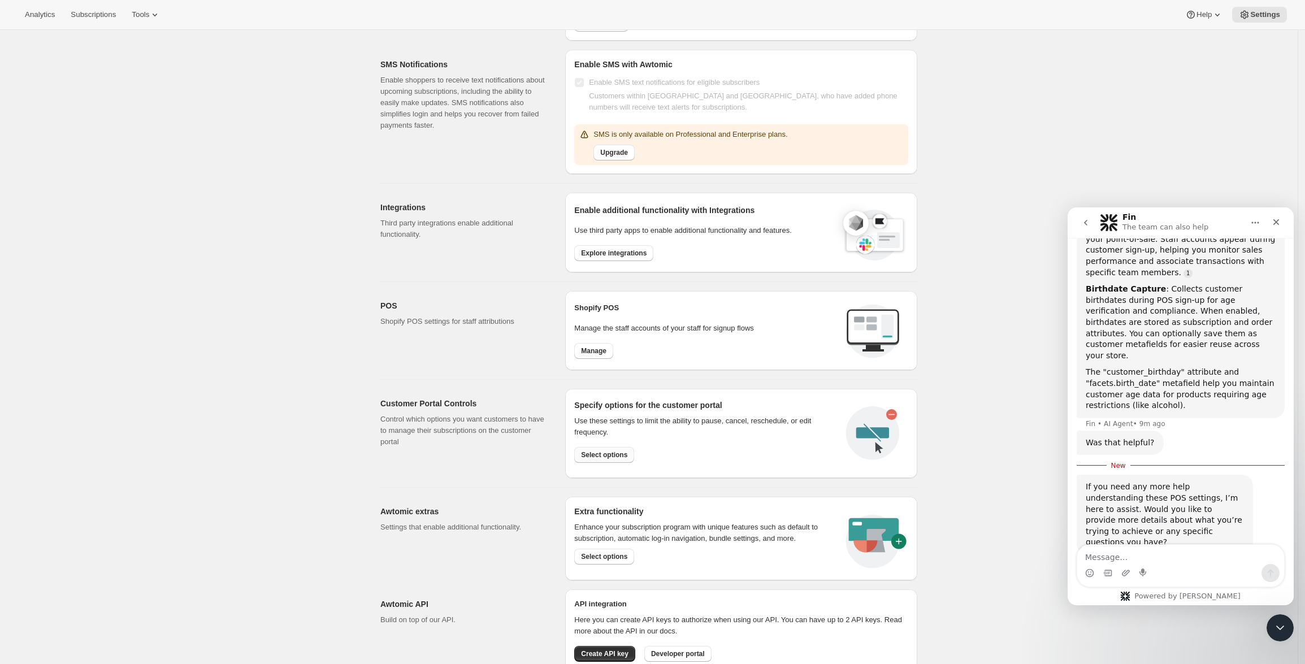
click at [603, 456] on span "Select options" at bounding box center [604, 455] width 46 height 9
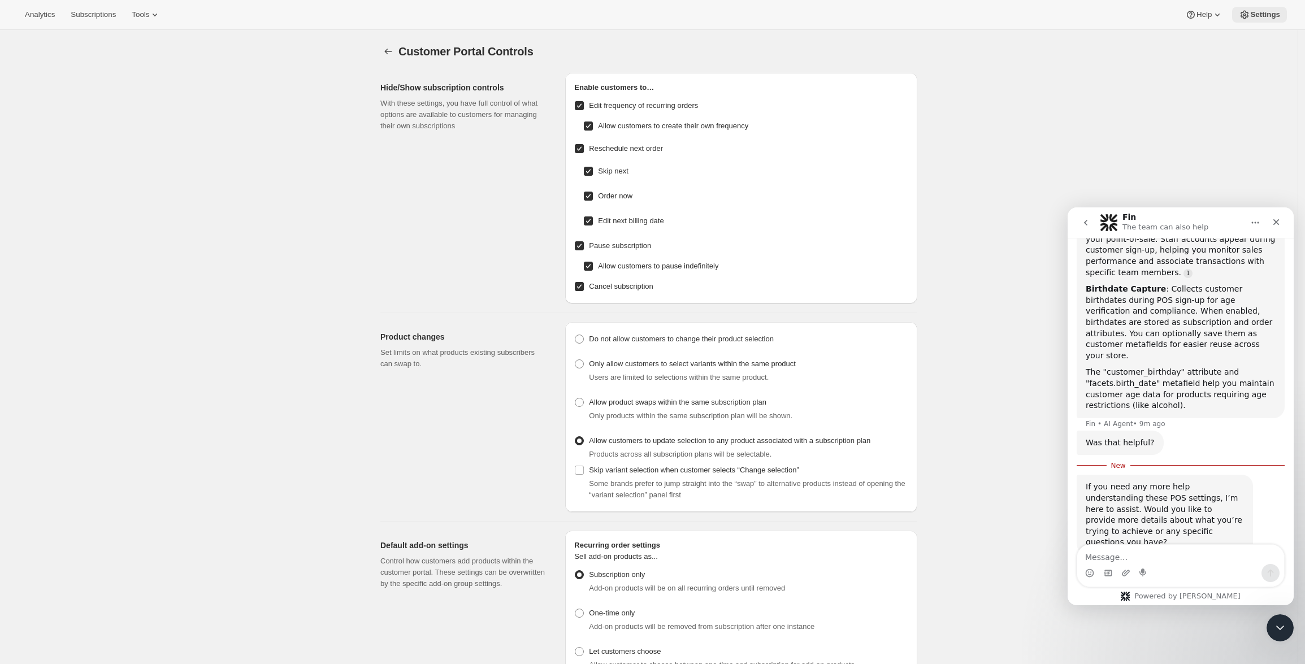
click at [1261, 7] on button "Settings" at bounding box center [1259, 15] width 55 height 16
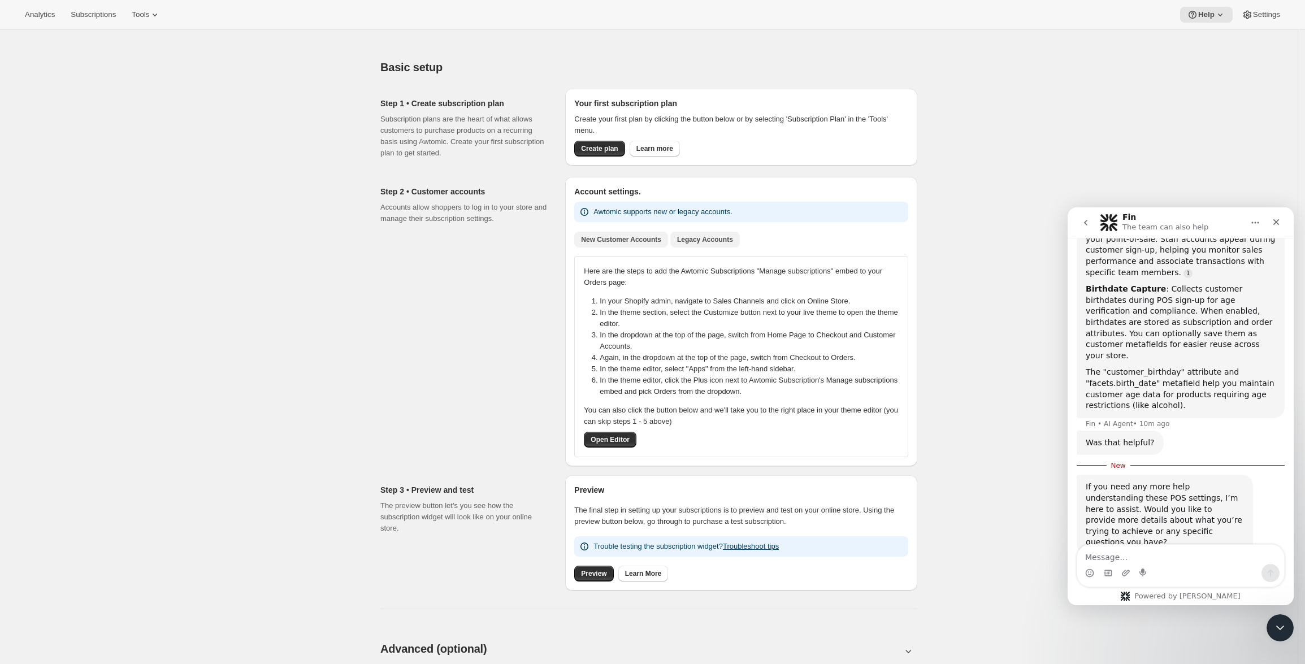
click at [703, 237] on span "Legacy Accounts" at bounding box center [705, 239] width 56 height 9
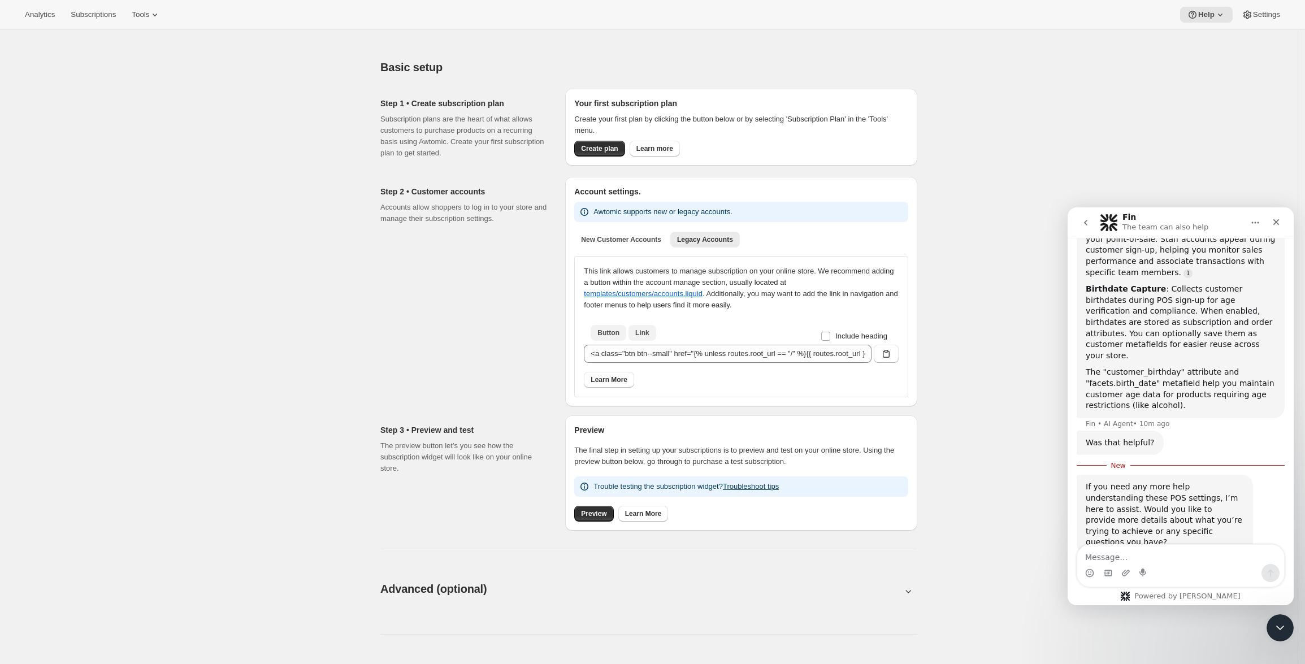
click at [648, 332] on span "Link" at bounding box center [642, 332] width 14 height 9
click at [605, 331] on span "Button" at bounding box center [609, 332] width 22 height 9
click at [635, 244] on span "New Customer Accounts" at bounding box center [621, 239] width 80 height 9
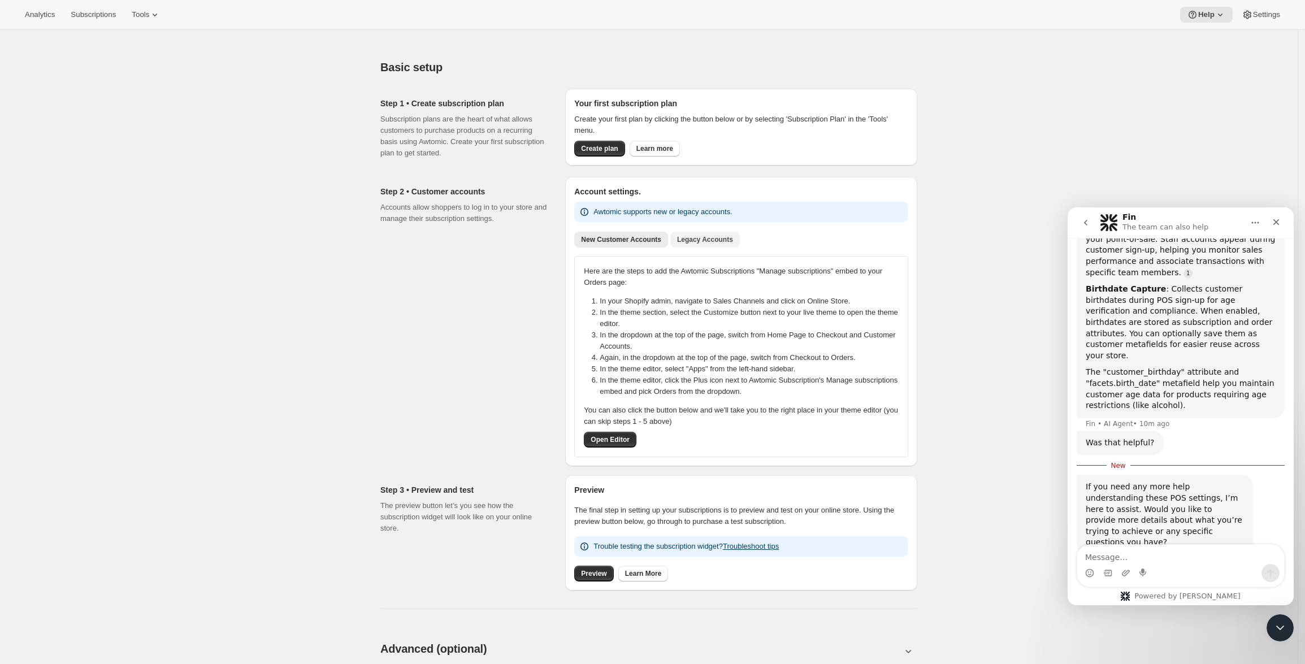
click at [715, 242] on span "Legacy Accounts" at bounding box center [705, 239] width 56 height 9
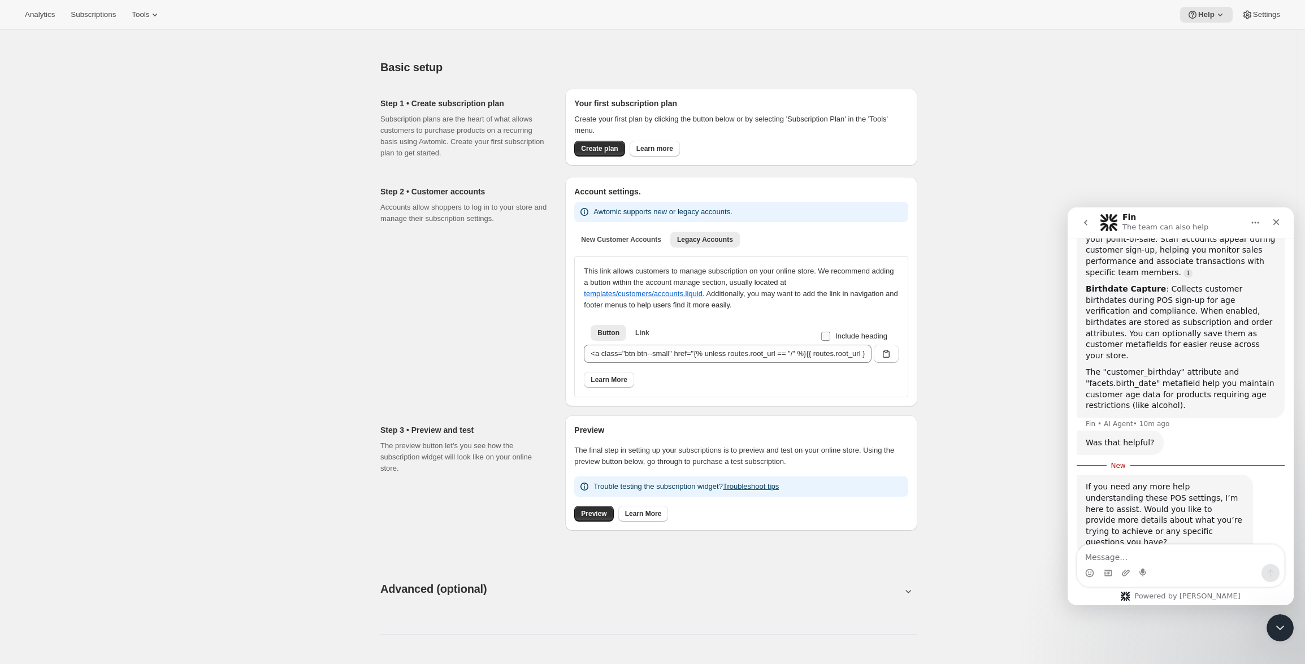
click at [856, 336] on span "Include heading" at bounding box center [862, 336] width 52 height 8
click at [830, 336] on input "Include heading" at bounding box center [825, 336] width 9 height 9
checkbox input "true"
type input "<h2>Subscriptions</h2><a class="btn btn--small" href="{% unless routes.root_url…"
click at [856, 336] on span "Include heading" at bounding box center [862, 336] width 52 height 8
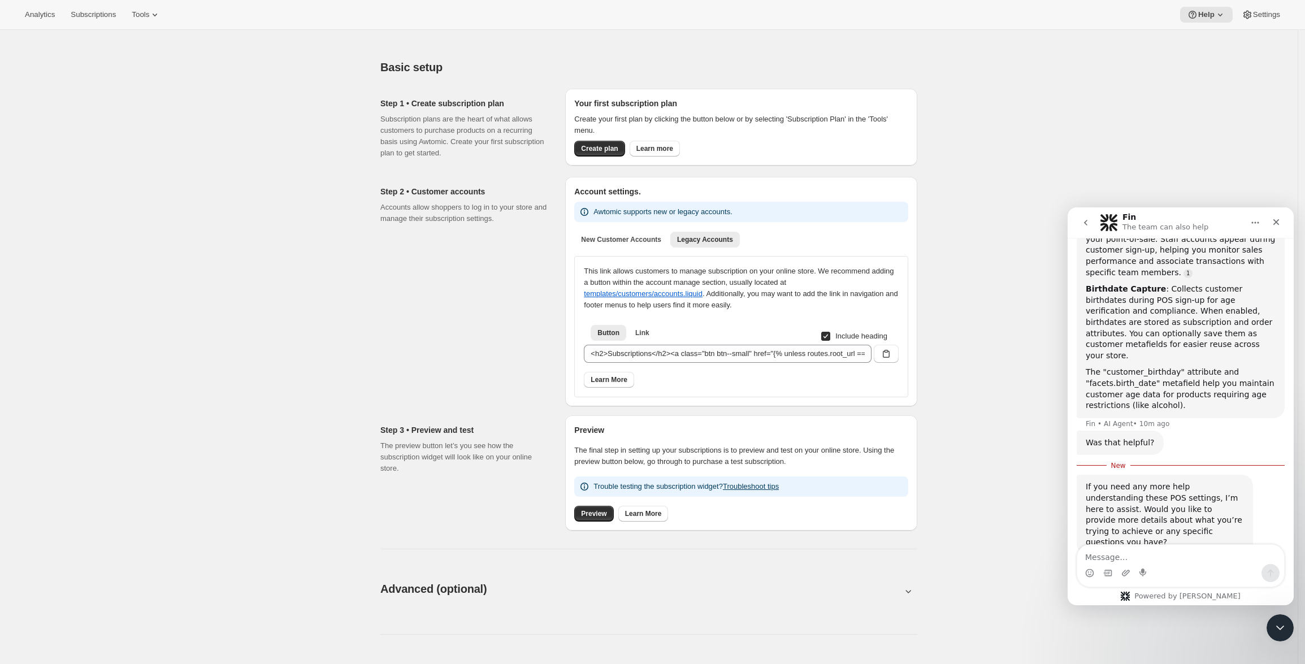
click at [830, 336] on input "Include heading" at bounding box center [825, 336] width 9 height 9
checkbox input "false"
type input "<a class="btn btn--small" href="{% unless routes.root_url == "/" %}{{ routes.ro…"
click at [856, 336] on span "Include heading" at bounding box center [862, 336] width 52 height 8
click at [830, 336] on input "Include heading" at bounding box center [825, 336] width 9 height 9
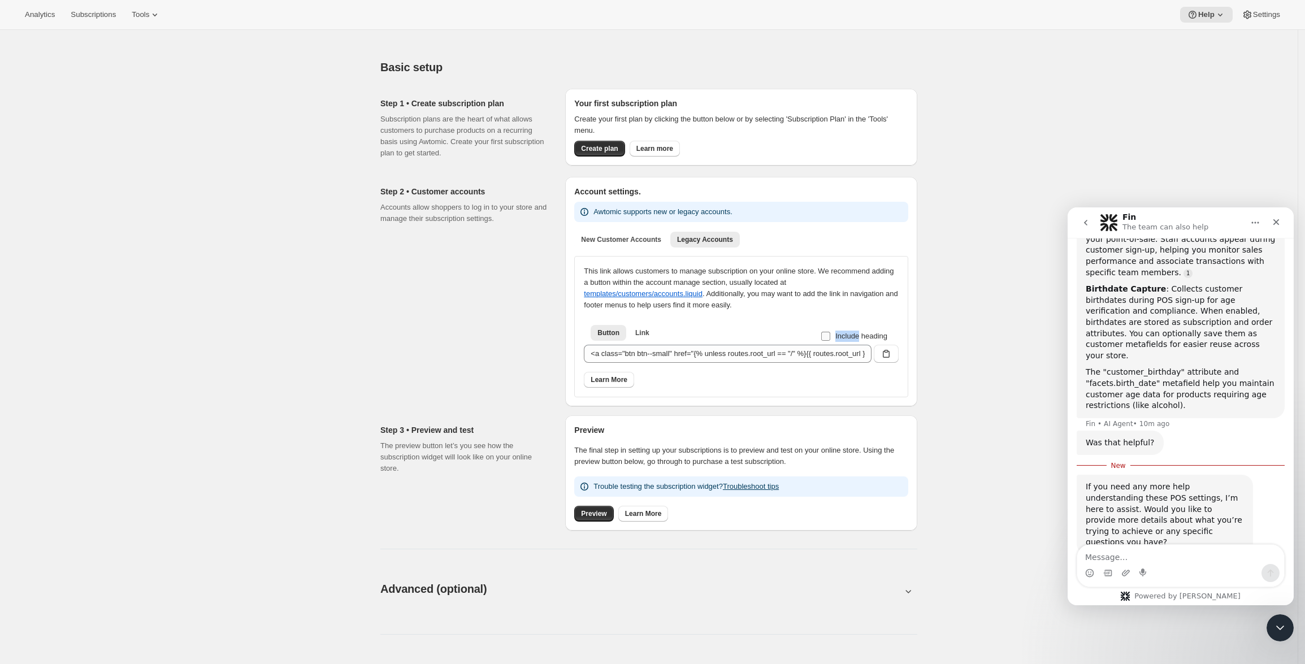
checkbox input "true"
type input "<h2>Subscriptions</h2><a class="btn btn--small" href="{% unless routes.root_url…"
copy span "Include"
click at [841, 356] on input "<h2>Subscriptions</h2><a class="btn btn--small" href="{% unless routes.root_url…" at bounding box center [728, 354] width 288 height 18
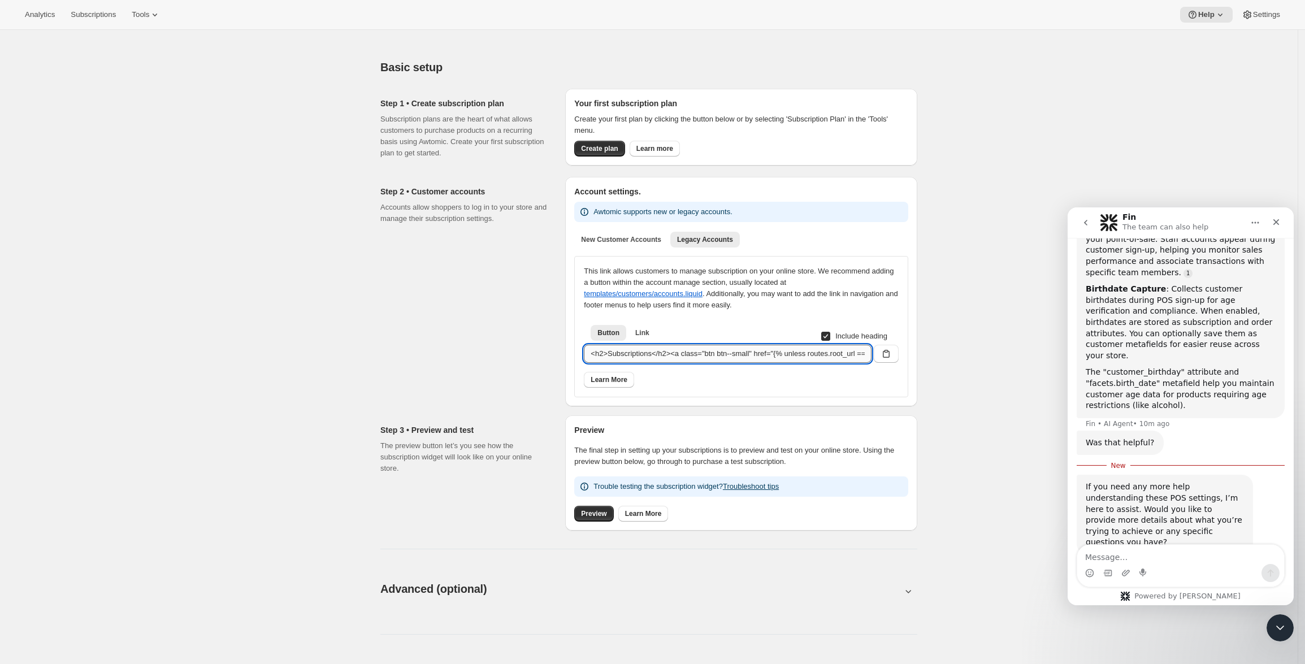
click at [836, 347] on input "<h2>Subscriptions</h2><a class="btn btn--small" href="{% unless routes.root_url…" at bounding box center [728, 354] width 288 height 18
click at [653, 334] on button "Link" at bounding box center [643, 333] width 28 height 16
click at [670, 365] on div "This link allows customers to manage subscription on your online store. We reco…" at bounding box center [741, 327] width 315 height 122
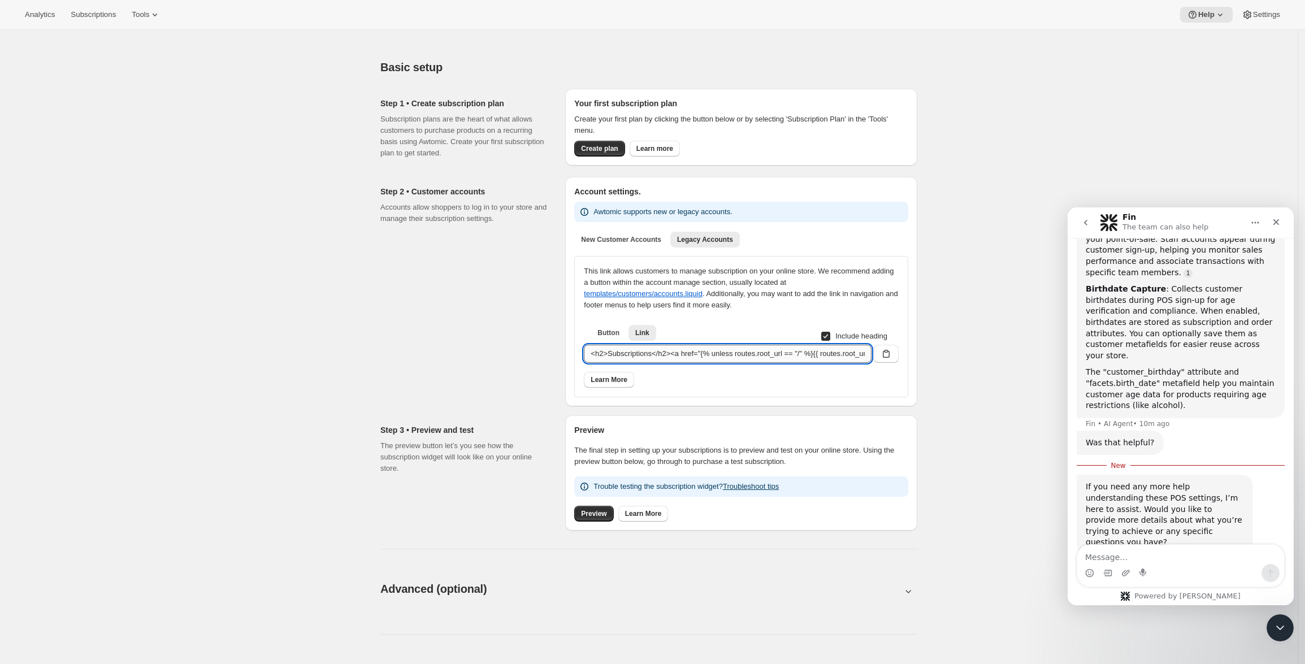
click at [675, 358] on input "<h2>Subscriptions</h2><a href="{% unless routes.root_url == "/" %}{{ routes.roo…" at bounding box center [728, 354] width 288 height 18
click at [888, 352] on icon "button" at bounding box center [886, 354] width 7 height 8
click at [1127, 568] on div "Intercom messenger" at bounding box center [1126, 573] width 9 height 18
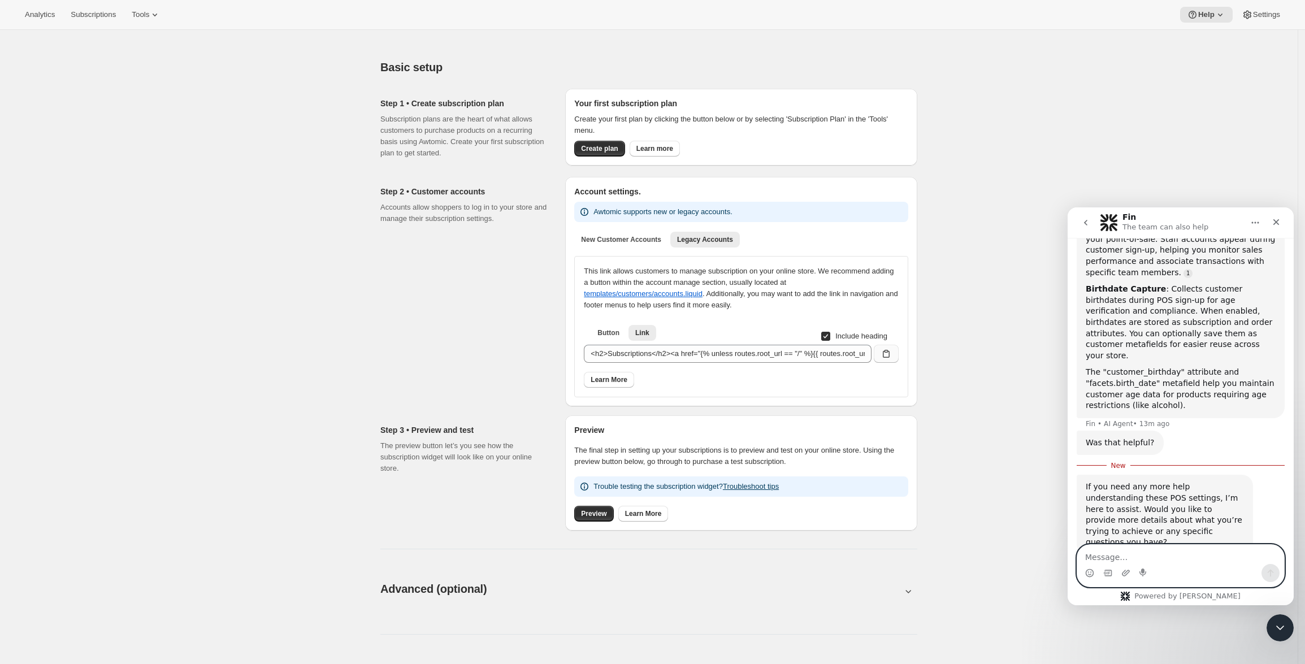
click at [1127, 562] on textarea "Message…" at bounding box center [1180, 554] width 207 height 19
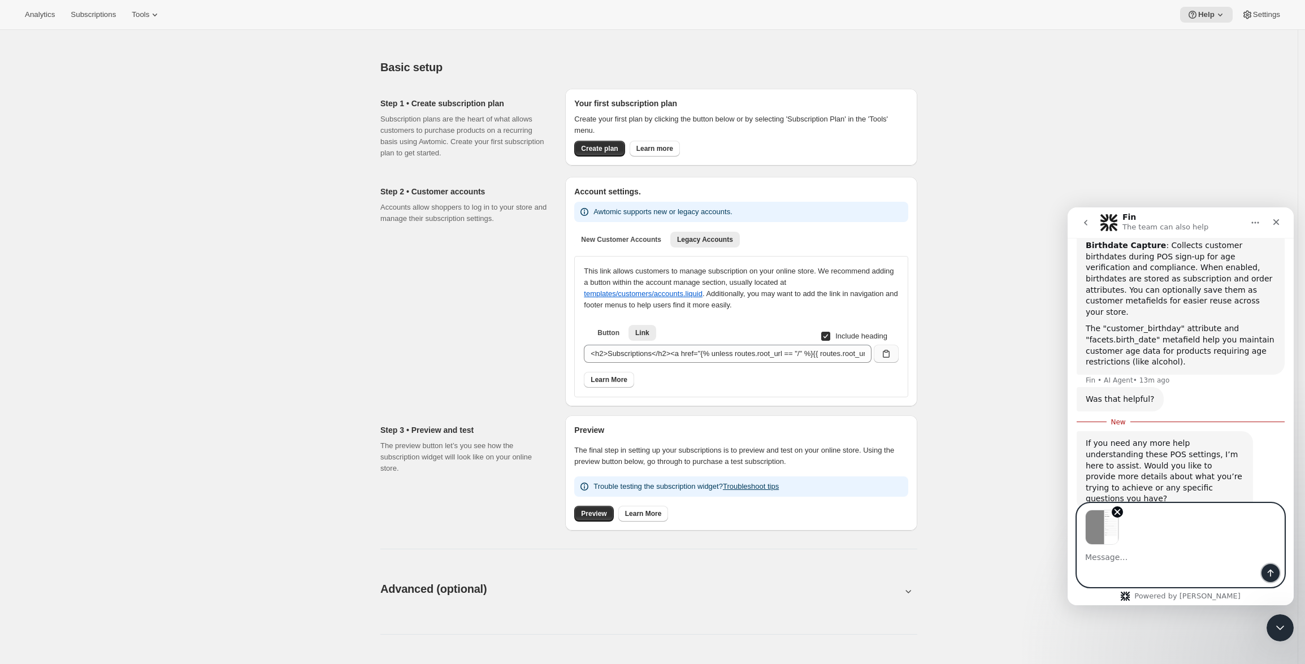
click at [1271, 573] on icon "Send a message…" at bounding box center [1271, 573] width 6 height 7
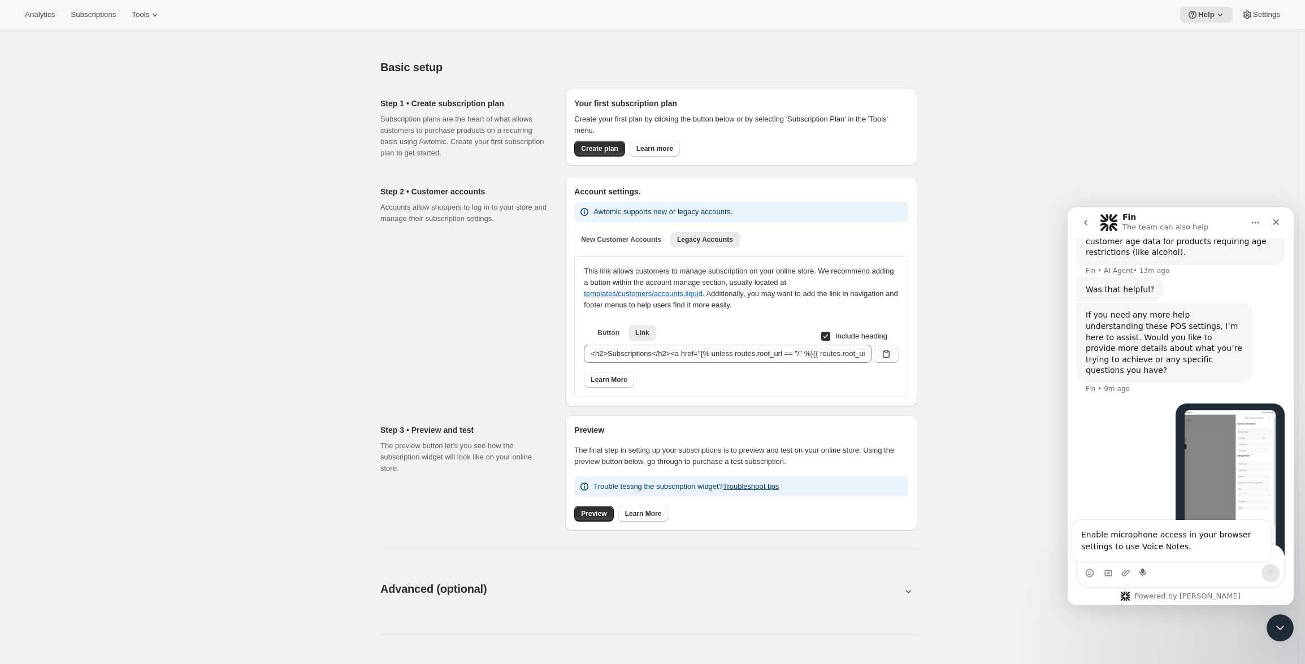
scroll to position [517, 0]
click at [1135, 563] on textarea "Message…" at bounding box center [1180, 554] width 207 height 19
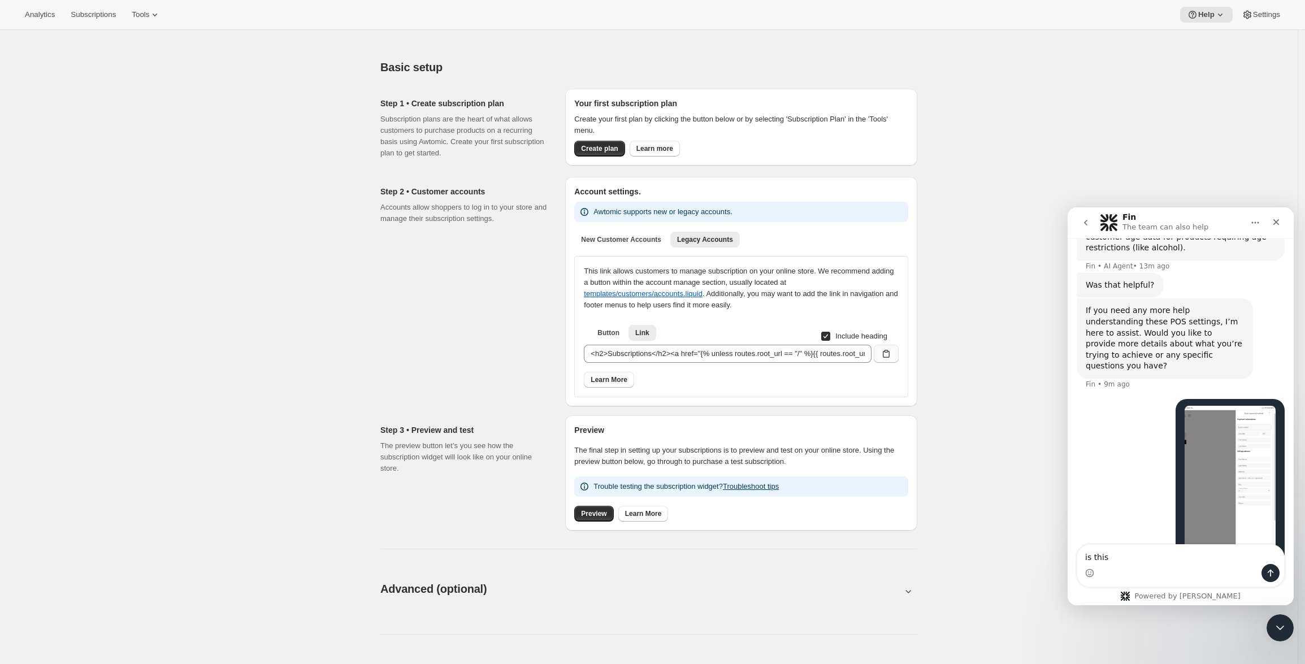
scroll to position [553, 0]
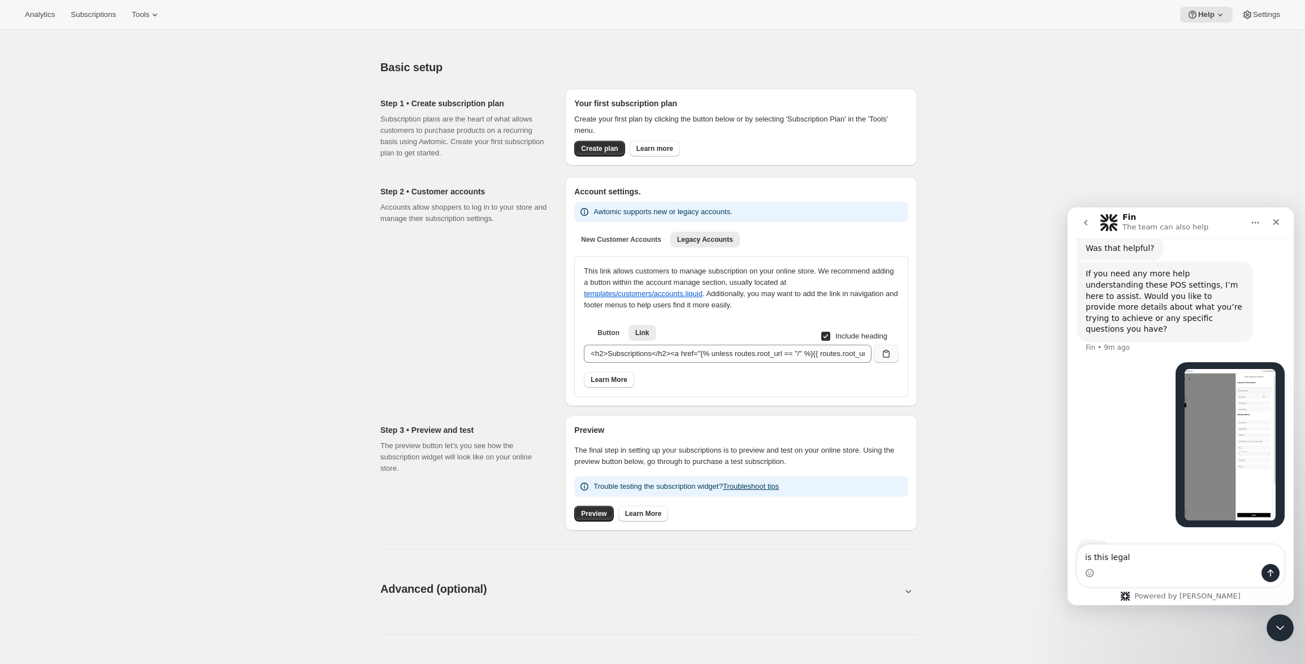
type textarea "is this legal?"
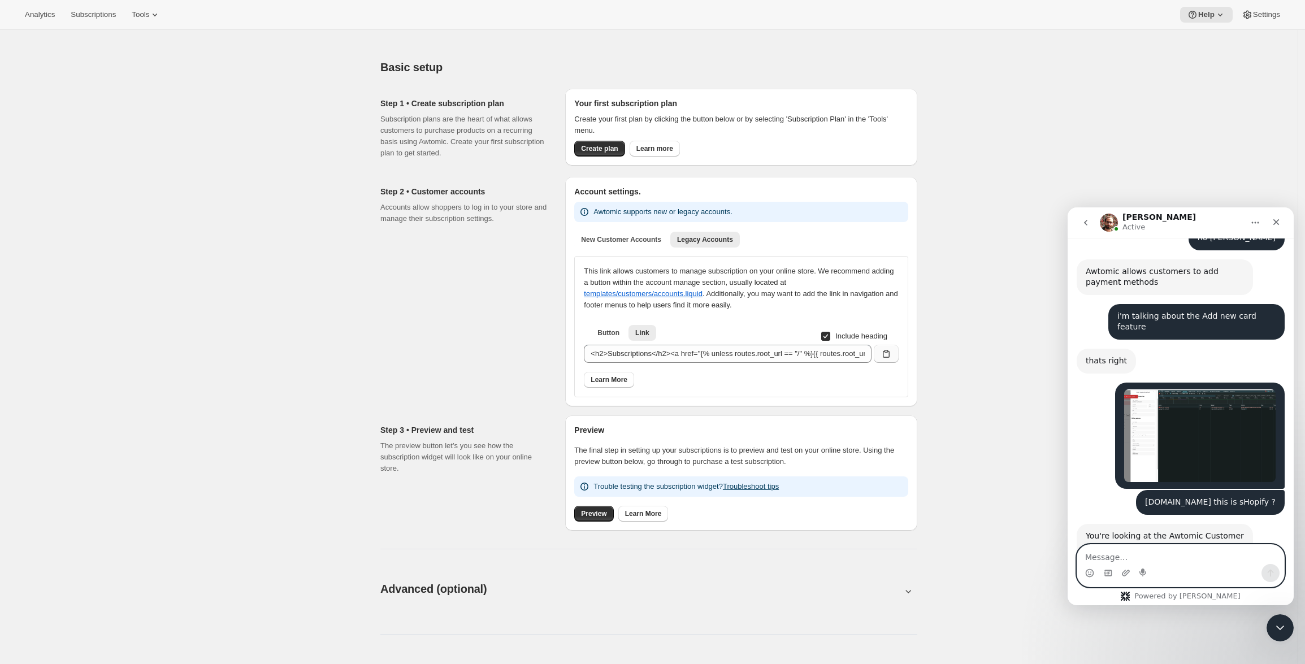
scroll to position [2455, 0]
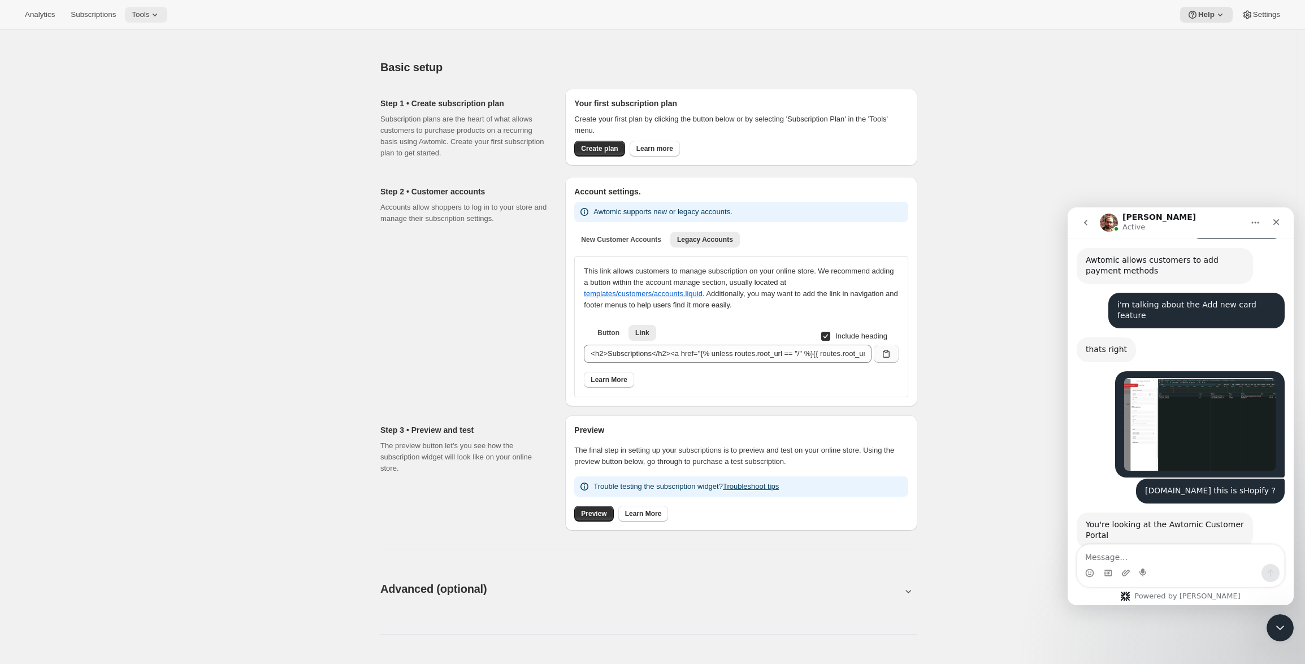
click at [161, 9] on icon at bounding box center [154, 14] width 11 height 11
click at [176, 92] on span "Moments" at bounding box center [157, 95] width 100 height 11
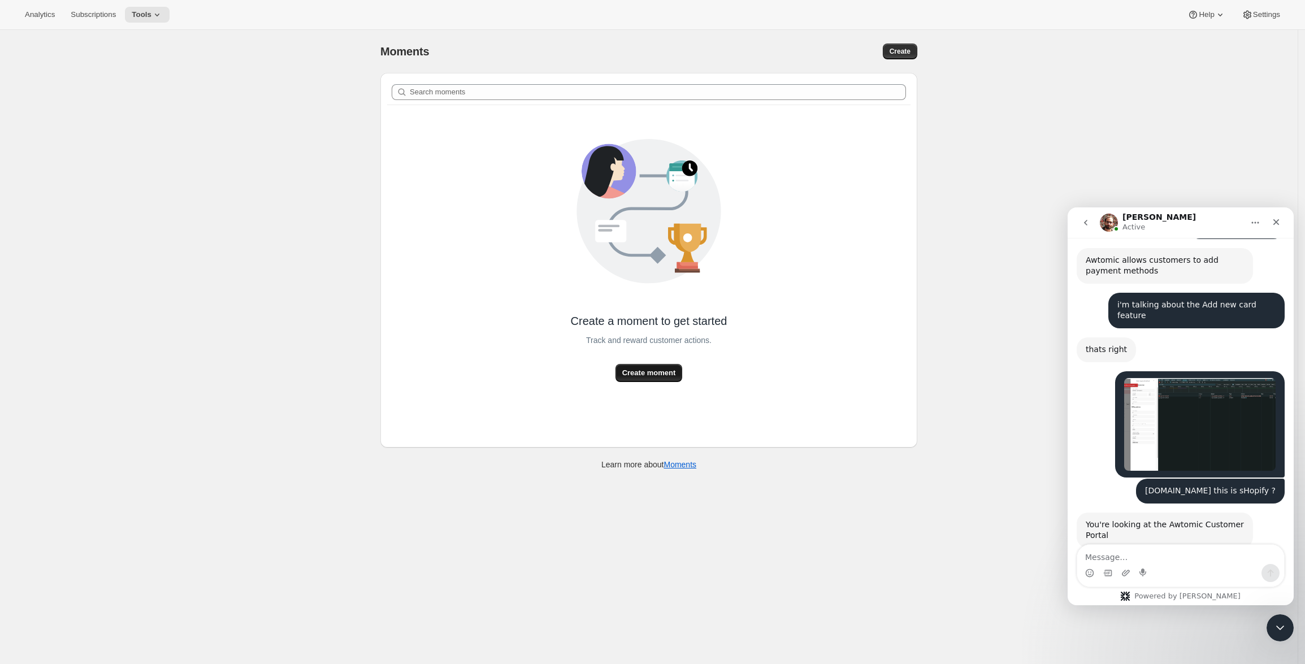
click at [640, 367] on span "Create moment" at bounding box center [649, 372] width 54 height 11
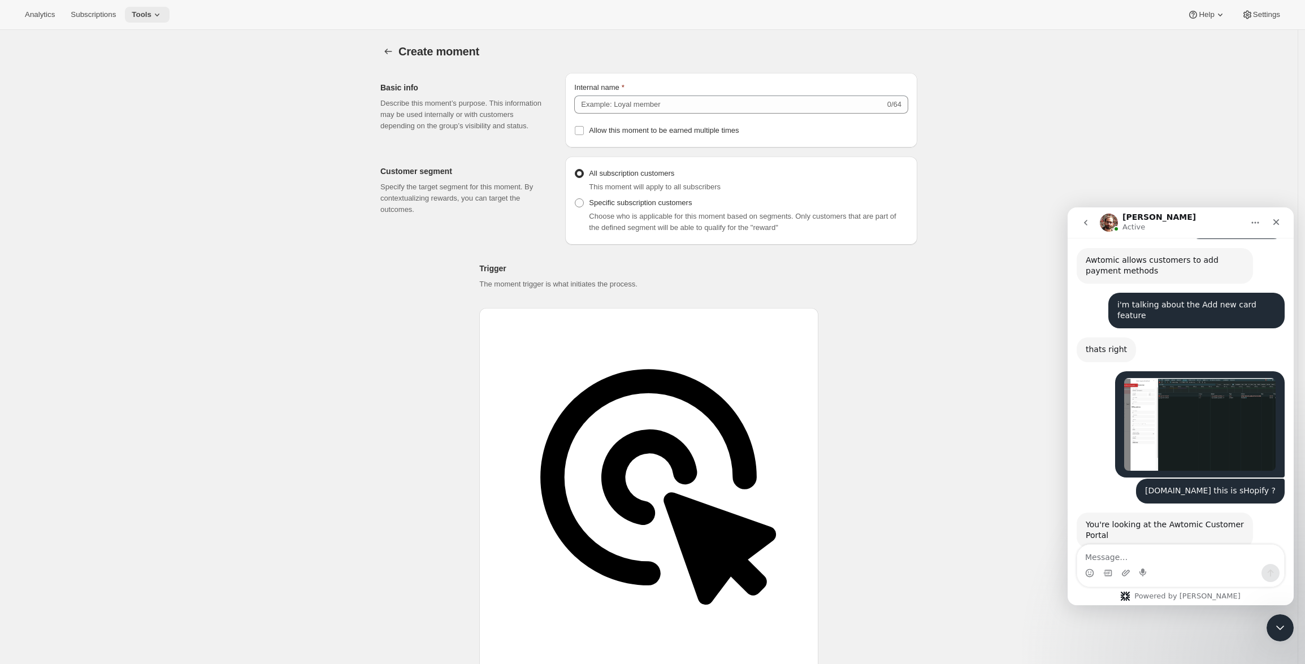
click at [151, 19] on span "Tools" at bounding box center [142, 14] width 20 height 9
click at [175, 159] on span "Info Beta" at bounding box center [171, 153] width 23 height 11
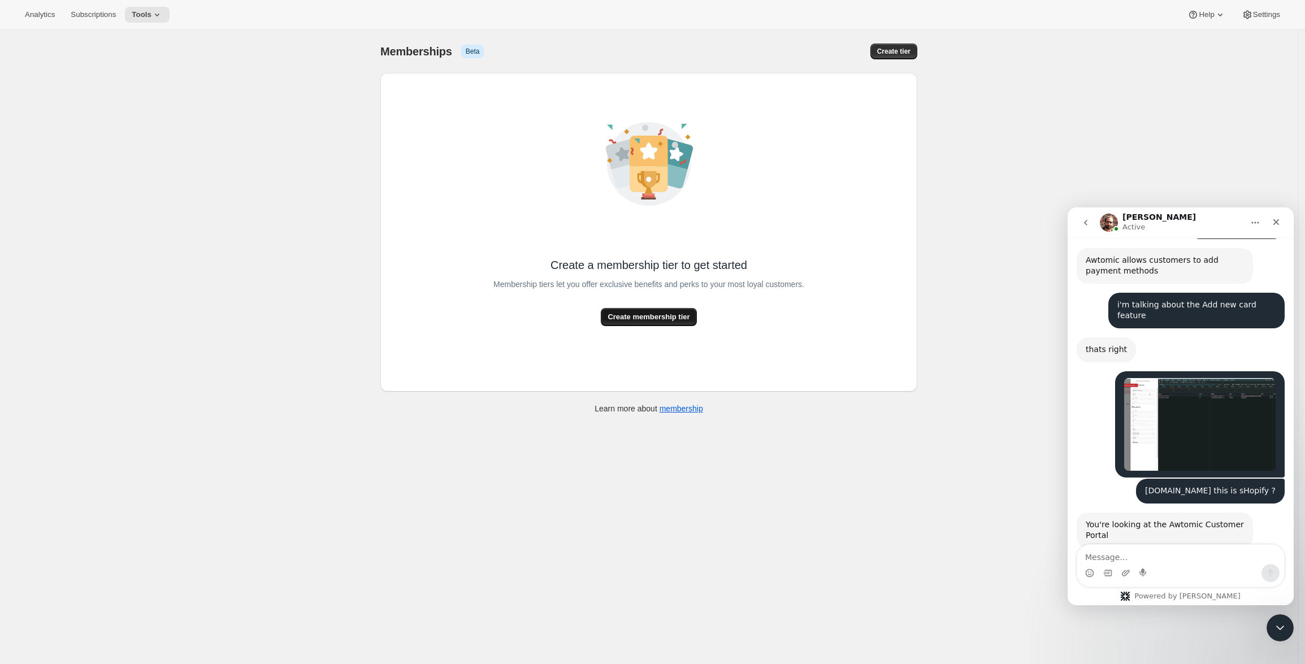
click at [668, 317] on span "Create membership tier" at bounding box center [649, 316] width 82 height 11
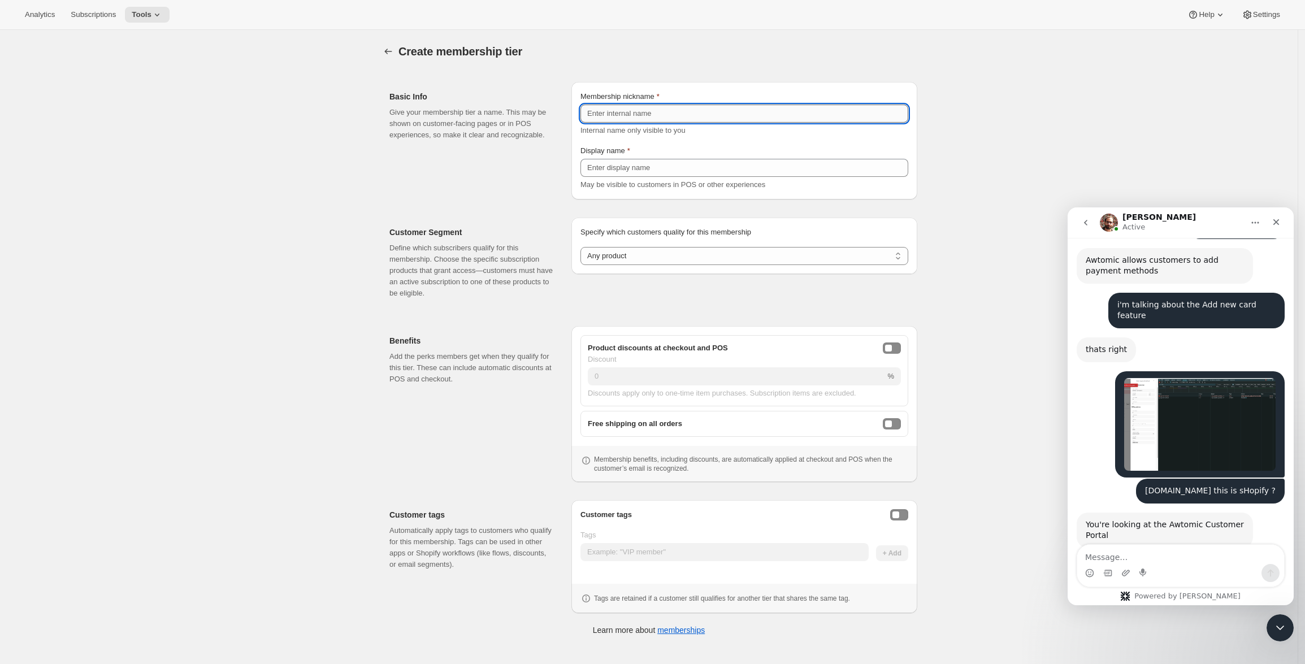
click at [650, 107] on input "Membership nickname" at bounding box center [745, 114] width 328 height 18
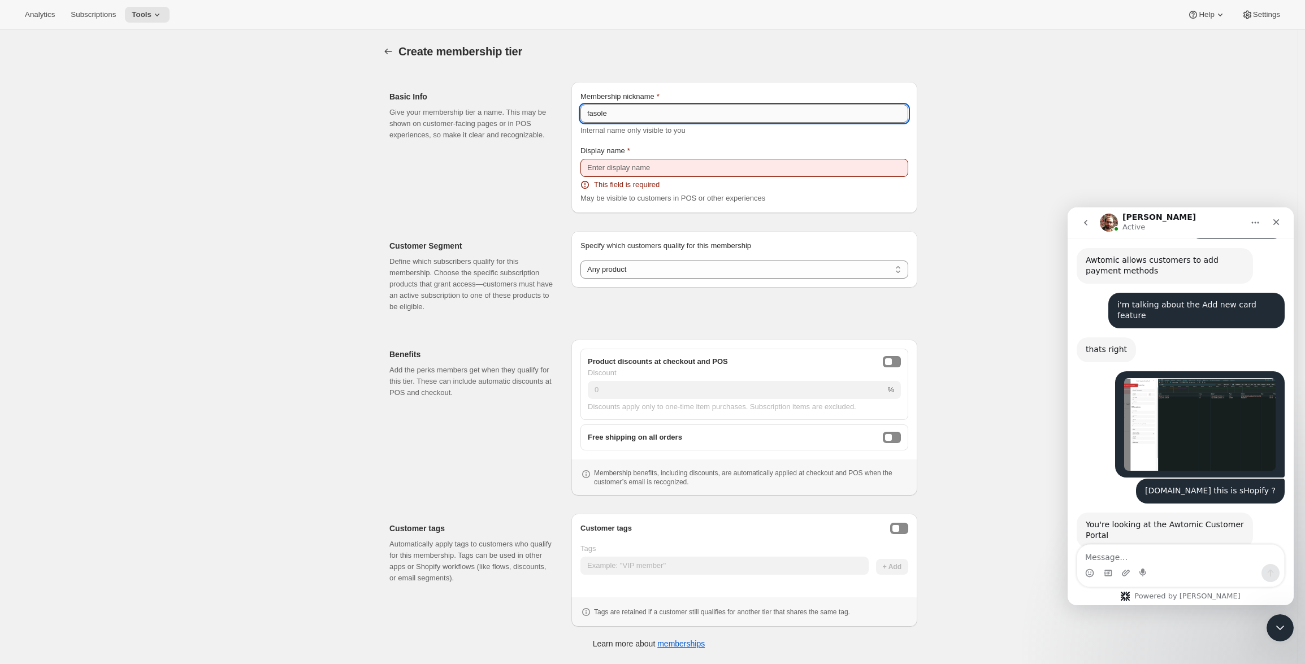
type input "fasole"
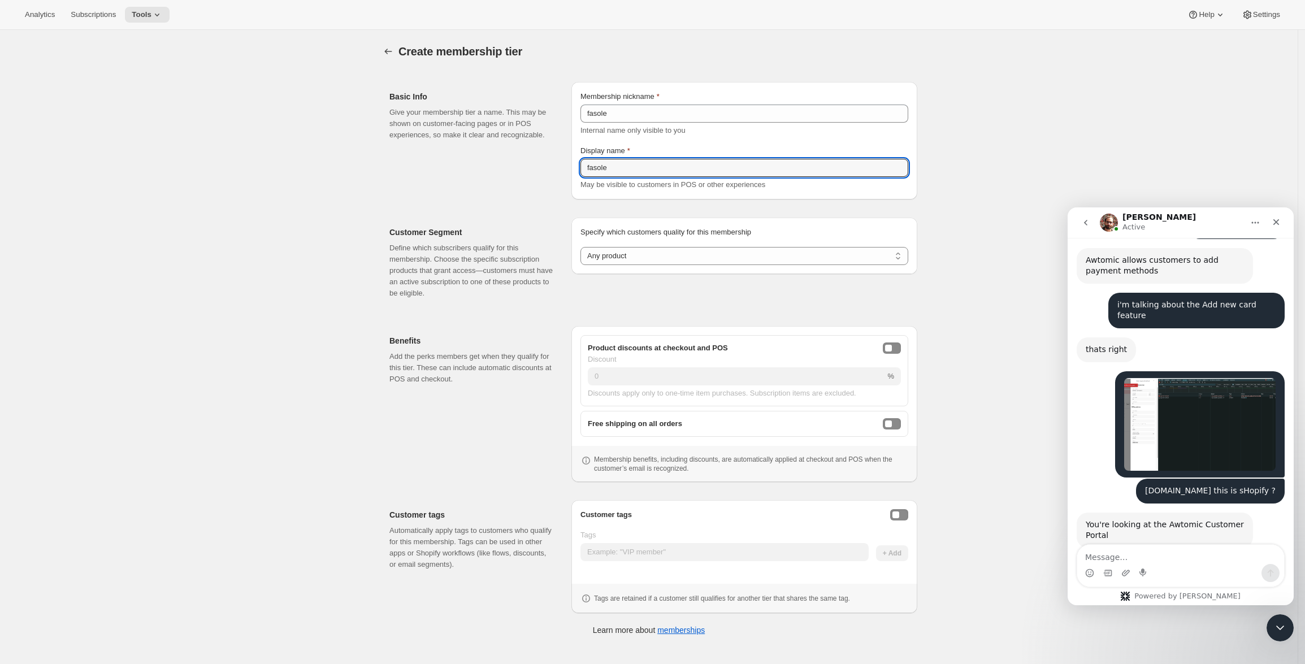
type input "fasole"
click at [611, 235] on p "Specify which customers quality for this membership" at bounding box center [745, 232] width 328 height 11
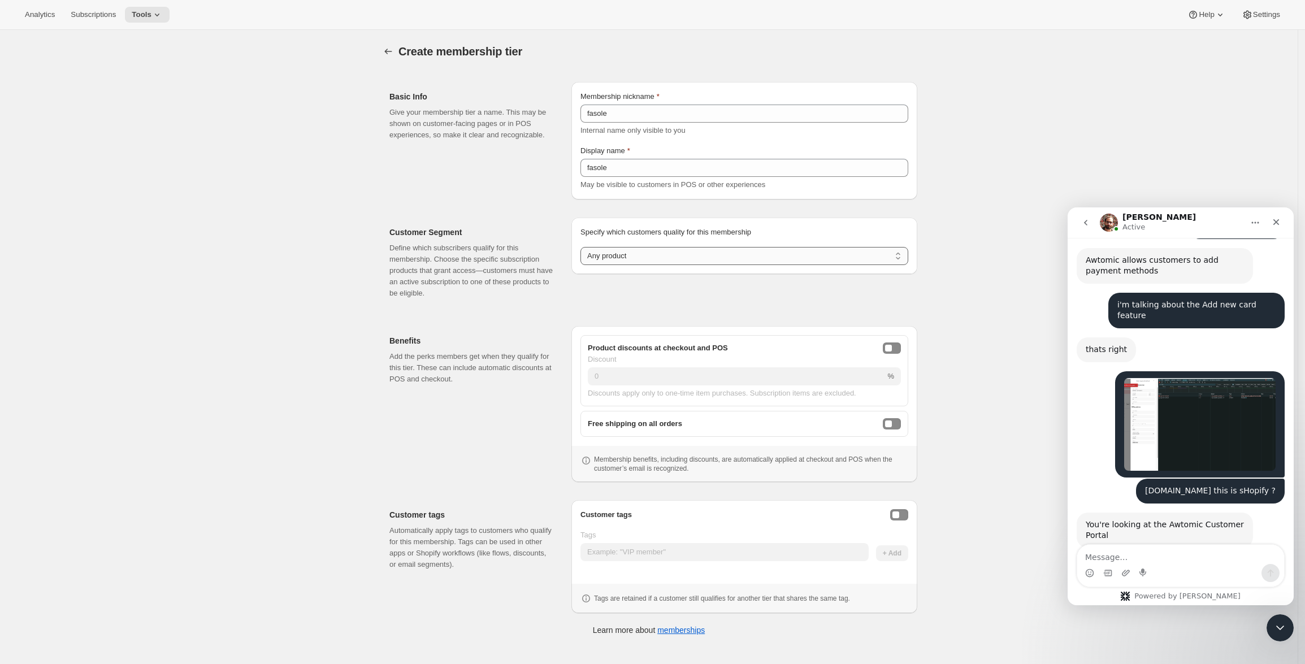
drag, startPoint x: 614, startPoint y: 246, endPoint x: 622, endPoint y: 251, distance: 9.6
click at [614, 246] on div "Specify which customers quality for this membership Specify which customers qua…" at bounding box center [745, 246] width 328 height 38
click at [646, 255] on select "Any product Subscribe to specific product(s) Subscribe to specific variant(s)" at bounding box center [745, 256] width 328 height 18
click at [704, 252] on select "Any product Subscribe to specific product(s) Subscribe to specific variant(s)" at bounding box center [745, 256] width 328 height 18
click at [680, 252] on select "Any product Subscribe to specific product(s) Subscribe to specific variant(s)" at bounding box center [745, 256] width 328 height 18
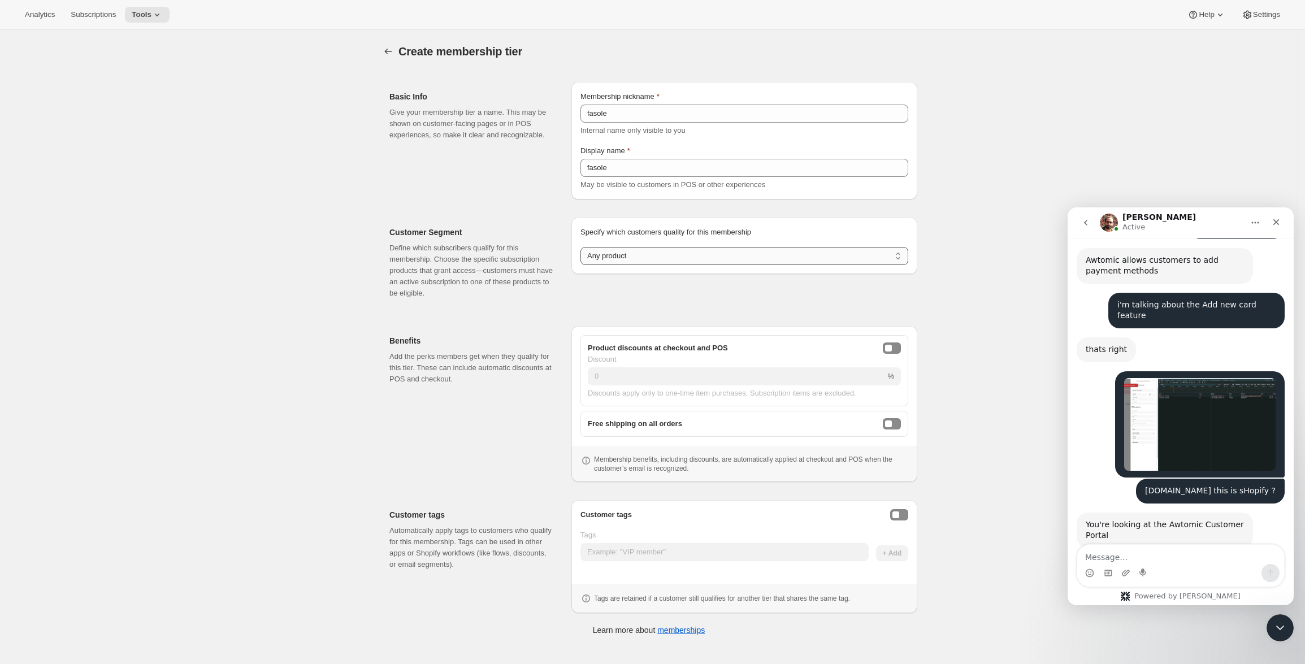
select select "products"
click at [583, 247] on select "Any product Subscribe to specific product(s) Subscribe to specific variant(s)" at bounding box center [745, 256] width 328 height 18
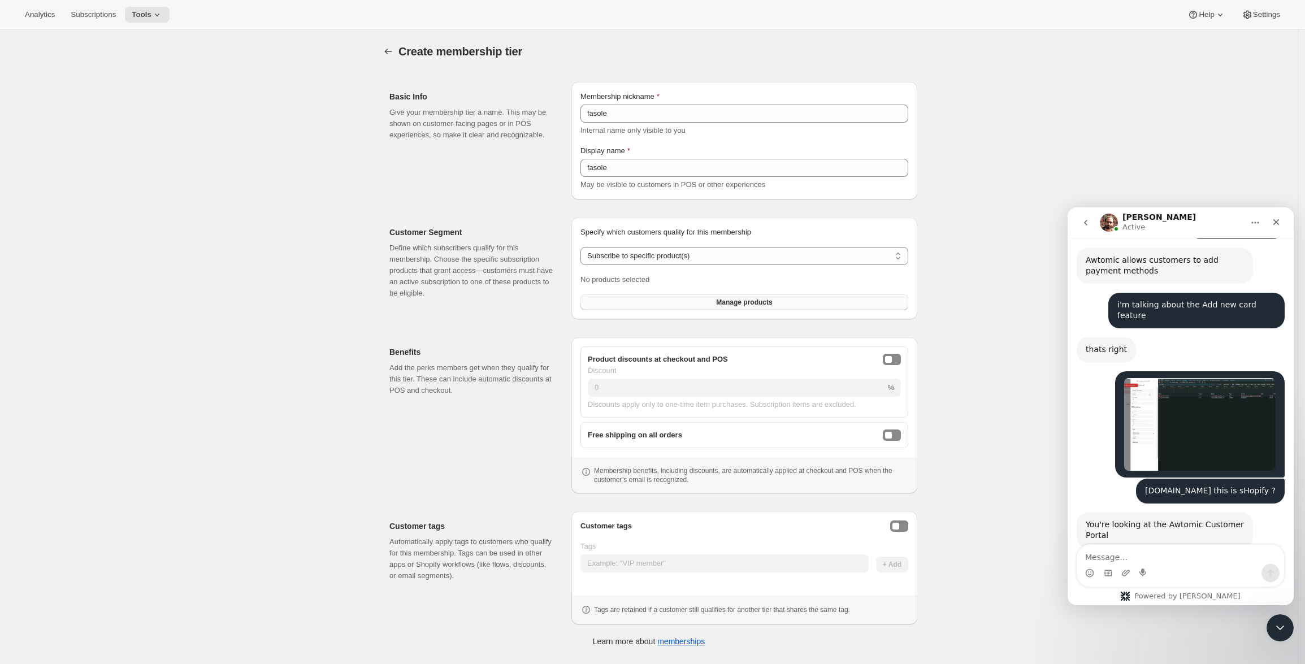
click at [750, 304] on span "Manage products" at bounding box center [744, 302] width 56 height 9
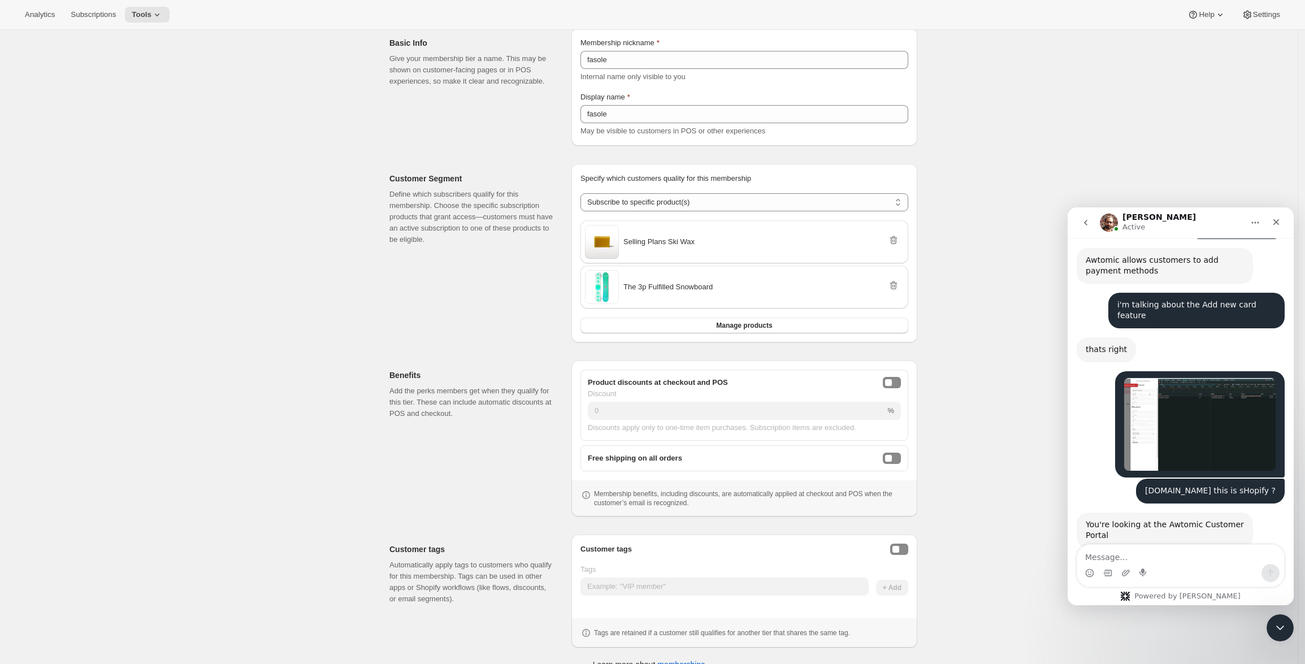
scroll to position [71, 0]
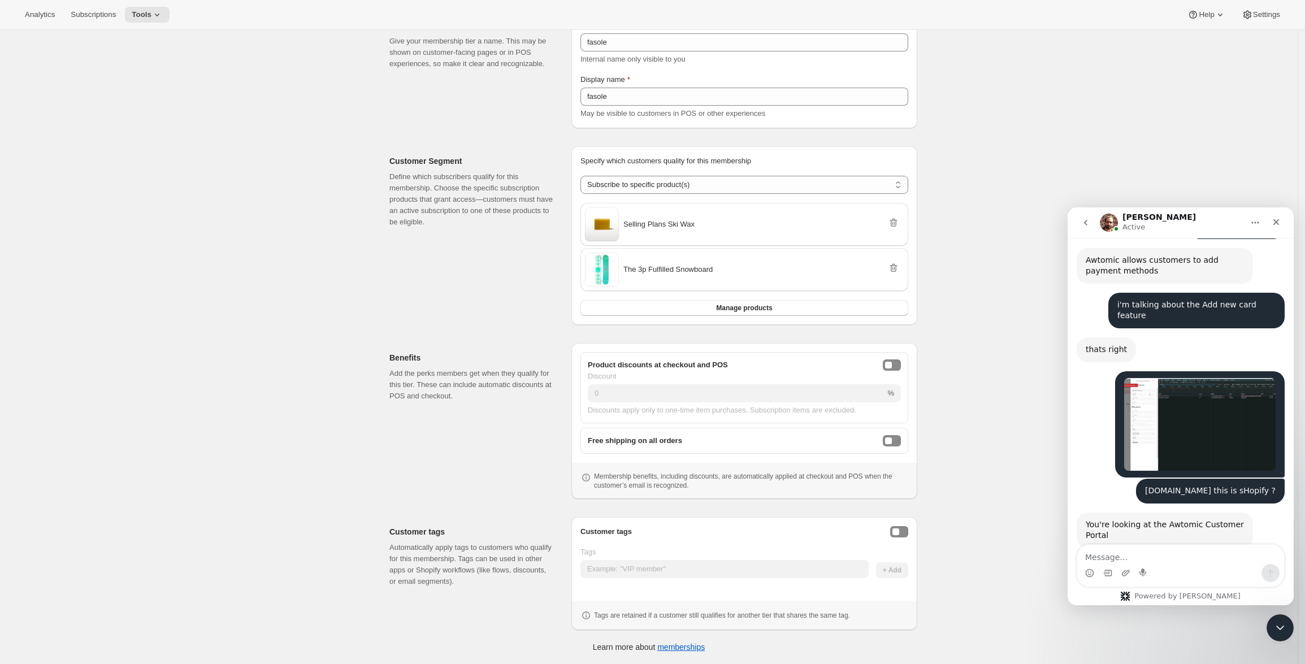
click at [908, 448] on div "Free shipping on all orders" at bounding box center [745, 441] width 328 height 26
click at [901, 443] on button "freeShippingEnabled" at bounding box center [892, 440] width 18 height 11
click at [897, 441] on div "freeShippingEnabled" at bounding box center [897, 441] width 0 height 0
click at [897, 445] on button "freeShippingEnabled" at bounding box center [892, 440] width 18 height 11
click at [884, 368] on div "Product discounts at checkout and POS" at bounding box center [744, 365] width 313 height 11
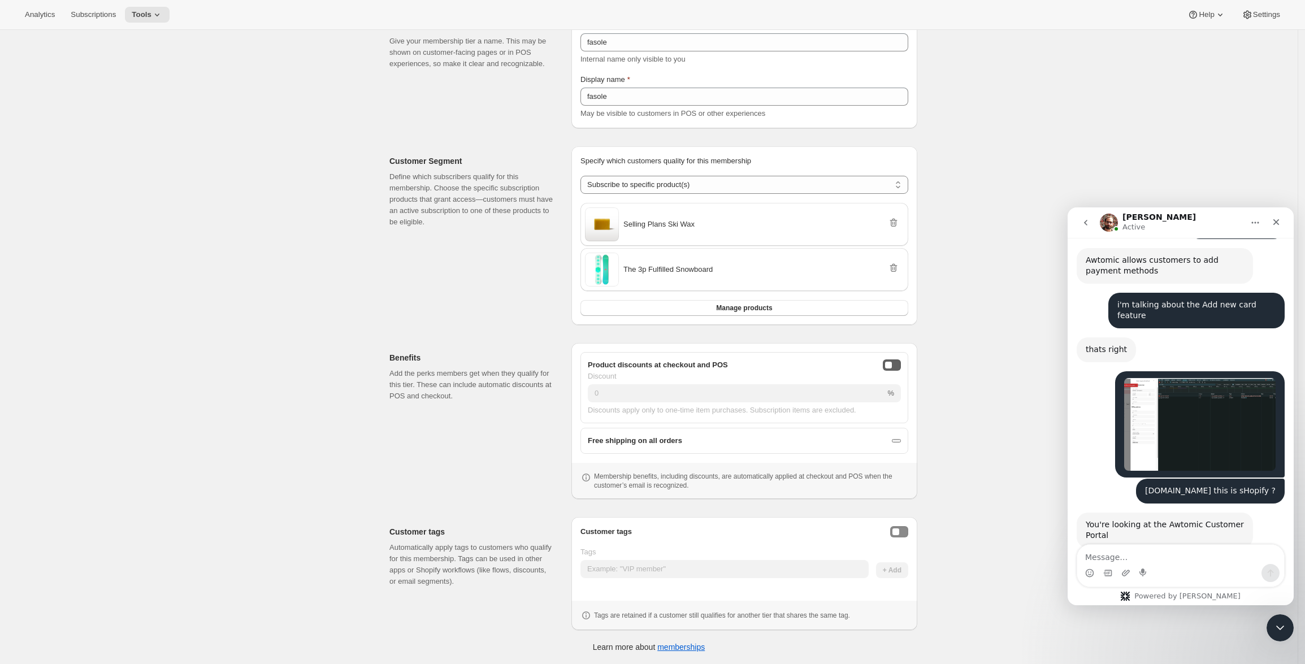
click at [892, 369] on button "onlineDiscountEnabled" at bounding box center [892, 365] width 18 height 11
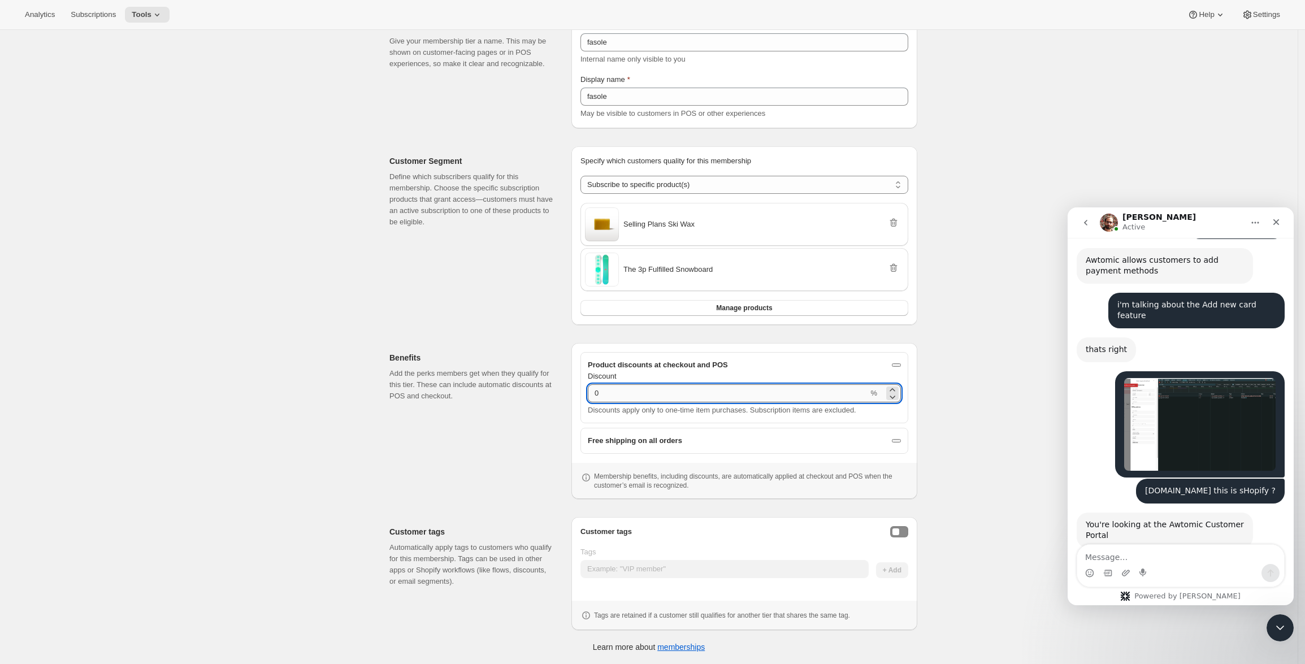
click at [706, 397] on input "0" at bounding box center [728, 393] width 280 height 18
click at [892, 366] on button "onlineDiscountEnabled" at bounding box center [896, 364] width 9 height 3
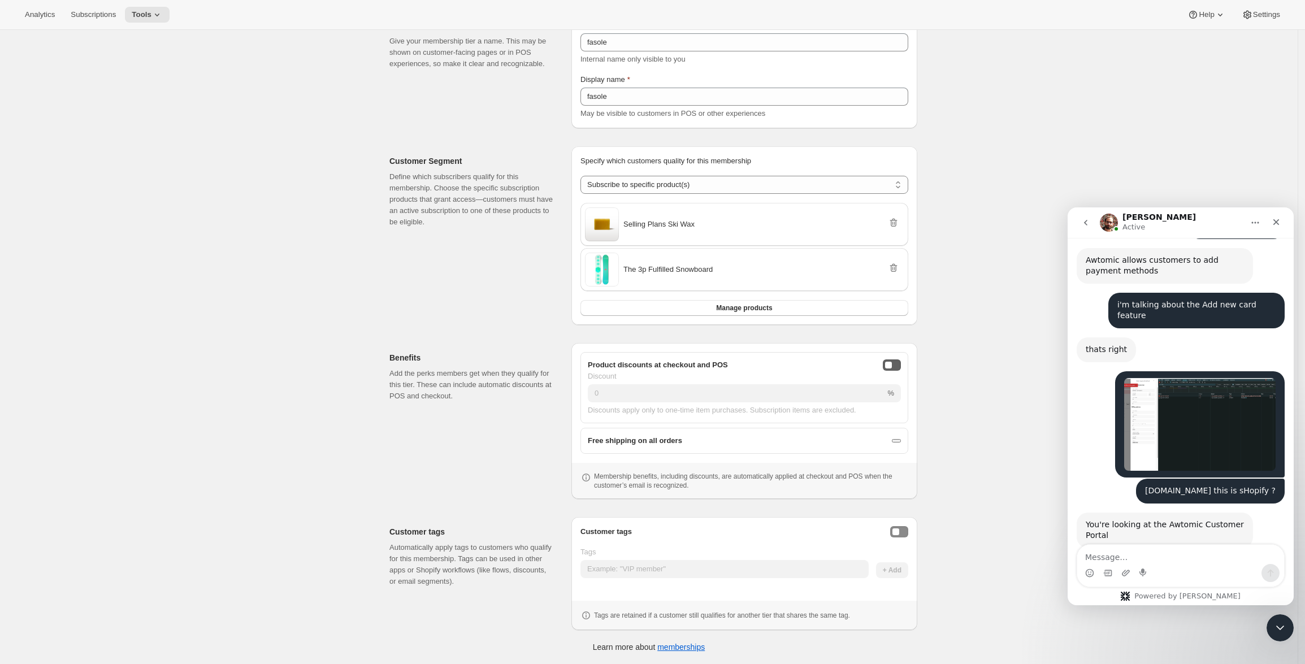
click at [899, 362] on button "onlineDiscountEnabled" at bounding box center [892, 365] width 18 height 11
click at [897, 365] on div "onlineDiscountEnabled" at bounding box center [897, 365] width 0 height 0
click at [892, 366] on div "onlineDiscountEnabled" at bounding box center [888, 365] width 7 height 7
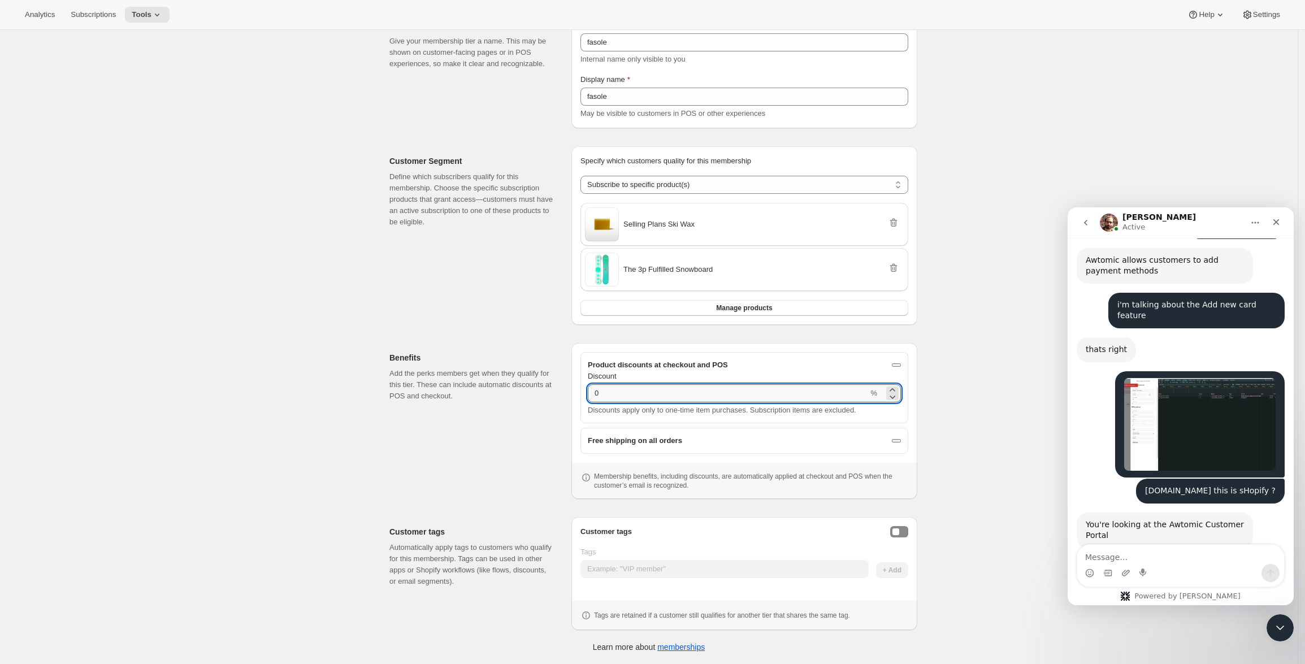
click at [811, 396] on input "0" at bounding box center [728, 393] width 280 height 18
type input "50"
click at [432, 425] on div "Benefits Add the perks members get when they qualify for this tier. These can i…" at bounding box center [475, 421] width 173 height 156
click at [898, 535] on div "Enable customer tags" at bounding box center [896, 532] width 7 height 7
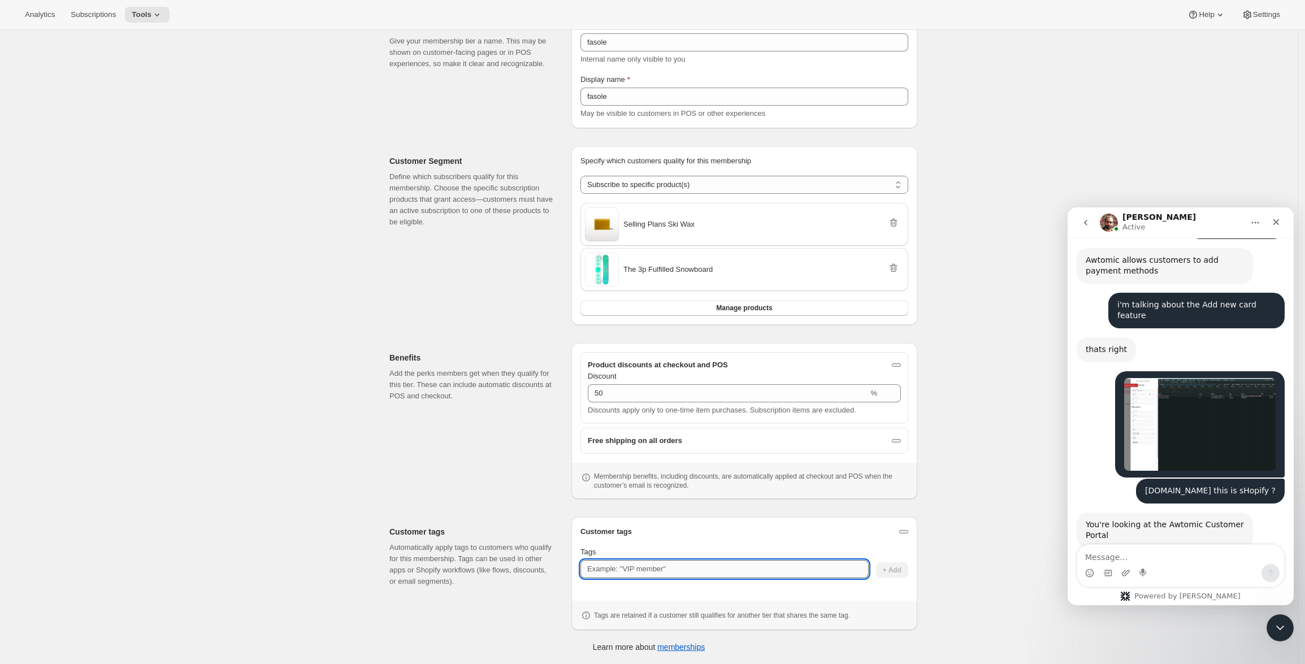
click at [651, 577] on input "Tags" at bounding box center [725, 569] width 288 height 18
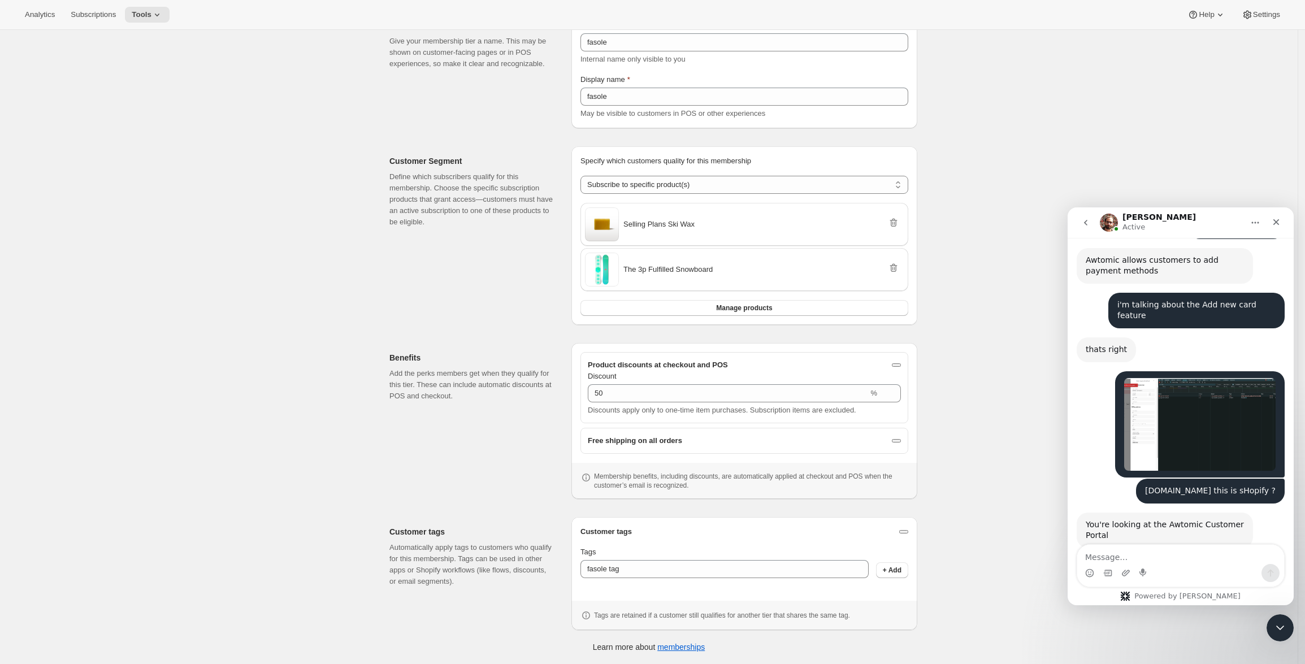
click at [1012, 490] on div "Create membership tier. This page is ready Create membership tier Basic Info Gi…" at bounding box center [649, 311] width 1298 height 705
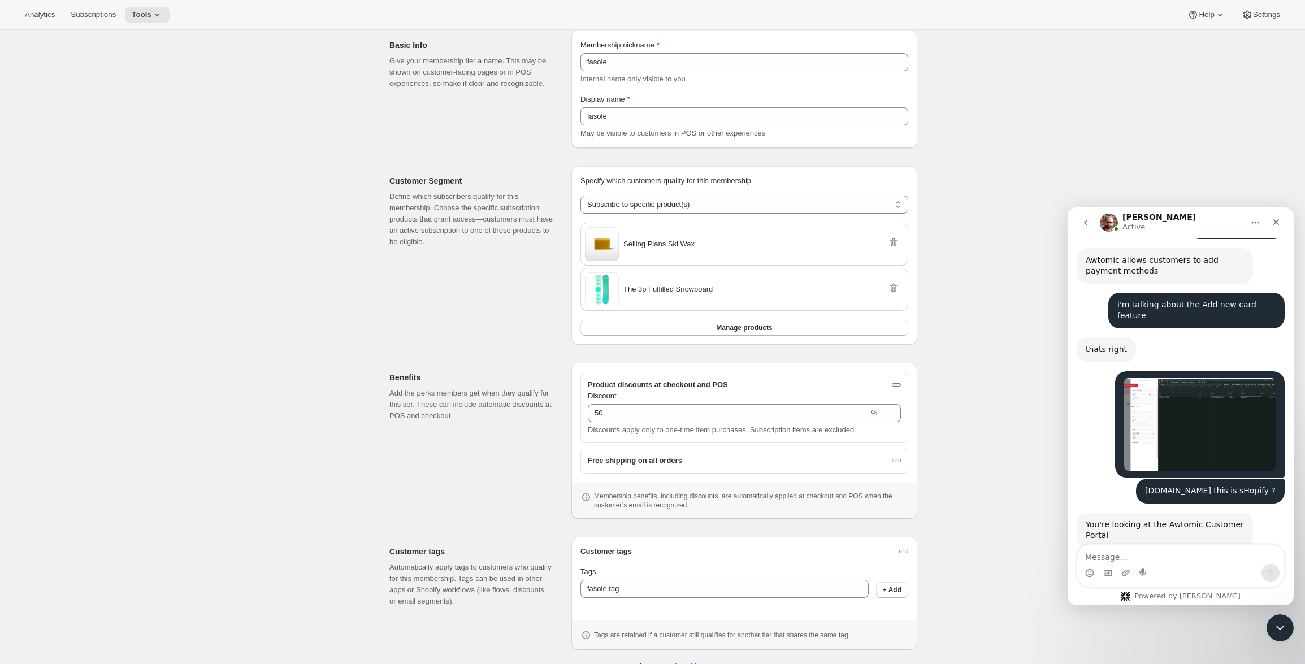
scroll to position [51, 0]
click at [645, 601] on span "Tag cannot be empty" at bounding box center [628, 606] width 68 height 11
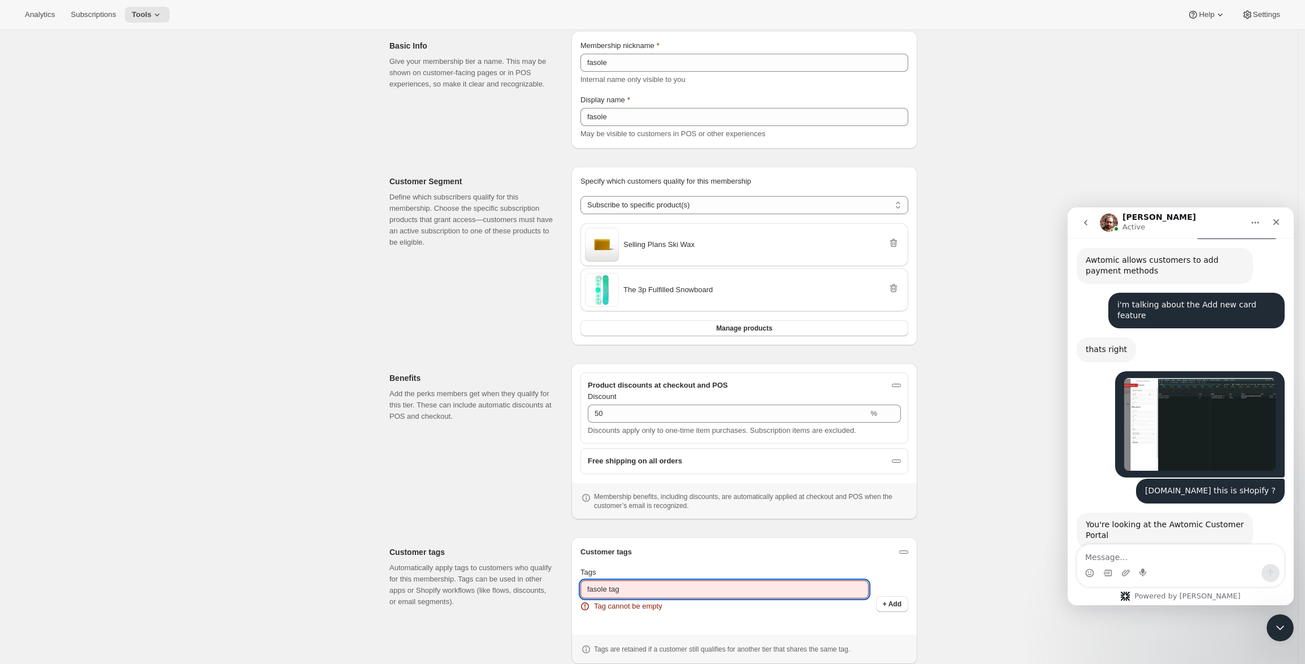
click at [645, 598] on input "fasole tag" at bounding box center [725, 590] width 288 height 18
type input "fasol"
click at [895, 601] on span "+ Add" at bounding box center [892, 604] width 19 height 9
click at [715, 586] on input "Tags" at bounding box center [725, 590] width 288 height 18
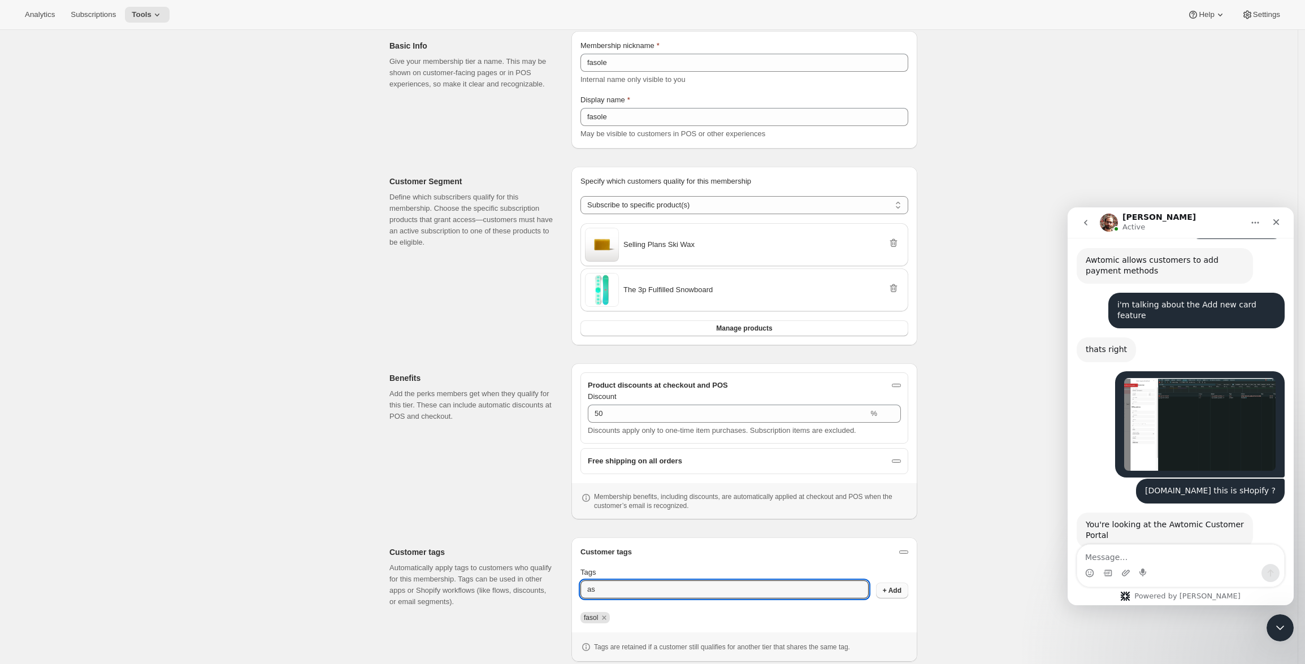
type input "as"
click at [892, 588] on span "+ Add" at bounding box center [892, 590] width 19 height 9
click at [766, 586] on input "Tags" at bounding box center [725, 590] width 288 height 18
type input "aaaaa"
drag, startPoint x: 899, startPoint y: 590, endPoint x: 847, endPoint y: 597, distance: 52.5
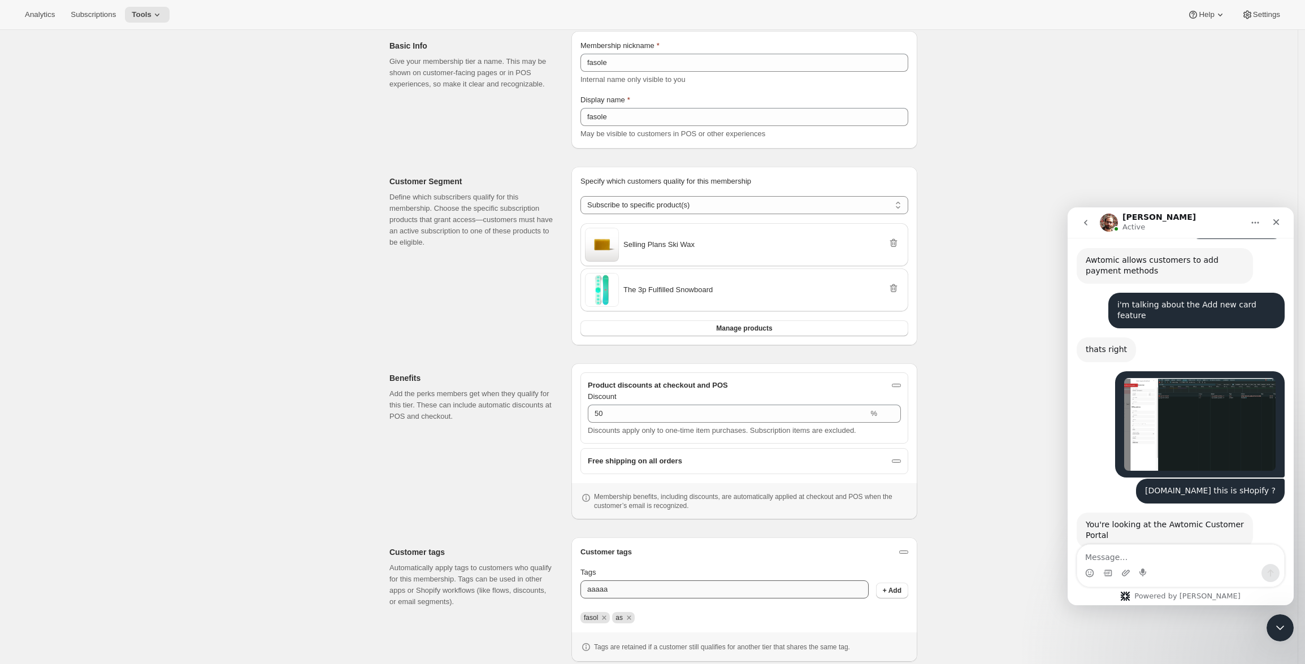
click at [899, 590] on span "+ Add" at bounding box center [892, 590] width 19 height 9
click at [818, 584] on input "Tags" at bounding box center [725, 590] width 288 height 18
type input "a"
click at [908, 592] on button "+ Add" at bounding box center [892, 591] width 32 height 16
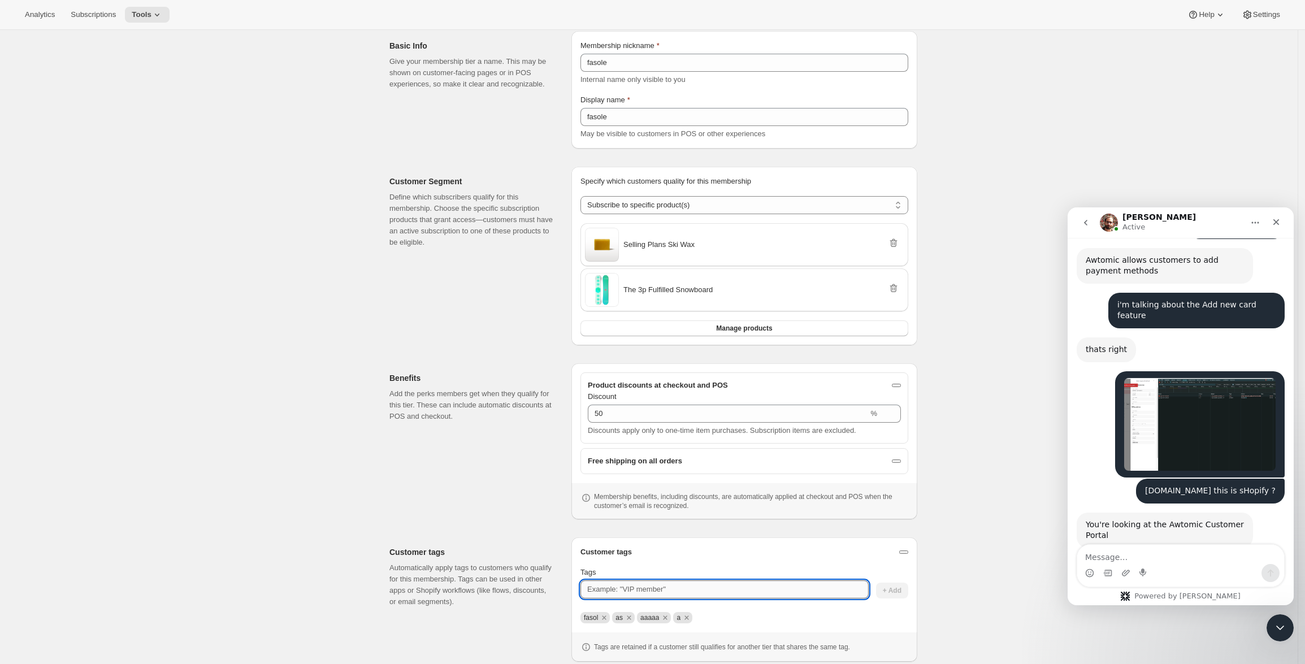
click at [785, 594] on input "Tags" at bounding box center [725, 590] width 288 height 18
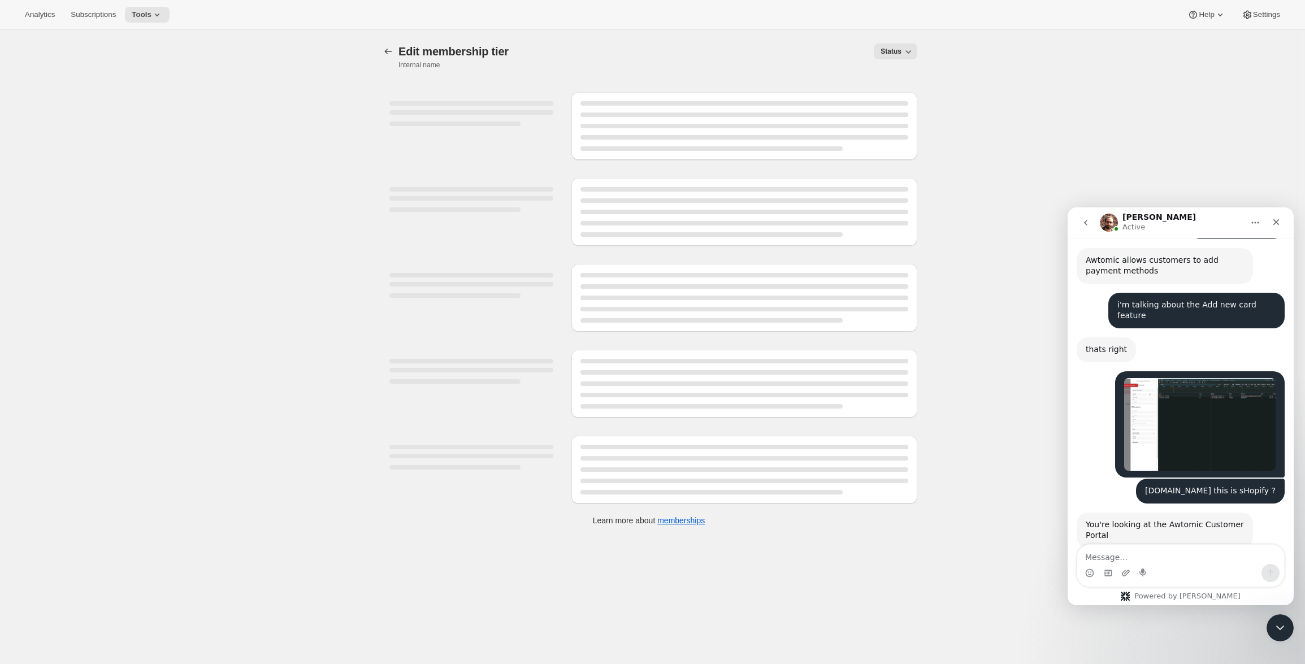
select select "products"
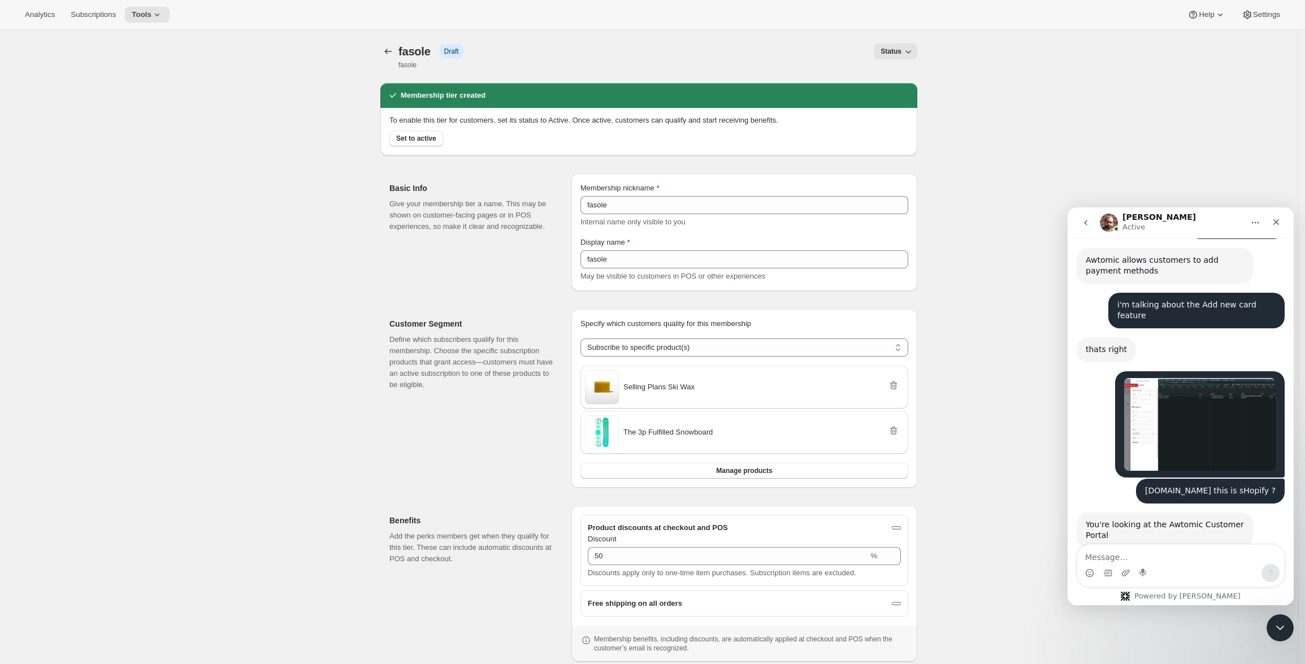
scroll to position [208, 0]
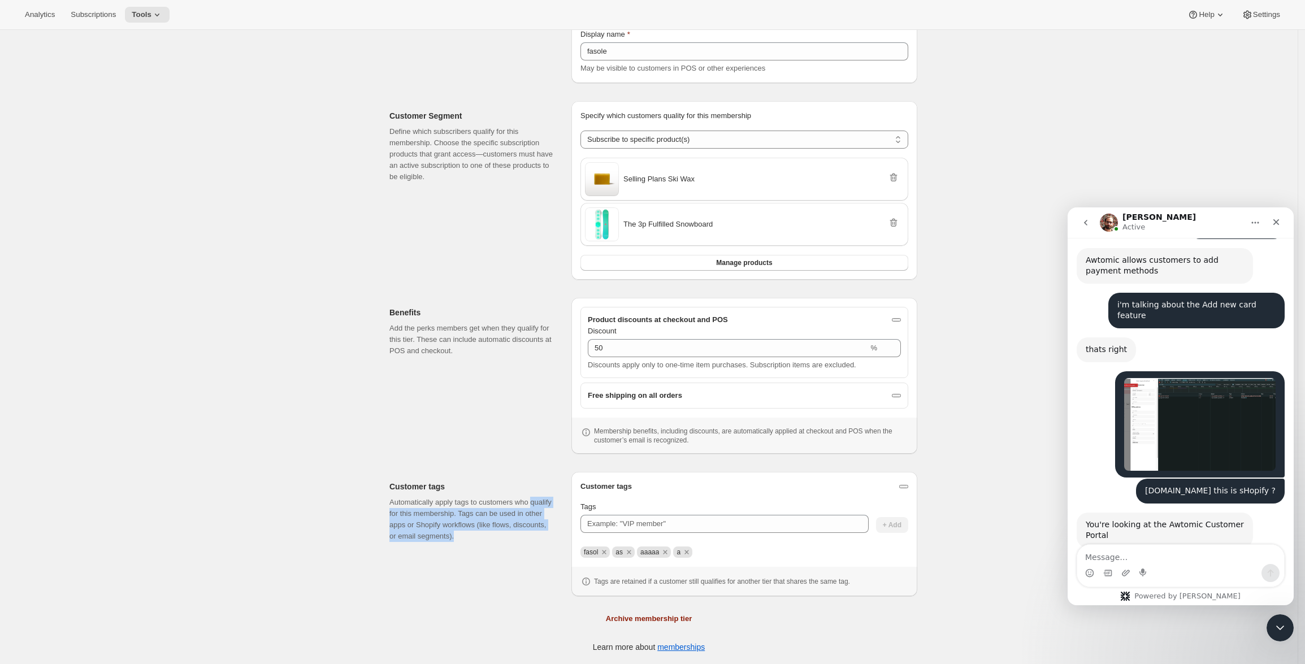
drag, startPoint x: 400, startPoint y: 515, endPoint x: 482, endPoint y: 544, distance: 86.9
click at [482, 544] on div "Customer tags Automatically apply tags to customers who qualify for this member…" at bounding box center [648, 529] width 537 height 133
click at [527, 529] on p "Automatically apply tags to customers who qualify for this membership. Tags can…" at bounding box center [471, 519] width 164 height 45
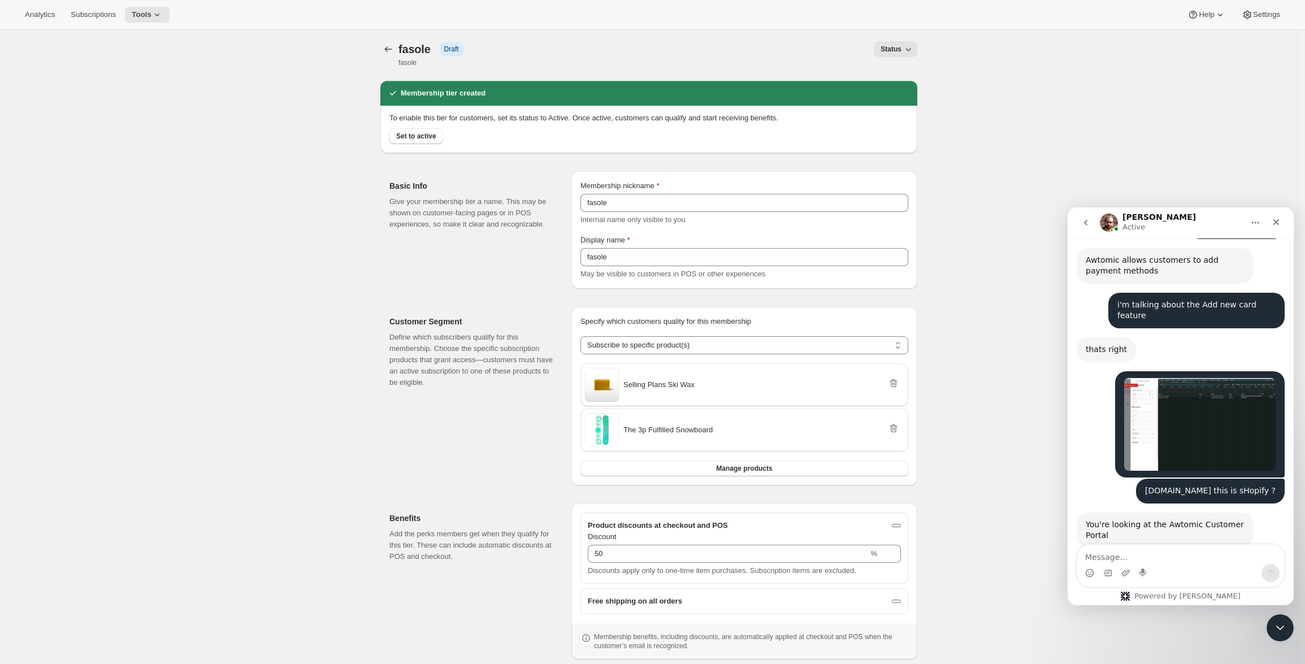
scroll to position [0, 0]
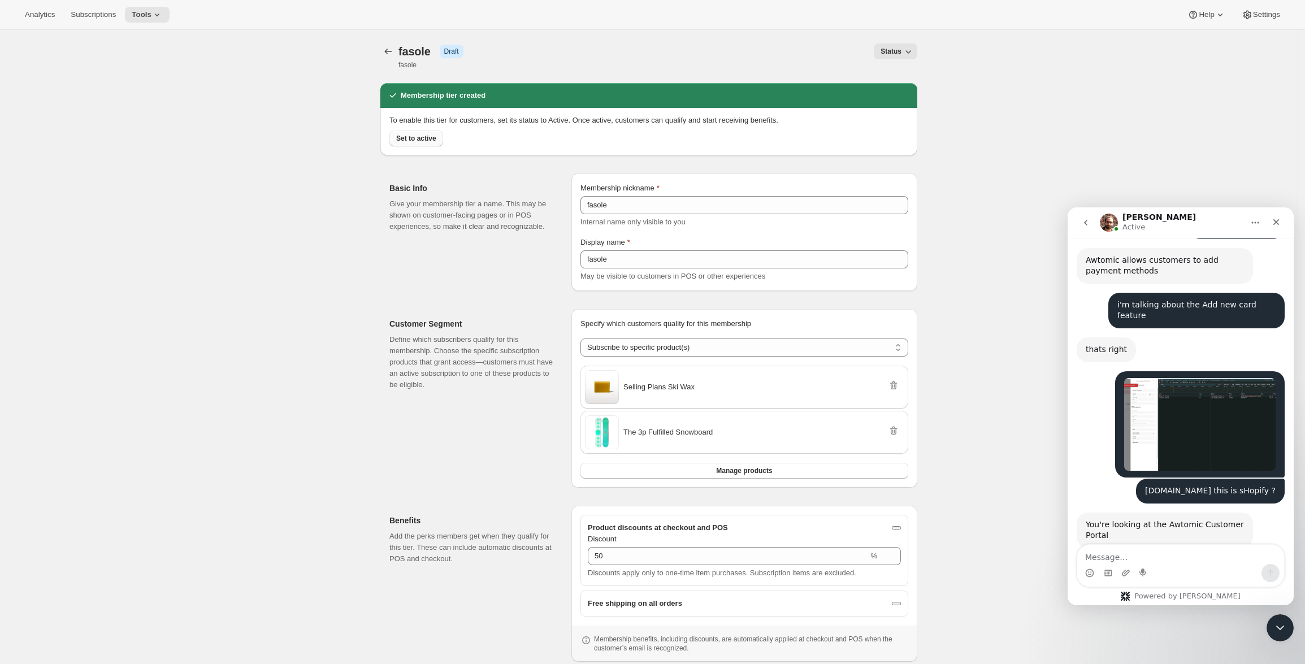
click at [418, 133] on button "Set to active" at bounding box center [416, 139] width 54 height 16
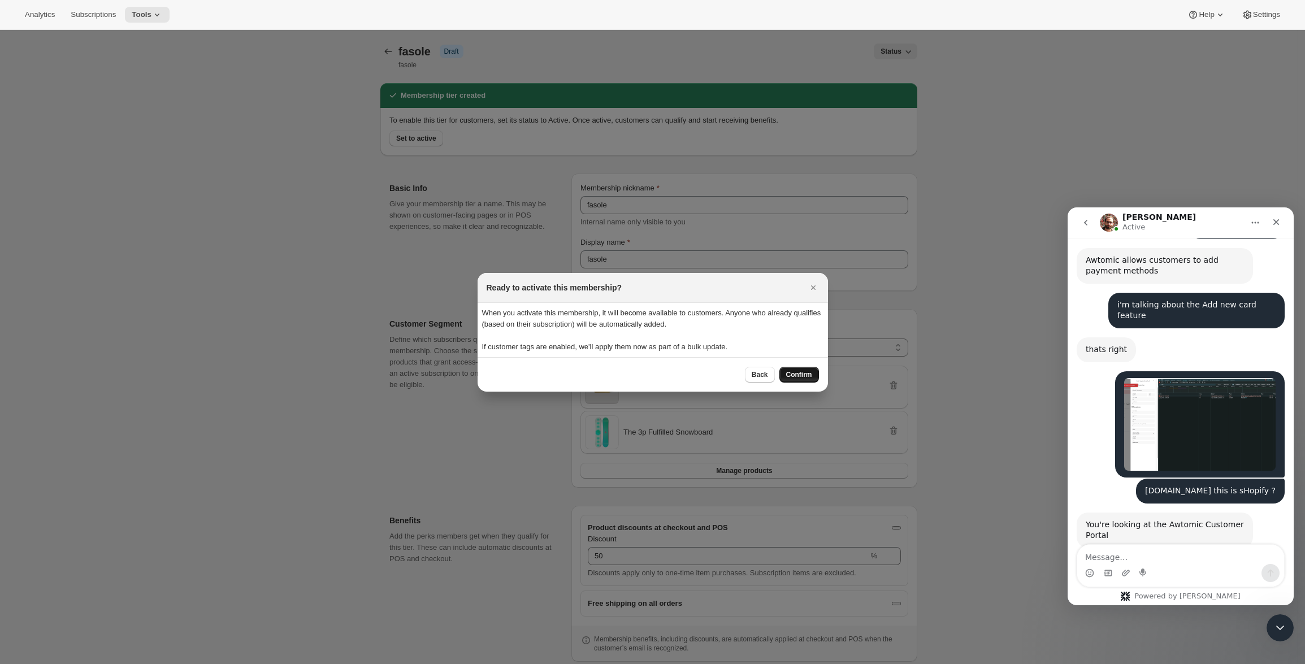
click at [806, 376] on span "Confirm" at bounding box center [799, 374] width 26 height 9
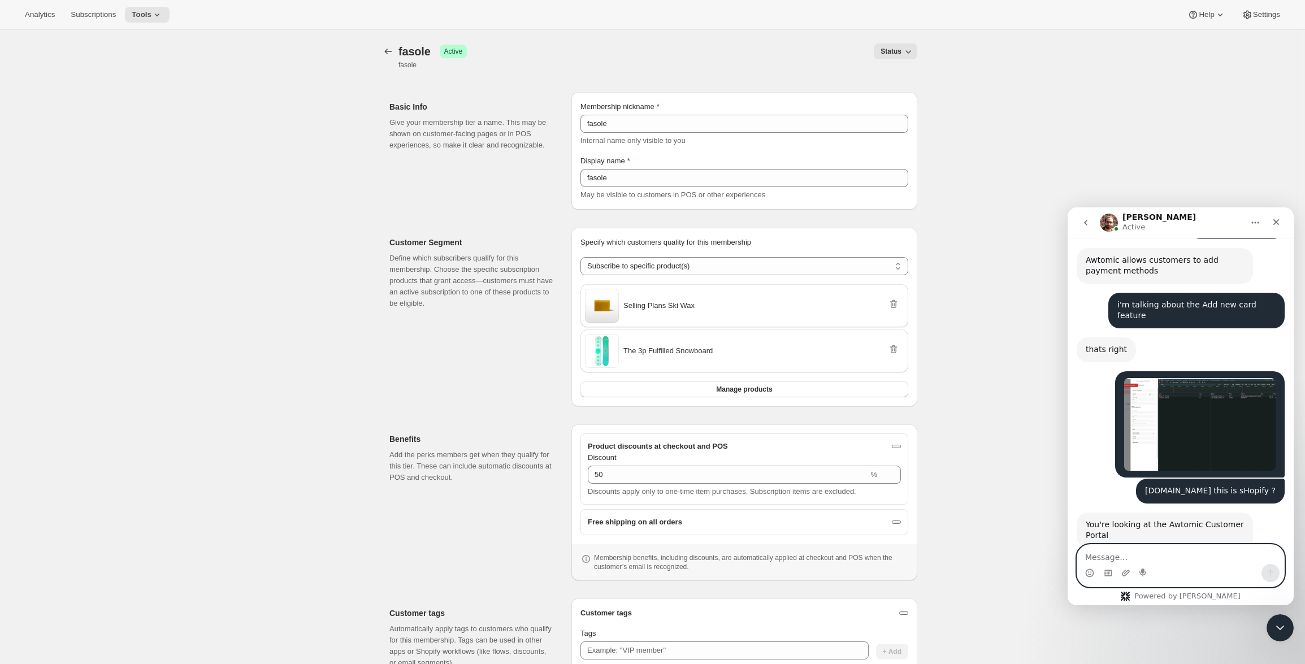
click at [1210, 547] on textarea "Message…" at bounding box center [1180, 554] width 207 height 19
click at [1210, 560] on textarea "Message…" at bounding box center [1180, 554] width 207 height 19
type textarea "?"
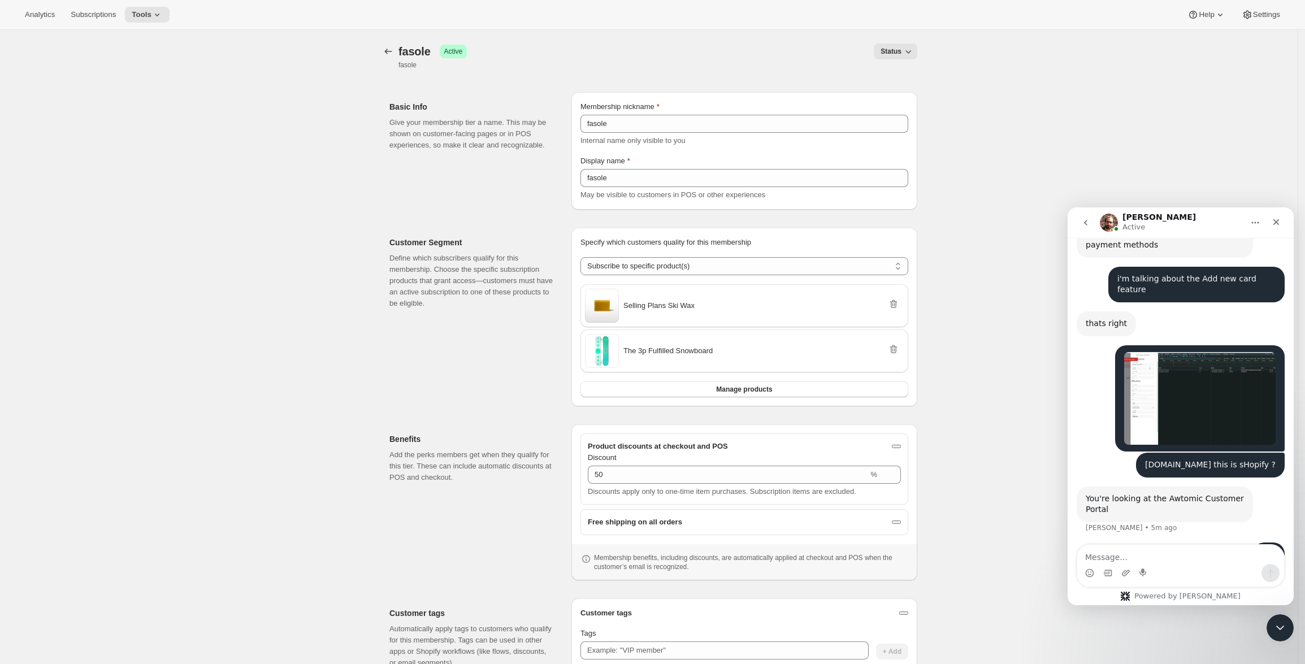
click at [899, 47] on span "Status" at bounding box center [891, 51] width 21 height 9
click at [899, 48] on span "Status" at bounding box center [891, 51] width 21 height 9
drag, startPoint x: 708, startPoint y: 309, endPoint x: 626, endPoint y: 309, distance: 82.5
click at [626, 309] on div "Selling Plans Ski Wax" at bounding box center [744, 306] width 319 height 34
copy span "Selling Plans Ski Wax"
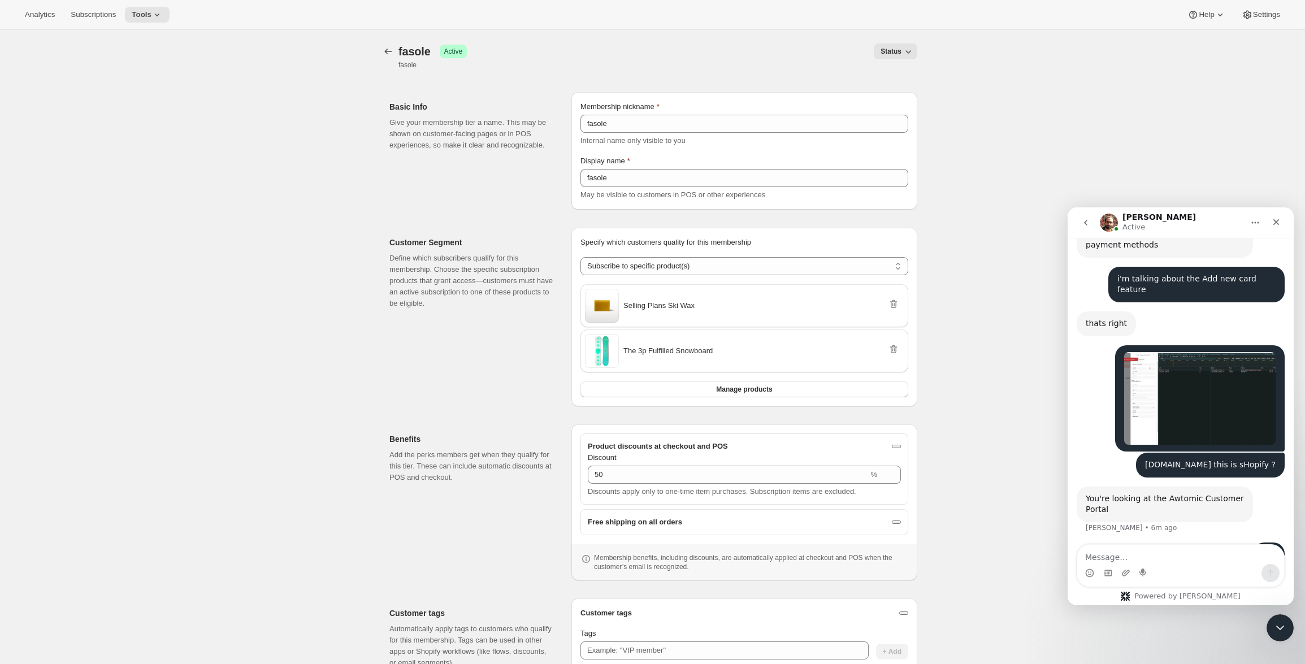
click at [769, 353] on div "The 3p Fulfilled Snowboard" at bounding box center [744, 351] width 319 height 34
copy div "The 3p Fulfilled Snowboard Manage products"
click at [713, 384] on button "Manage products" at bounding box center [745, 390] width 328 height 16
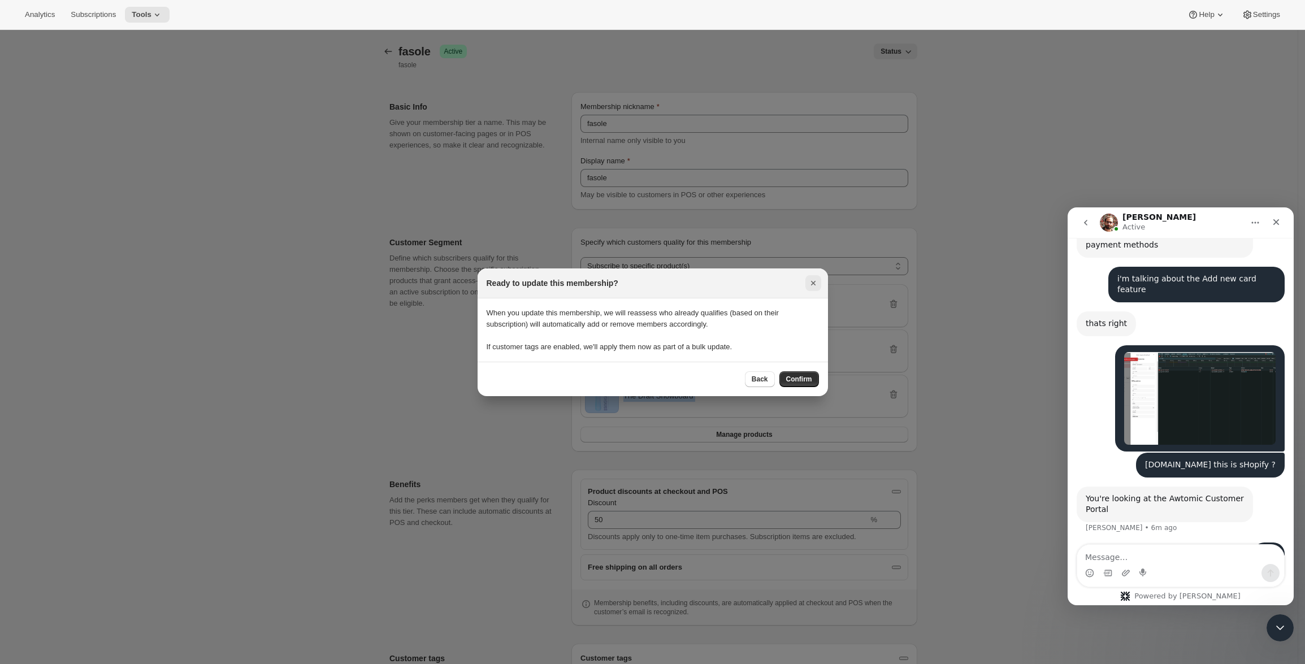
drag, startPoint x: 794, startPoint y: 377, endPoint x: 818, endPoint y: 370, distance: 24.7
click at [794, 377] on span "Confirm" at bounding box center [799, 379] width 26 height 9
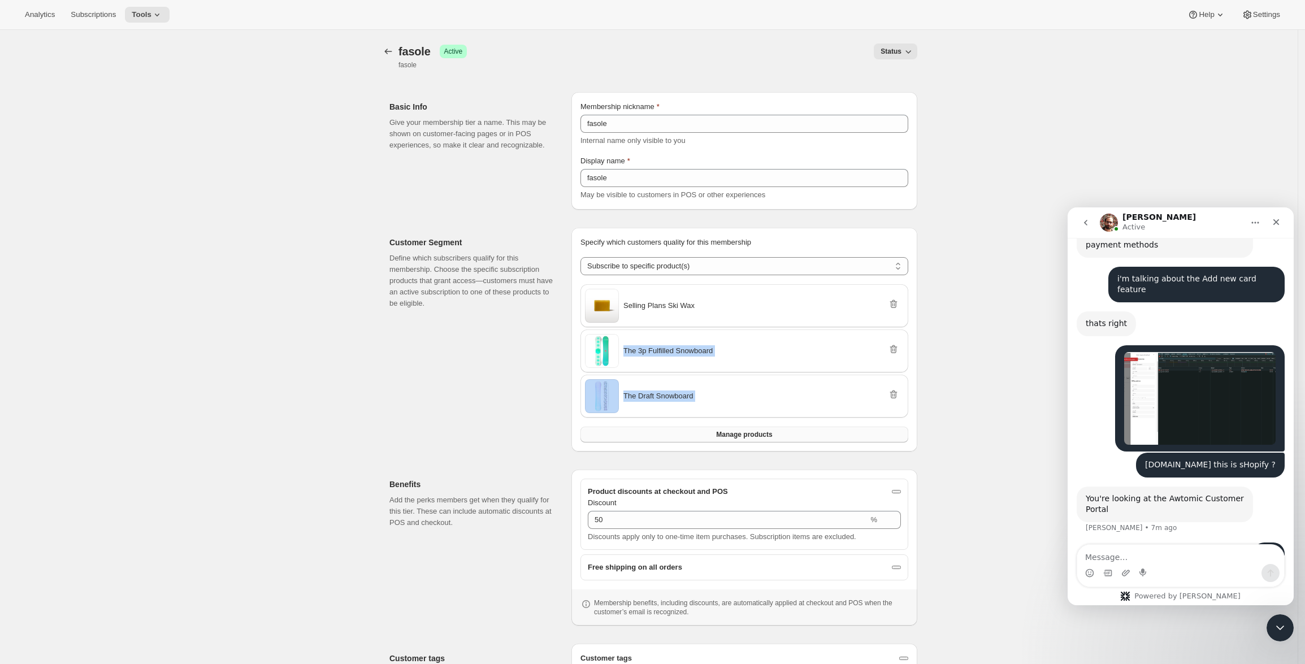
click at [821, 427] on button "Manage products" at bounding box center [745, 435] width 328 height 16
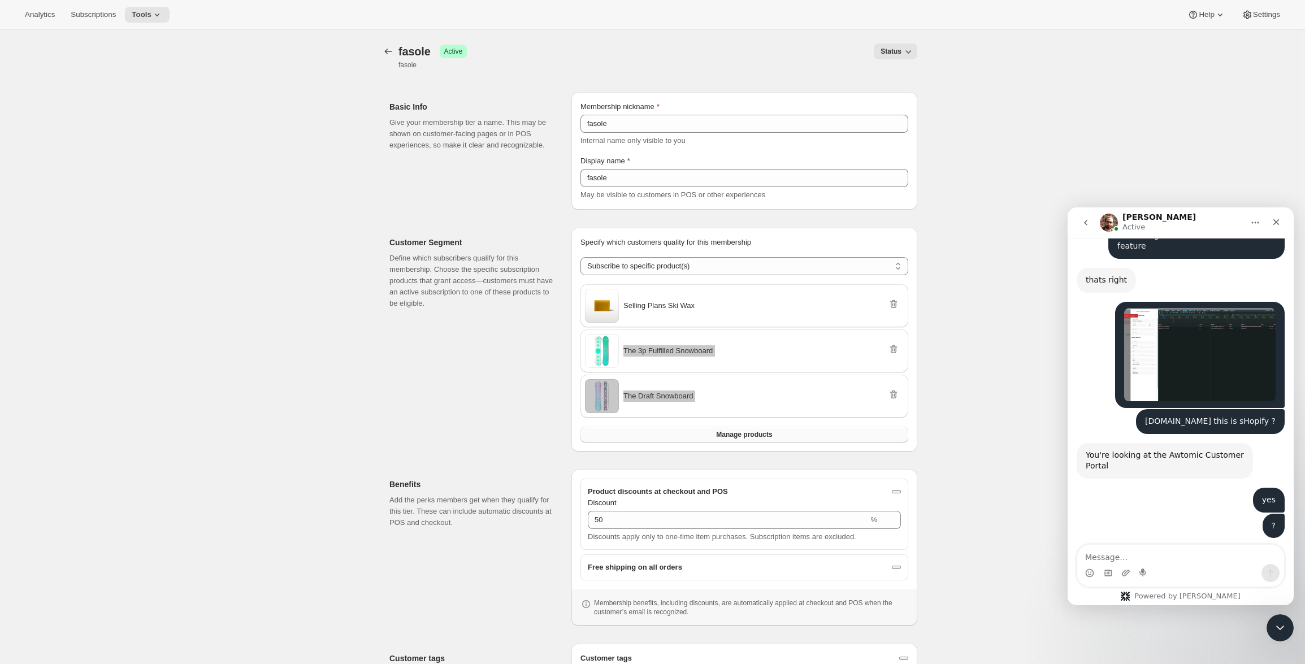
scroll to position [2515, 0]
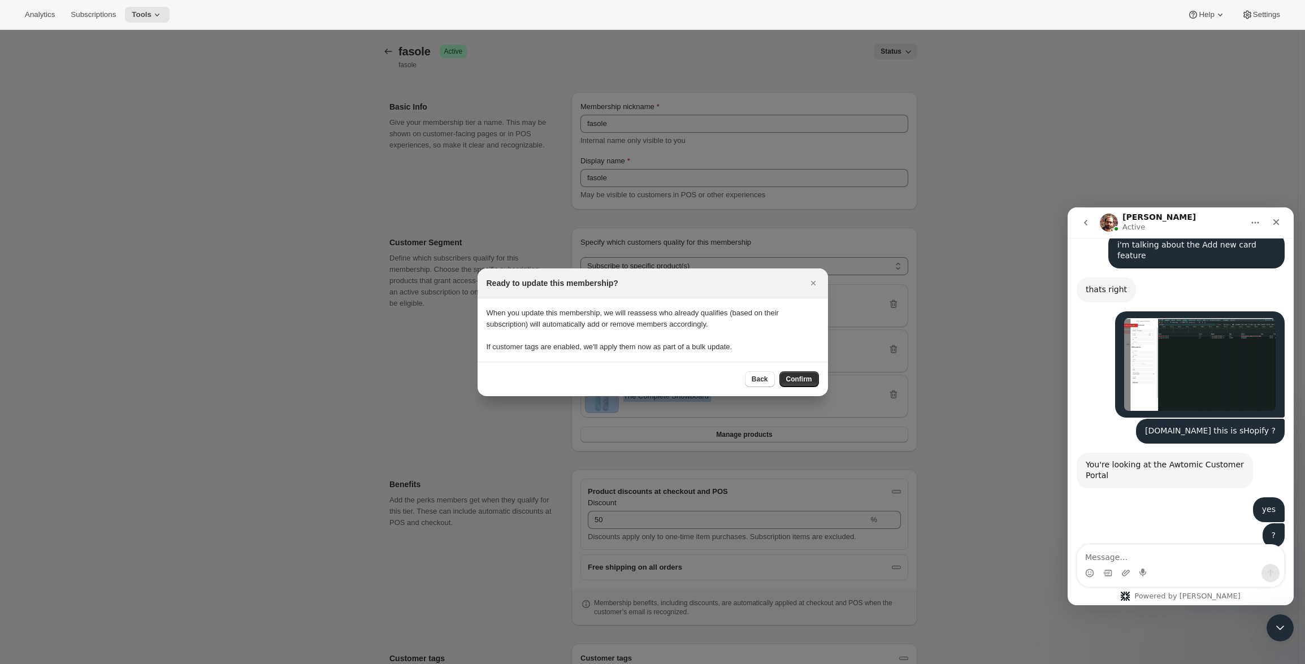
click at [808, 377] on span "Confirm" at bounding box center [799, 379] width 26 height 9
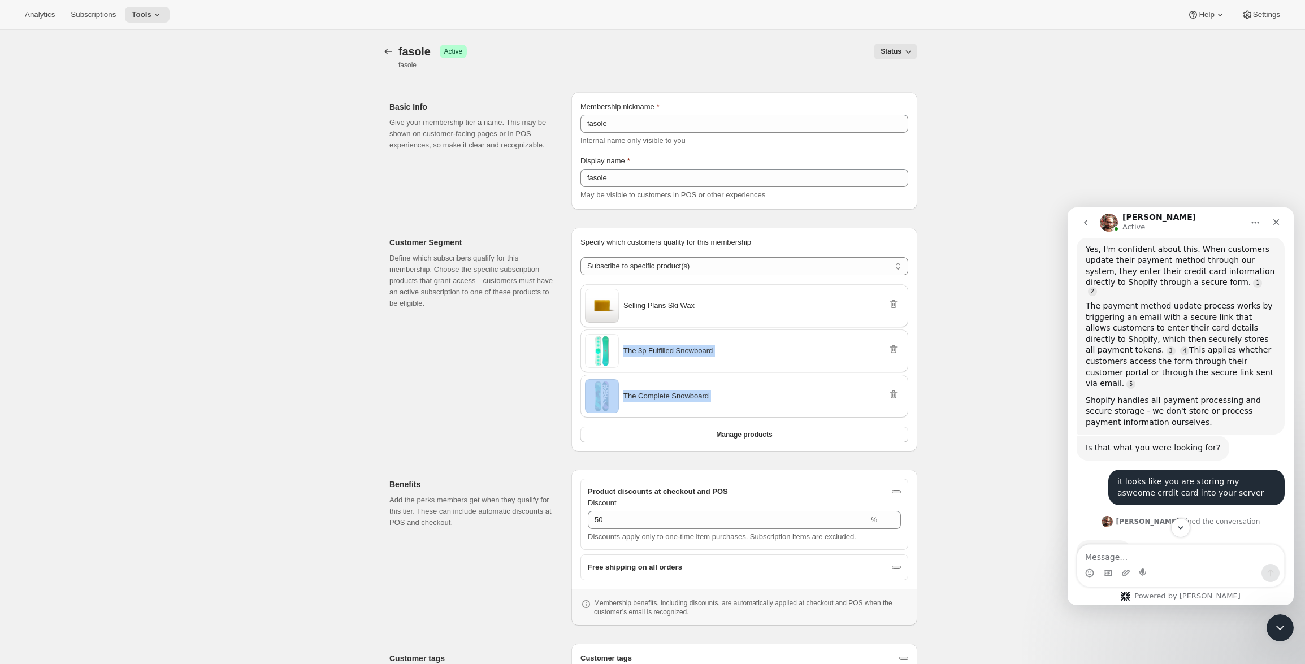
scroll to position [1849, 0]
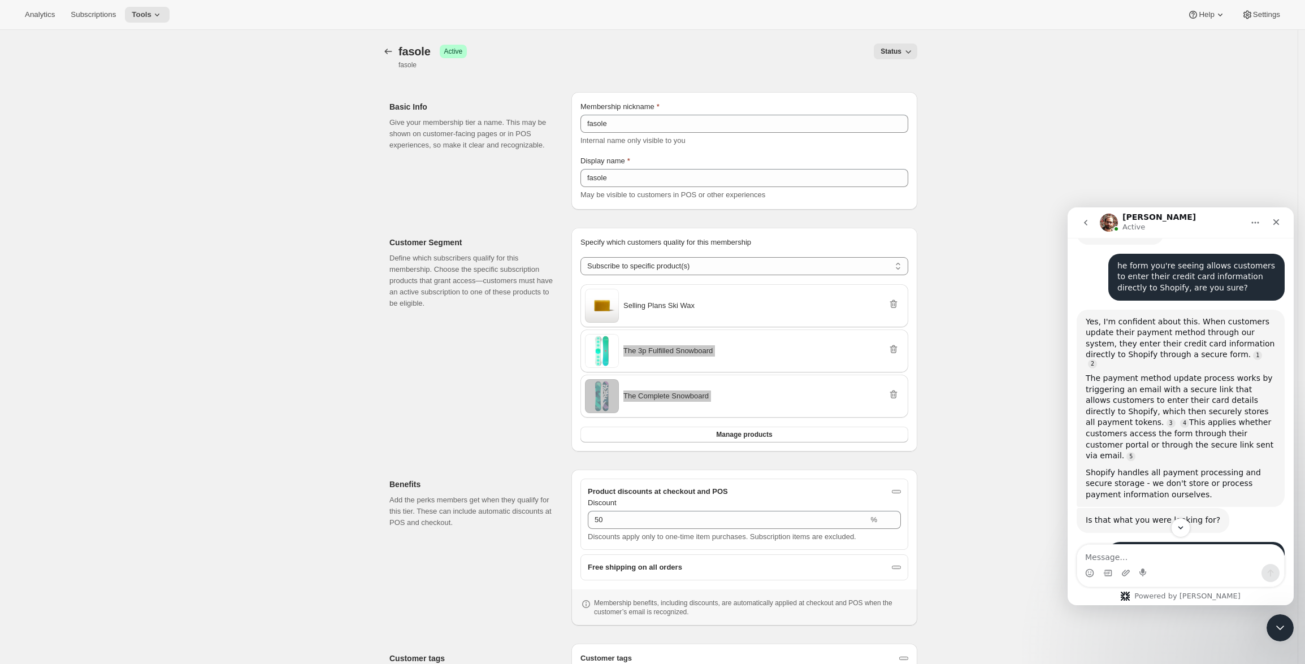
click at [1184, 549] on div "it looks like you are storing my asweome crrdit card into your server" at bounding box center [1197, 560] width 158 height 22
copy div "it looks like you are storing my asweome crrdit card into your server"
click at [1179, 565] on div "Intercom messenger" at bounding box center [1180, 573] width 207 height 18
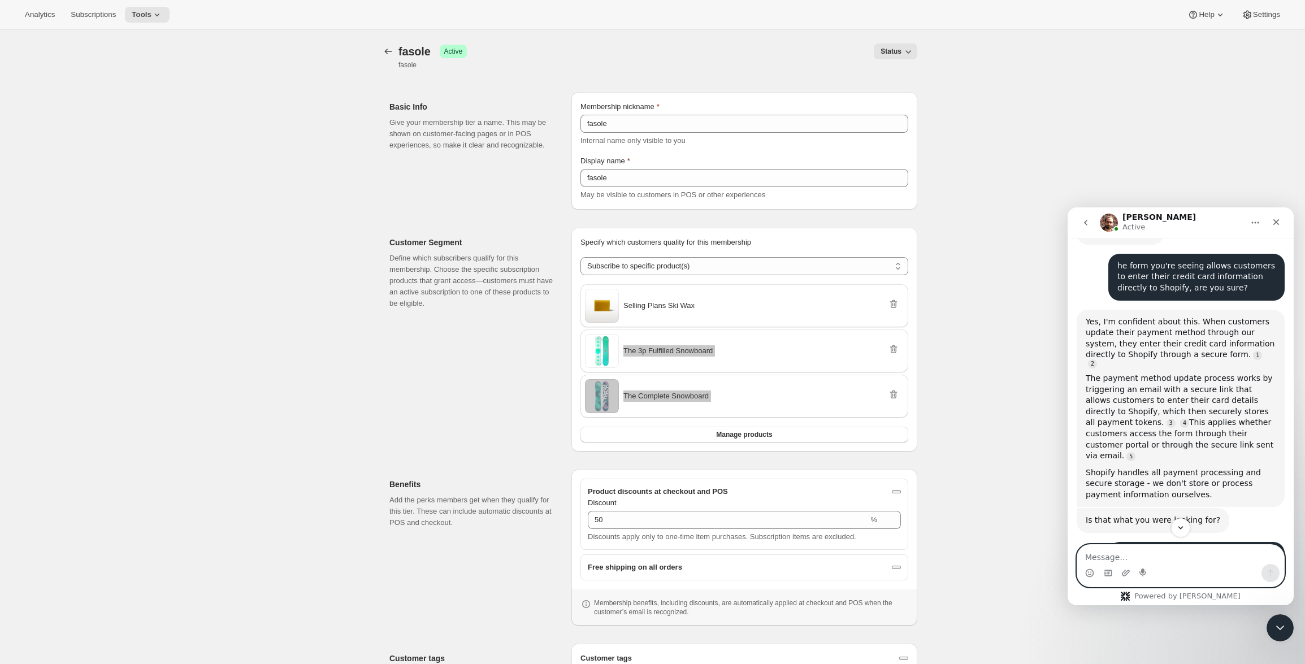
click at [1179, 560] on textarea "Message…" at bounding box center [1180, 554] width 207 height 19
paste textarea "it looks like you are storing my asweome crrdit card into your server"
type textarea "it looks like you are storing my asweome crrdit card into your server tjis was …"
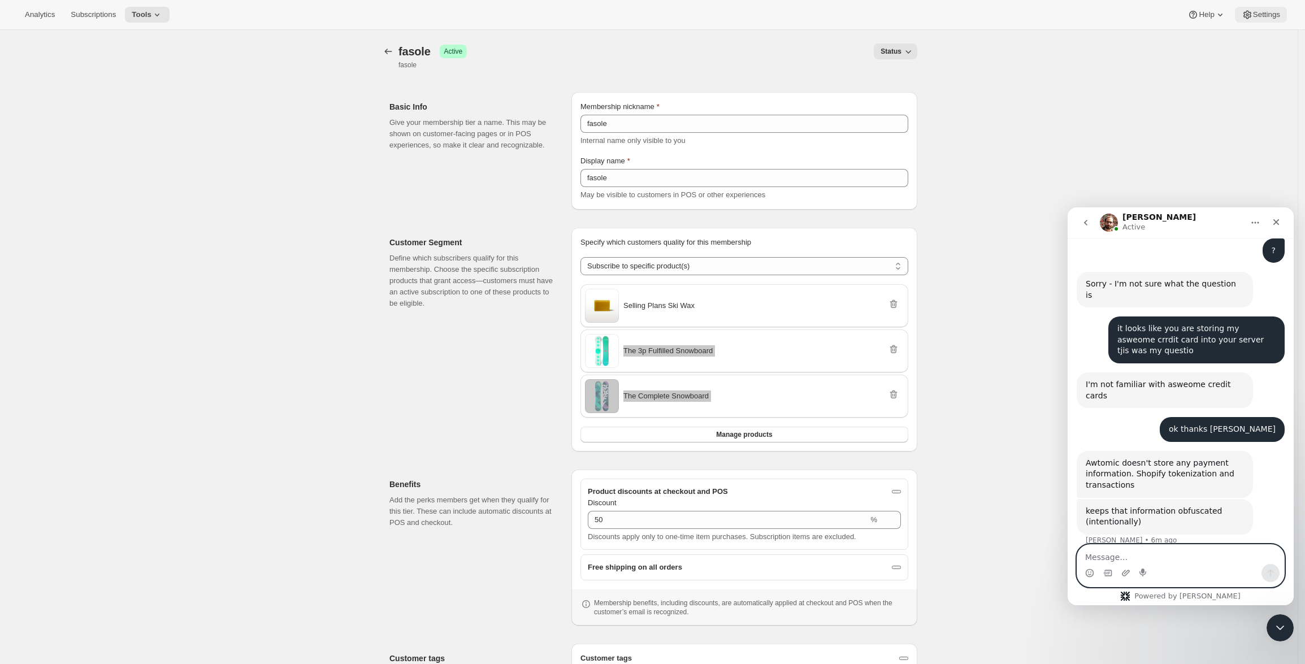
scroll to position [2801, 0]
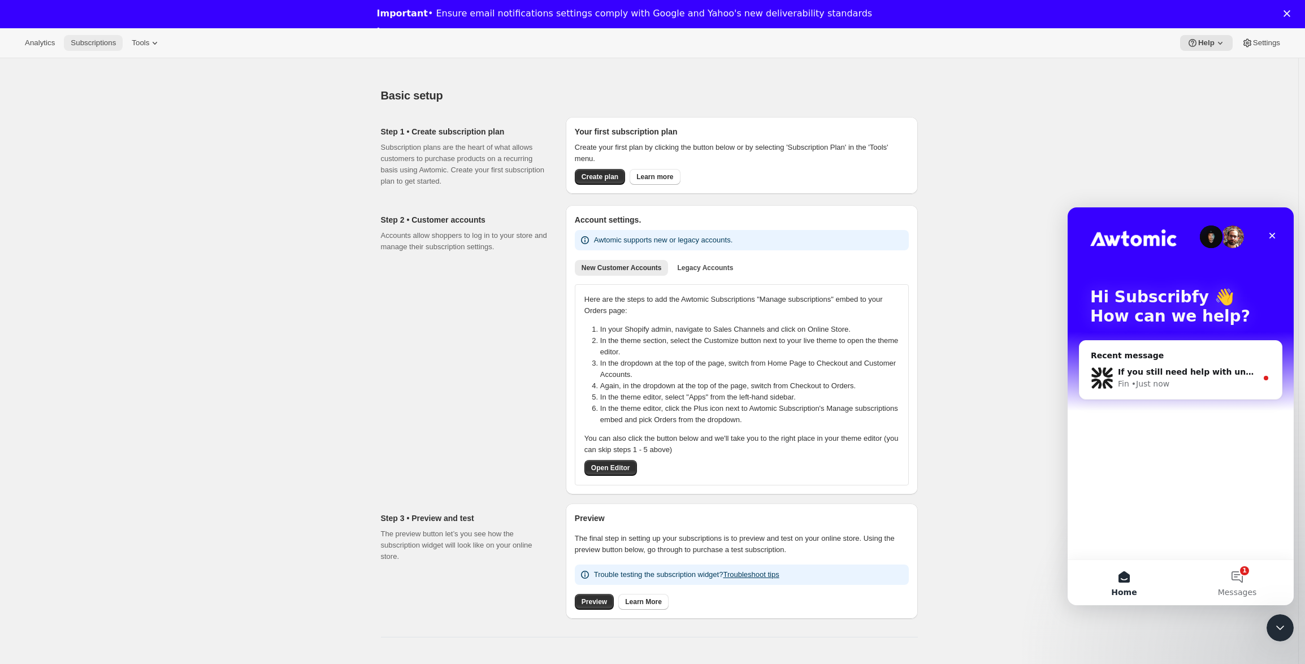
click at [102, 47] on span "Subscriptions" at bounding box center [93, 42] width 45 height 9
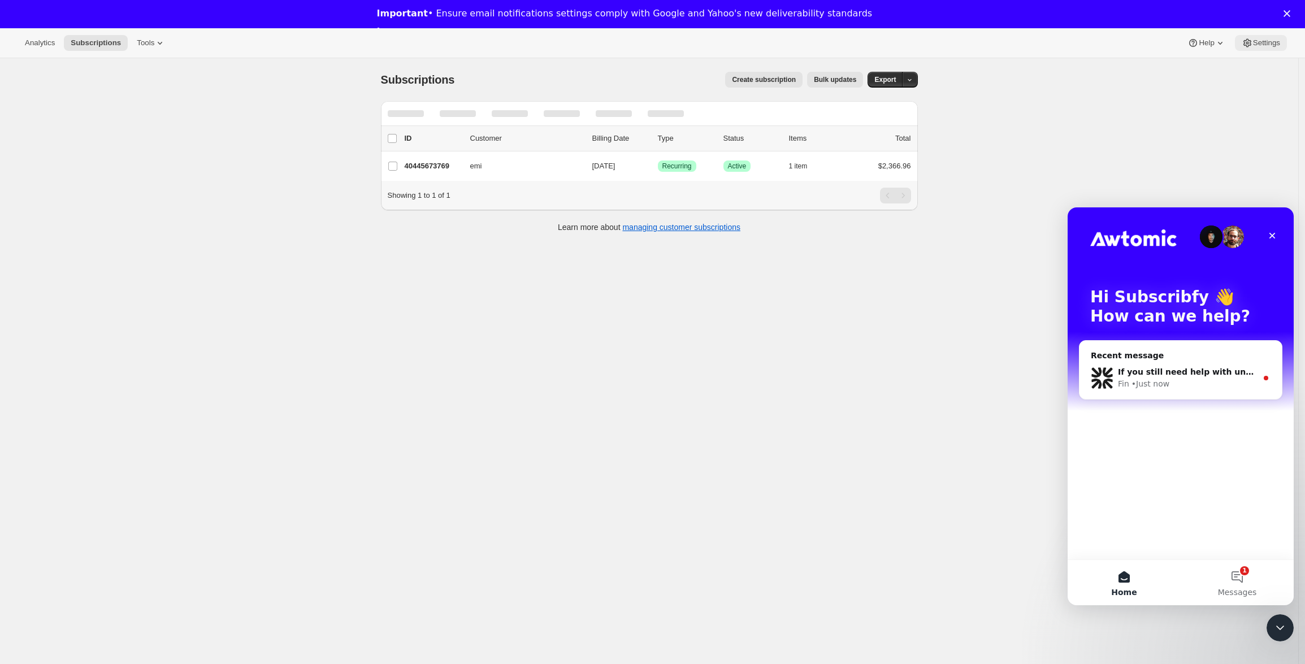
click at [1249, 49] on button "Settings" at bounding box center [1261, 43] width 52 height 16
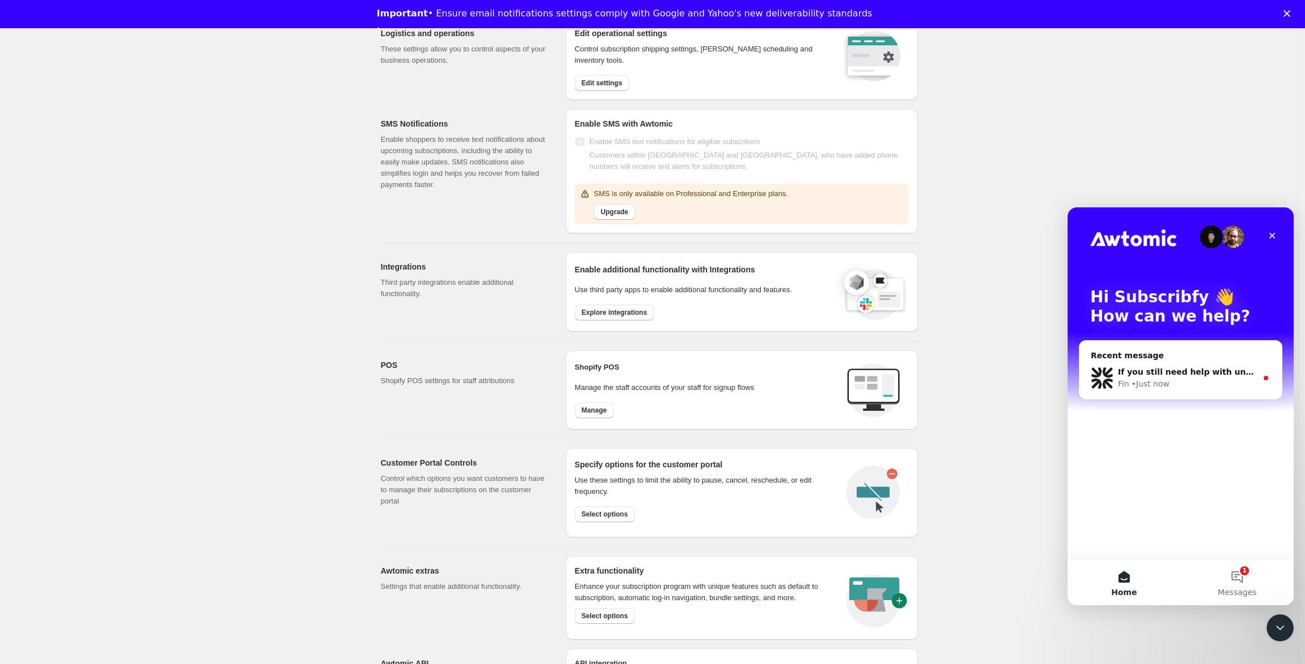
scroll to position [268, 0]
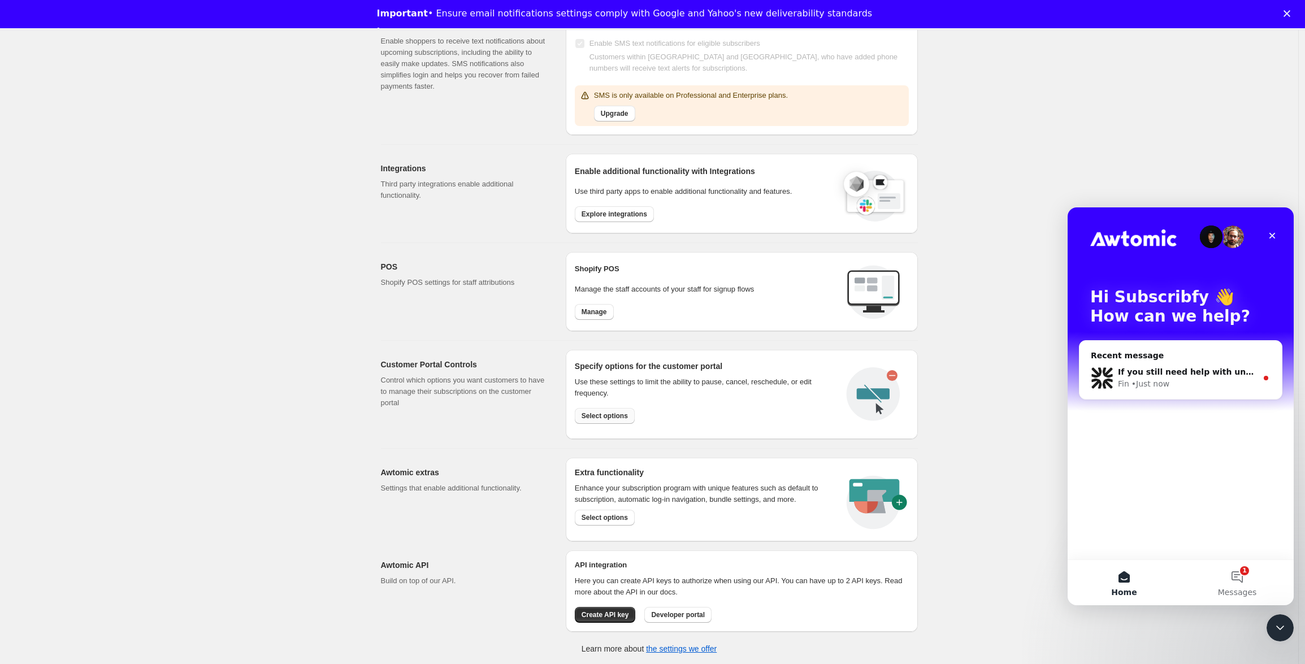
click at [602, 413] on span "Select options" at bounding box center [605, 416] width 46 height 9
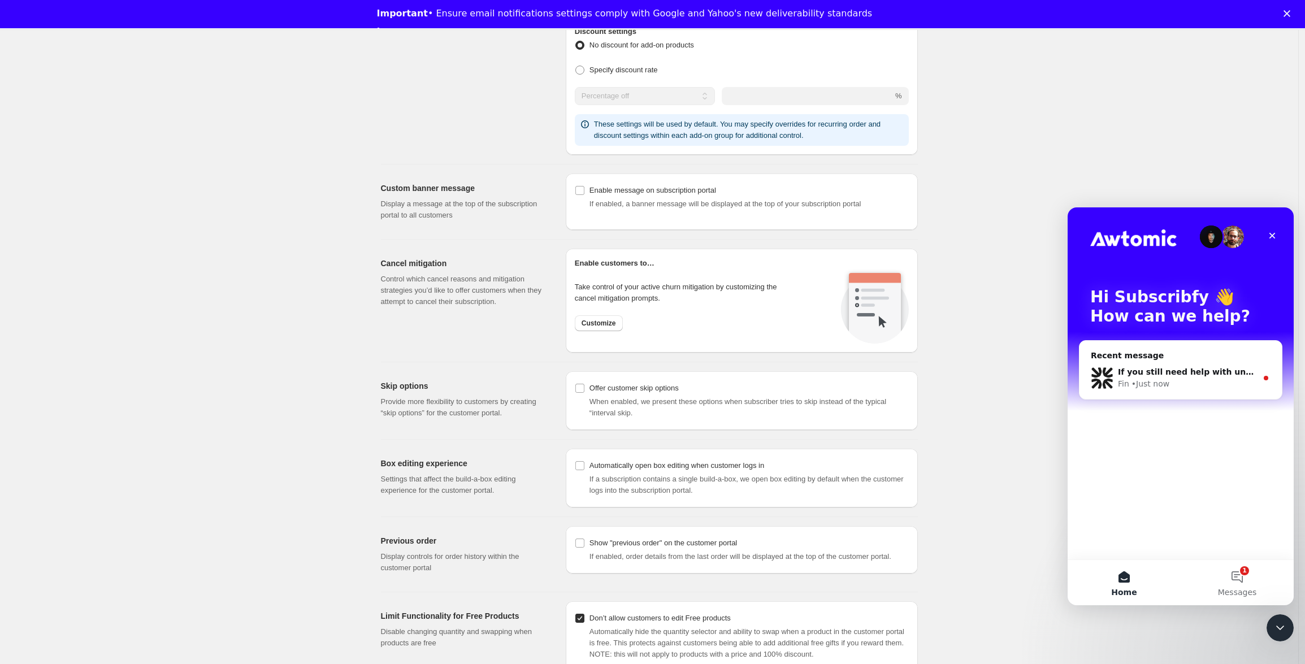
scroll to position [858, 0]
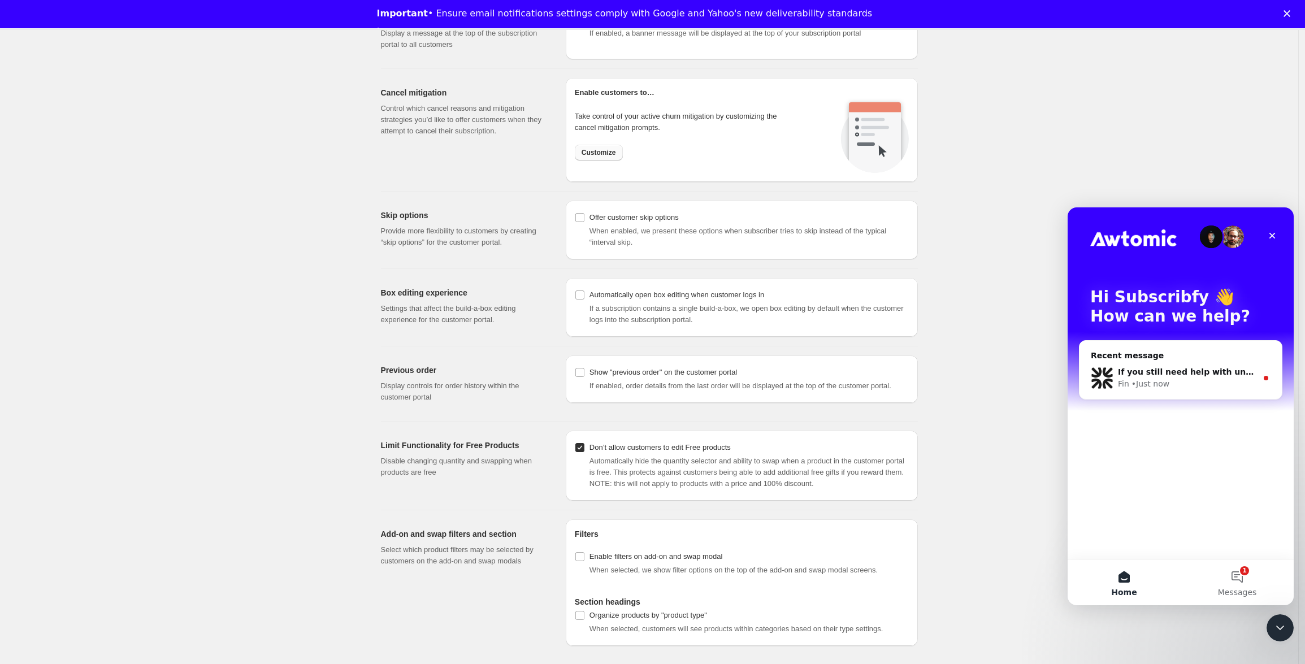
click at [600, 154] on span "Customize" at bounding box center [599, 152] width 34 height 9
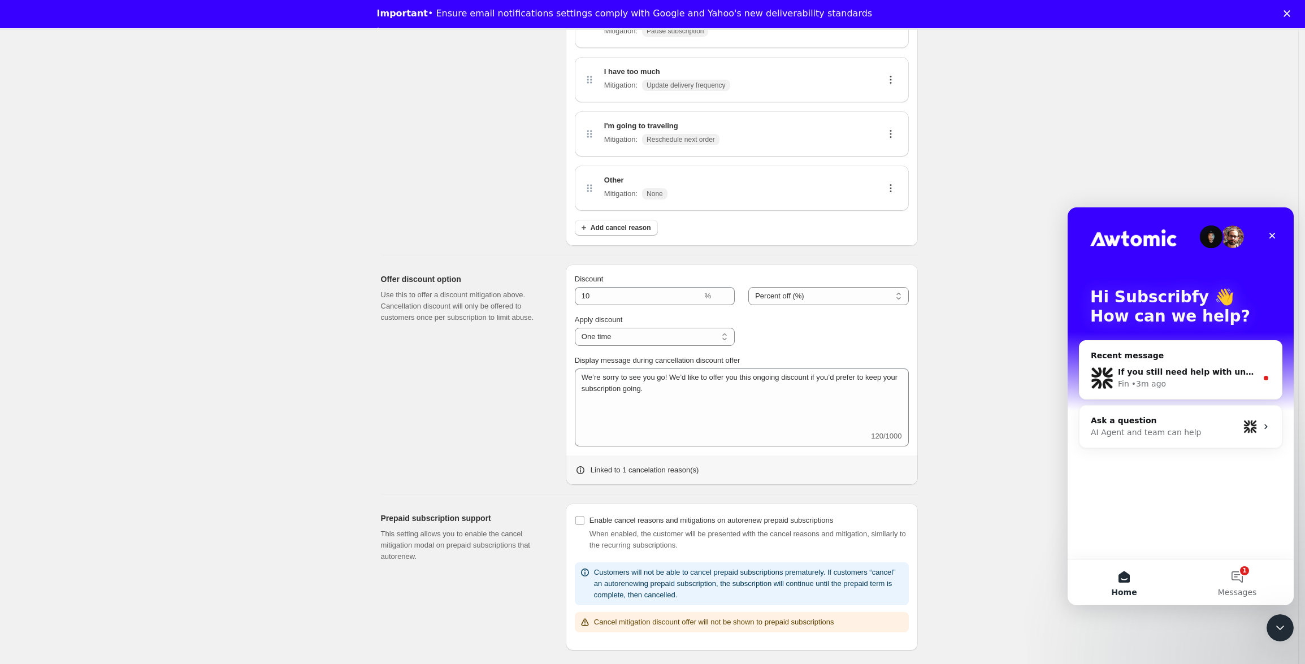
scroll to position [362, 0]
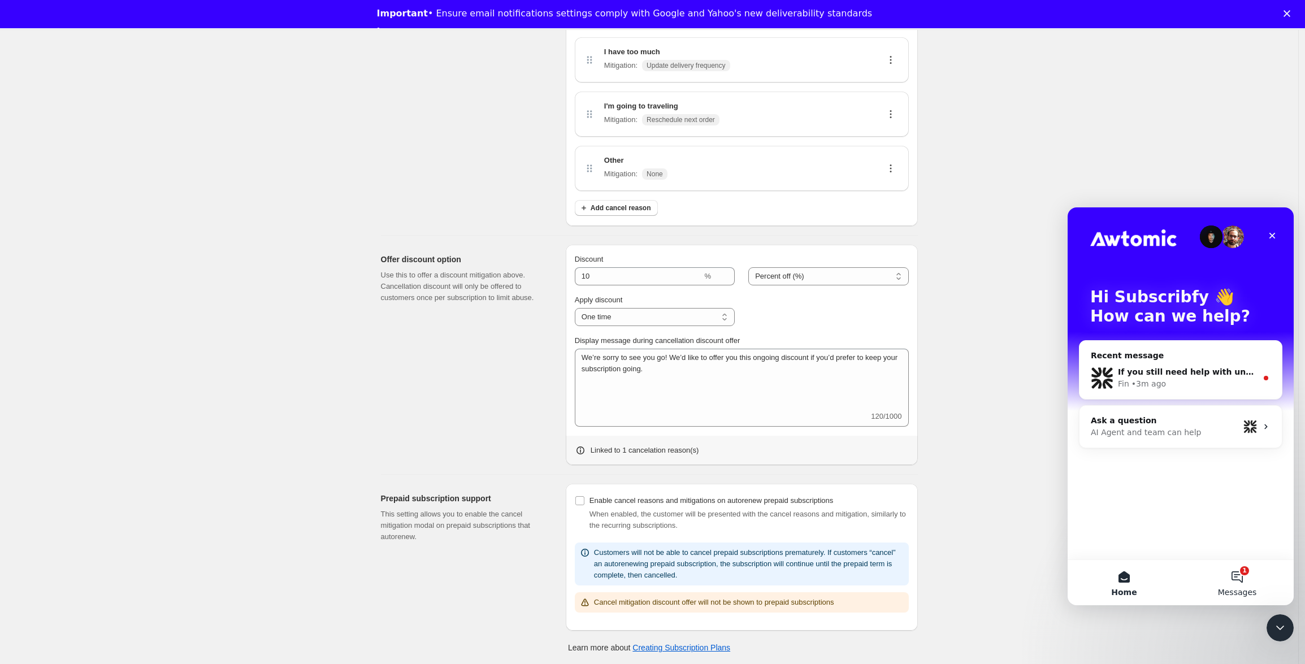
click at [1259, 581] on button "1 Messages" at bounding box center [1237, 582] width 113 height 45
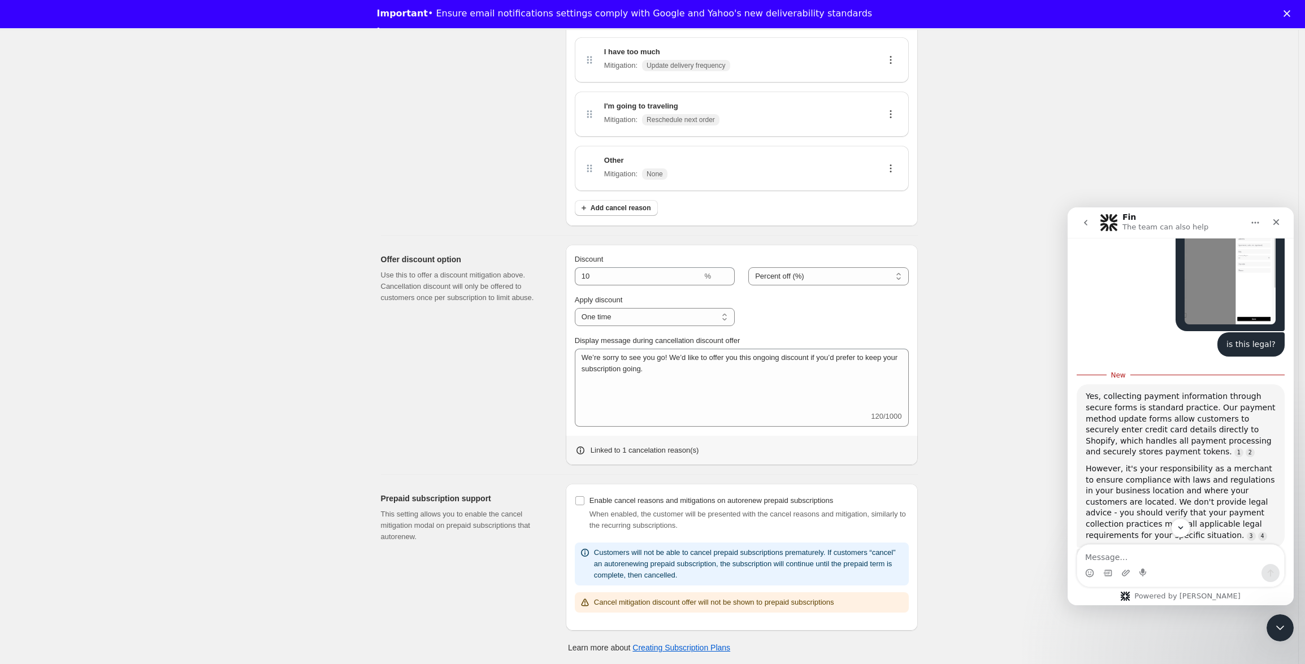
scroll to position [728, 0]
drag, startPoint x: 1100, startPoint y: 360, endPoint x: 1243, endPoint y: 367, distance: 143.2
click at [1243, 391] on div "Yes, collecting payment information through secure forms is standard practice. …" at bounding box center [1181, 424] width 190 height 67
drag, startPoint x: 1209, startPoint y: 373, endPoint x: 1213, endPoint y: 391, distance: 19.1
click at [1213, 391] on div "Yes, collecting payment information through secure forms is standard practice. …" at bounding box center [1181, 424] width 190 height 67
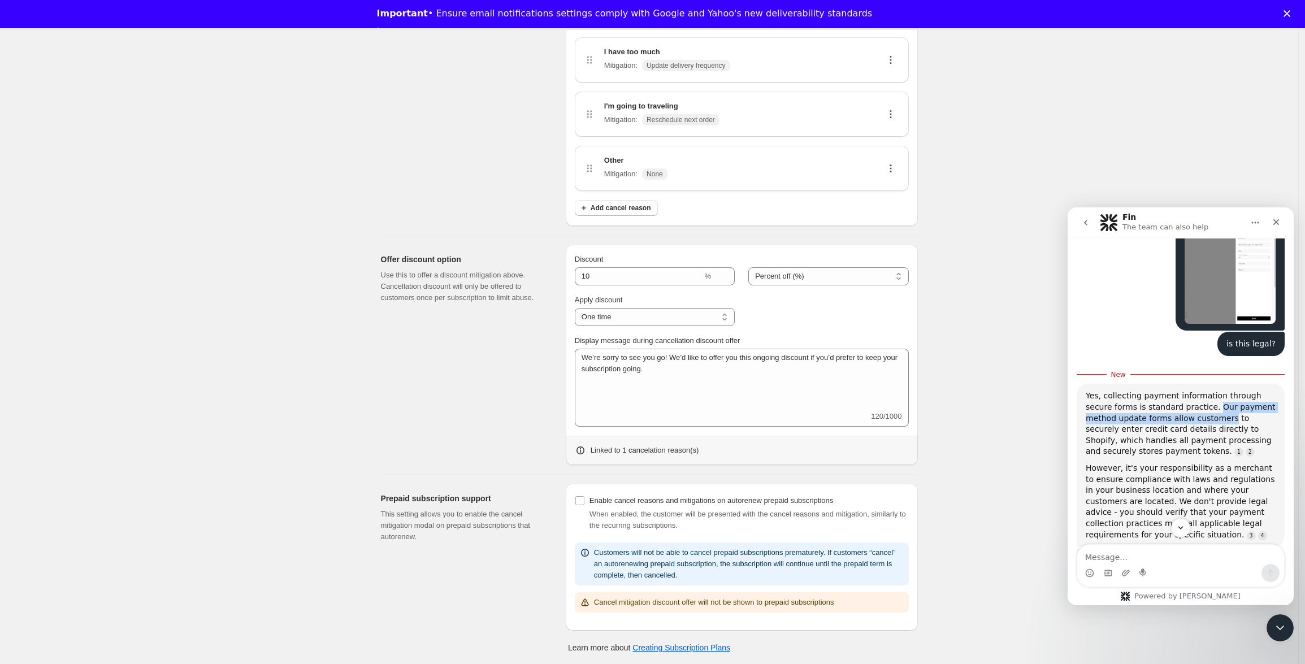
drag, startPoint x: 1214, startPoint y: 375, endPoint x: 1224, endPoint y: 387, distance: 15.3
click at [1224, 391] on div "Yes, collecting payment information through secure forms is standard practice. …" at bounding box center [1181, 424] width 190 height 67
click at [1188, 570] on div "Intercom messenger" at bounding box center [1180, 573] width 207 height 18
click at [1161, 566] on div "Intercom messenger" at bounding box center [1180, 573] width 207 height 18
click at [1140, 562] on textarea "Message…" at bounding box center [1180, 554] width 207 height 19
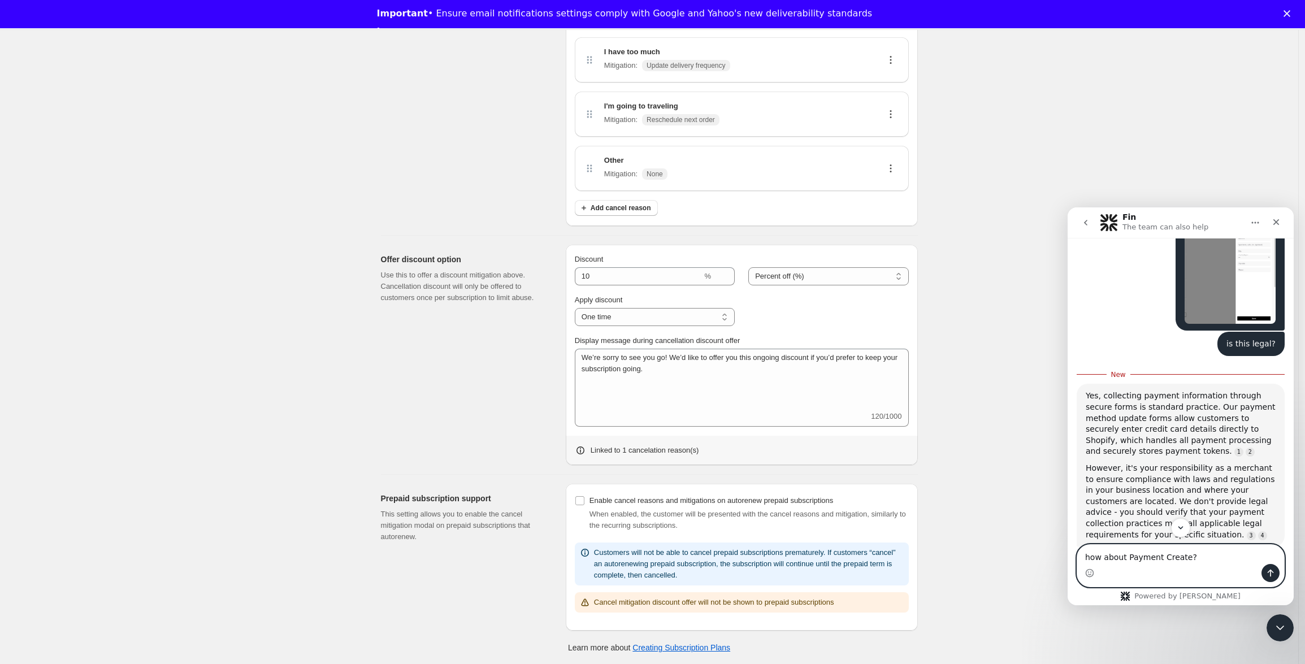
type textarea "how about Payment Create?"
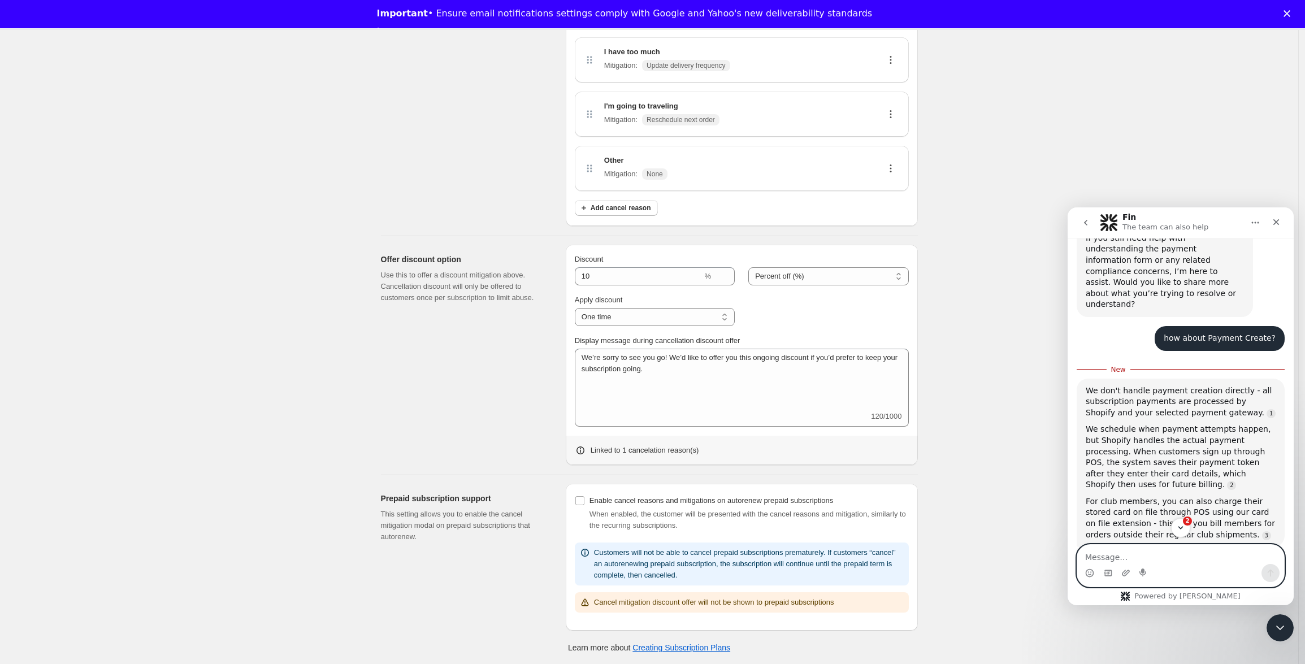
scroll to position [1116, 0]
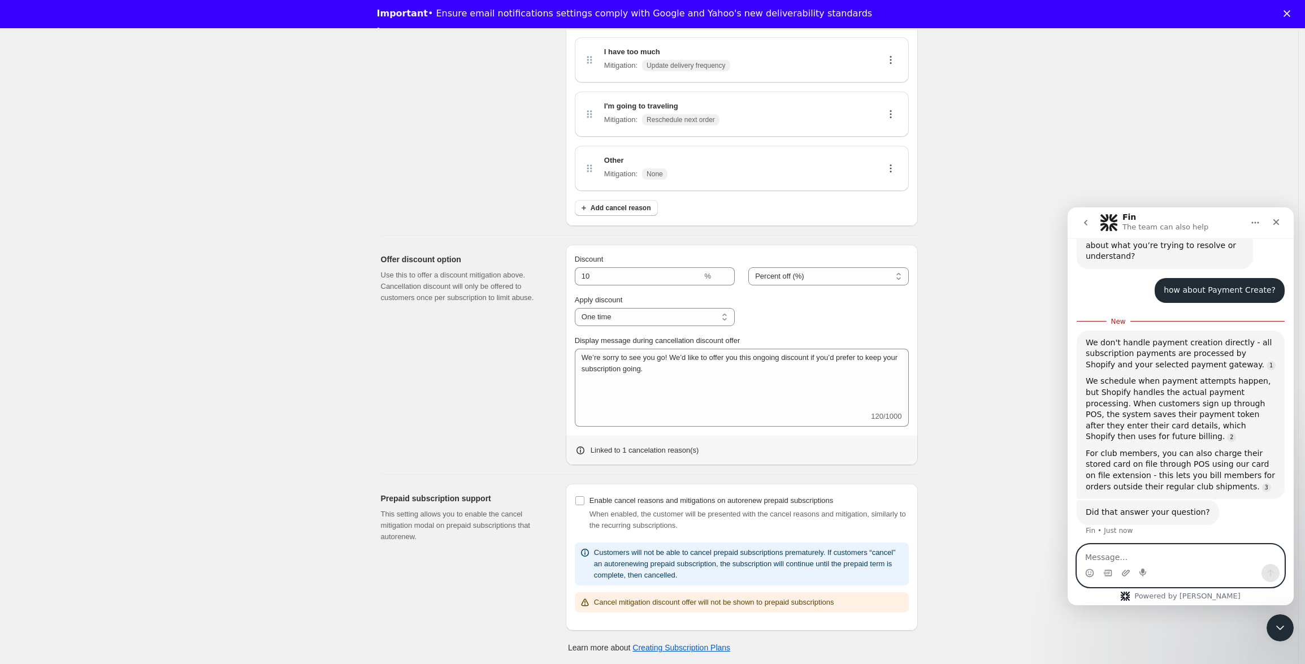
click at [1137, 551] on textarea "Message…" at bounding box center [1180, 554] width 207 height 19
click at [1138, 556] on textarea "Message…" at bounding box center [1180, 554] width 207 height 19
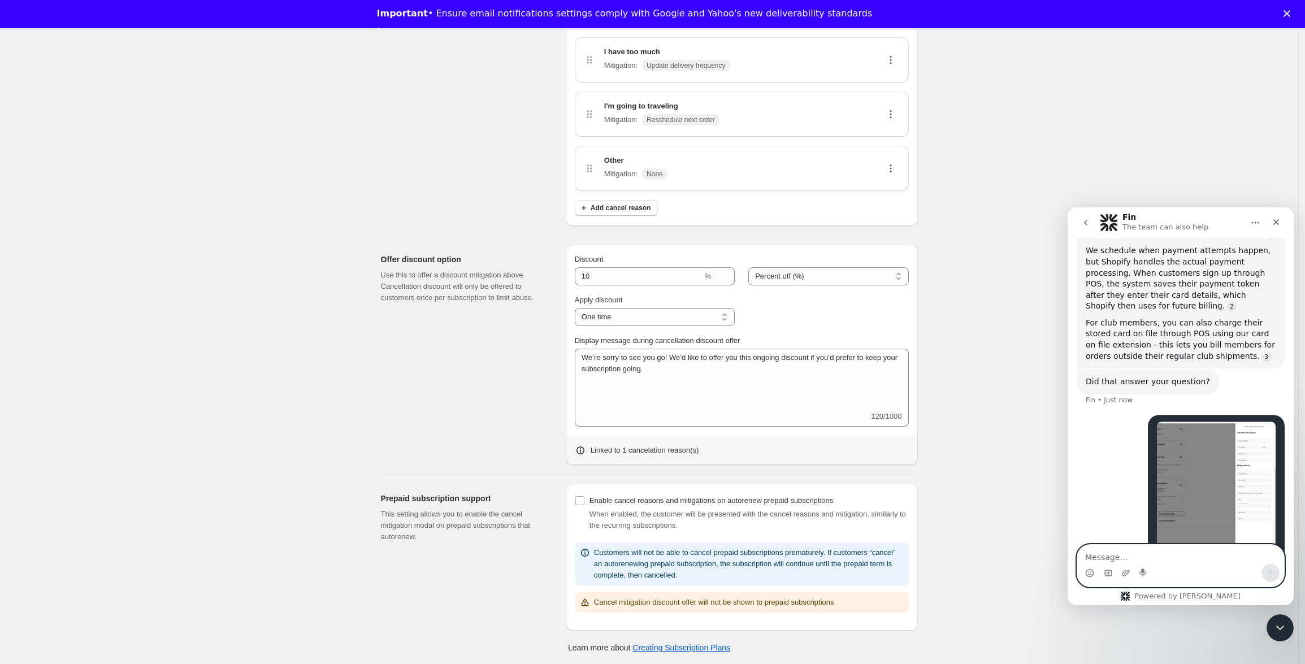
scroll to position [1233, 0]
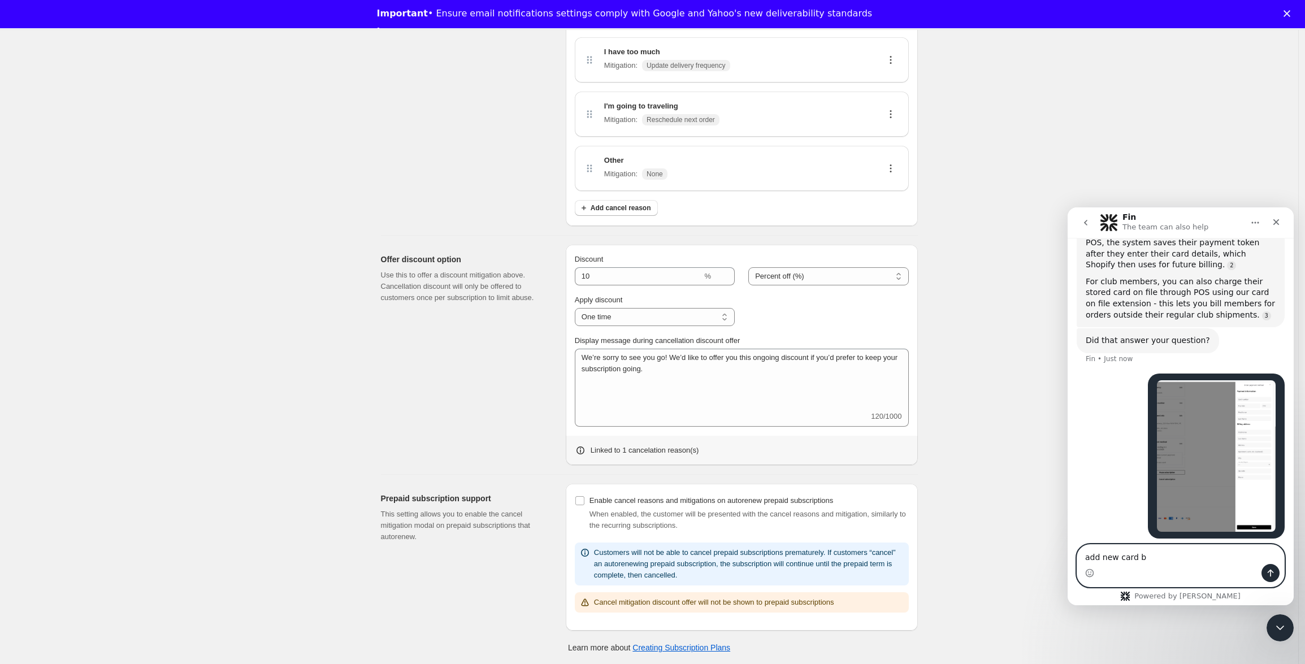
type textarea "add new card ba"
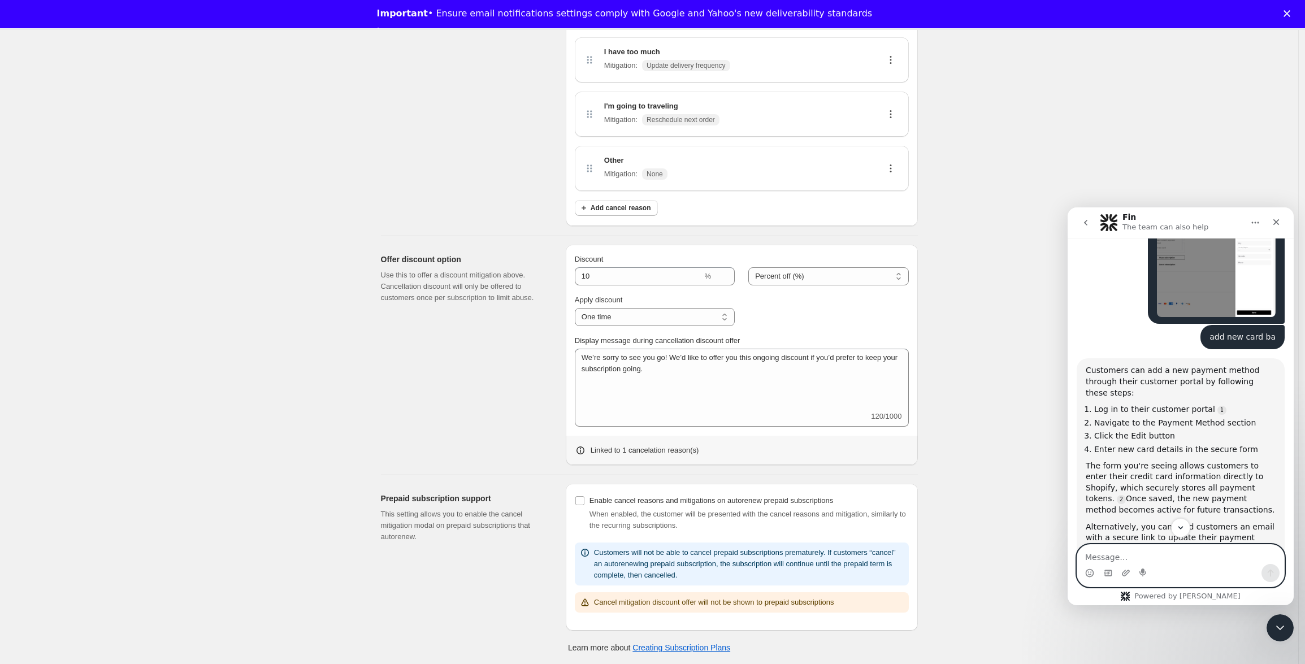
scroll to position [1474, 0]
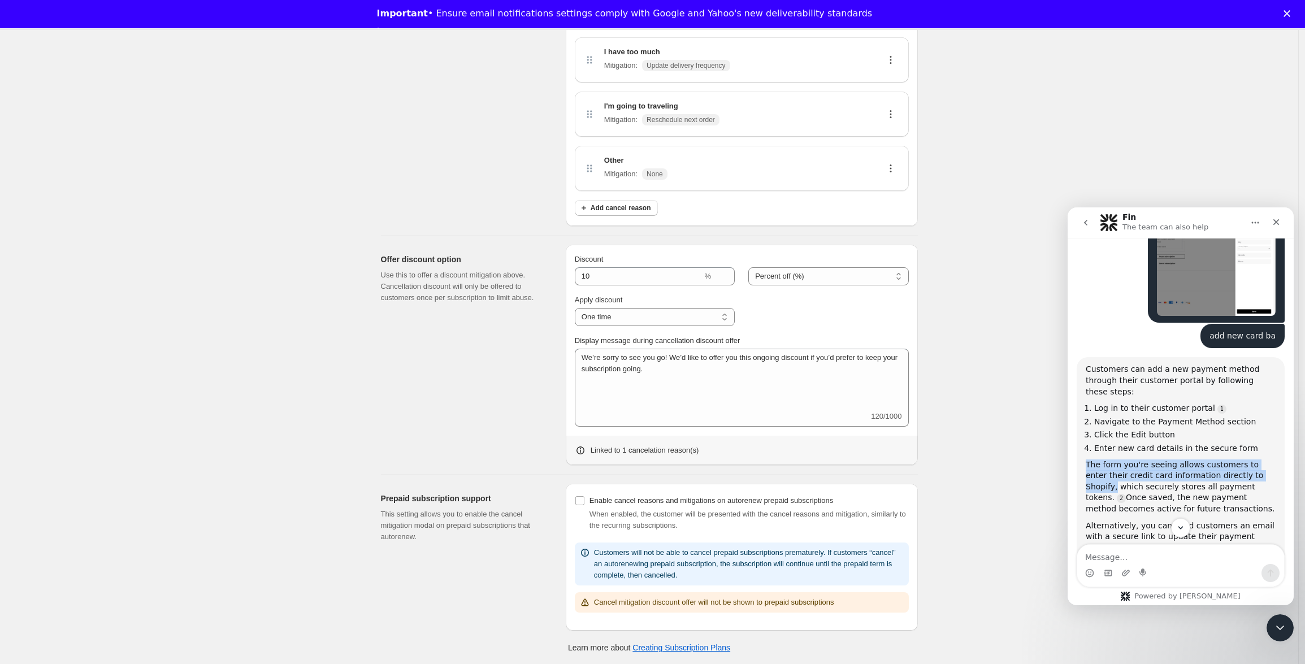
drag, startPoint x: 1086, startPoint y: 418, endPoint x: 1268, endPoint y: 431, distance: 182.4
click at [1268, 460] on div "The form you're seeing allows customers to enter their credit card information …" at bounding box center [1181, 487] width 190 height 55
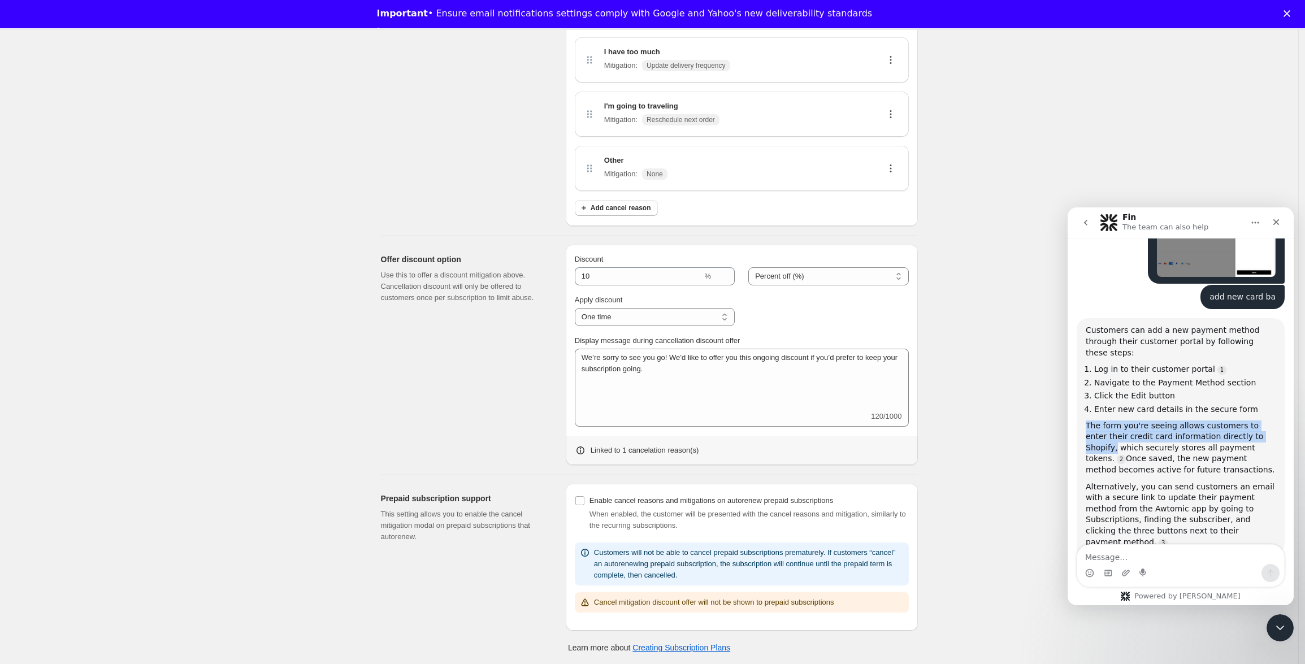
scroll to position [1530, 0]
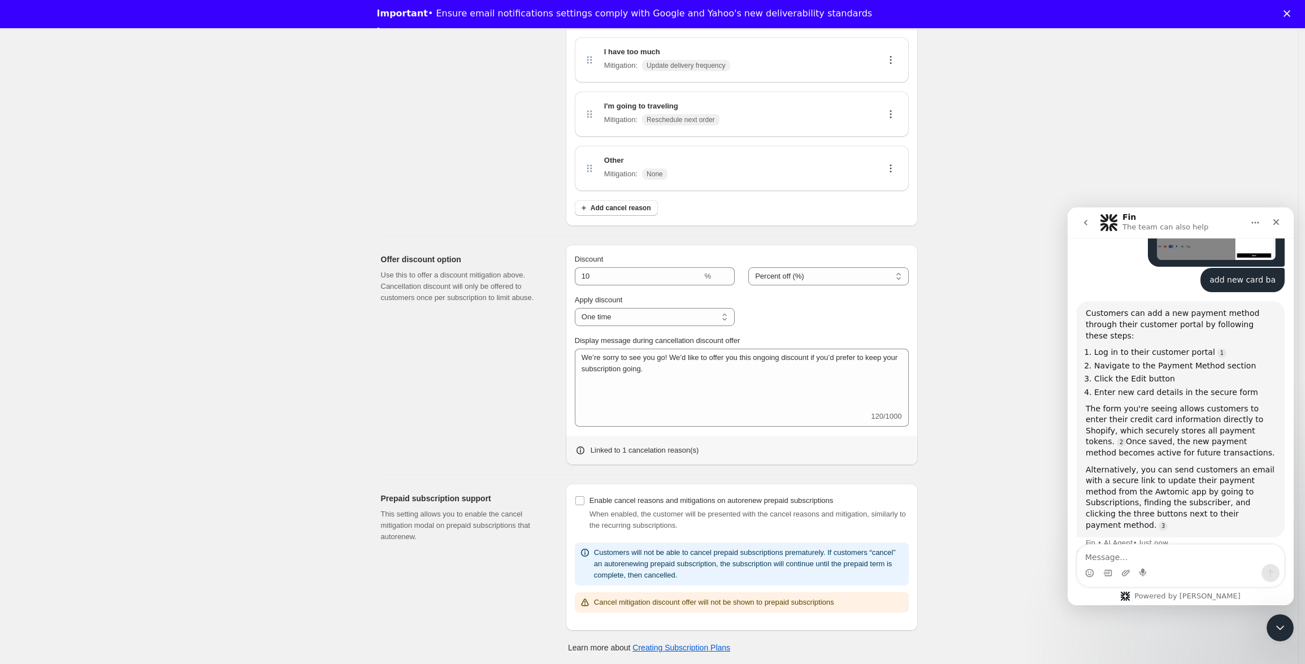
click at [1150, 405] on div "The form you're seeing allows customers to enter their credit card information …" at bounding box center [1181, 431] width 190 height 55
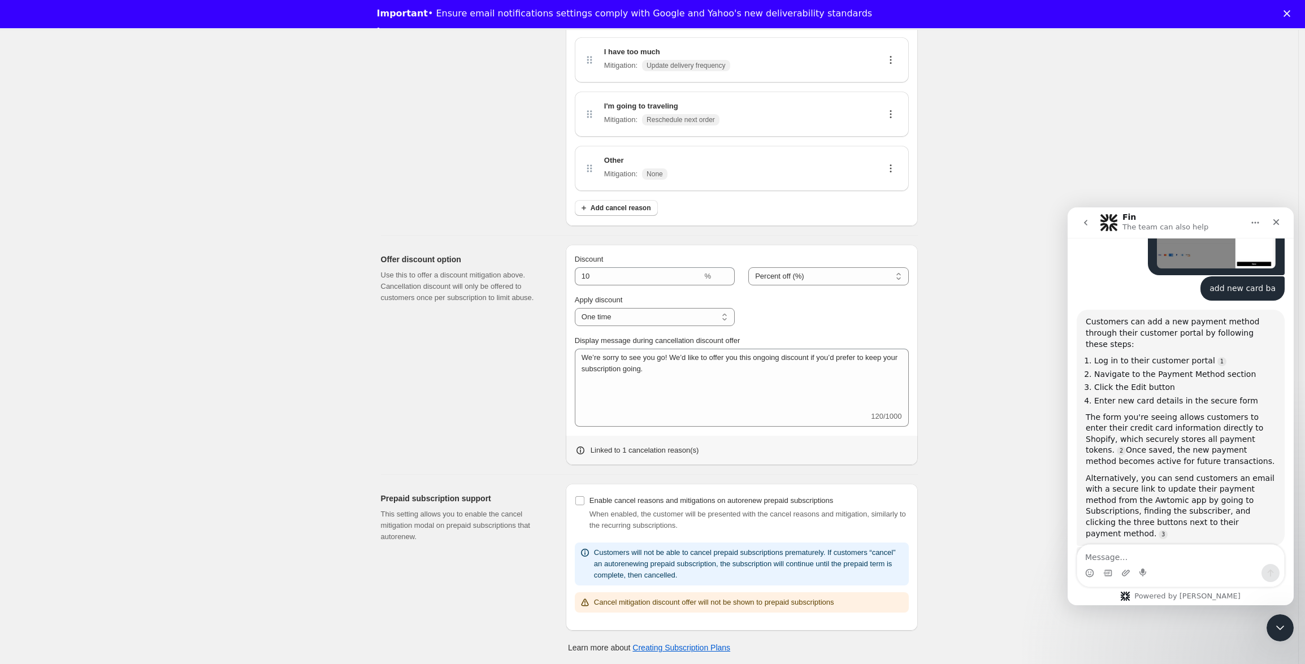
scroll to position [1520, 0]
drag, startPoint x: 1088, startPoint y: 374, endPoint x: 1262, endPoint y: 386, distance: 174.0
click at [1259, 414] on div "The form you're seeing allows customers to enter their credit card information …" at bounding box center [1181, 441] width 190 height 55
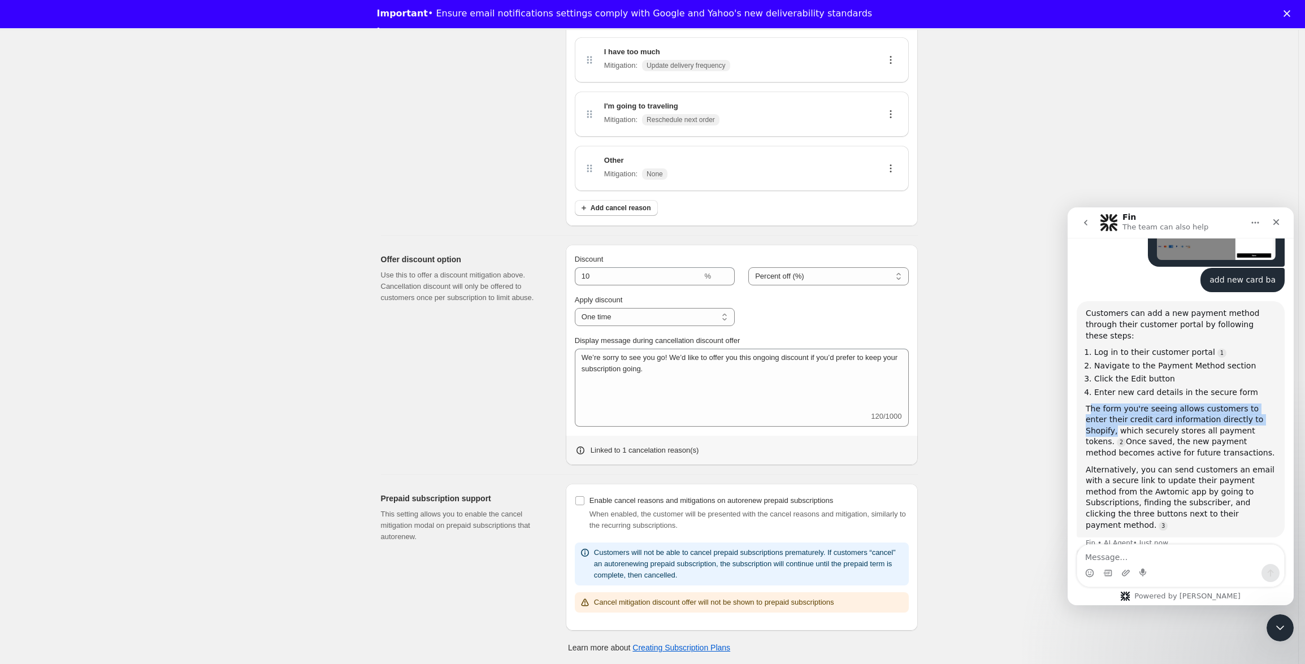
scroll to position [1530, 0]
copy div "he form you're seeing allows customers to enter their credit card information d…"
click at [1158, 562] on textarea "Message…" at bounding box center [1180, 554] width 207 height 19
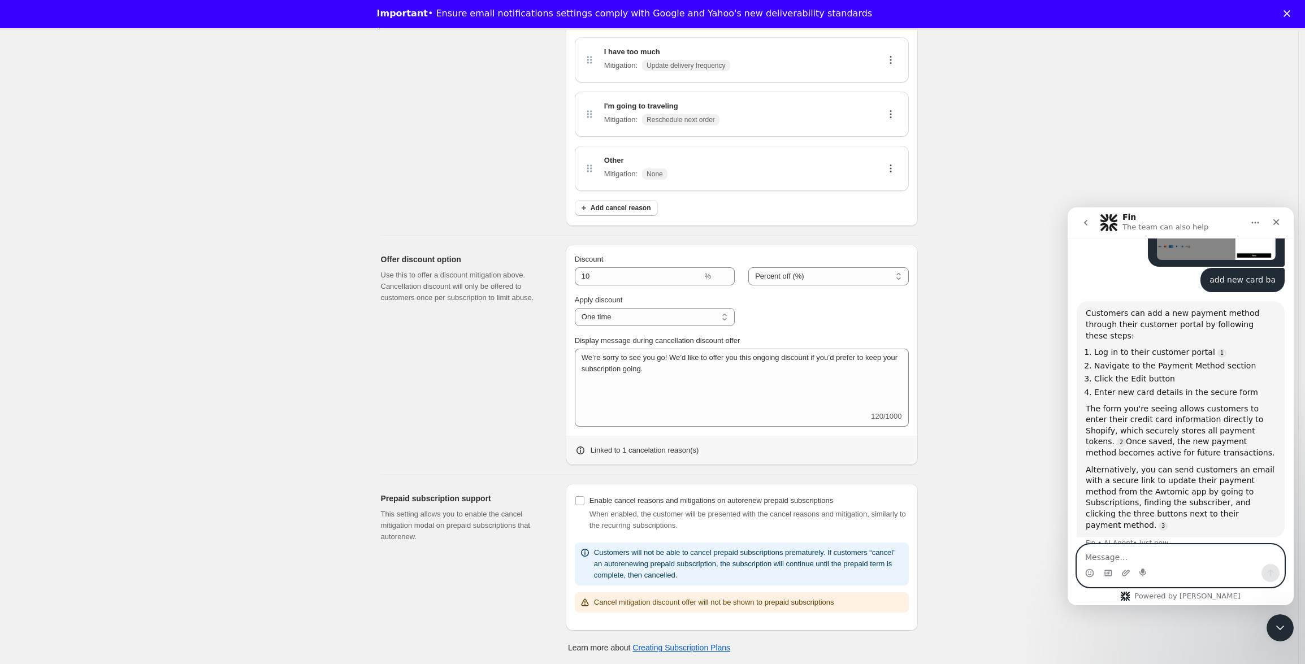
click at [1159, 559] on textarea "Message…" at bounding box center [1180, 554] width 207 height 19
paste textarea "he form you're seeing allows customers to enter their credit card information d…"
type textarea "he form you're seeing allows customers to enter their credit card information d…"
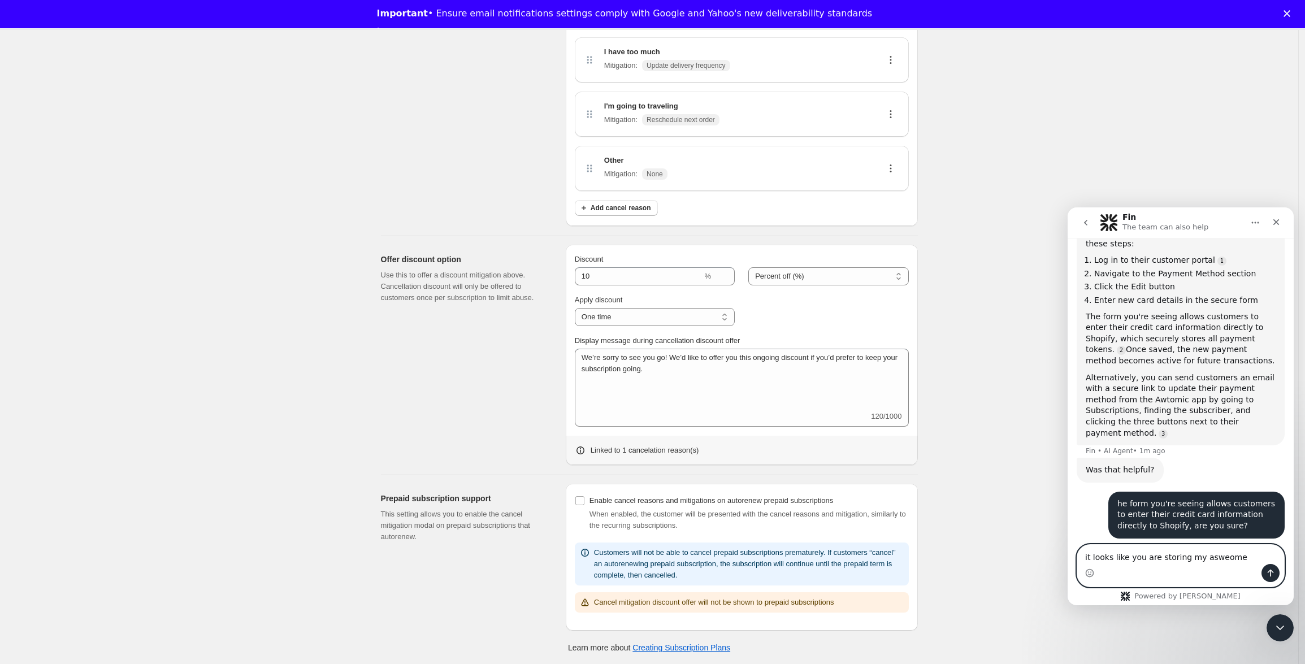
scroll to position [1625, 0]
type textarea "it looks like you are storing my asweome crrdit card into your server"
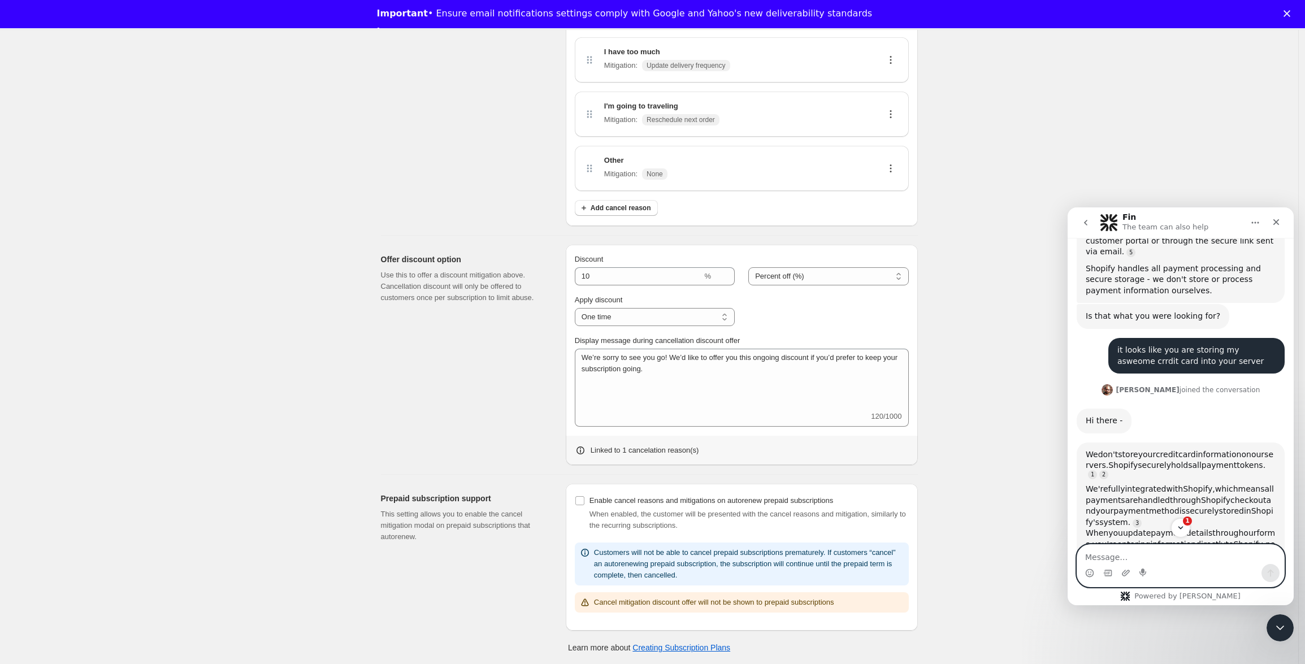
scroll to position [2084, 0]
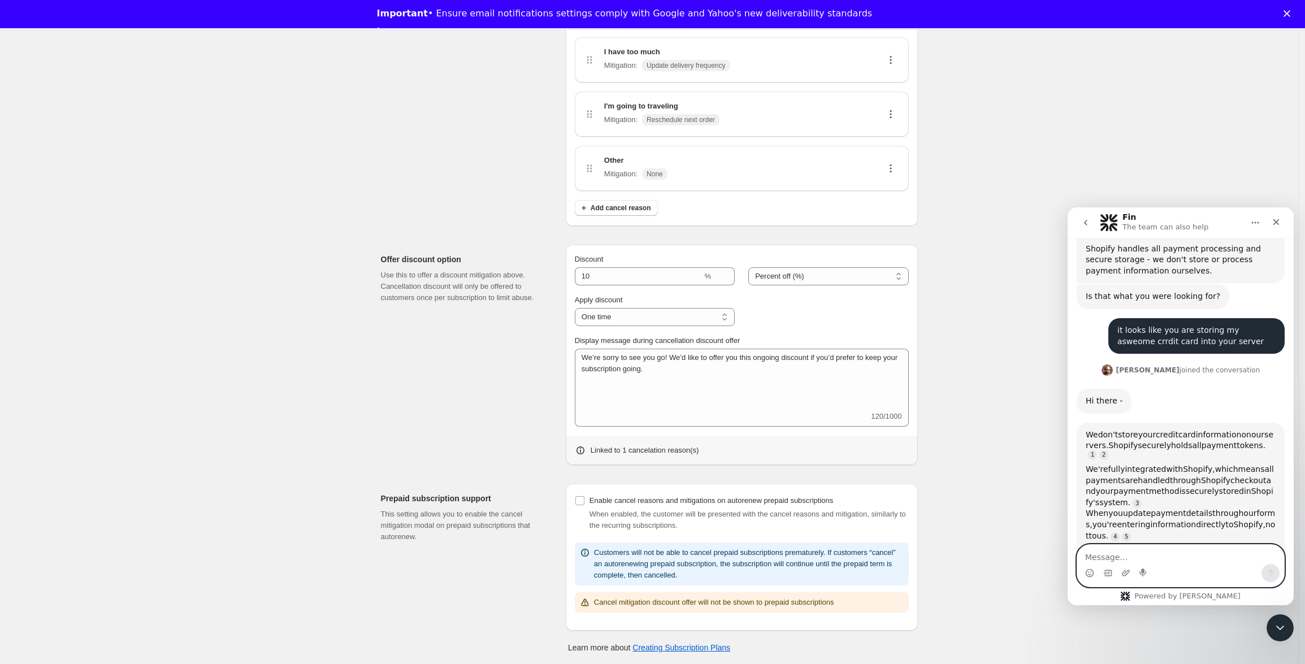
click at [1124, 556] on textarea "Message…" at bounding box center [1180, 554] width 207 height 19
type textarea "d"
type textarea "no Brian"
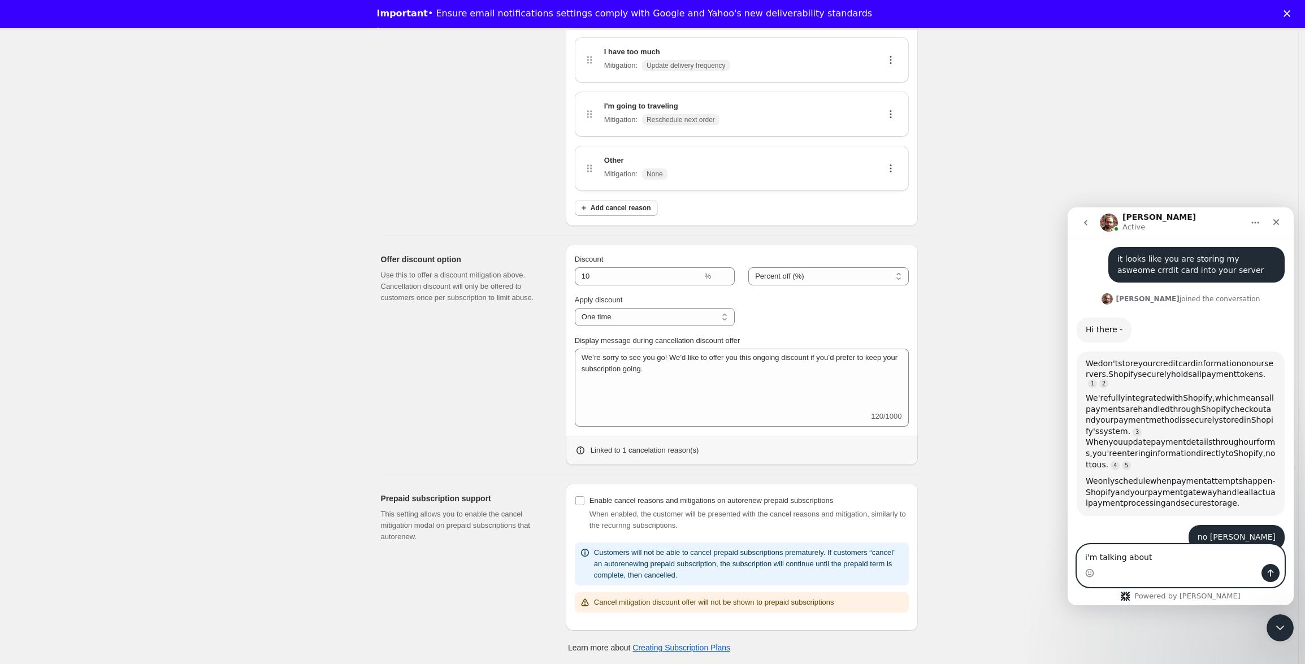
scroll to position [2155, 0]
type textarea "i'm talking about the Add new card feature"
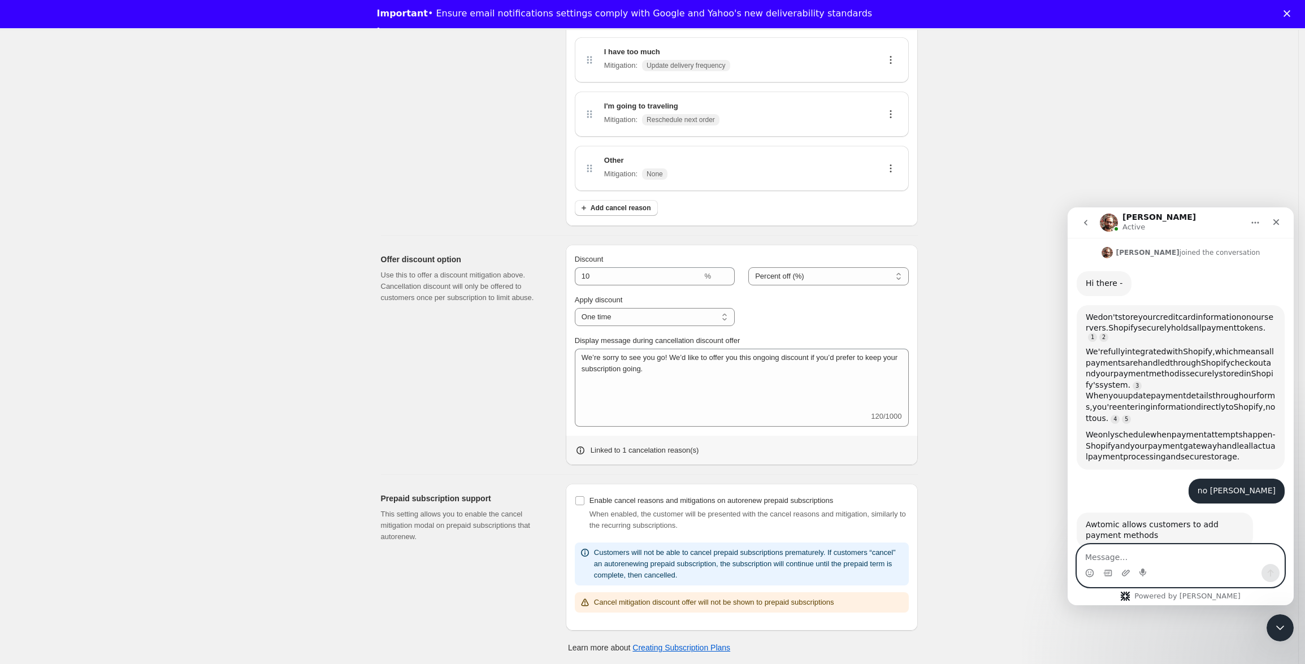
scroll to position [2236, 0]
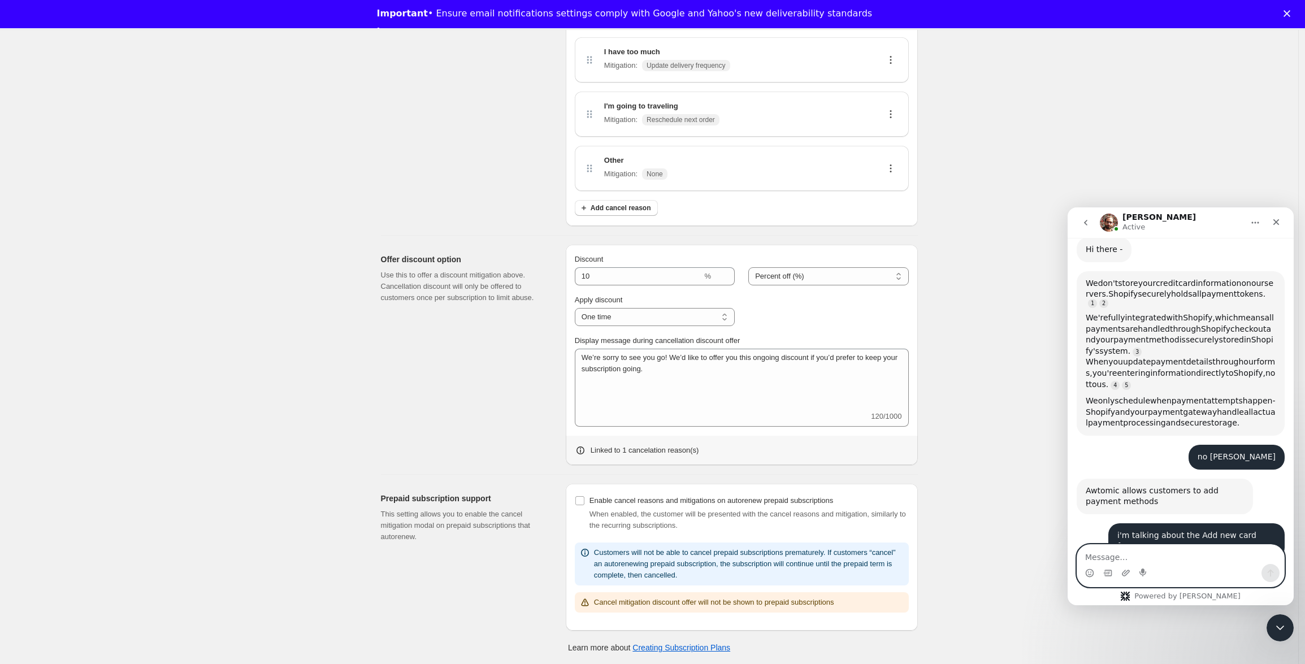
click at [1144, 553] on textarea "Message…" at bounding box center [1180, 554] width 207 height 19
click at [1280, 573] on div "Intercom messenger" at bounding box center [1180, 573] width 207 height 18
click at [1271, 572] on icon "Send a message…" at bounding box center [1270, 573] width 9 height 9
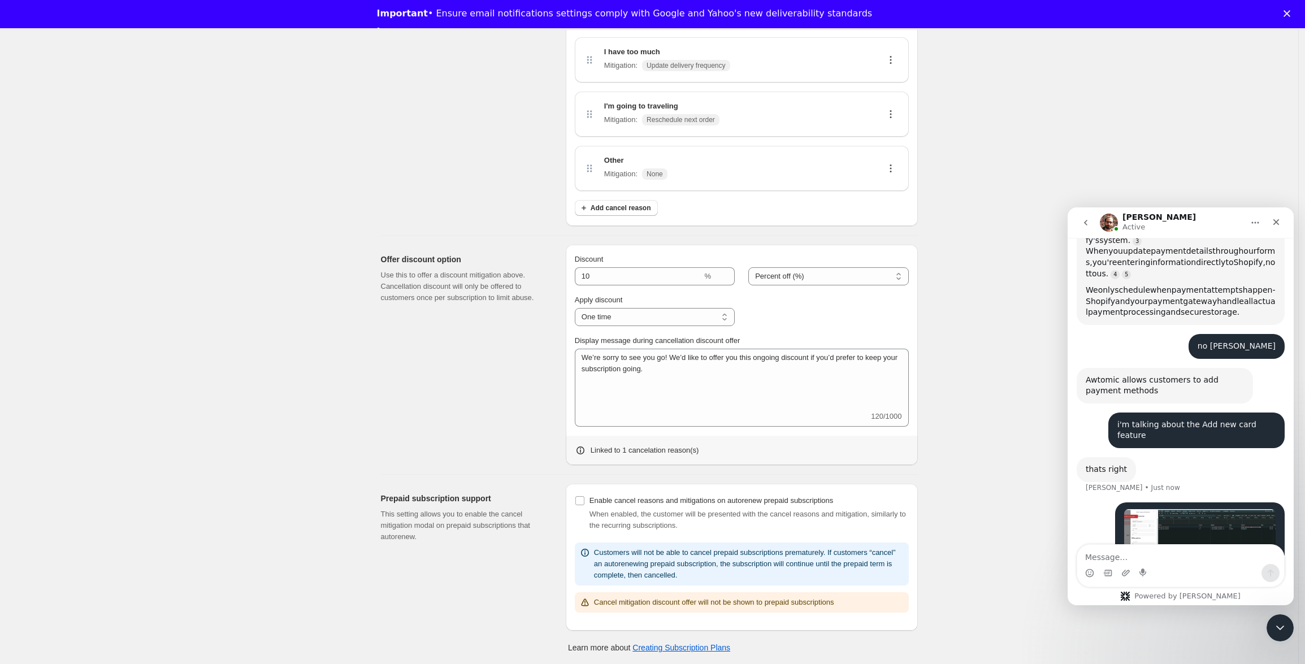
scroll to position [2351, 0]
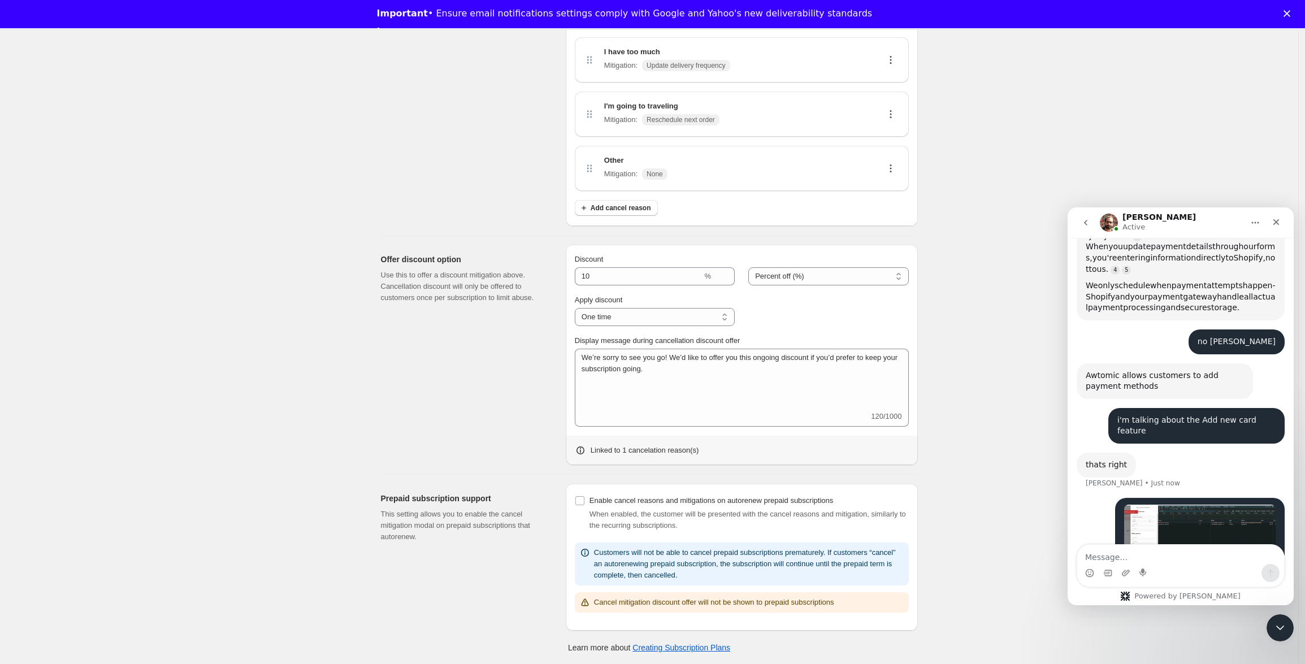
drag, startPoint x: 1129, startPoint y: 565, endPoint x: 1130, endPoint y: 559, distance: 6.2
click at [1129, 564] on div "Intercom messenger" at bounding box center [1126, 573] width 9 height 18
click at [1130, 559] on textarea "Message…" at bounding box center [1180, 554] width 207 height 19
paste textarea "shapi.bundlepayments.com"
type textarea "[DOMAIN_NAME] this is sHopify ?"
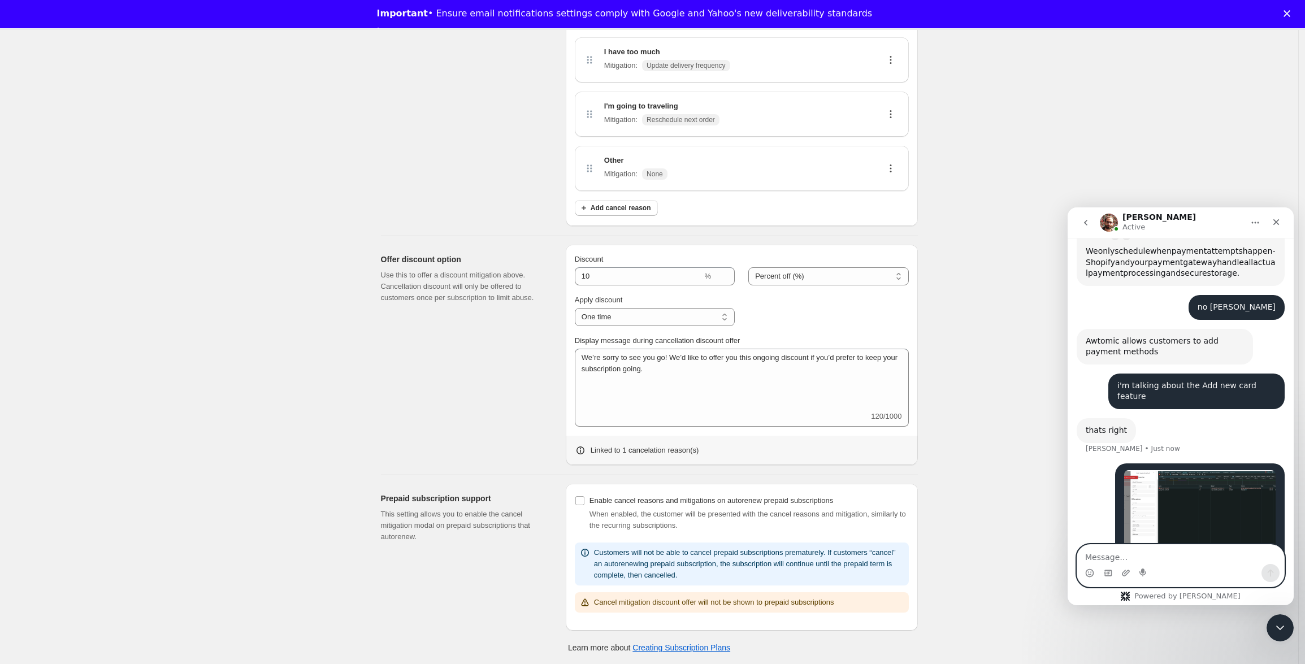
scroll to position [2388, 0]
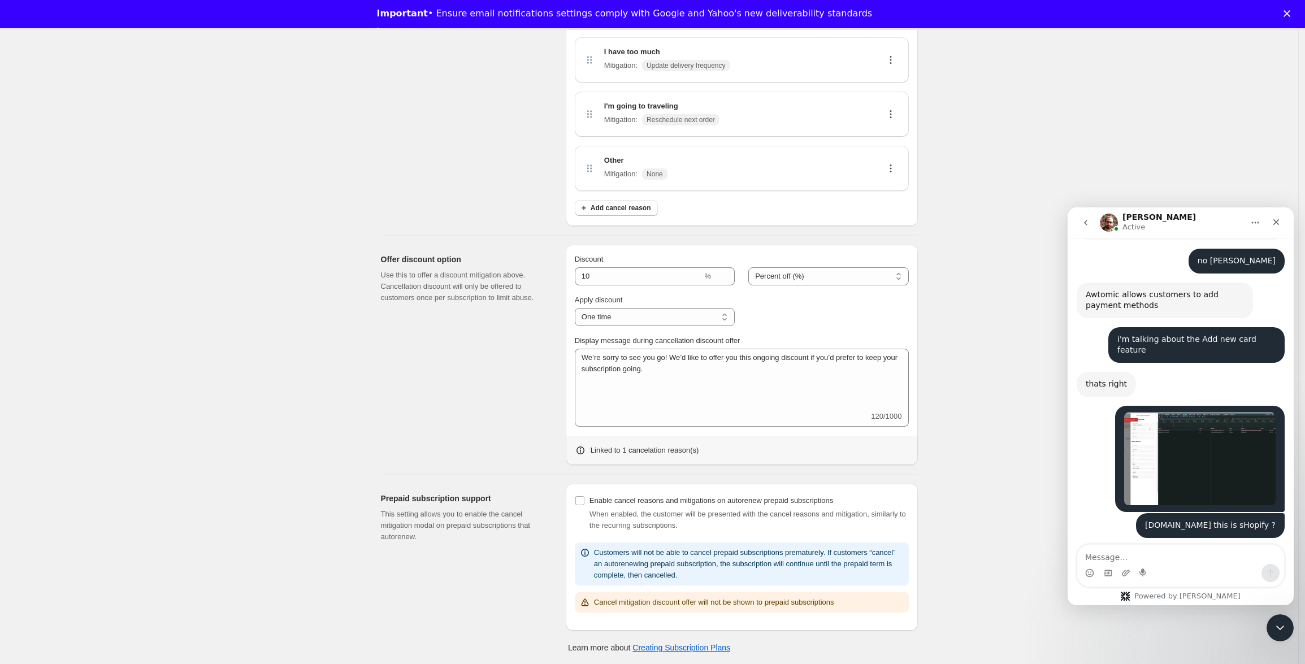
scroll to position [2432, 0]
click at [1131, 562] on textarea "Message…" at bounding box center [1180, 554] width 207 height 19
type textarea "yes"
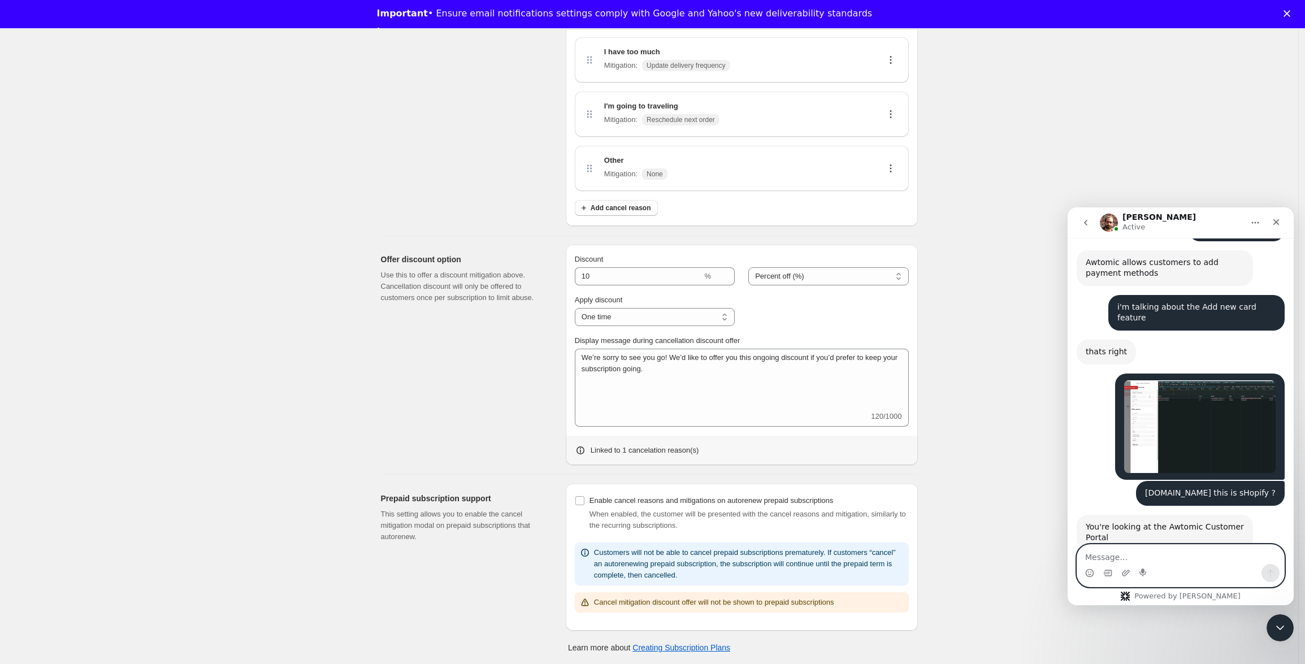
scroll to position [2466, 0]
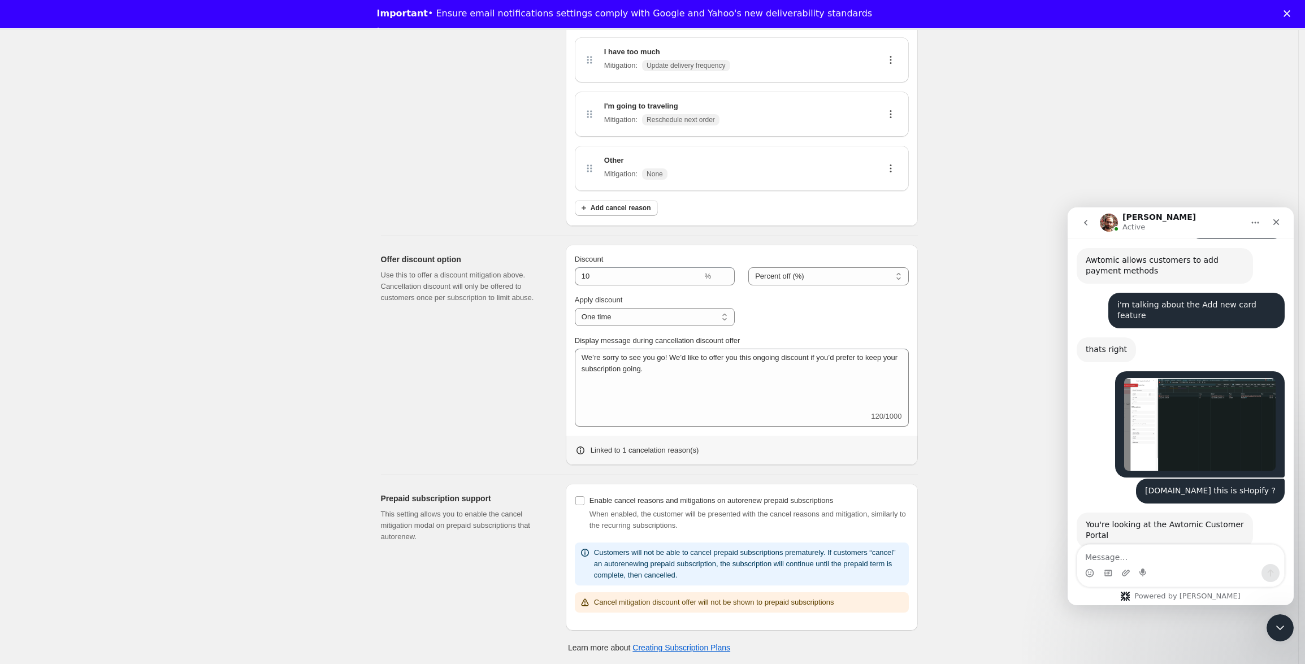
click at [1126, 569] on div "yes Subscribfy • 1m ago" at bounding box center [1181, 588] width 208 height 38
click at [1124, 559] on textarea "Message…" at bounding box center [1180, 554] width 207 height 19
click at [1108, 224] on img "Intercom messenger" at bounding box center [1109, 223] width 18 height 18
click at [1129, 378] on img "Subscribfy says…" at bounding box center [1199, 424] width 151 height 93
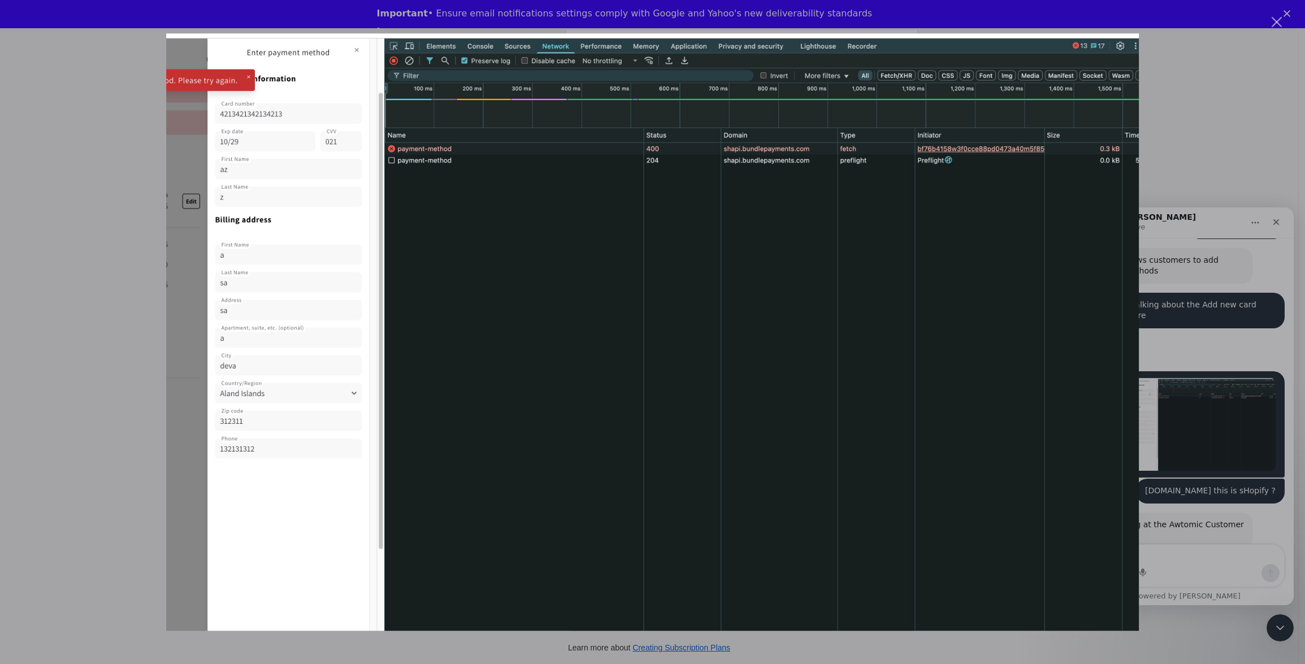
click at [1188, 354] on div "Intercom messenger" at bounding box center [652, 332] width 1305 height 664
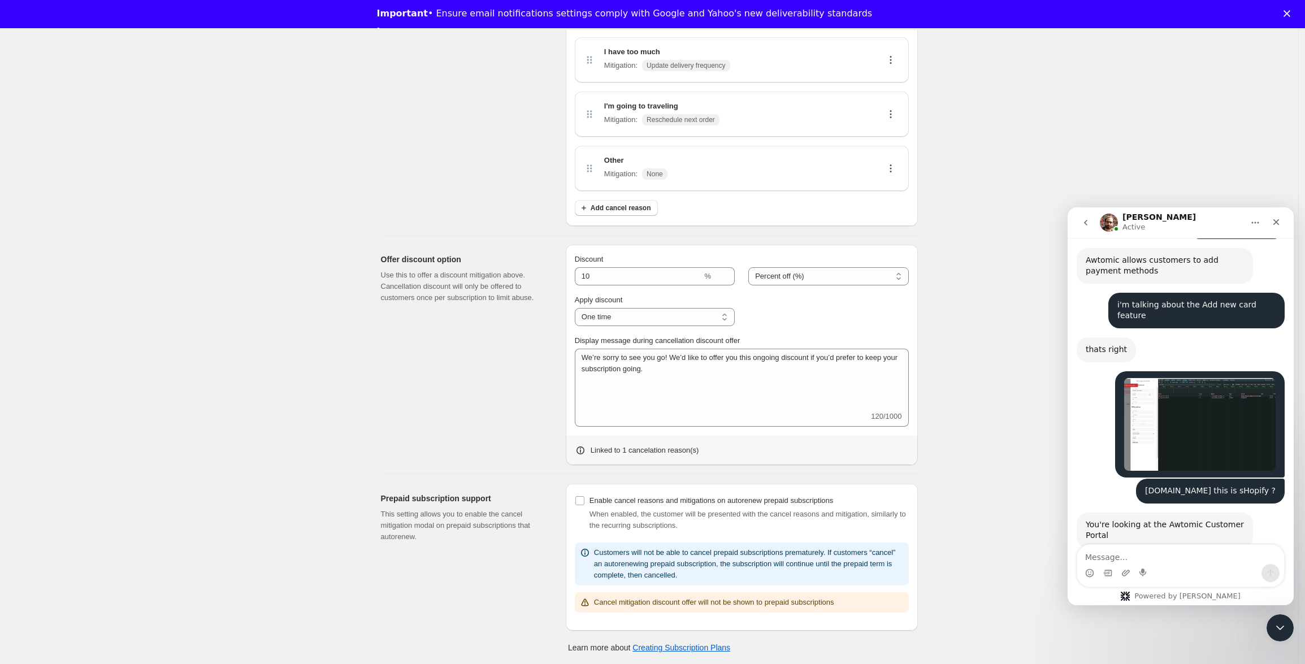
click at [1187, 378] on img "Subscribfy says…" at bounding box center [1199, 424] width 151 height 93
click at [522, 246] on div "Offer discount option Use this to offer a discount mitigation above. Cancellati…" at bounding box center [469, 355] width 176 height 220
click at [492, 405] on div "Offer discount option Use this to offer a discount mitigation above. Cancellati…" at bounding box center [469, 355] width 176 height 220
drag, startPoint x: 382, startPoint y: 270, endPoint x: 523, endPoint y: 333, distance: 154.9
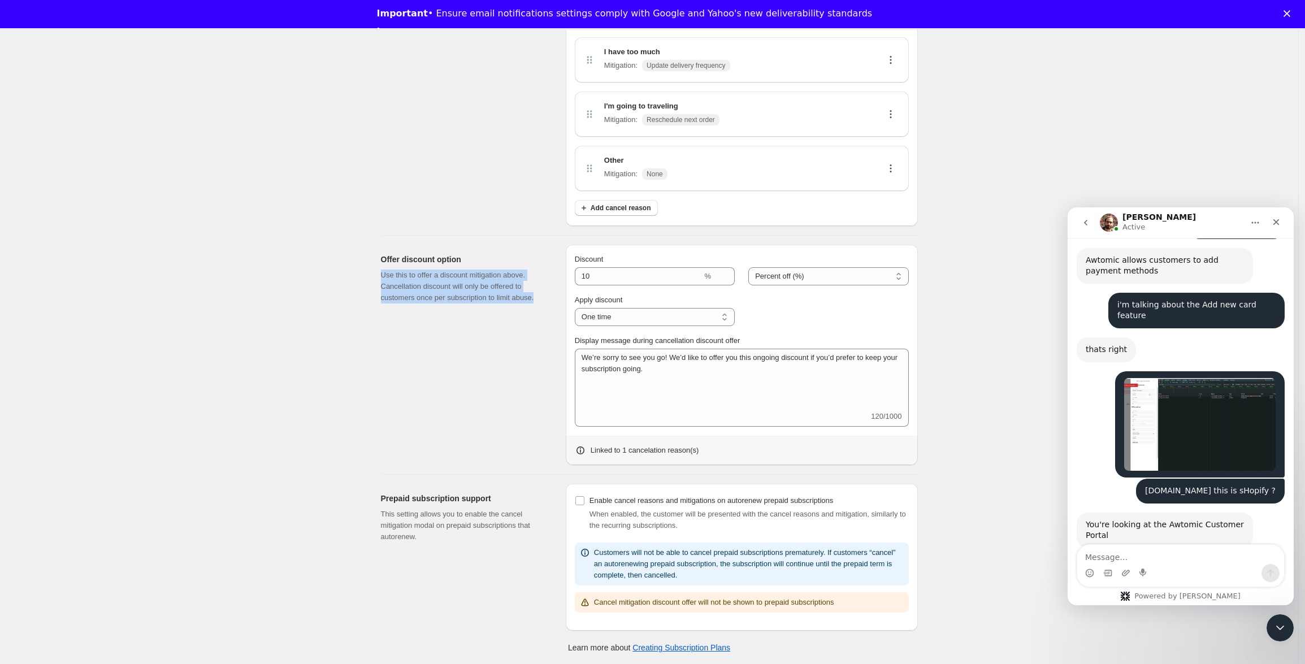
click at [523, 333] on div "Offer discount option Use this to offer a discount mitigation above. Cancellati…" at bounding box center [645, 351] width 546 height 230
click at [1089, 224] on icon "go back" at bounding box center [1085, 222] width 9 height 9
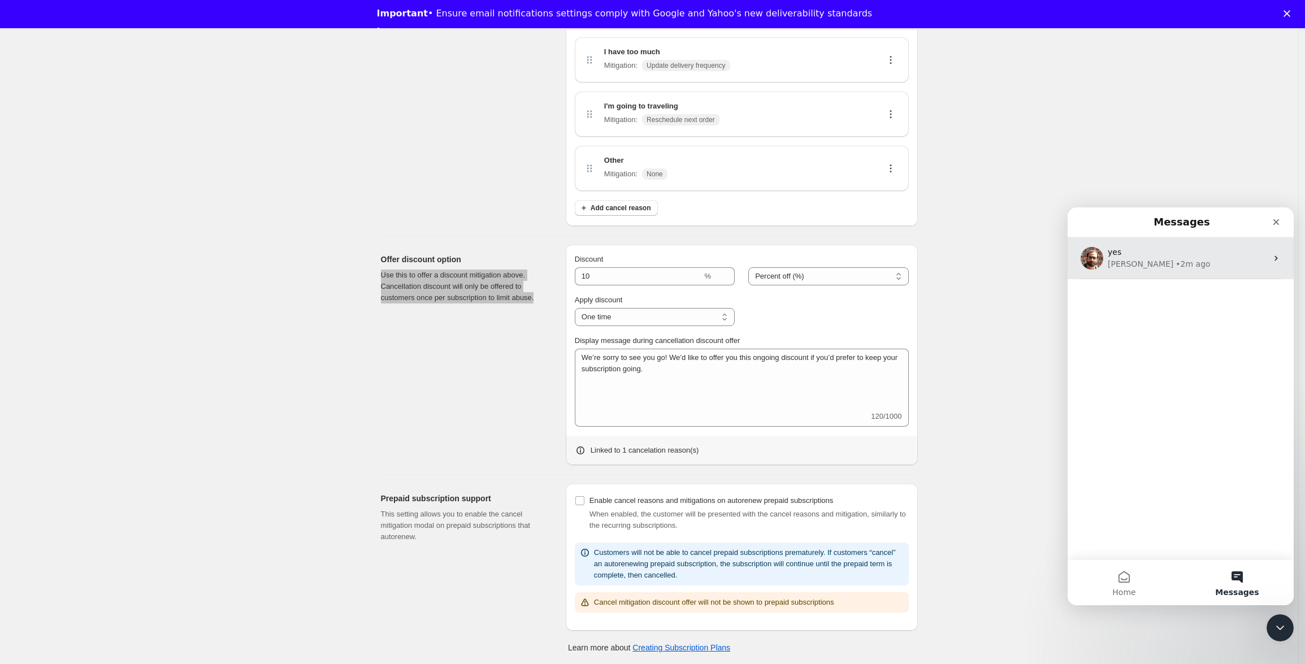
scroll to position [2085, 0]
click at [1101, 262] on img "Intercom messenger" at bounding box center [1092, 258] width 23 height 23
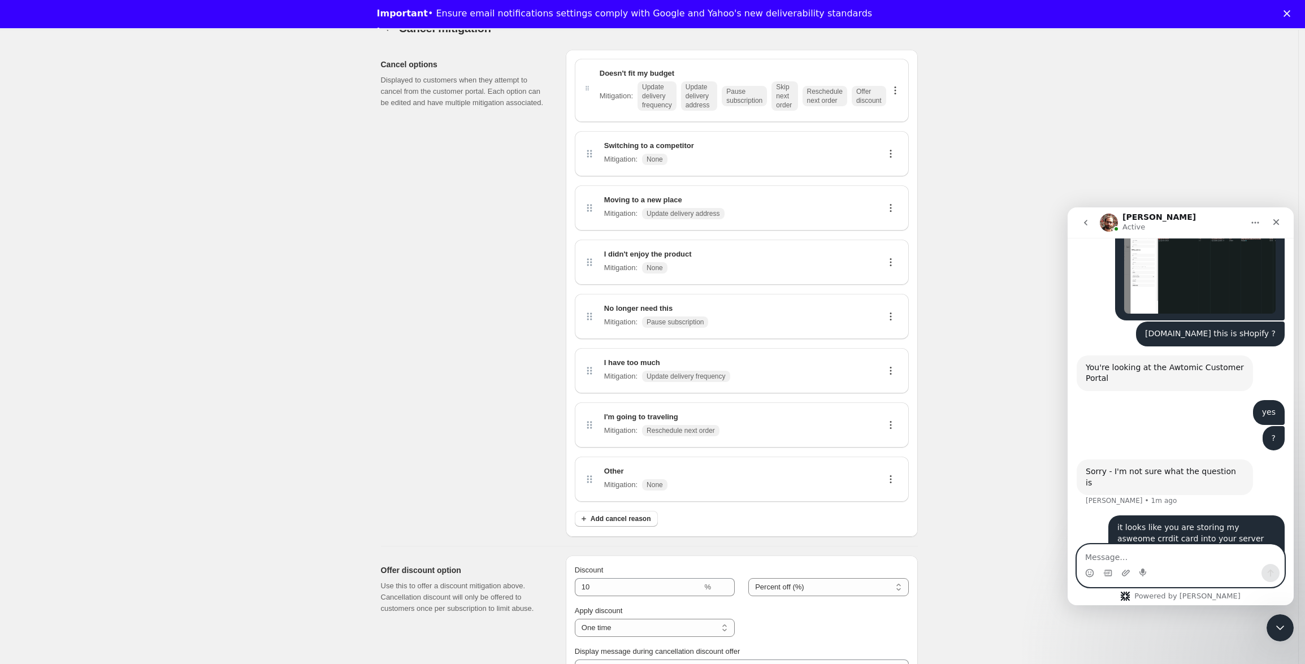
scroll to position [202, 0]
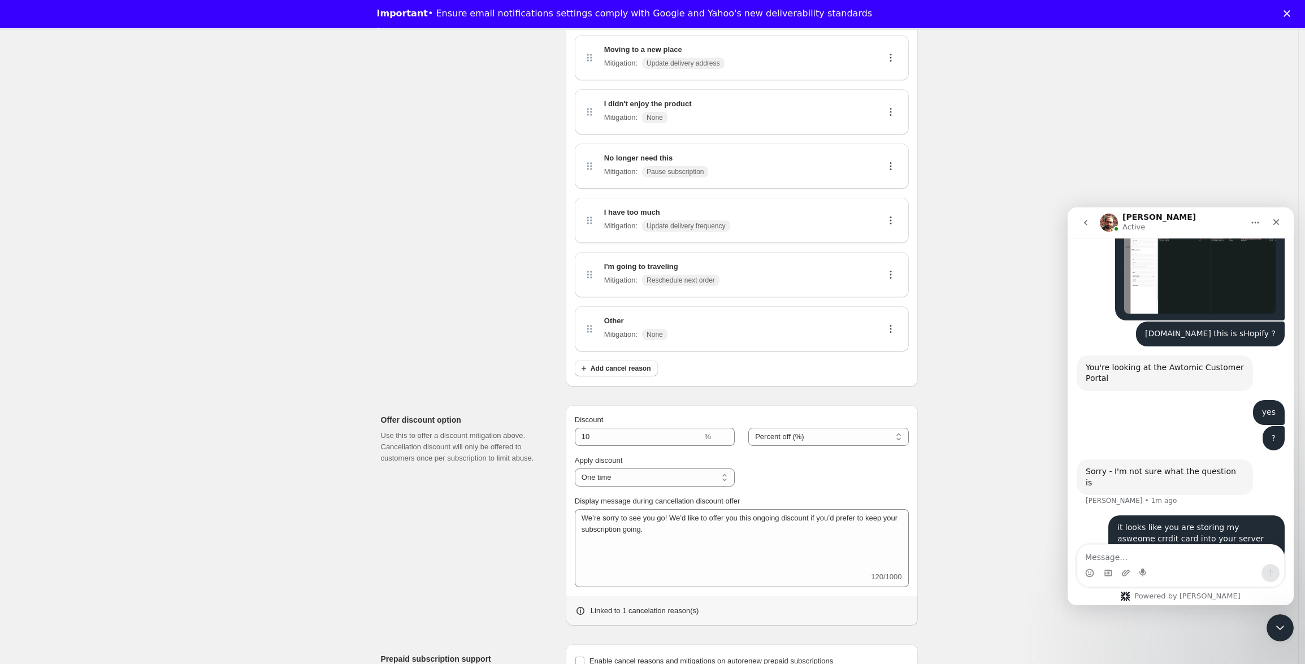
click at [1110, 222] on img "Intercom messenger" at bounding box center [1109, 223] width 18 height 18
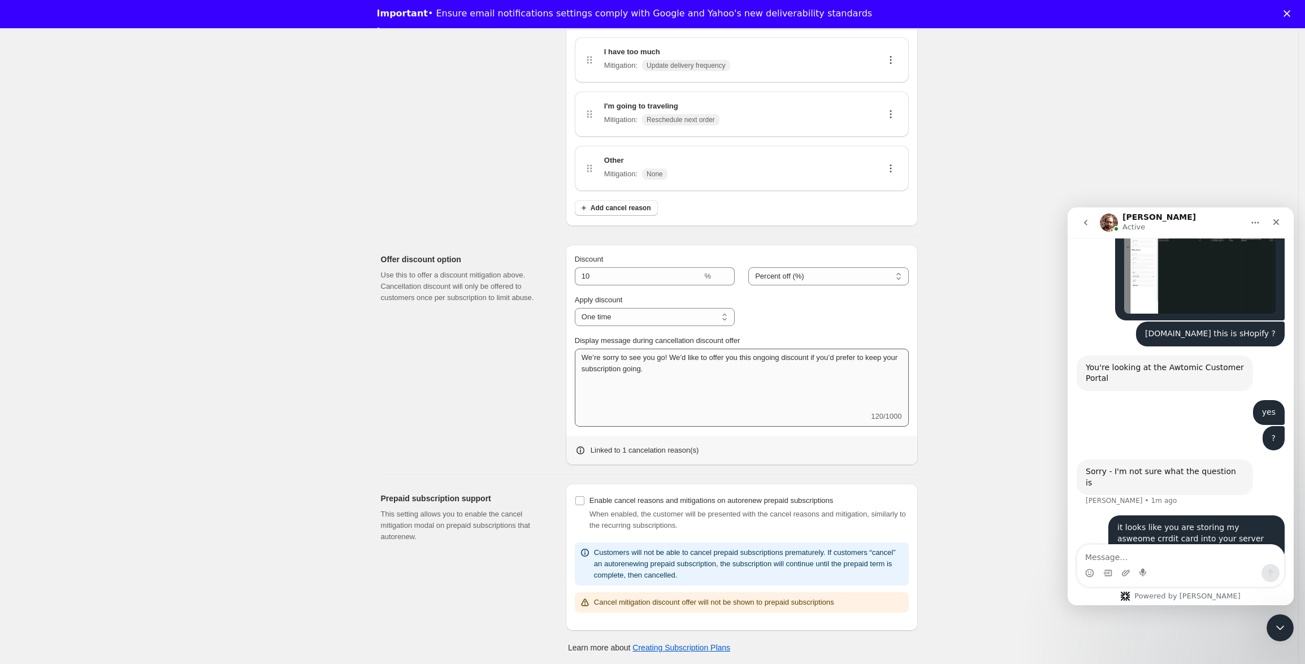
scroll to position [0, 0]
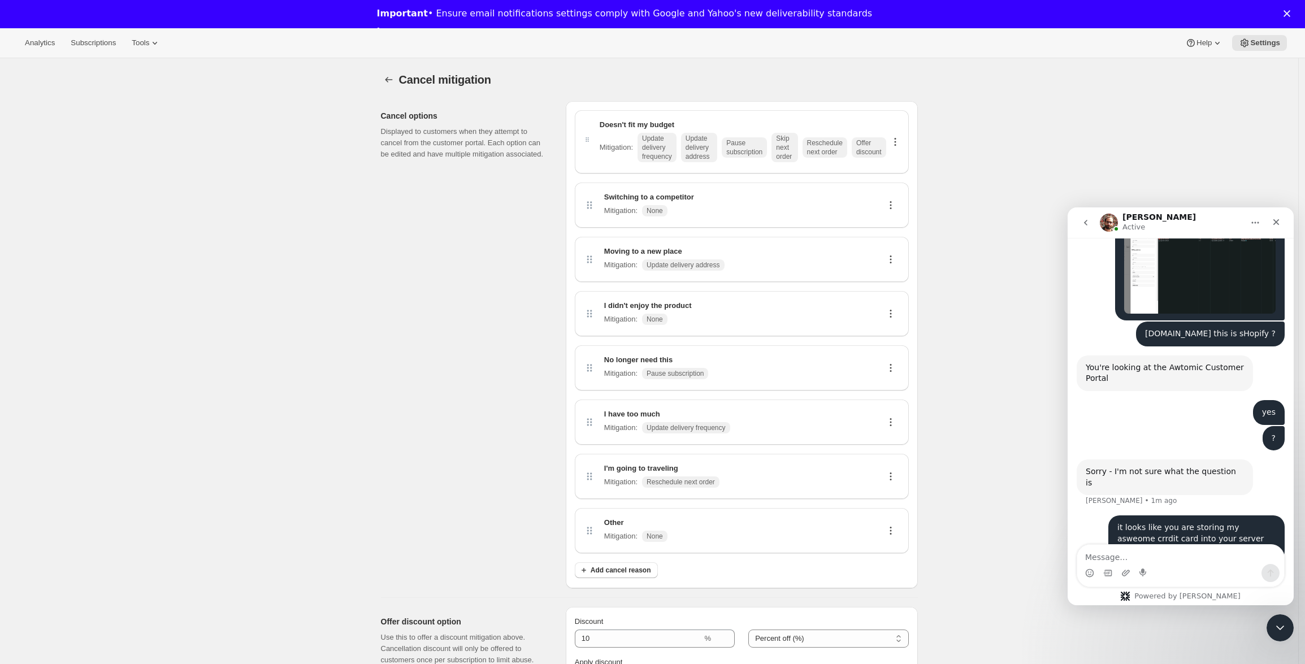
drag, startPoint x: 444, startPoint y: 17, endPoint x: 675, endPoint y: 25, distance: 230.8
click at [568, 21] on div "Important • Ensure email notifications settings comply with Google and Yahoo's …" at bounding box center [629, 14] width 505 height 18
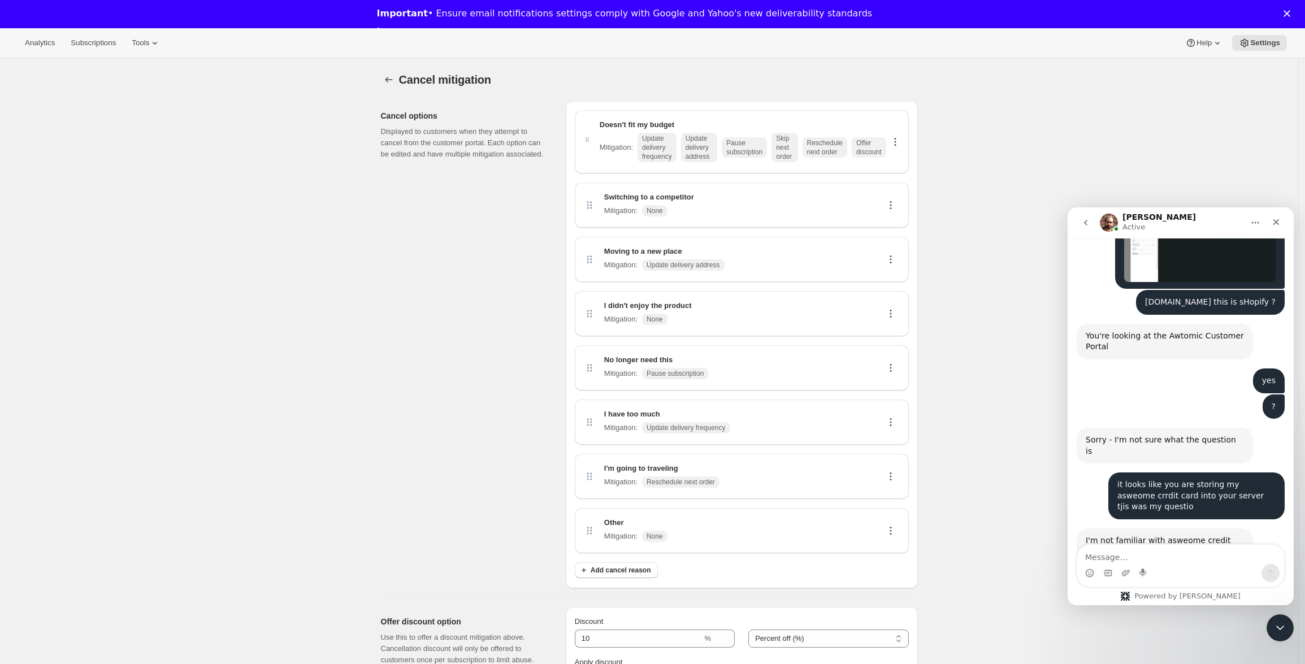
scroll to position [2637, 0]
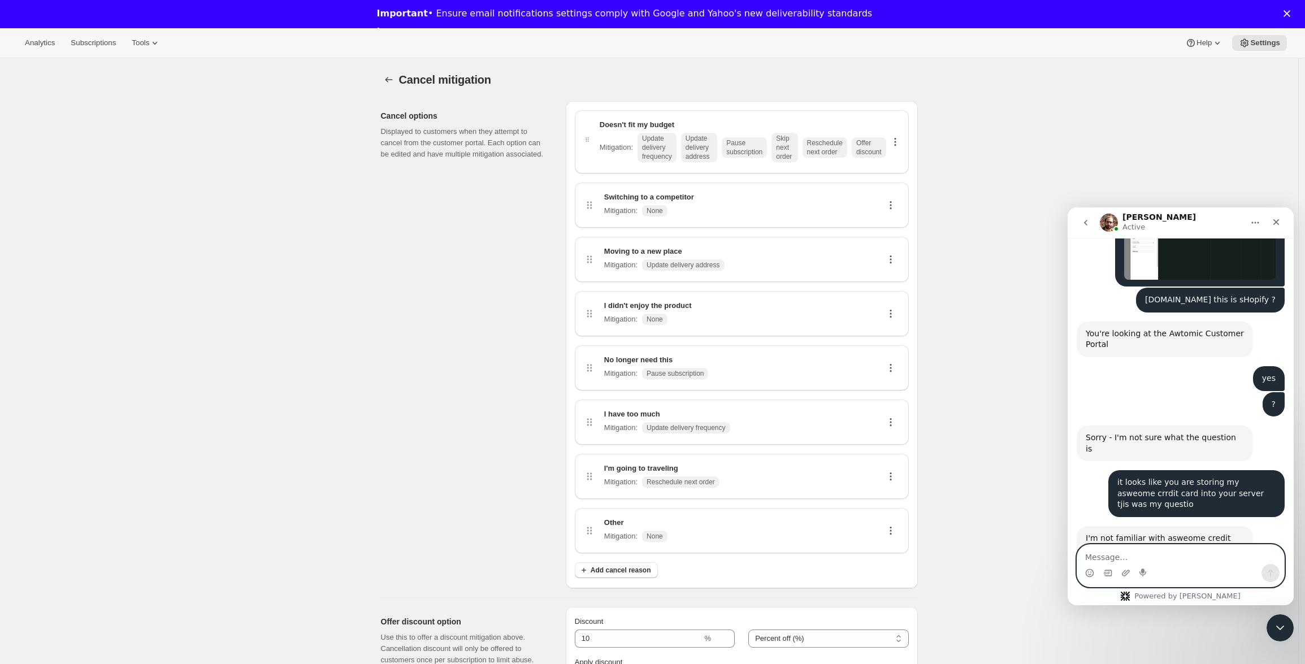
click at [1198, 556] on textarea "Message…" at bounding box center [1180, 554] width 207 height 19
type textarea "ok thanks [PERSON_NAME]"
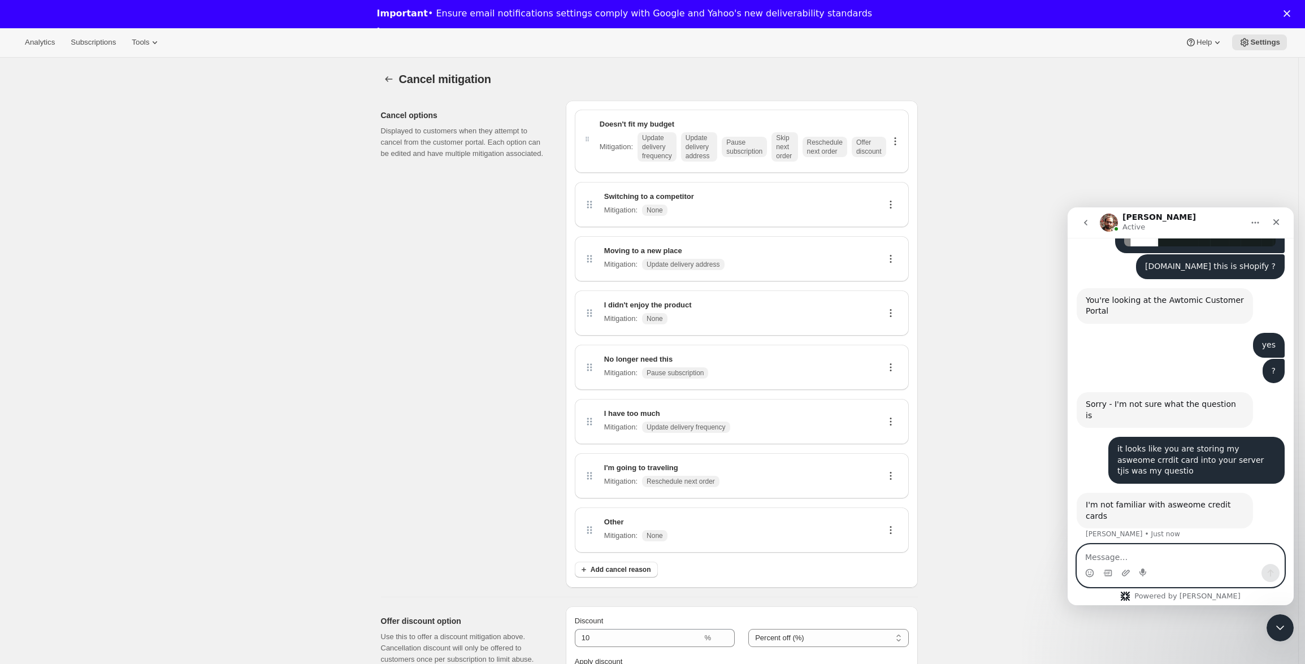
scroll to position [2, 0]
click at [1267, 42] on span "Settings" at bounding box center [1265, 40] width 30 height 9
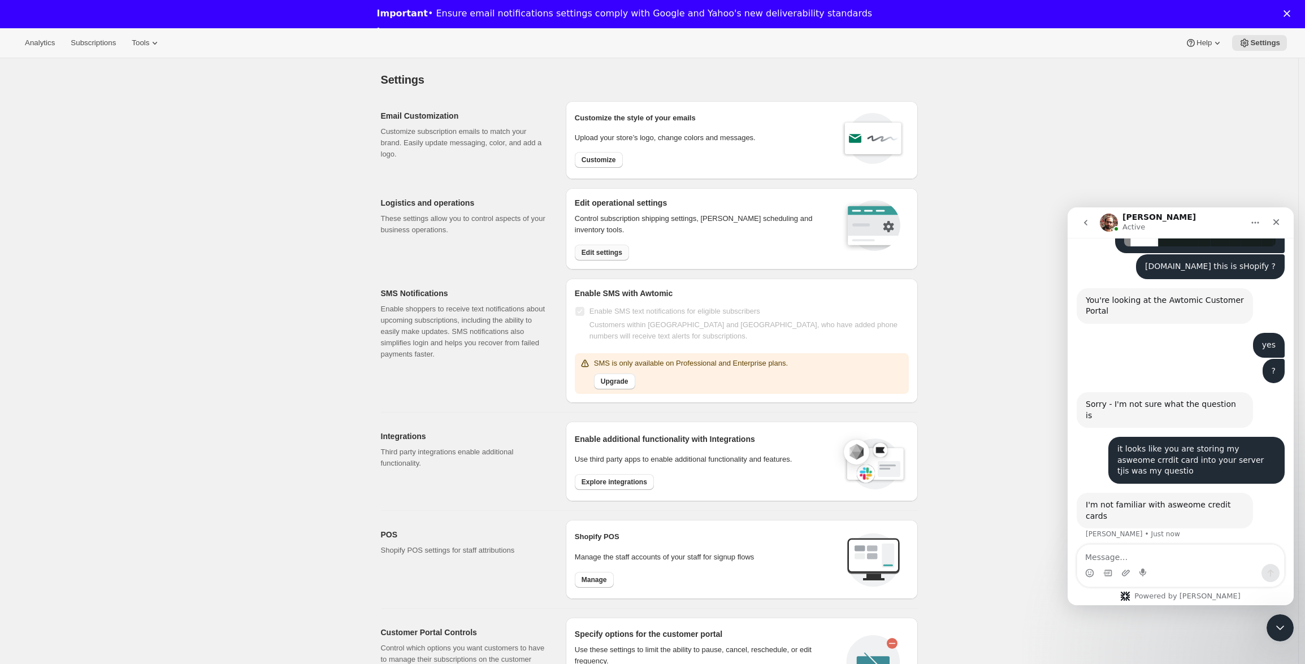
click at [605, 258] on button "Edit settings" at bounding box center [602, 253] width 54 height 16
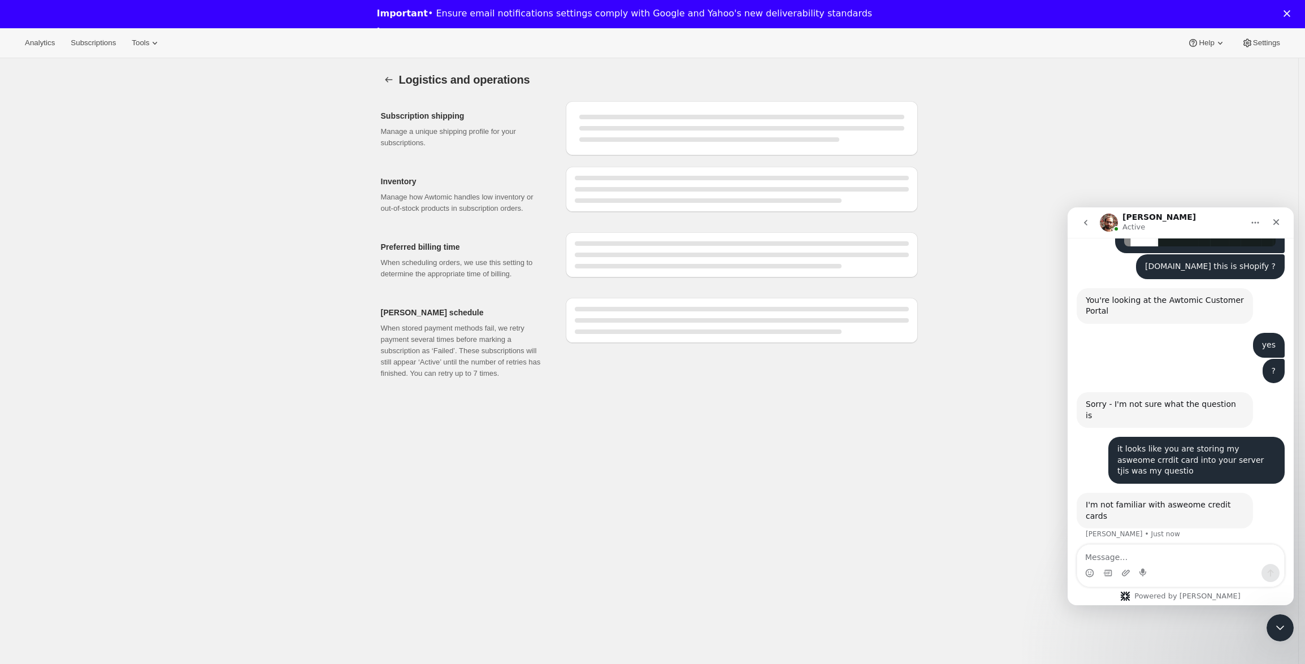
select select "DAY"
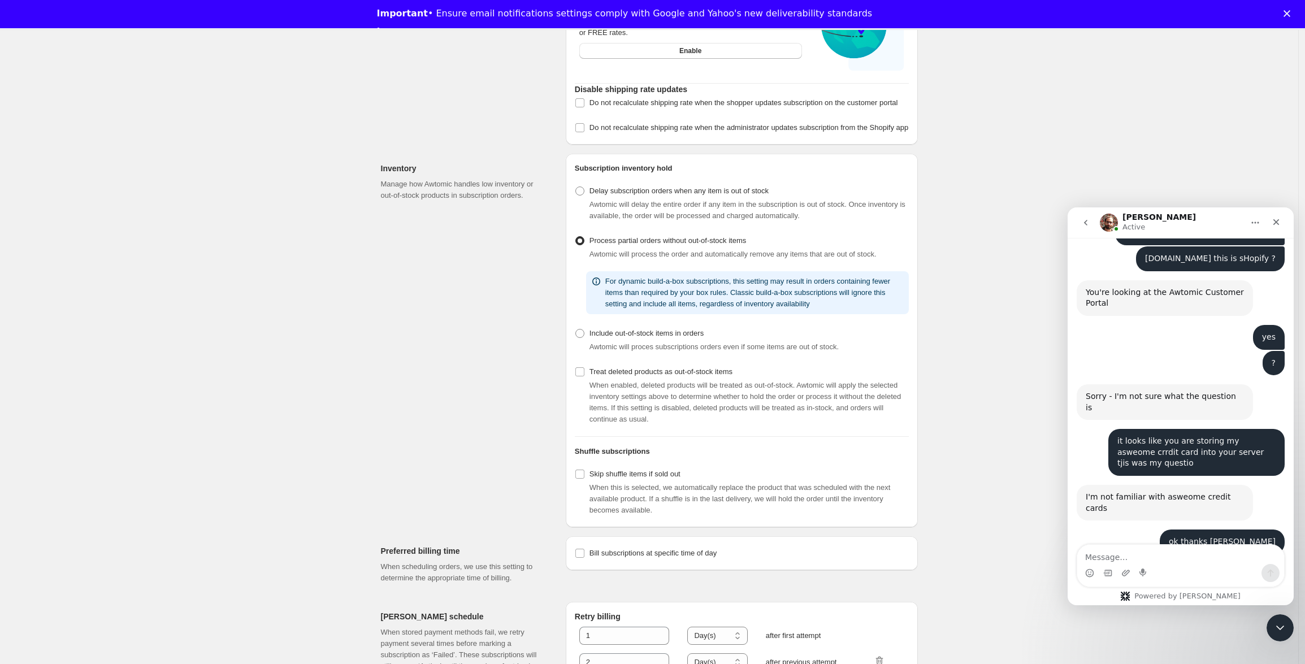
scroll to position [2682, 0]
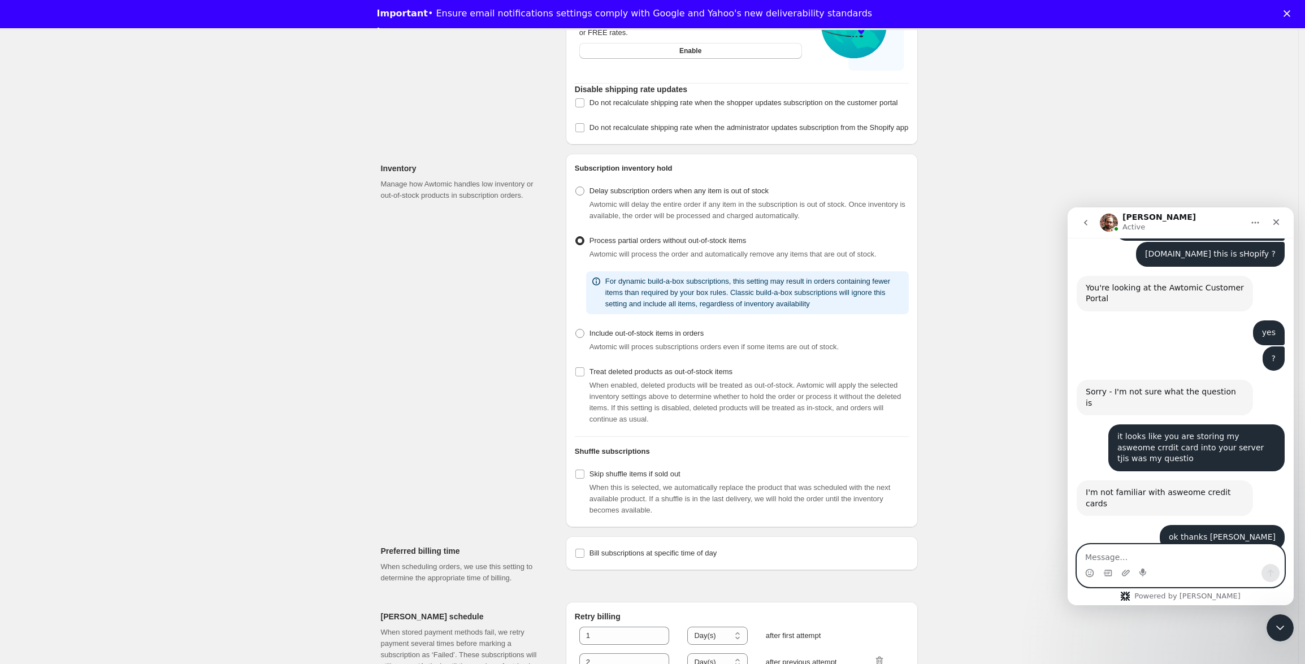
click at [1171, 556] on textarea "Message…" at bounding box center [1180, 554] width 207 height 19
click at [1158, 560] on textarea "Message…" at bounding box center [1180, 554] width 207 height 19
click at [1135, 556] on textarea "Message…" at bounding box center [1180, 554] width 207 height 19
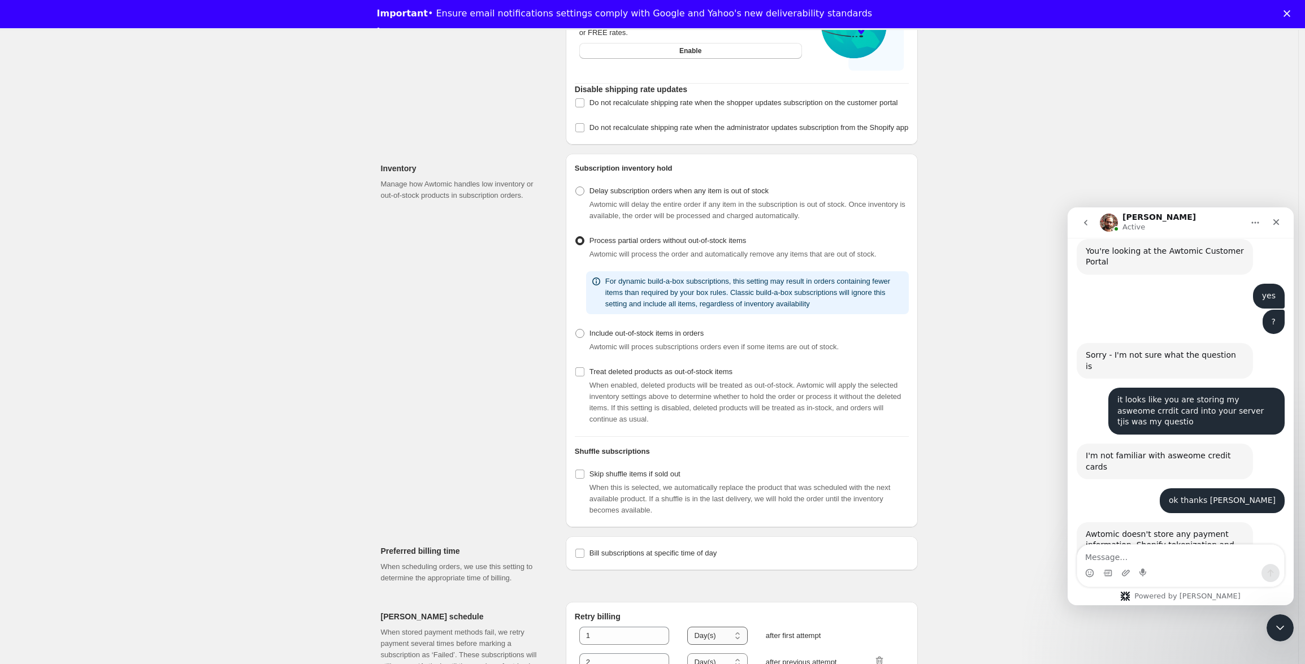
scroll to position [116, 0]
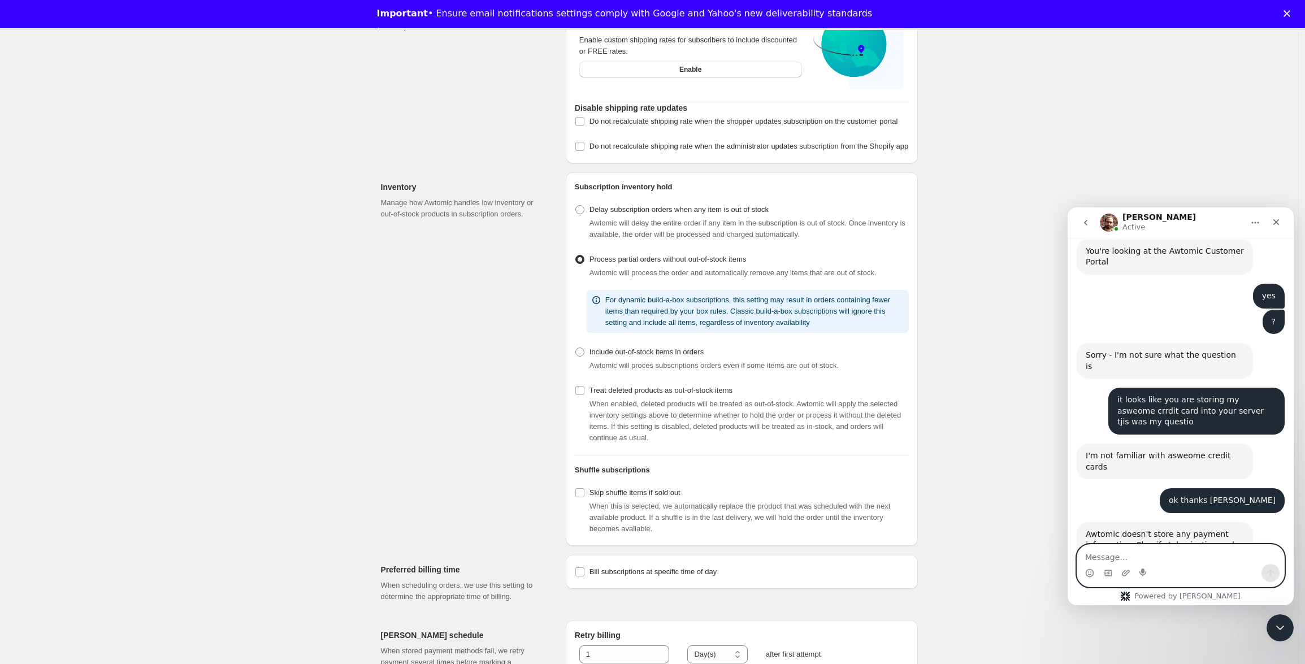
drag, startPoint x: 1149, startPoint y: 557, endPoint x: 1135, endPoint y: 557, distance: 14.1
click at [1146, 557] on textarea "Message…" at bounding box center [1180, 554] width 207 height 19
click at [1137, 551] on textarea "Message…" at bounding box center [1180, 554] width 207 height 19
type textarea "yes but no:)) it still going to your server my credit card, anyway its ok thanks"
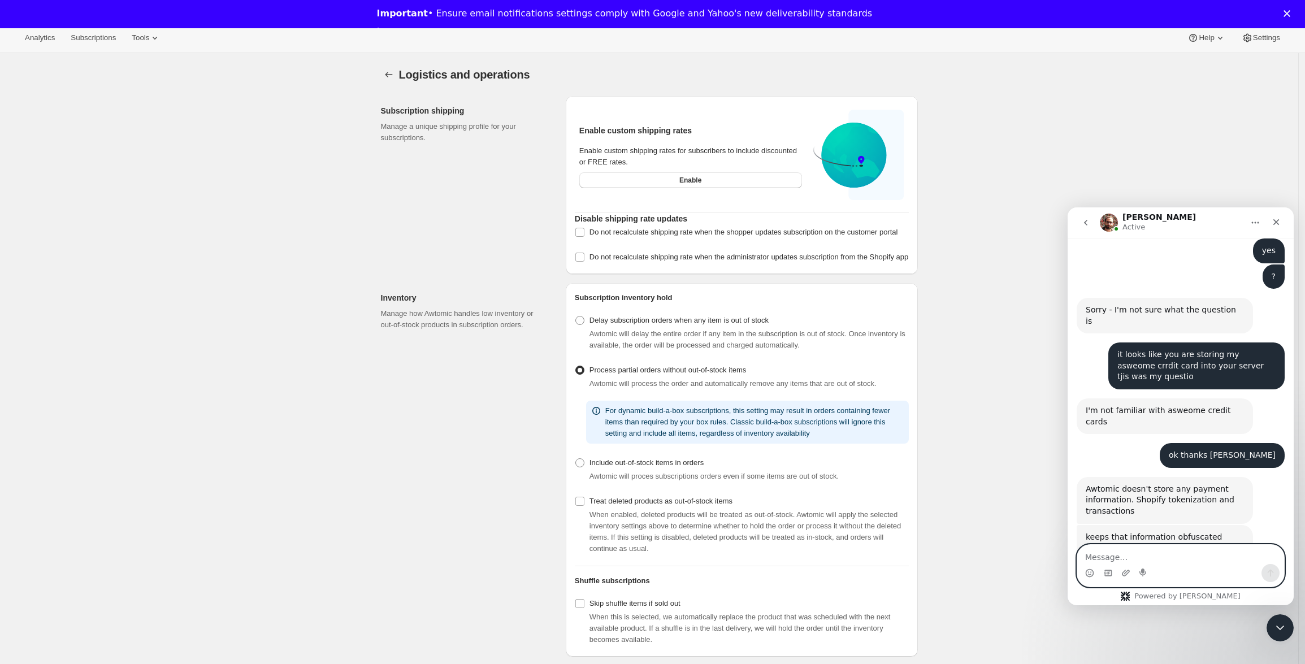
scroll to position [0, 0]
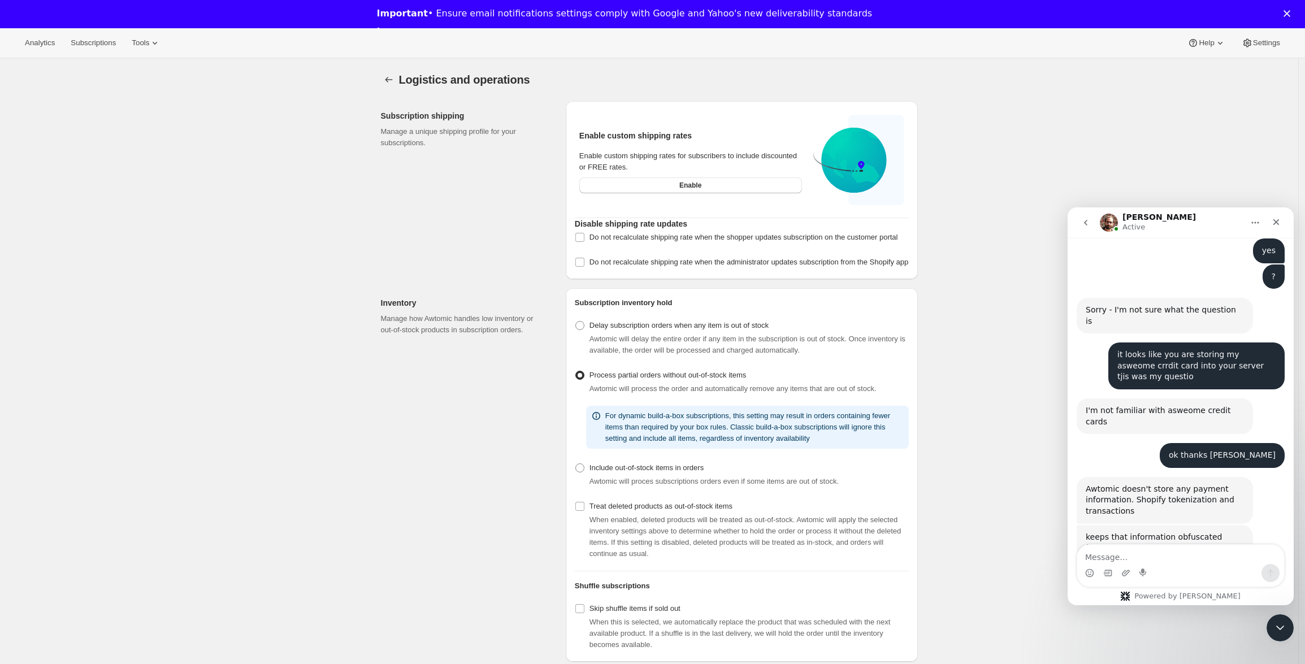
click at [174, 41] on div "Analytics Subscriptions Tools Help Settings" at bounding box center [652, 43] width 1305 height 30
click at [149, 47] on span "Tools" at bounding box center [141, 42] width 18 height 9
click at [159, 168] on div "Inventory Projections Info Beta" at bounding box center [157, 162] width 100 height 11
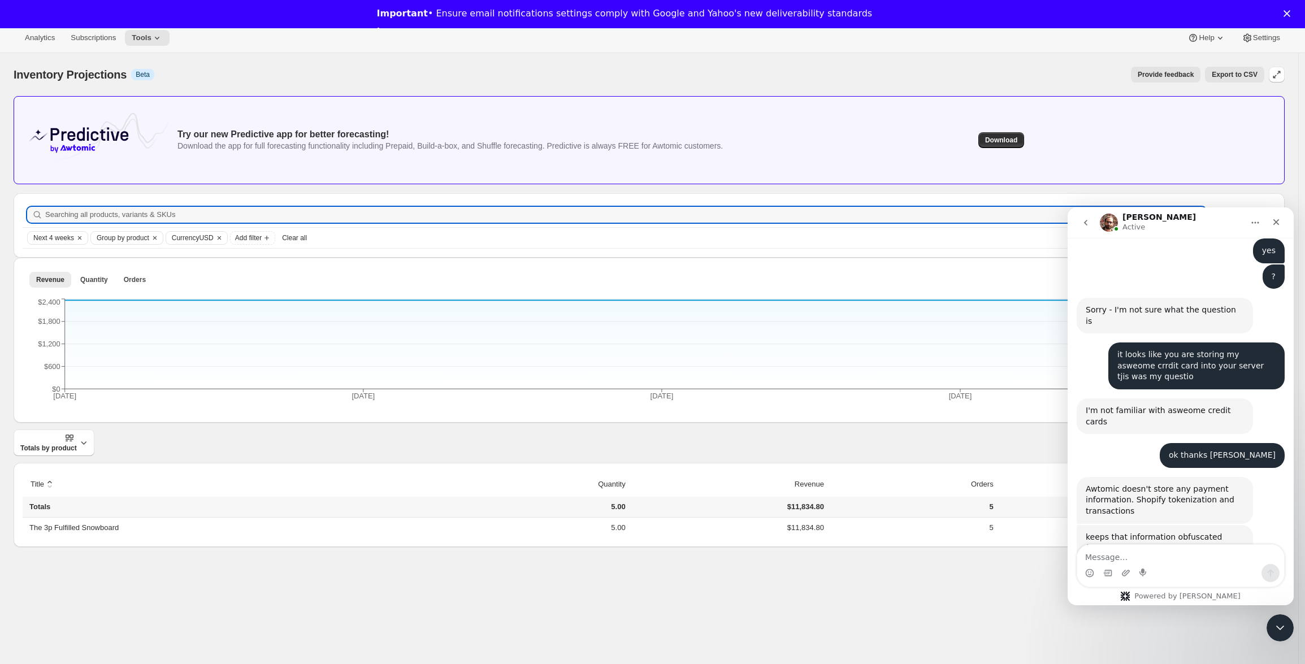
scroll to position [17, 0]
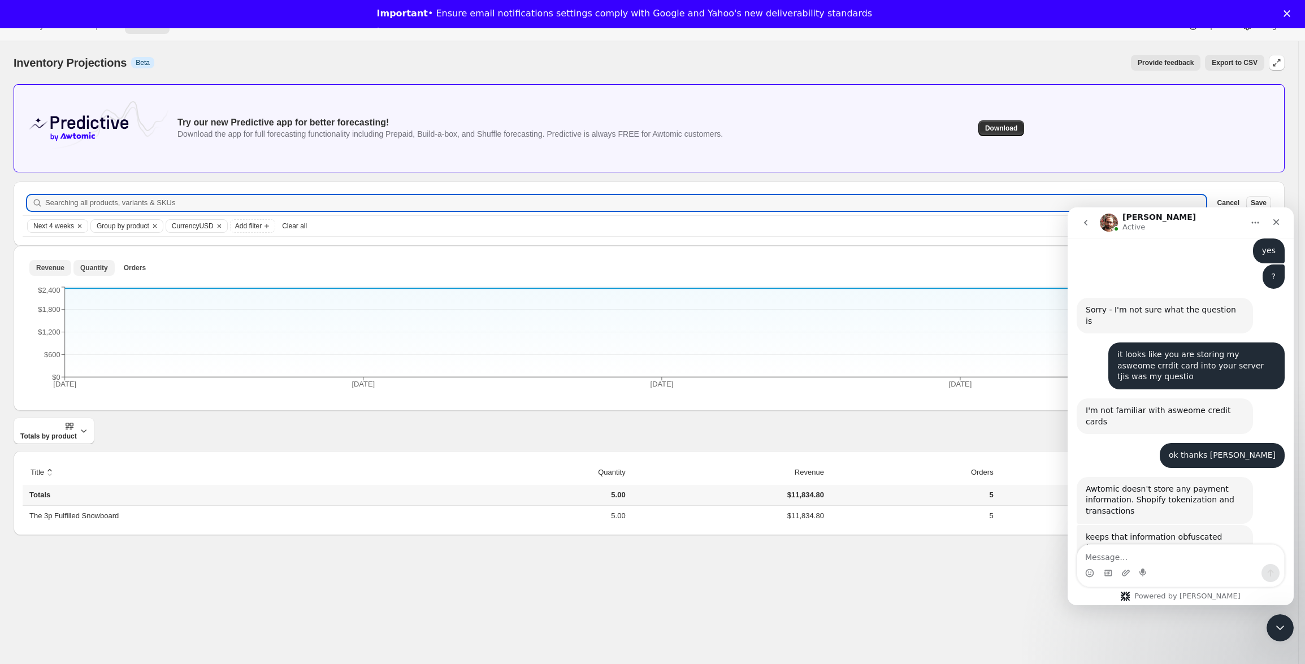
click at [85, 261] on button "Quantity" at bounding box center [93, 268] width 41 height 16
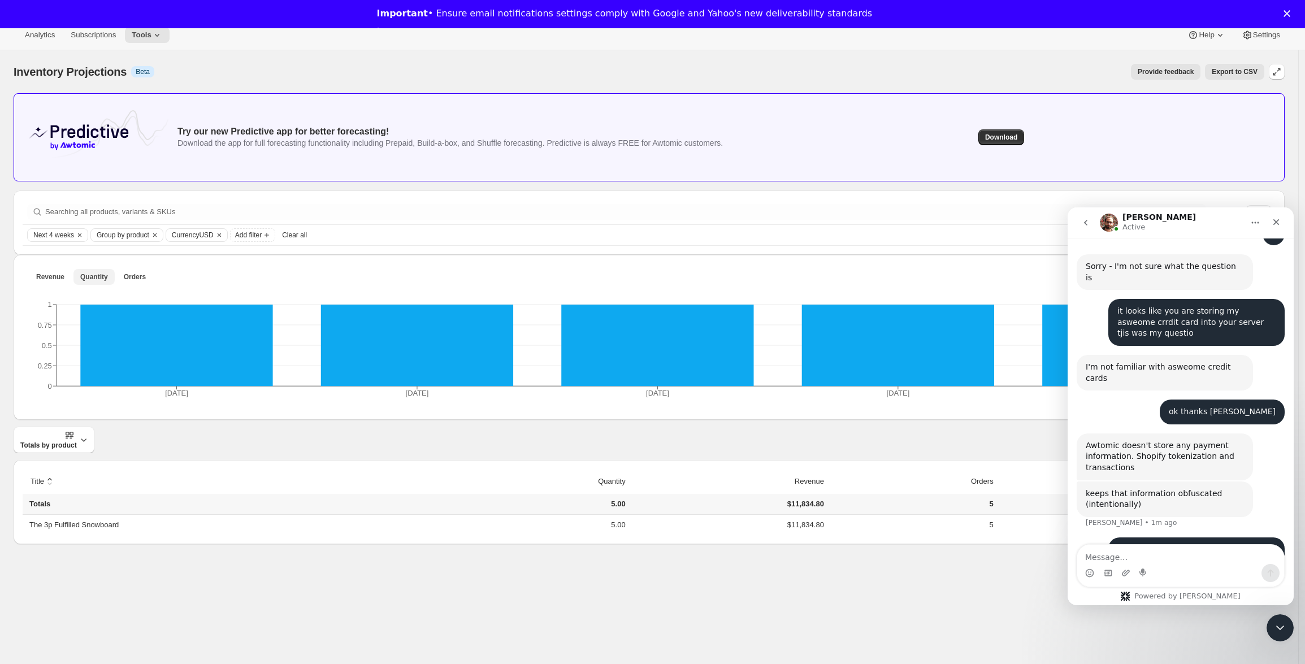
scroll to position [0, 0]
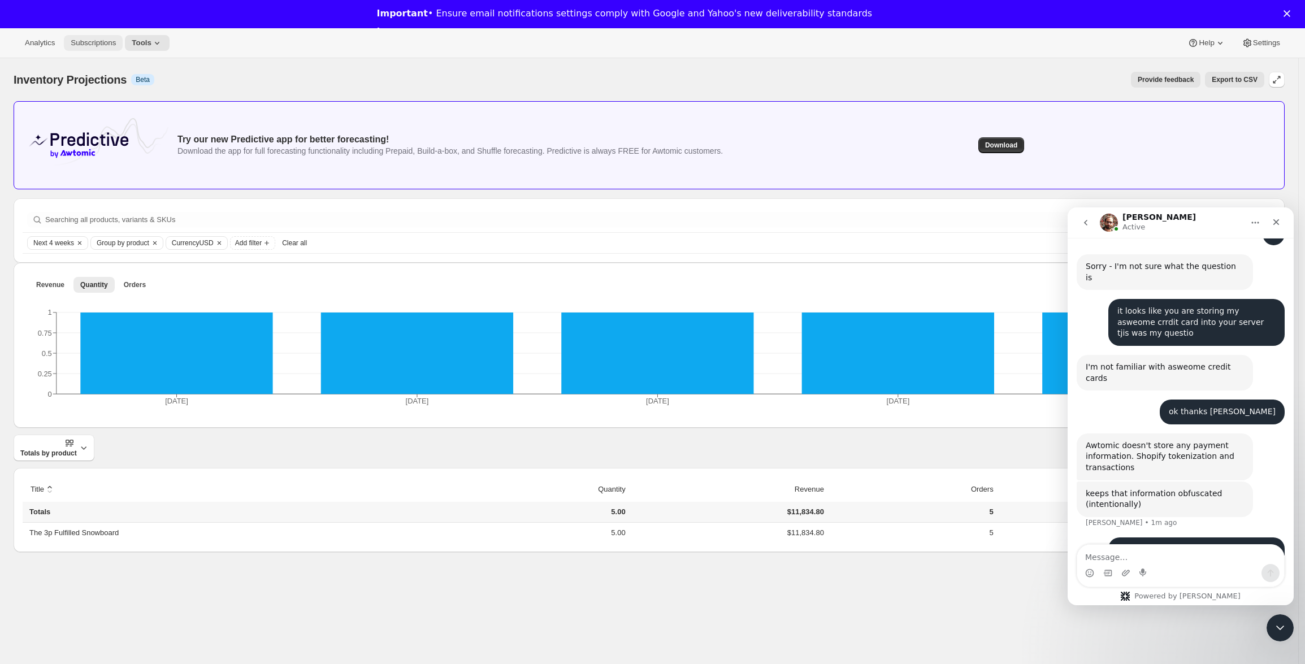
click at [96, 43] on span "Subscriptions" at bounding box center [93, 42] width 45 height 9
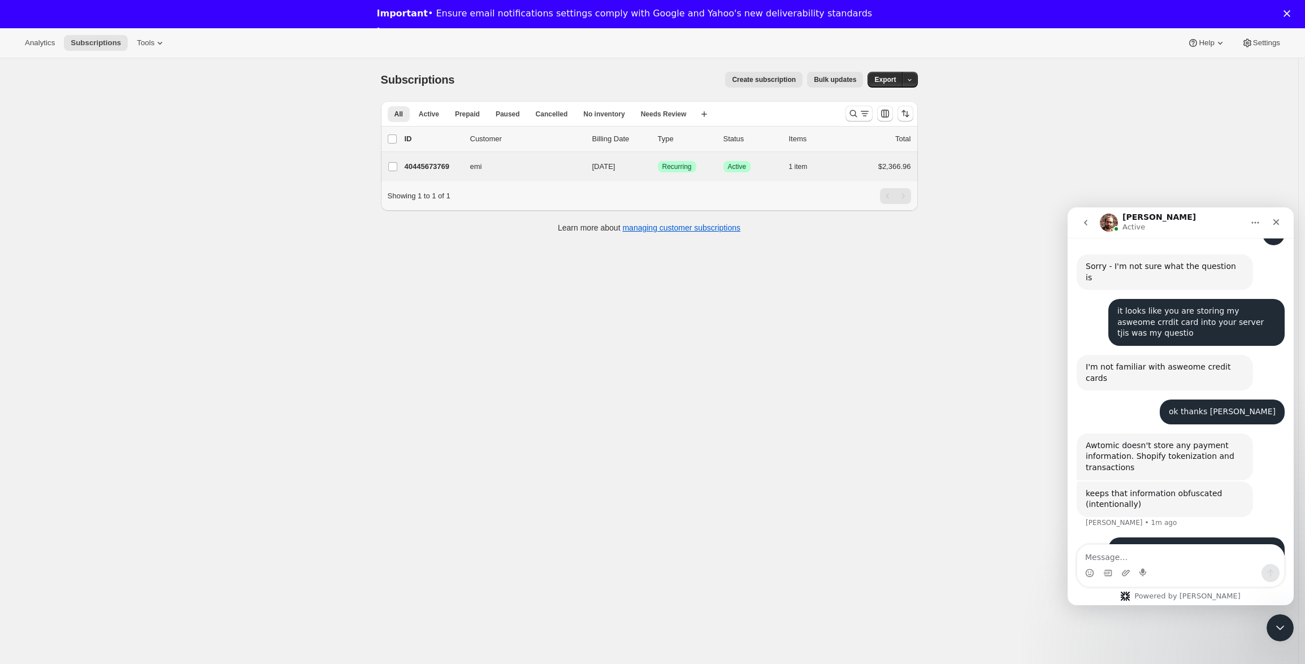
click at [808, 178] on div "emi 40445673769 emi 09/25/2025 Success Recurring Success Active 1 item $2,366.96" at bounding box center [649, 166] width 537 height 29
click at [423, 164] on p "40445673769" at bounding box center [433, 166] width 57 height 11
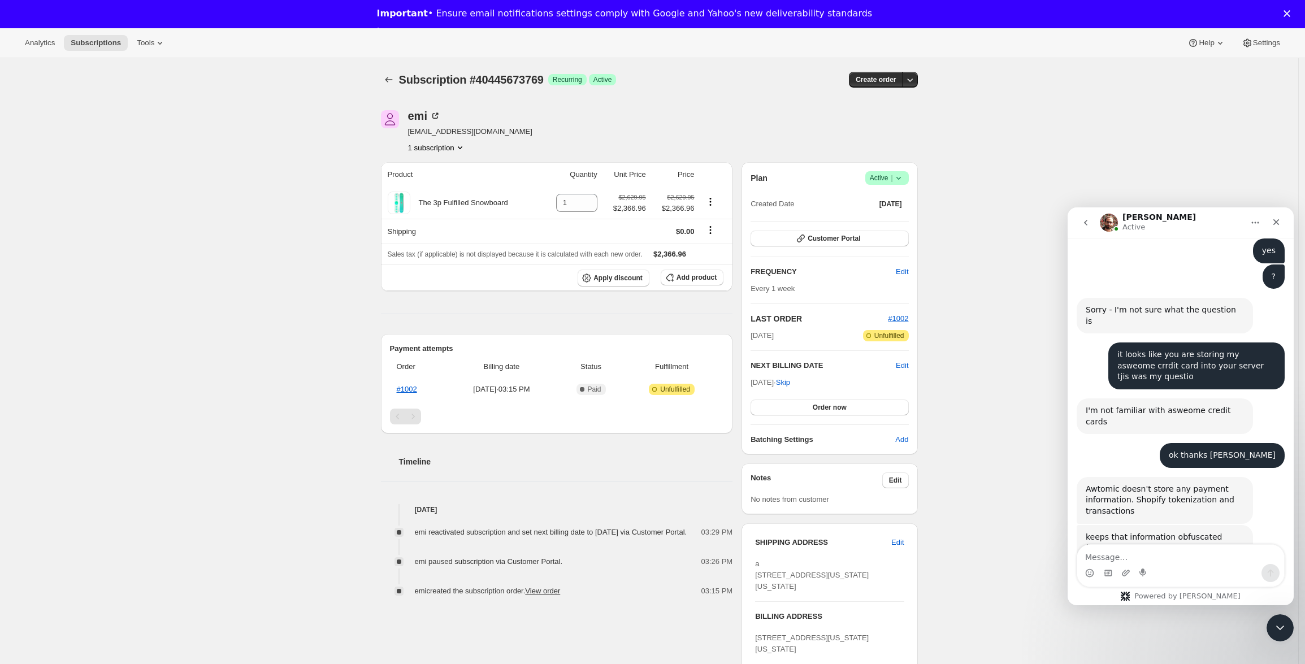
click at [463, 151] on icon "Product actions" at bounding box center [459, 147] width 11 height 11
click at [538, 142] on div "emi emi@subscribfy.com 1 subscription" at bounding box center [569, 131] width 376 height 43
click at [457, 149] on button "1 subscription" at bounding box center [437, 147] width 58 height 11
click at [452, 150] on button "1 subscription" at bounding box center [437, 147] width 58 height 11
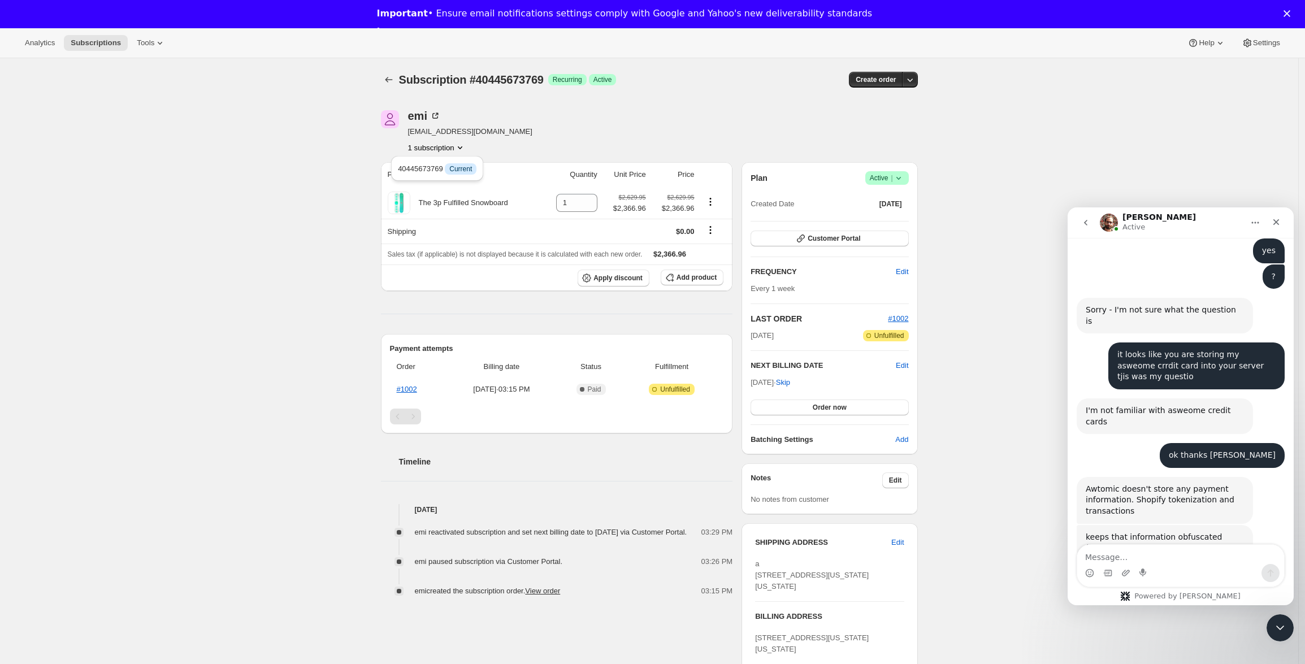
click at [950, 162] on div "Subscription #40445673769. This page is ready Subscription #40445673769 Success…" at bounding box center [649, 446] width 1298 height 777
click at [904, 180] on icon at bounding box center [898, 177] width 11 height 11
click at [943, 144] on div "Subscription #40445673769. This page is ready Subscription #40445673769 Success…" at bounding box center [649, 446] width 1298 height 777
click at [890, 179] on span "Active |" at bounding box center [887, 177] width 34 height 11
drag, startPoint x: 944, startPoint y: 163, endPoint x: 934, endPoint y: 170, distance: 11.8
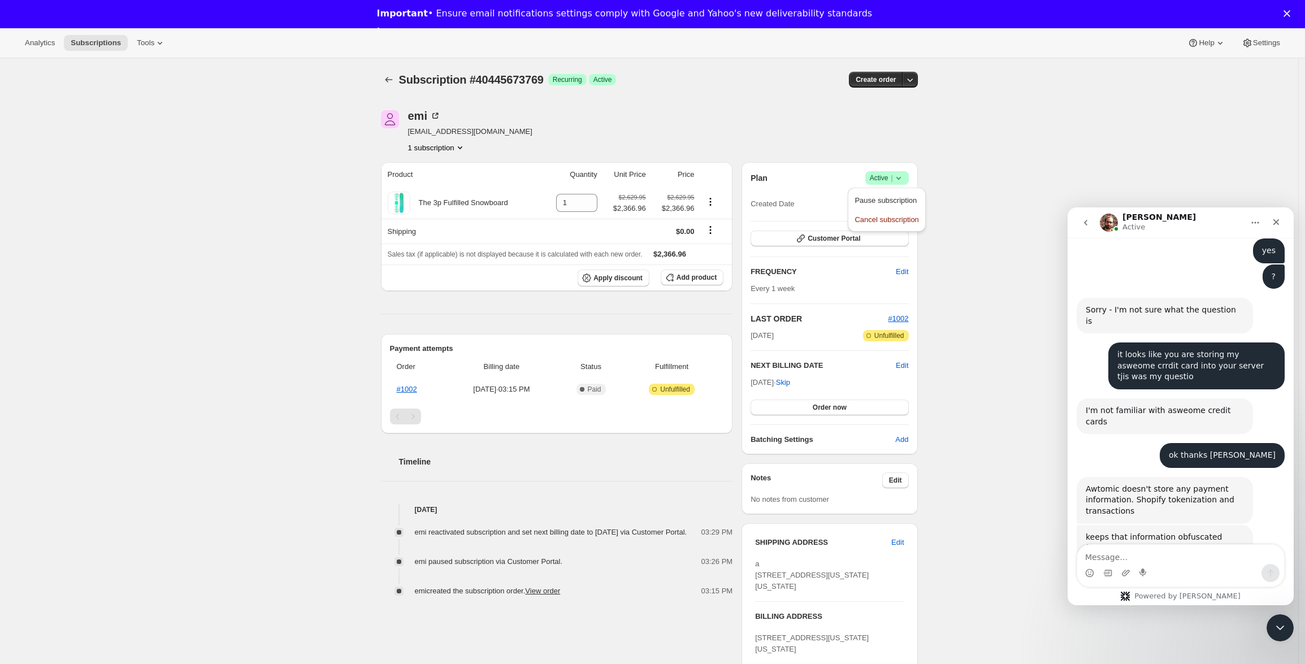
click at [944, 163] on div "Subscription #40445673769. This page is ready Subscription #40445673769 Success…" at bounding box center [649, 446] width 1298 height 777
click at [829, 243] on span "Customer Portal" at bounding box center [834, 238] width 53 height 9
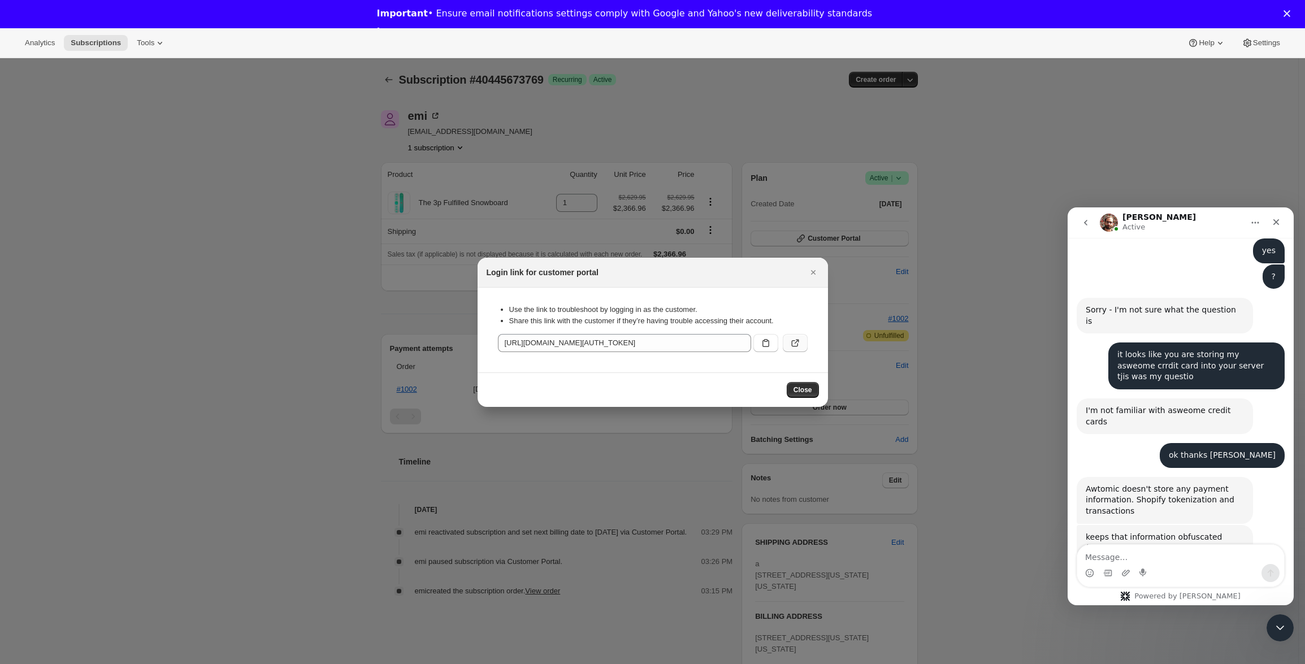
click at [794, 342] on icon ":r7p:" at bounding box center [795, 342] width 11 height 11
drag, startPoint x: 694, startPoint y: 345, endPoint x: 872, endPoint y: 349, distance: 178.7
click at [679, 365] on section "Use the link to troubleshoot by logging in as the customer. Share this link wit…" at bounding box center [653, 330] width 350 height 85
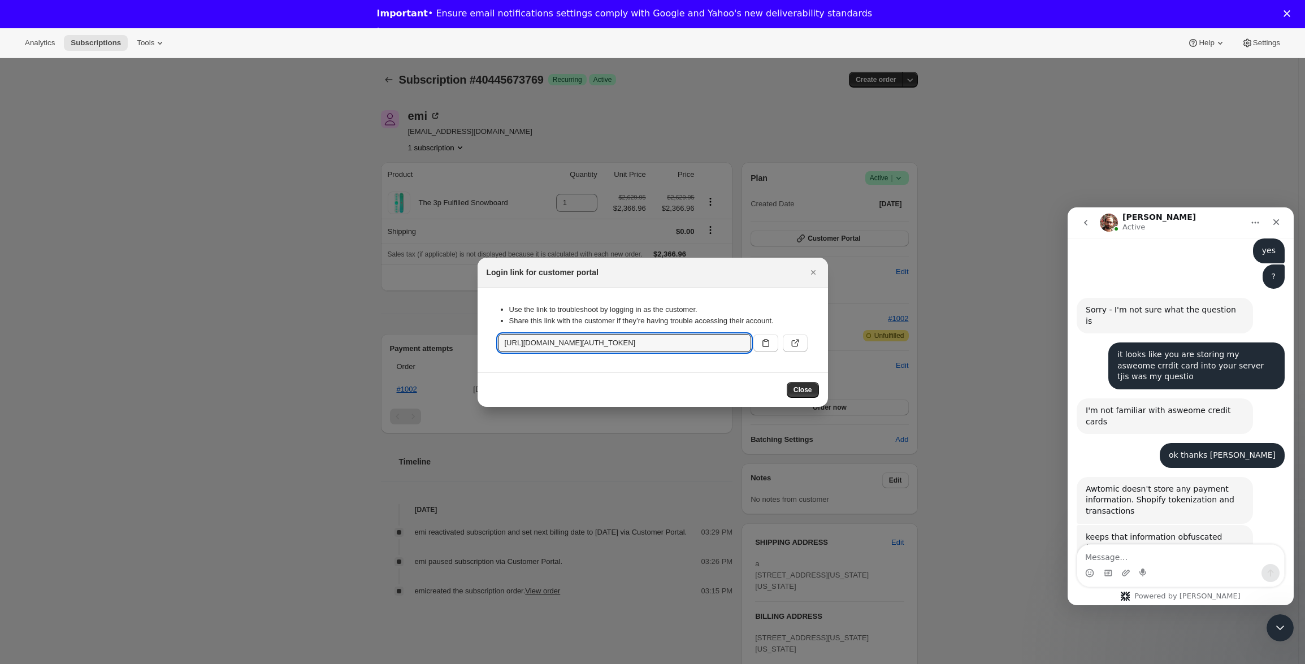
scroll to position [0, 0]
click at [679, 345] on input "https://z-subscribfy.myshopify.com/tools/bundle-subscriptions?authToken=eyJhbGc…" at bounding box center [624, 343] width 253 height 18
click at [640, 340] on input "https://z-subscribfy.myshopify.com/tools/bundle-subscriptions?authToken=eyJhbGc…" at bounding box center [624, 343] width 253 height 18
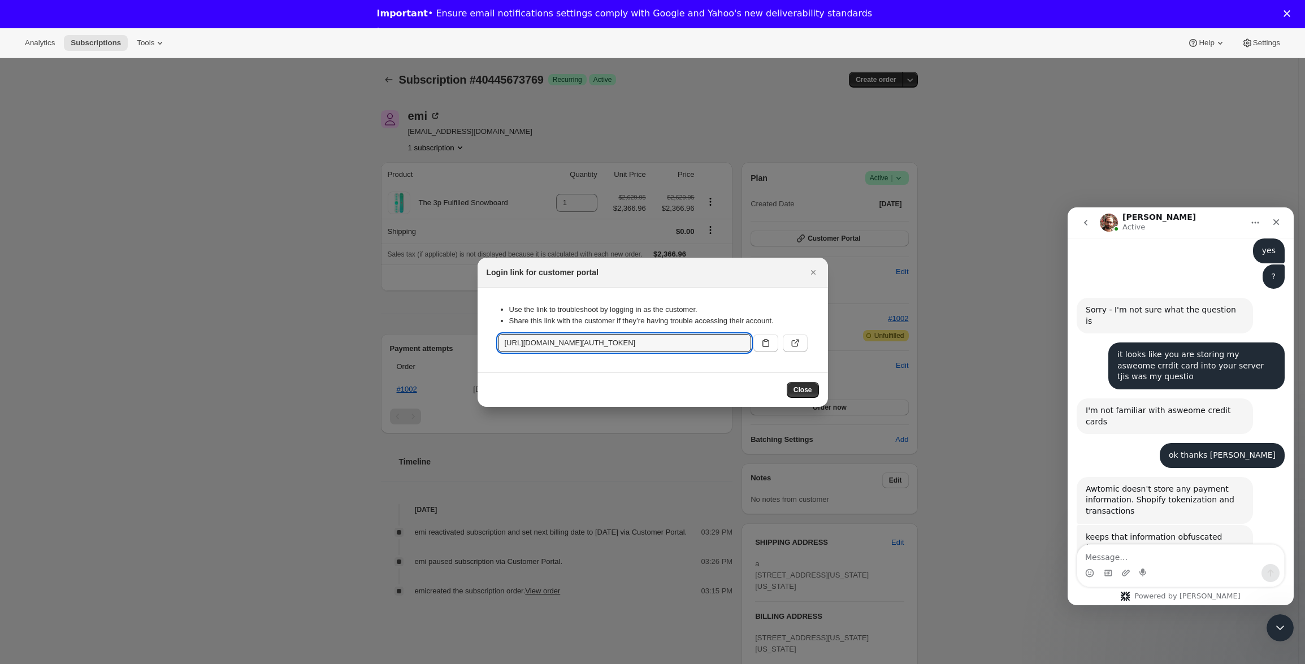
scroll to position [0, 1381]
drag, startPoint x: 1603, startPoint y: 552, endPoint x: 1083, endPoint y: 366, distance: 552.3
click at [617, 348] on input "https://z-subscribfy.myshopify.com/tools/bundle-subscriptions?authToken=eyJhbGc…" at bounding box center [624, 343] width 253 height 18
drag, startPoint x: 671, startPoint y: 342, endPoint x: 11, endPoint y: 344, distance: 659.7
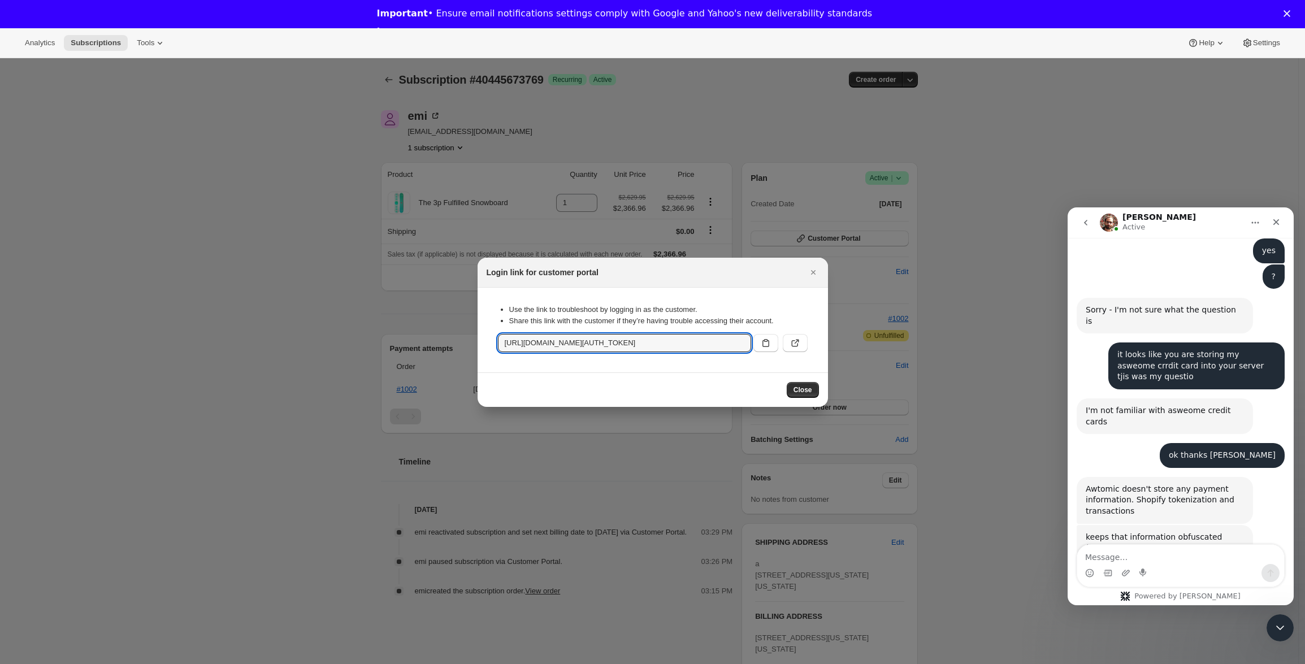
click at [803, 313] on li "Use the link to troubleshoot by logging in as the customer." at bounding box center [658, 309] width 298 height 11
click at [815, 270] on icon "Close" at bounding box center [813, 272] width 5 height 5
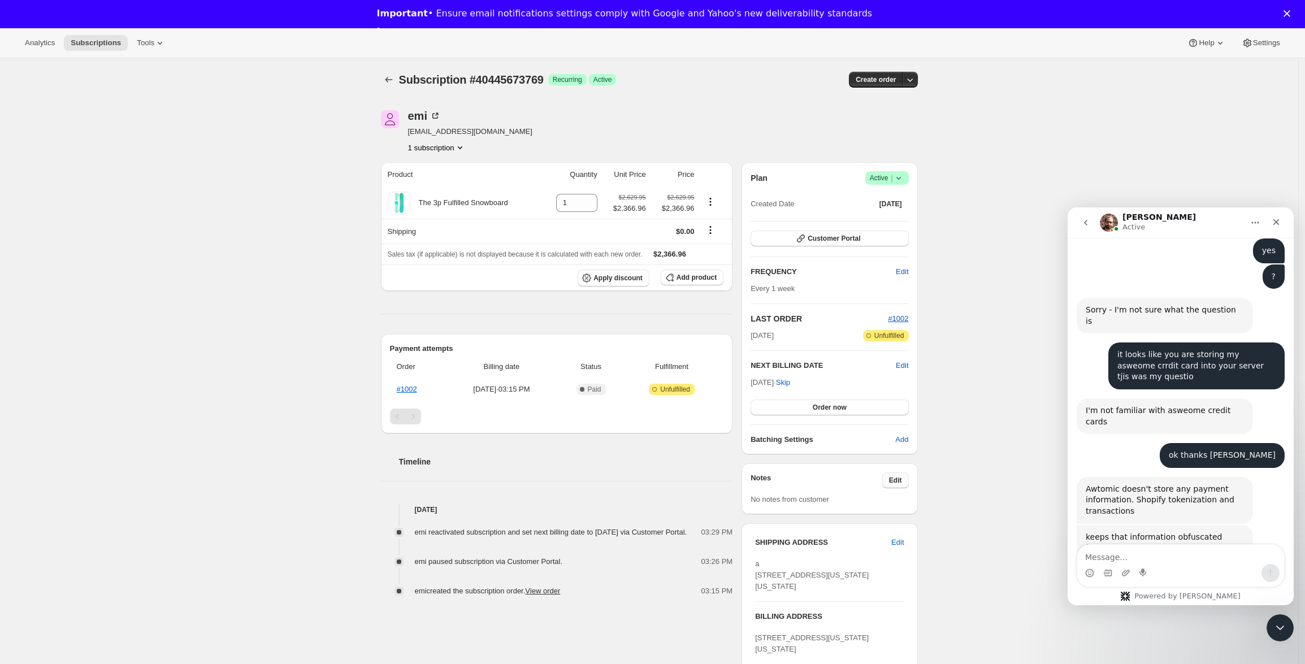
click at [894, 479] on span "Edit" at bounding box center [895, 480] width 13 height 9
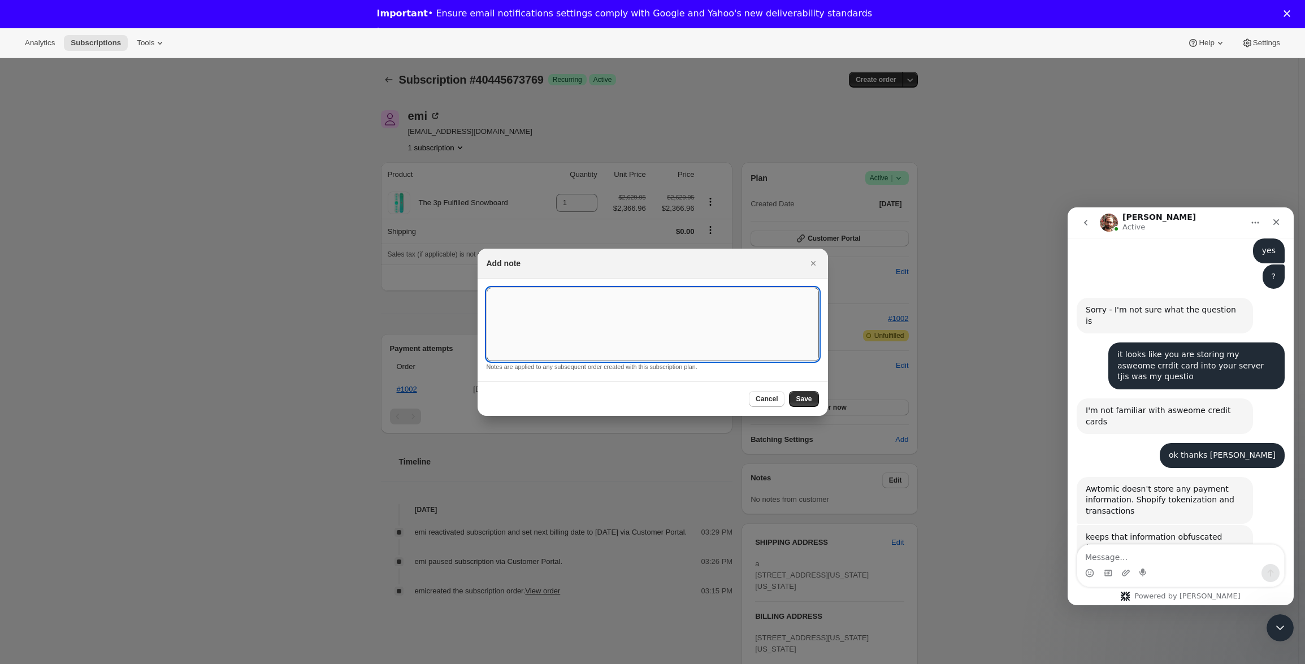
click at [598, 311] on textarea ":r7r:" at bounding box center [653, 324] width 332 height 73
type textarea "test fasle"
click at [808, 399] on span "Save" at bounding box center [804, 399] width 16 height 9
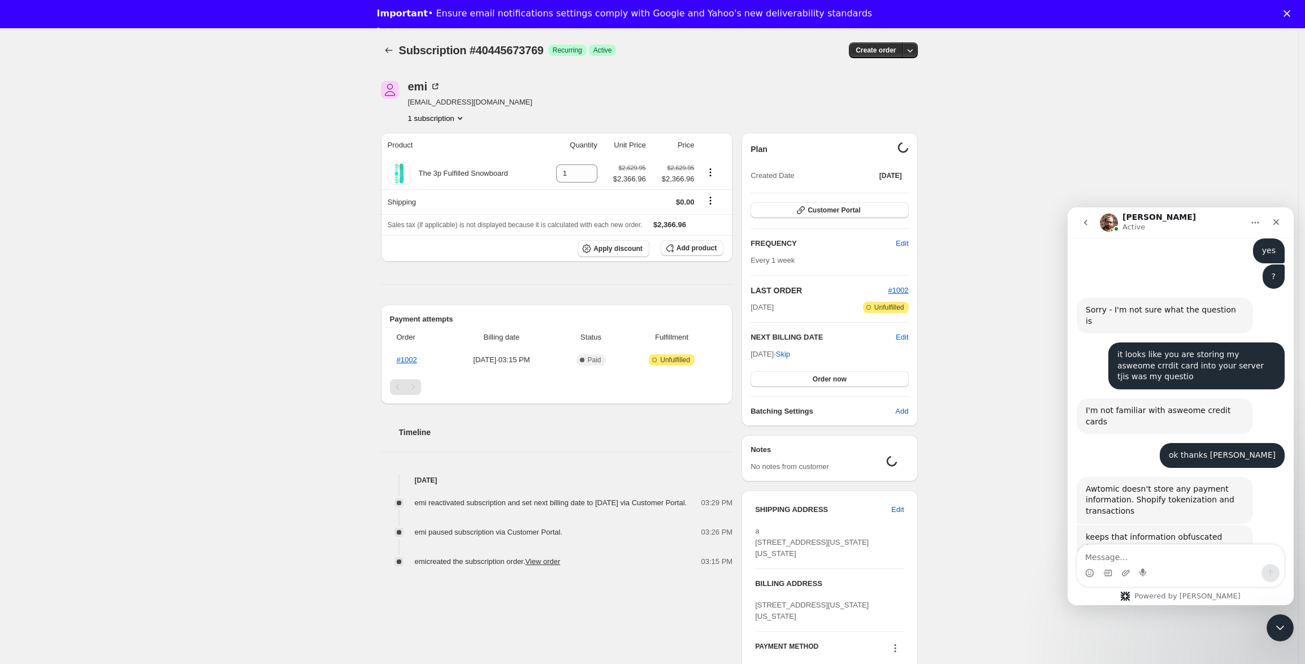
scroll to position [37, 0]
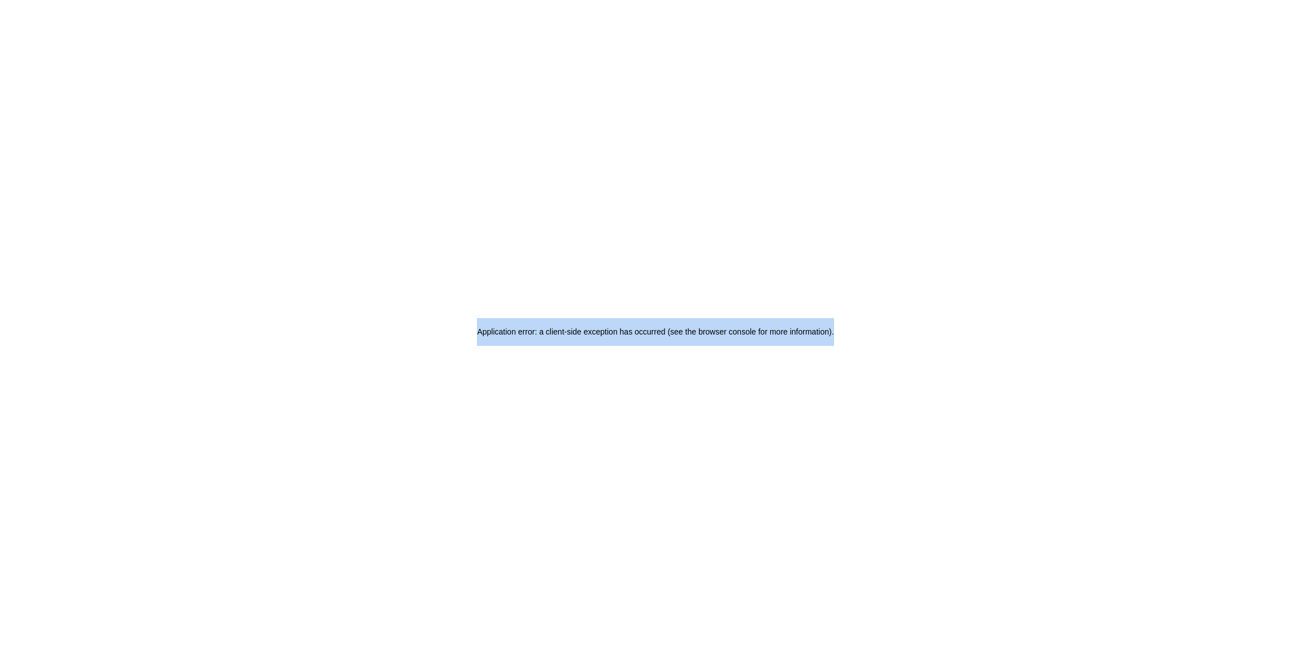
drag, startPoint x: 454, startPoint y: 330, endPoint x: 967, endPoint y: 342, distance: 512.9
click at [967, 342] on div "Application error: a client-side exception has occurred (see the browser consol…" at bounding box center [655, 332] width 1311 height 664
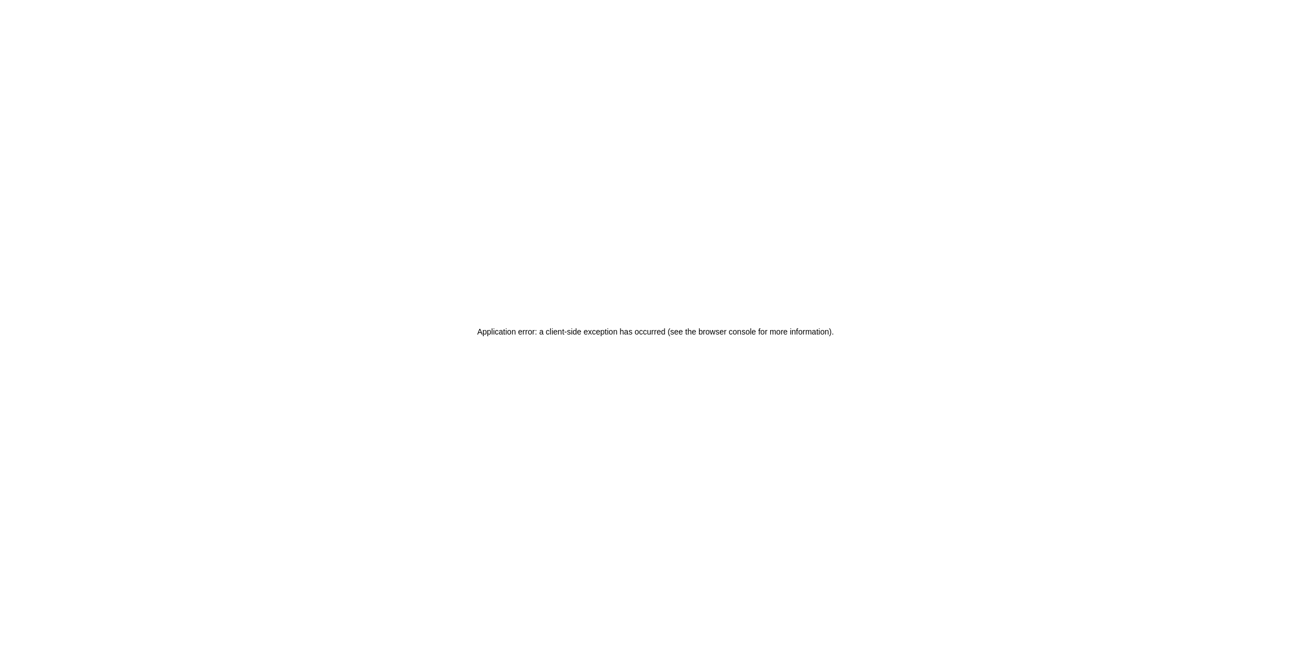
click at [967, 342] on div "Application error: a client-side exception has occurred (see the browser consol…" at bounding box center [655, 332] width 1311 height 664
click at [392, 319] on div "Application error: a client-side exception has occurred (see the browser consol…" at bounding box center [655, 332] width 1311 height 664
click at [614, 309] on div "Application error: a client-side exception has occurred (see the browser consol…" at bounding box center [655, 332] width 1311 height 664
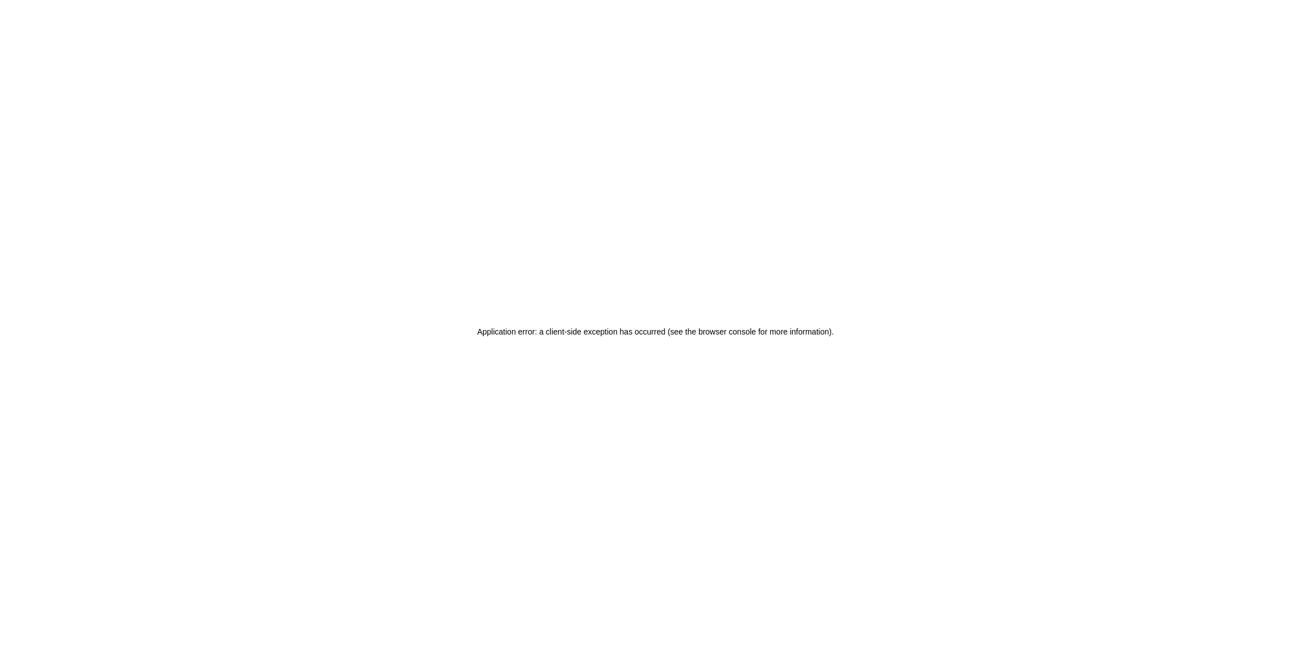
click at [614, 309] on div "Application error: a client-side exception has occurred (see the browser consol…" at bounding box center [655, 332] width 1311 height 664
click at [621, 329] on h2 "Application error: a client-side exception has occurred (see the browser consol…" at bounding box center [655, 332] width 357 height 28
click at [629, 354] on div "Application error: a client-side exception has occurred (see the browser consol…" at bounding box center [655, 332] width 1311 height 664
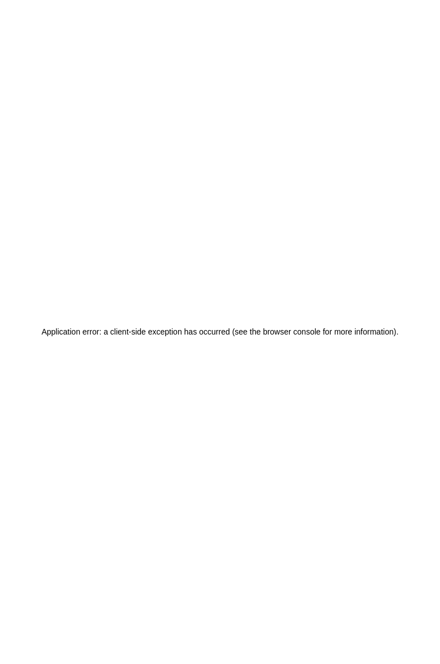
click at [287, 382] on div "Application error: a client-side exception has occurred (see the browser consol…" at bounding box center [220, 332] width 440 height 664
click at [260, 326] on h2 "Application error: a client-side exception has occurred (see the browser consol…" at bounding box center [219, 332] width 357 height 28
click at [261, 326] on h2 "Application error: a client-side exception has occurred (see the browser consol…" at bounding box center [219, 332] width 357 height 28
click at [261, 327] on h2 "Application error: a client-side exception has occurred (see the browser consol…" at bounding box center [219, 332] width 357 height 28
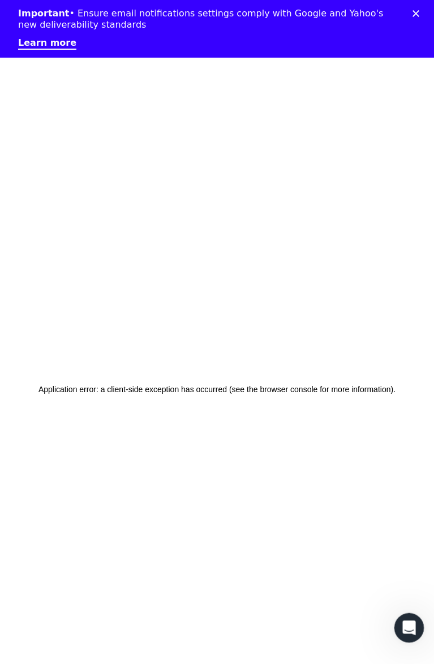
click at [415, 640] on body "Application error: a client-side exception has occurred (see the browser consol…" at bounding box center [217, 390] width 434 height 664
click at [410, 630] on icon "Open Intercom Messenger" at bounding box center [407, 626] width 19 height 19
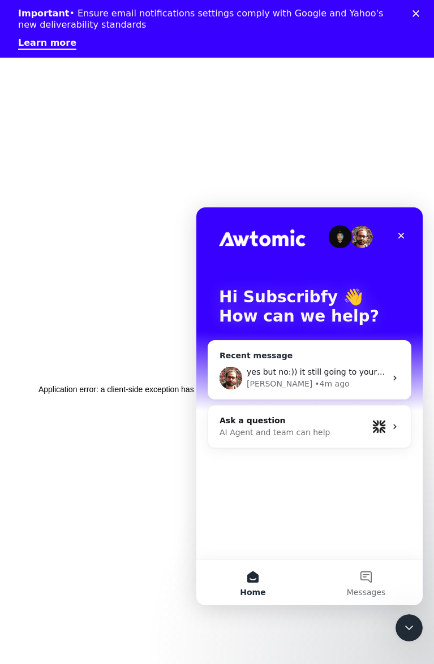
click at [291, 374] on span "yes but no:)) it still going to your server my credit card, anyway its ok thanks" at bounding box center [399, 371] width 306 height 9
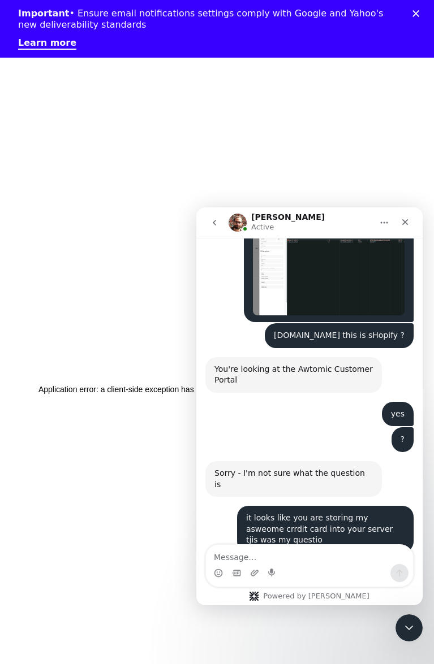
click at [288, 559] on textarea "Message…" at bounding box center [309, 554] width 207 height 19
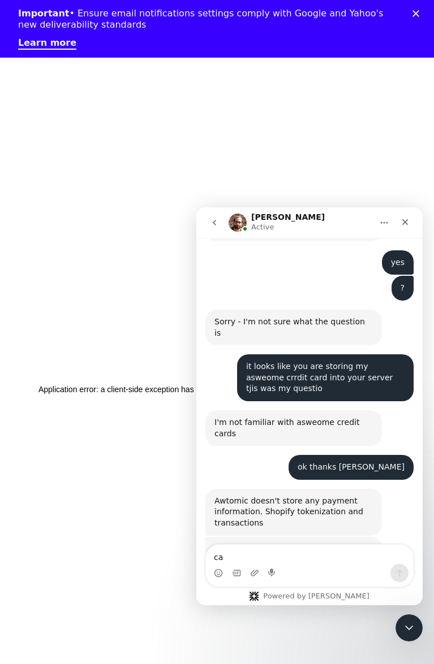
scroll to position [2579, 0]
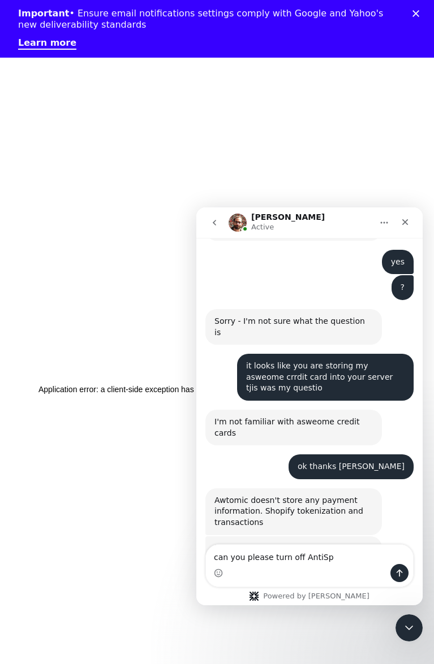
type textarea "can you please turn off AntiSpy"
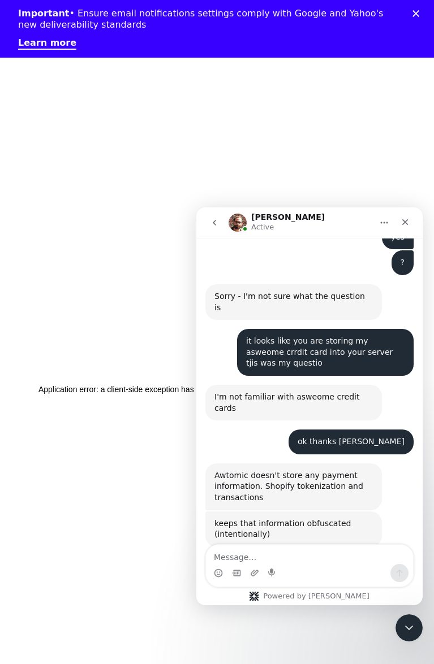
scroll to position [2605, 0]
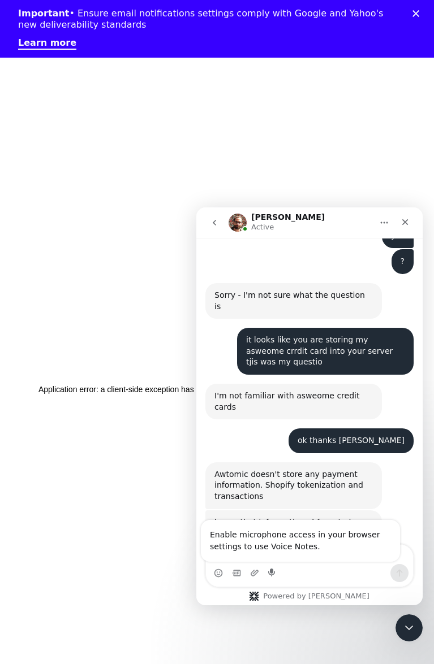
click at [280, 555] on div "Enable microphone access in your browser settings to use Voice Notes." at bounding box center [300, 541] width 199 height 42
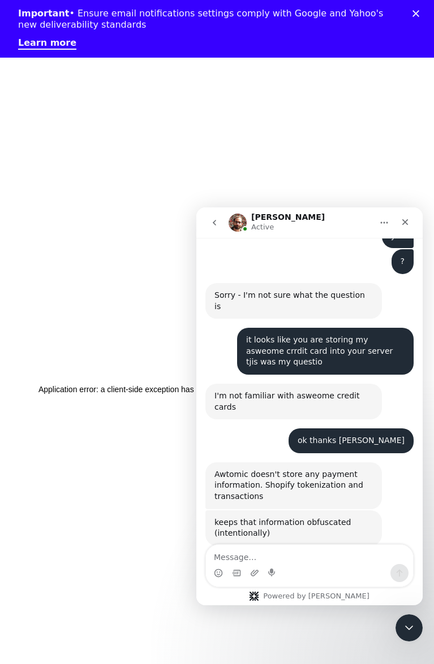
click at [319, 610] on div "can you please turn off AntiSpy" at bounding box center [342, 615] width 124 height 11
copy div "can you please turn off AntiSpy"
click at [296, 566] on div "Intercom messenger" at bounding box center [309, 573] width 207 height 18
